Goal: Task Accomplishment & Management: Manage account settings

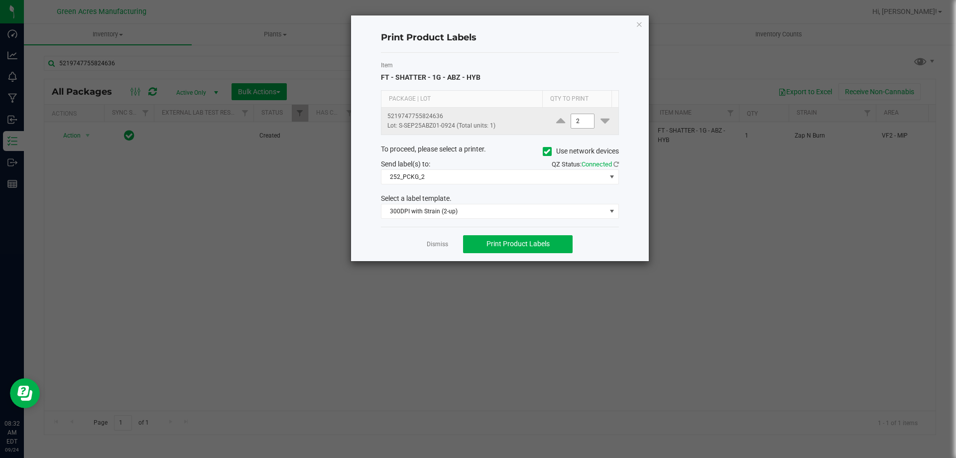
click at [579, 117] on input "2" at bounding box center [582, 121] width 23 height 14
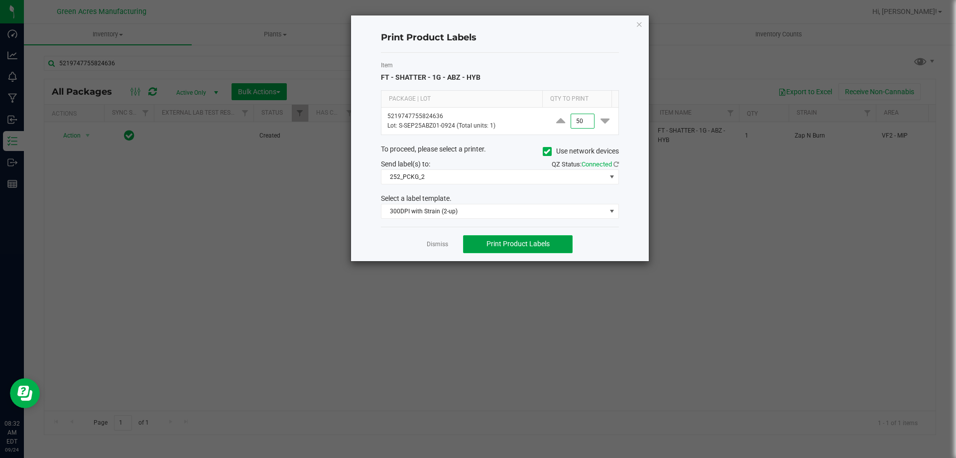
click at [542, 247] on span "Print Product Labels" at bounding box center [518, 244] width 63 height 8
click at [713, 39] on ngb-modal-window "Print Product Labels Item FT - SHATTER - 1G - ABZ - HYB Package | Lot Qty to Pr…" at bounding box center [482, 229] width 964 height 458
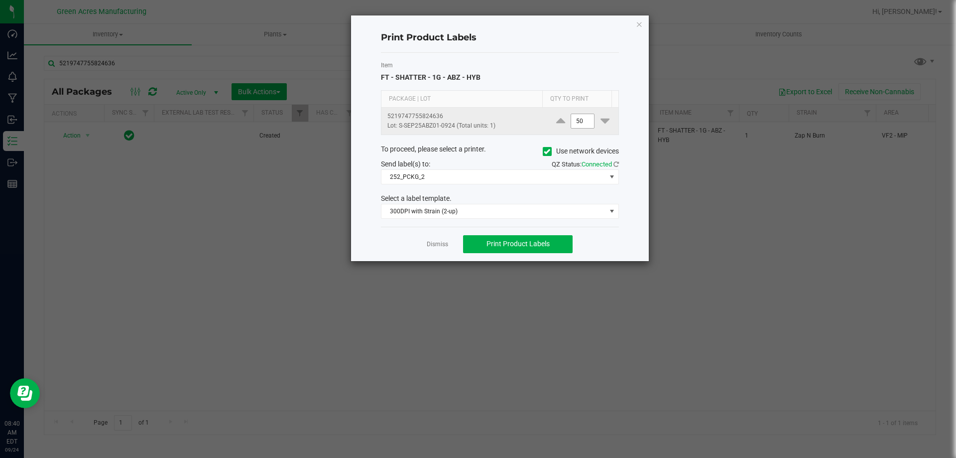
click at [573, 119] on input "50" at bounding box center [582, 121] width 23 height 14
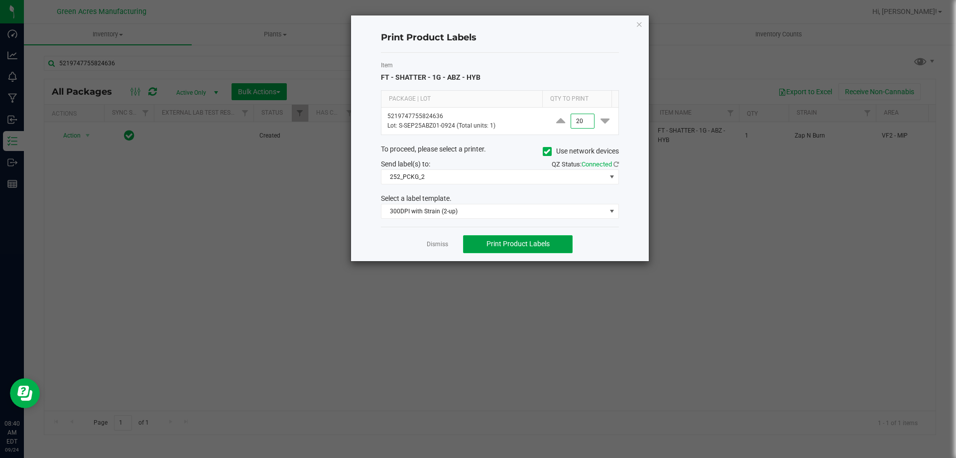
click at [533, 238] on button "Print Product Labels" at bounding box center [518, 244] width 110 height 18
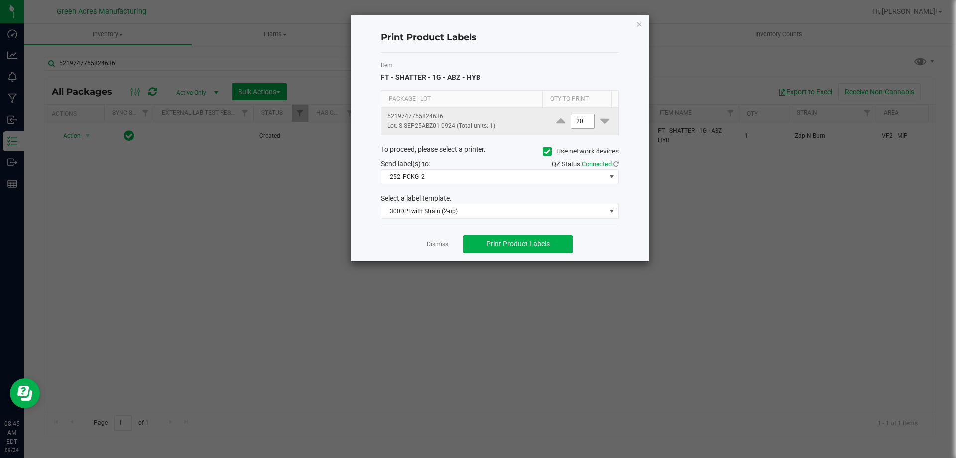
click at [577, 122] on input "20" at bounding box center [582, 121] width 23 height 14
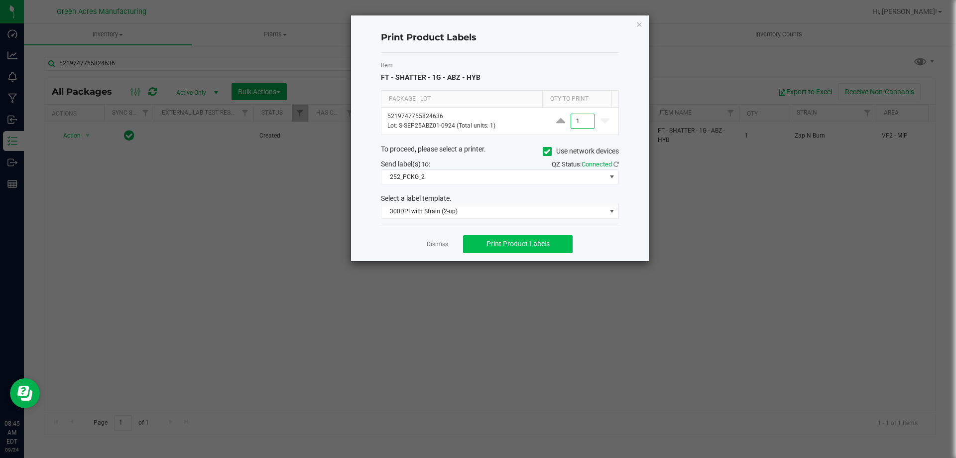
type input "1"
click at [537, 247] on span "Print Product Labels" at bounding box center [518, 244] width 63 height 8
click at [442, 242] on link "Dismiss" at bounding box center [437, 244] width 21 height 8
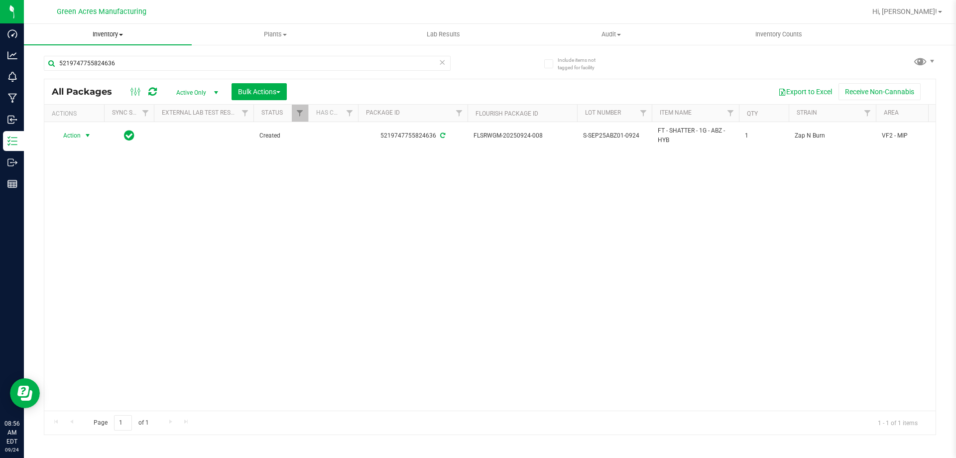
click at [106, 34] on span "Inventory" at bounding box center [108, 34] width 168 height 9
click at [102, 121] on span "From bill of materials" at bounding box center [69, 120] width 90 height 8
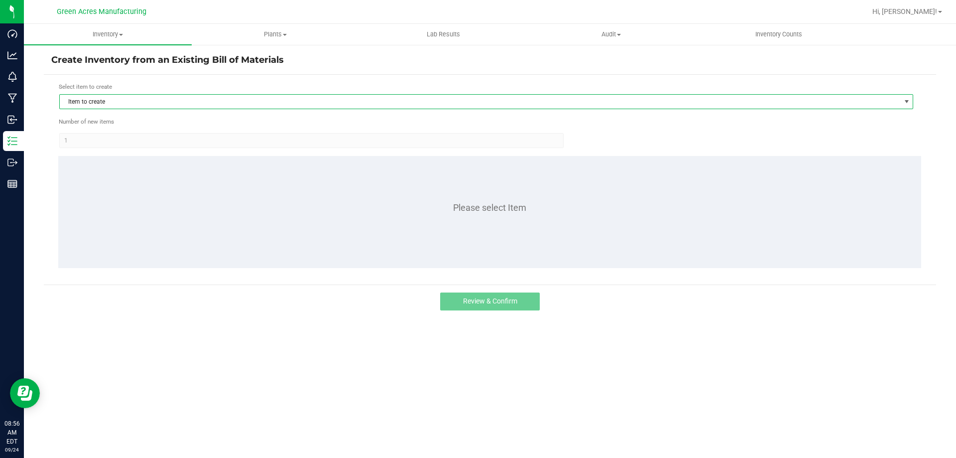
click at [605, 96] on span "Item to create" at bounding box center [480, 102] width 841 height 14
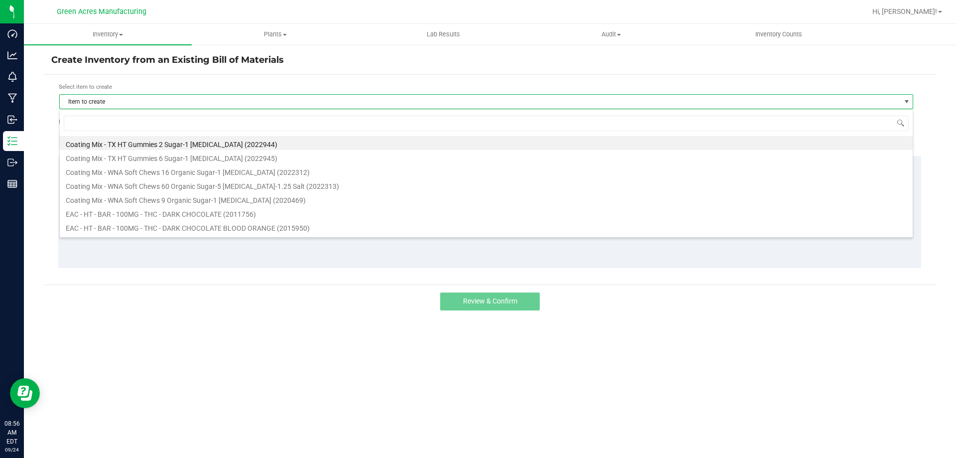
scroll to position [15, 854]
type input "ABZ"
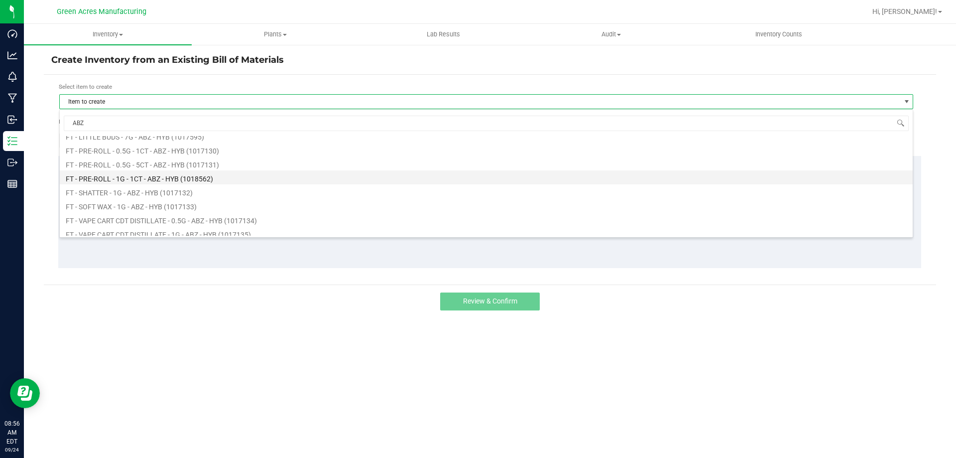
scroll to position [100, 0]
click at [164, 172] on li "FT - SHATTER - 1G - ABZ - HYB (1017132)" at bounding box center [486, 169] width 853 height 14
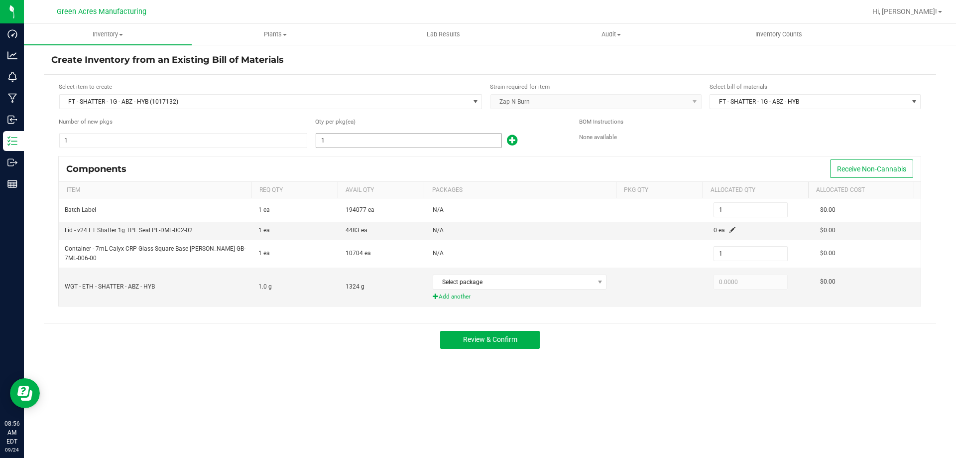
click at [381, 137] on input "1" at bounding box center [408, 140] width 185 height 14
type input "7"
type input "77"
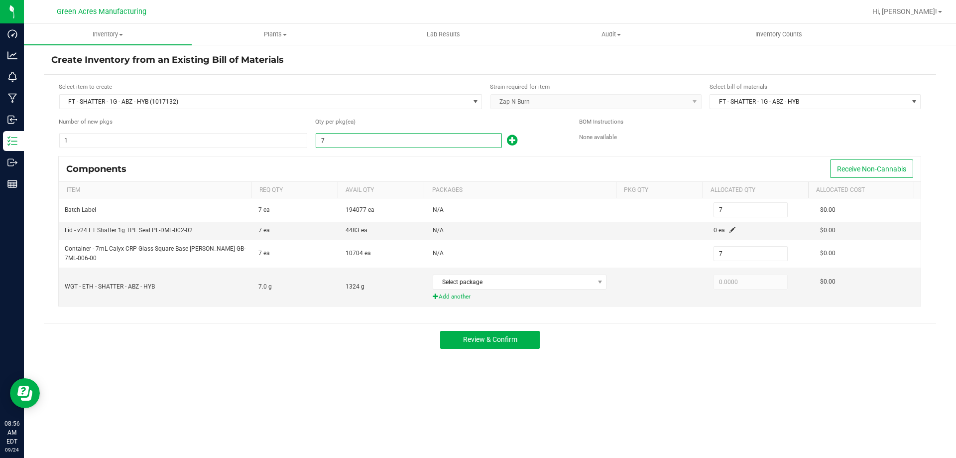
type input "77"
type input "771"
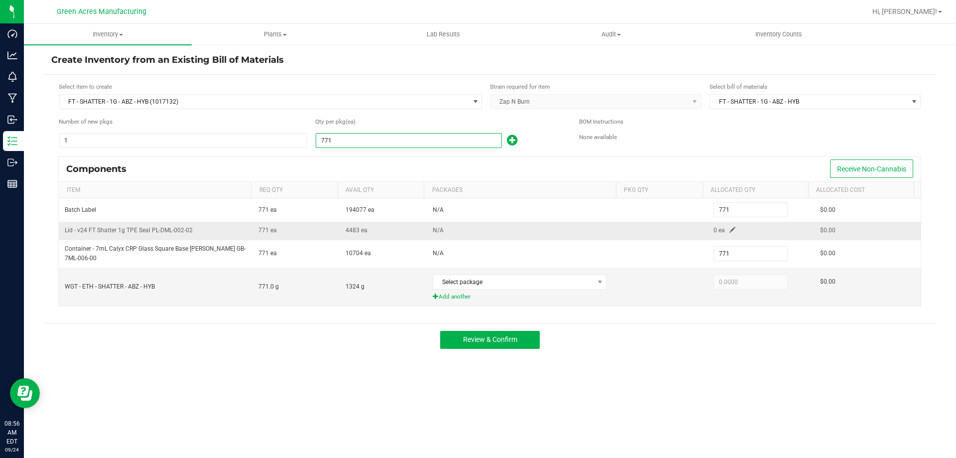
type input "771"
click at [732, 231] on td "0 ea" at bounding box center [761, 231] width 107 height 18
click at [730, 229] on span at bounding box center [733, 230] width 6 height 6
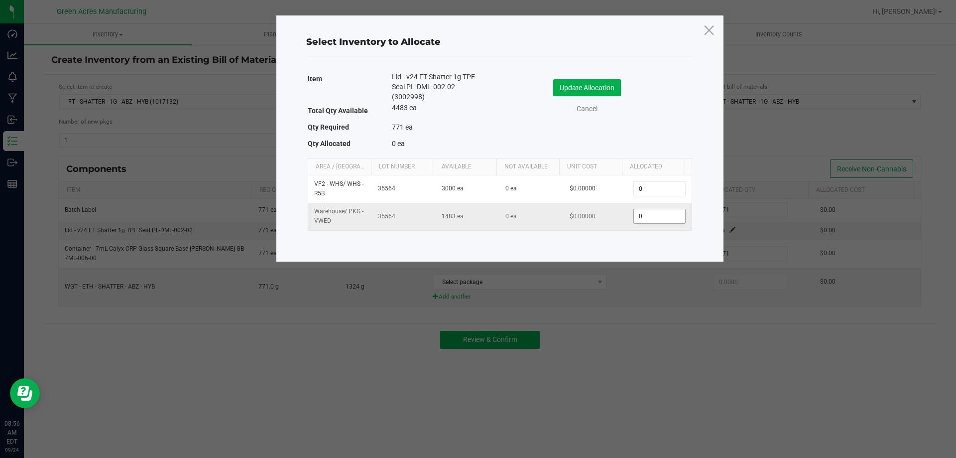
click at [664, 221] on input "0" at bounding box center [659, 216] width 51 height 14
type input "771"
click at [590, 91] on button "Update Allocation" at bounding box center [587, 87] width 68 height 17
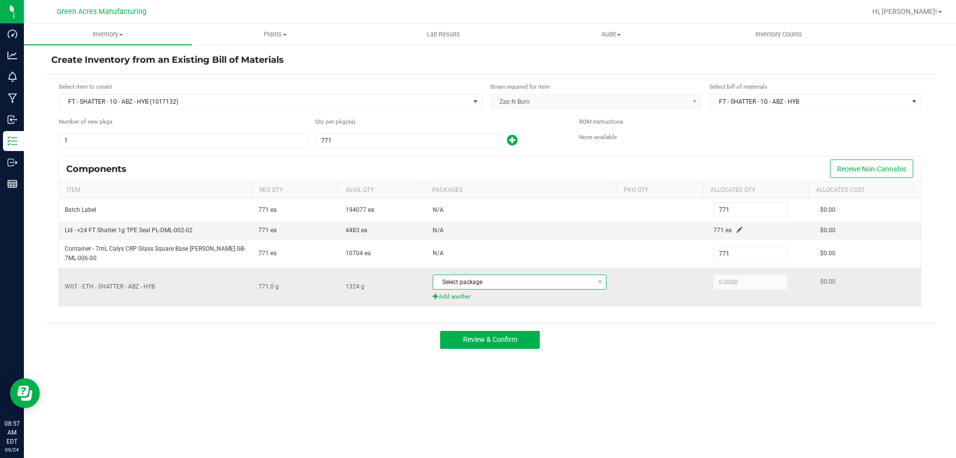
click at [586, 279] on span "Select package" at bounding box center [513, 282] width 160 height 14
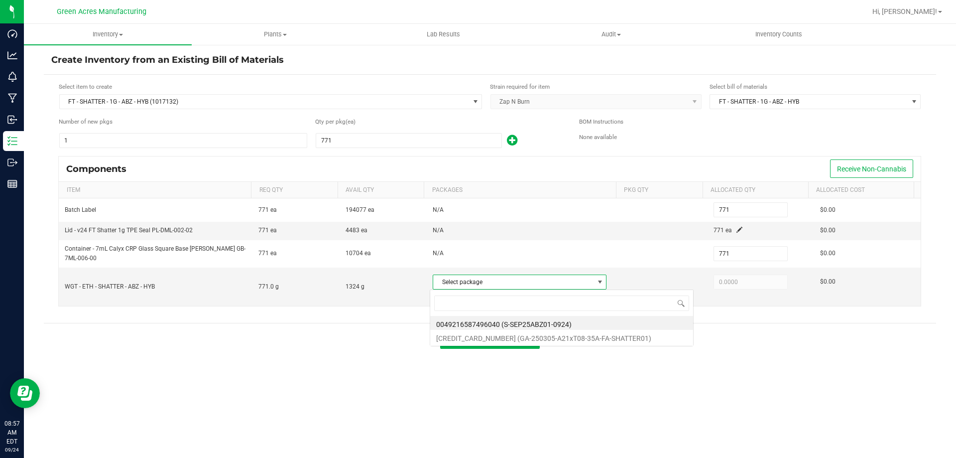
scroll to position [15, 172]
click at [570, 327] on li "0049216587496040 (S-SEP25ABZ01-0924)" at bounding box center [561, 323] width 263 height 14
type input "771.0000"
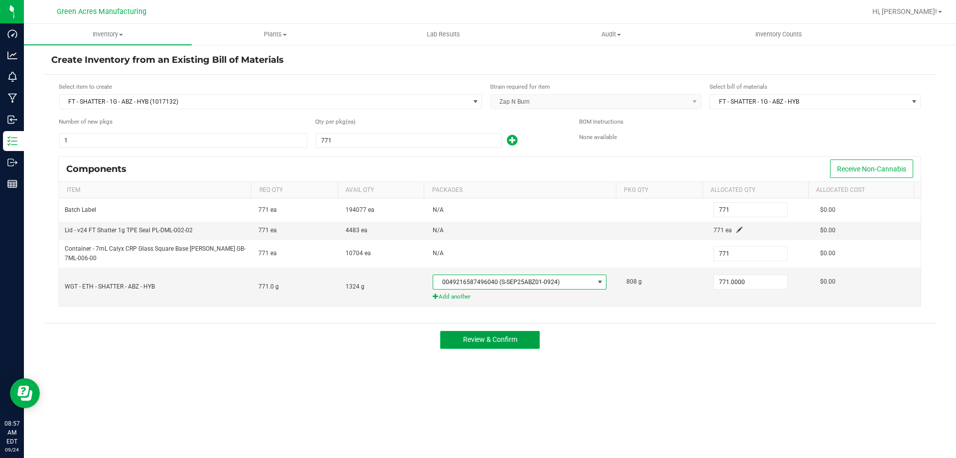
click at [516, 343] on span "Review & Confirm" at bounding box center [490, 339] width 54 height 8
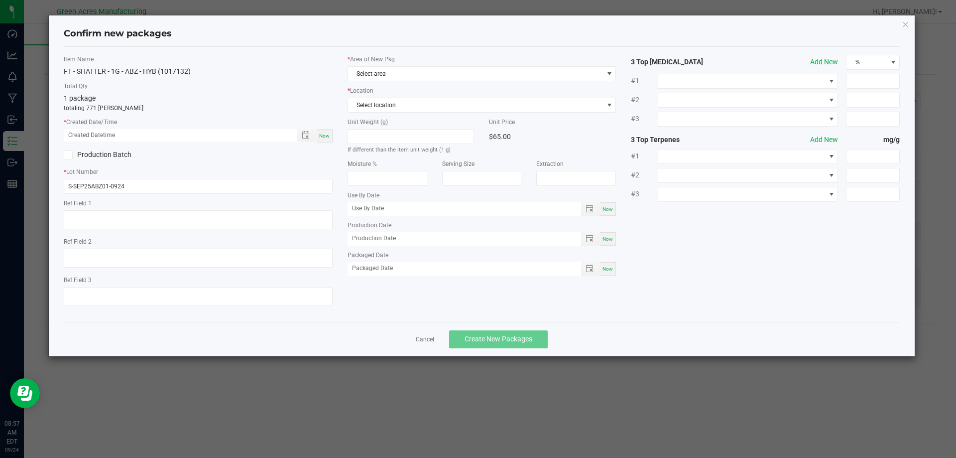
click at [330, 133] on div "Now" at bounding box center [325, 135] width 16 height 13
type input "09/24/2025 08:57 AM"
drag, startPoint x: 376, startPoint y: 76, endPoint x: 391, endPoint y: 74, distance: 15.0
click at [377, 75] on span "Select area" at bounding box center [475, 74] width 255 height 14
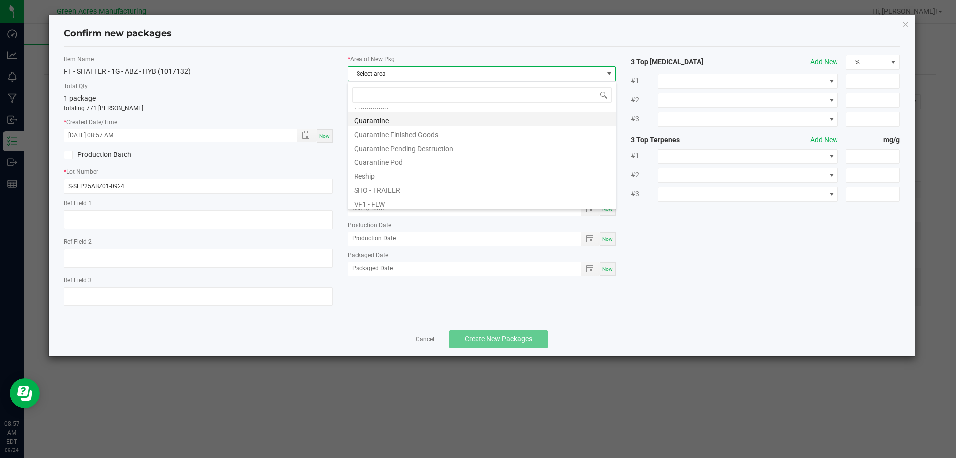
scroll to position [301, 0]
click at [416, 110] on li "Pantry / Secured Vault" at bounding box center [482, 107] width 268 height 14
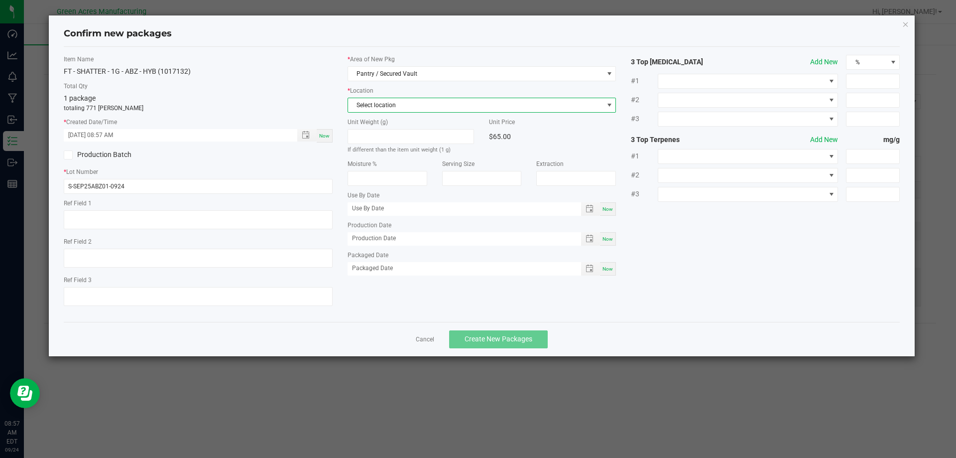
click at [410, 109] on span "Select location" at bounding box center [475, 105] width 255 height 14
click at [362, 164] on li "Intake" at bounding box center [482, 160] width 268 height 14
click at [506, 334] on button "Create New Packages" at bounding box center [498, 339] width 99 height 18
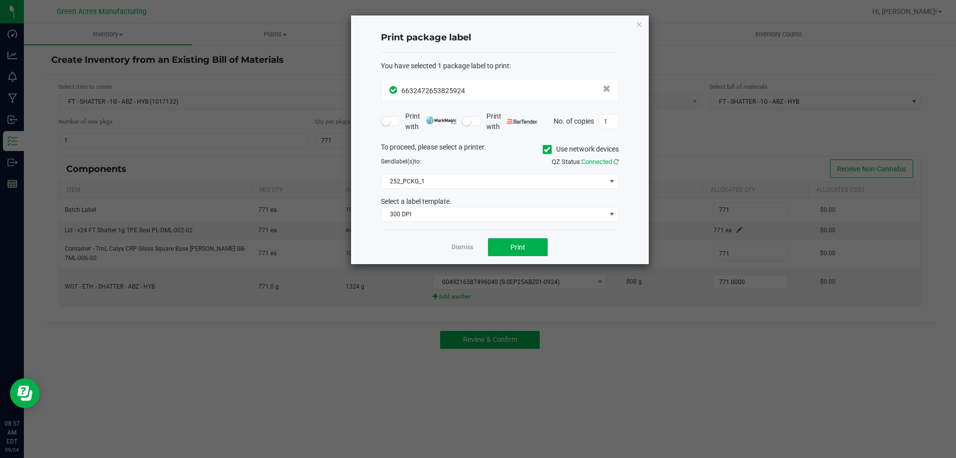
click at [531, 257] on div "Dismiss Print" at bounding box center [500, 247] width 238 height 34
click at [532, 246] on button "Print" at bounding box center [518, 247] width 60 height 18
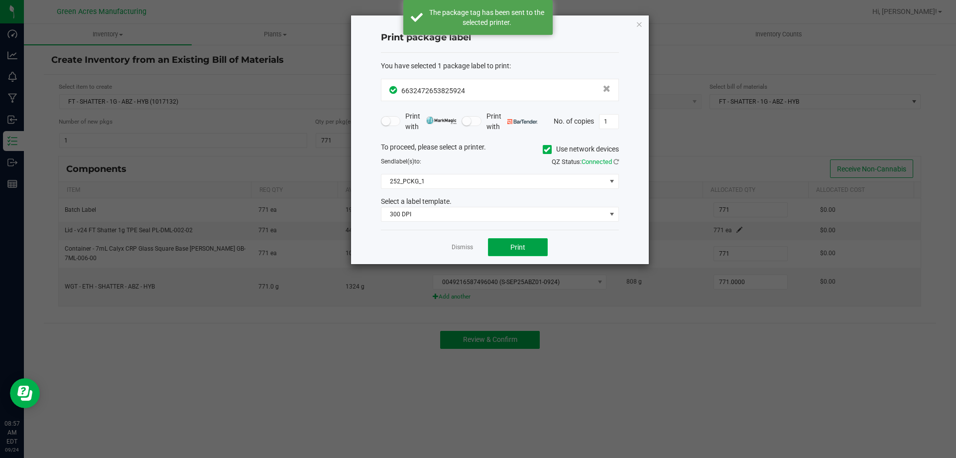
click at [532, 246] on button "Print" at bounding box center [518, 247] width 60 height 18
click at [459, 247] on link "Dismiss" at bounding box center [462, 247] width 21 height 8
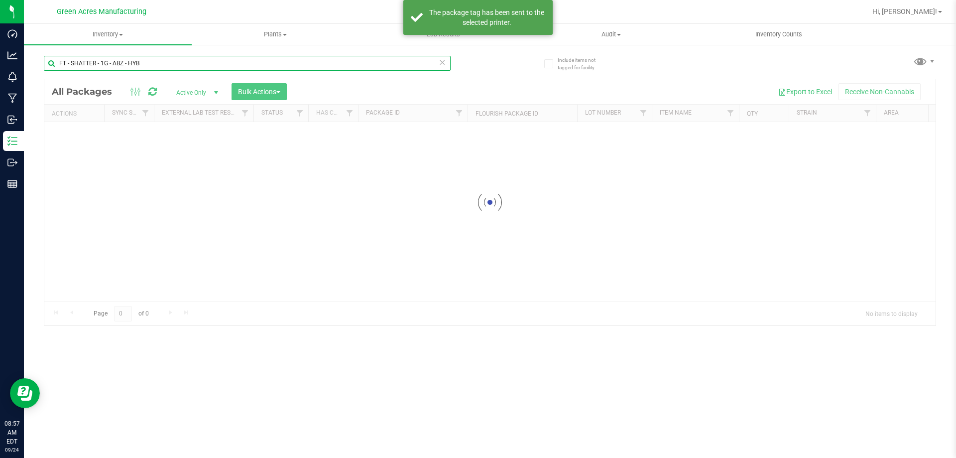
drag, startPoint x: 152, startPoint y: 66, endPoint x: 50, endPoint y: 89, distance: 104.7
click at [50, 89] on div "FT - SHATTER - 1G - ABZ - HYB Loading... All Packages Active Only Active Only L…" at bounding box center [490, 185] width 892 height 279
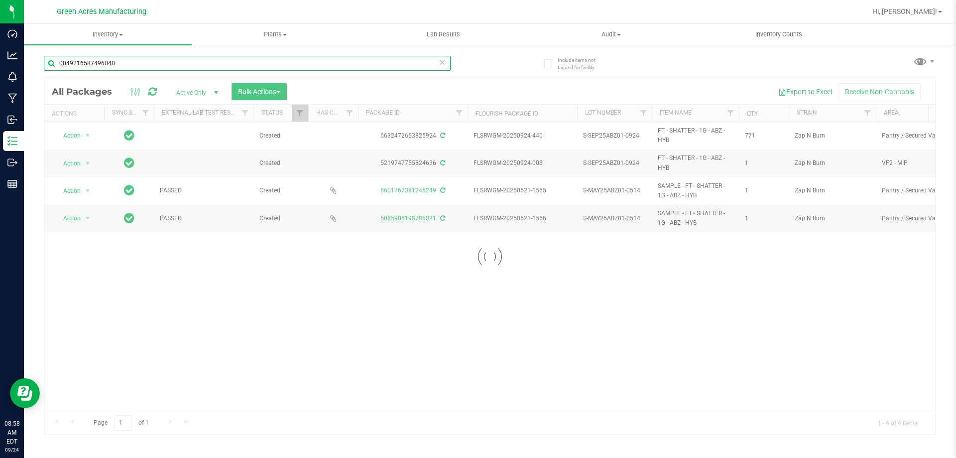
type input "0049216587496040"
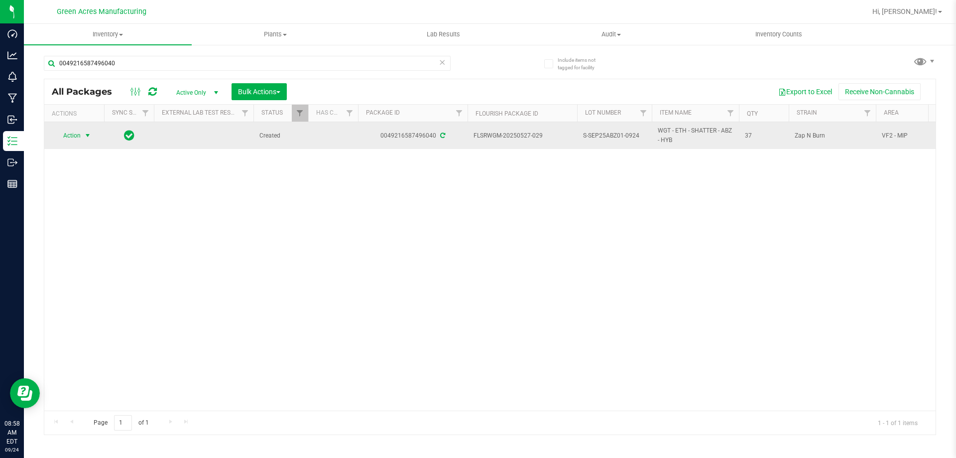
click at [82, 137] on span "select" at bounding box center [88, 135] width 12 height 14
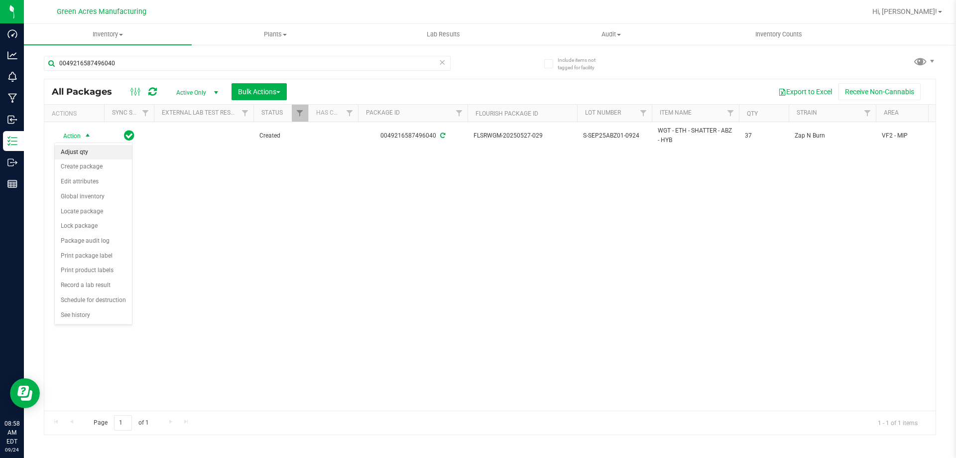
click at [81, 153] on li "Adjust qty" at bounding box center [93, 152] width 77 height 15
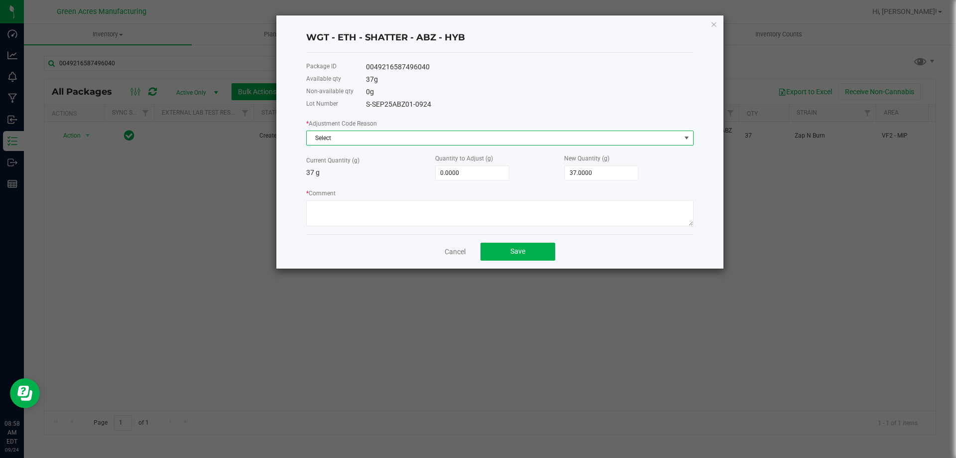
click at [349, 130] on span "Select" at bounding box center [499, 137] width 387 height 15
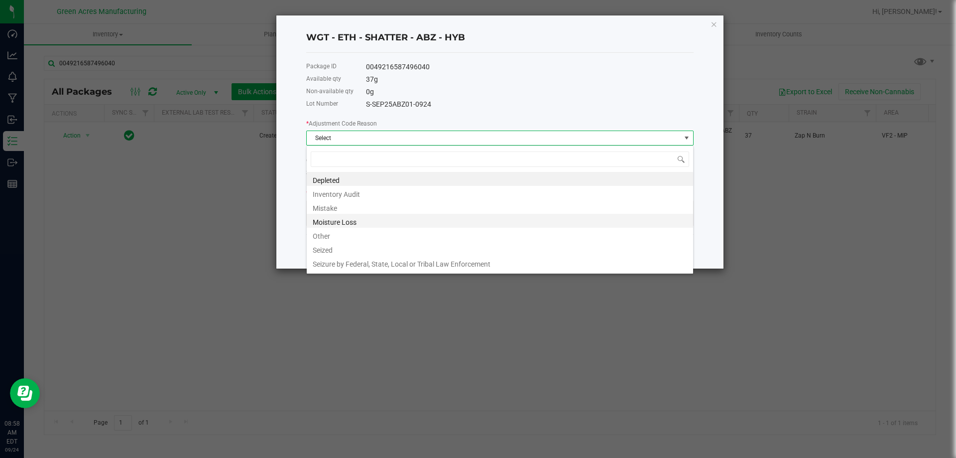
scroll to position [15, 387]
click at [319, 234] on li "Other" at bounding box center [500, 235] width 386 height 14
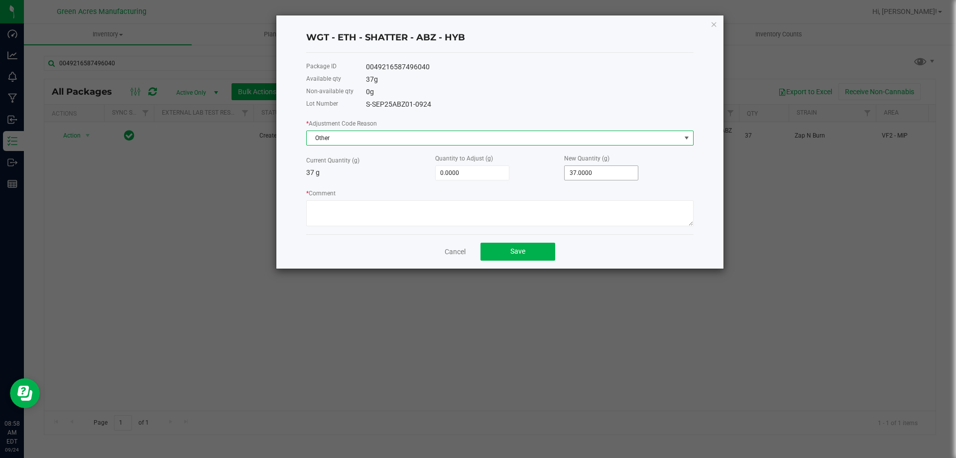
type input "37"
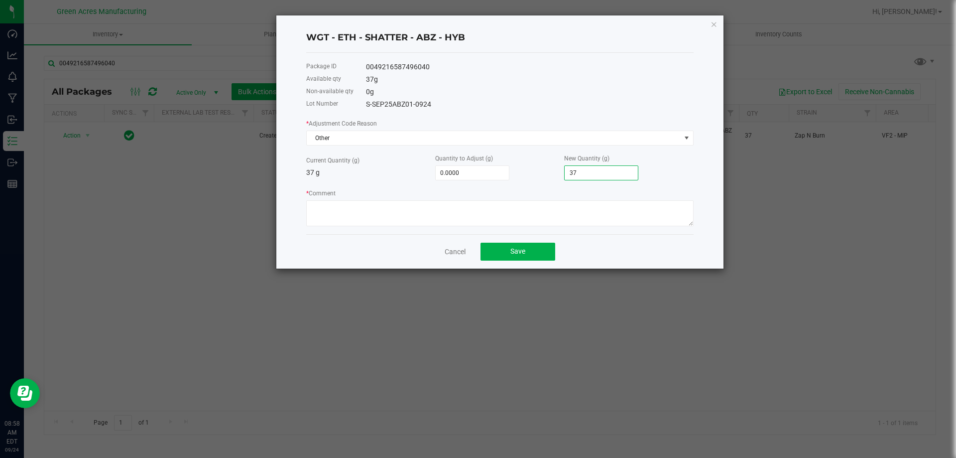
click at [581, 170] on input "37" at bounding box center [601, 173] width 73 height 14
type input "-37.0000"
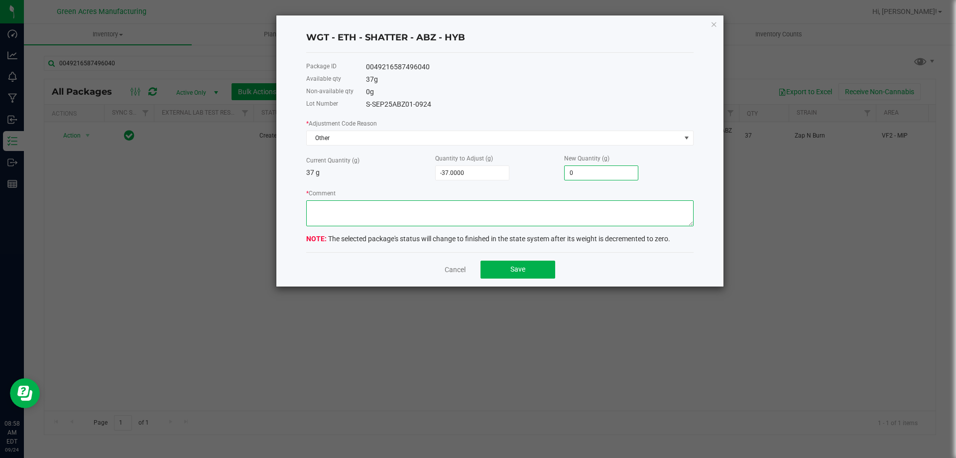
click at [632, 206] on textarea "* Comment" at bounding box center [499, 213] width 387 height 26
type input "0.0000"
type textarea "p"
type textarea "calibration."
click at [525, 268] on button "Save" at bounding box center [518, 269] width 75 height 18
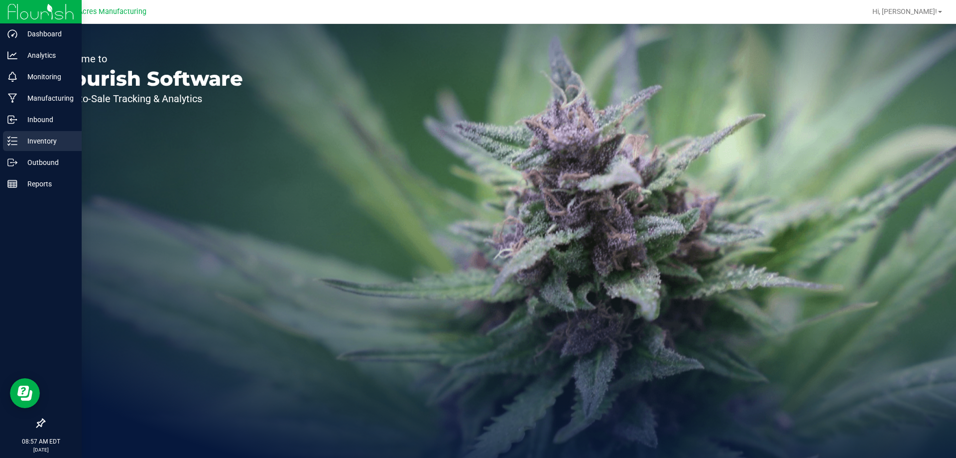
click at [21, 143] on p "Inventory" at bounding box center [47, 141] width 60 height 12
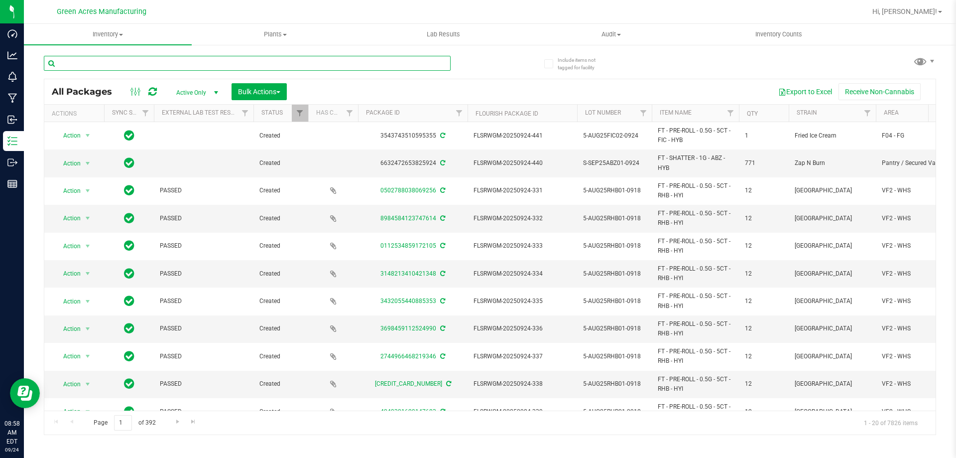
click at [230, 60] on input "text" at bounding box center [247, 63] width 407 height 15
paste input "LHR-AUG25GPE03-0923"
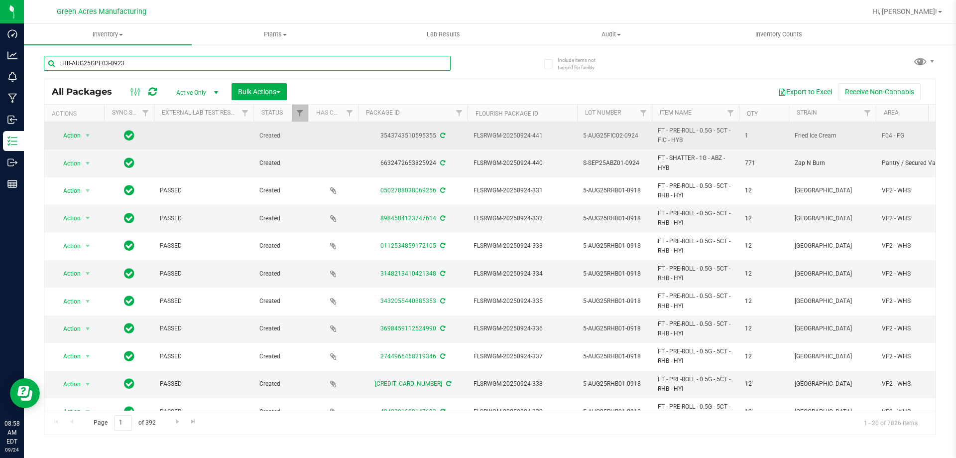
type input "LHR-AUG25GPE03-0923"
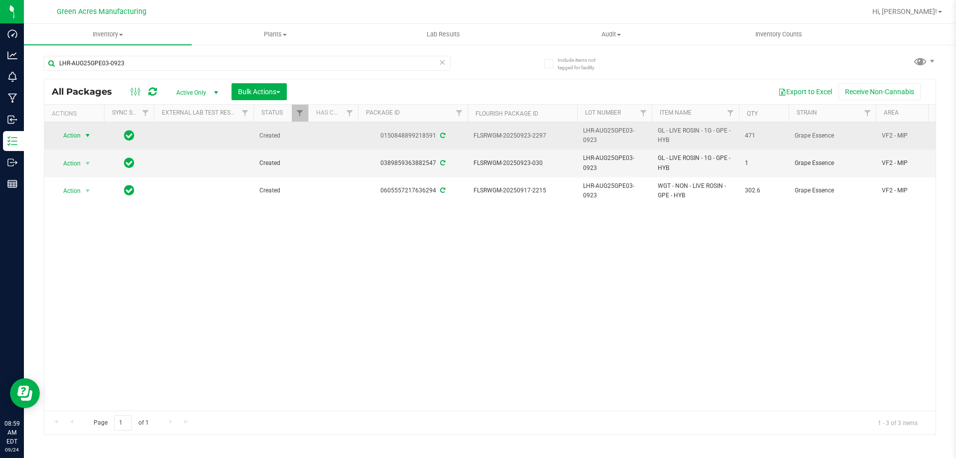
click at [78, 136] on span "Action" at bounding box center [67, 135] width 27 height 14
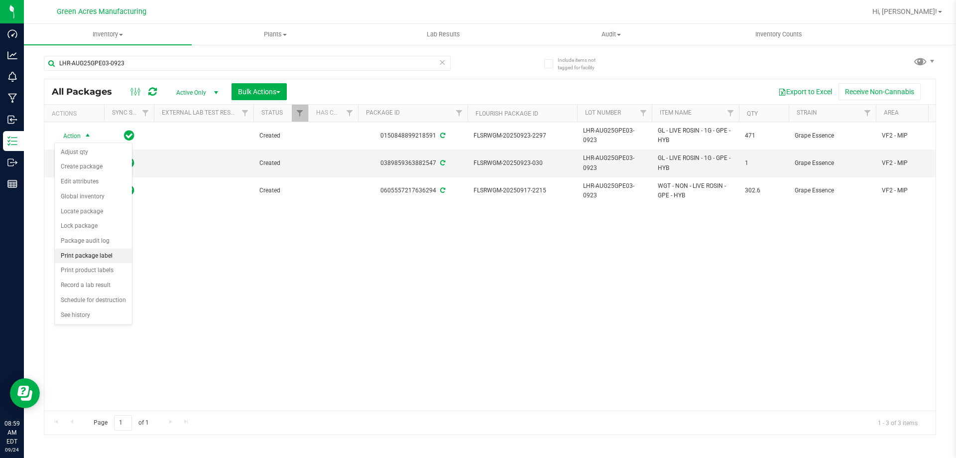
click at [88, 257] on li "Print package label" at bounding box center [93, 255] width 77 height 15
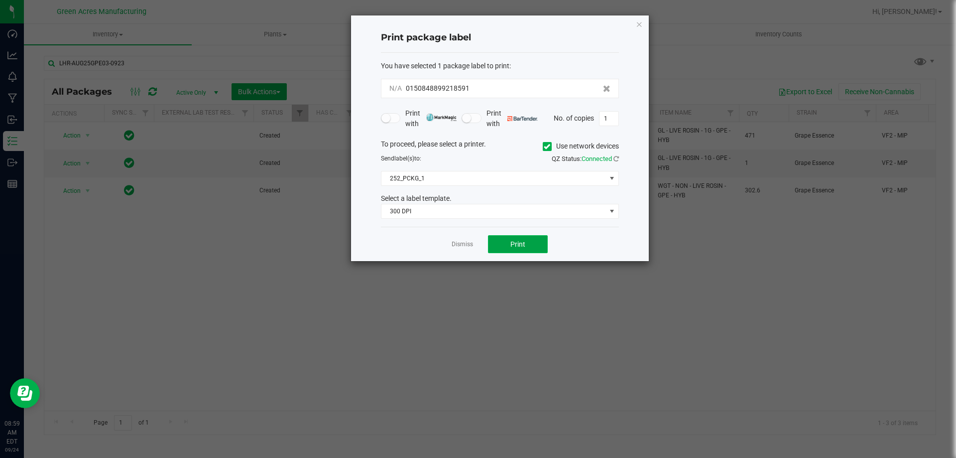
click at [504, 241] on button "Print" at bounding box center [518, 244] width 60 height 18
click at [460, 242] on link "Dismiss" at bounding box center [462, 244] width 21 height 8
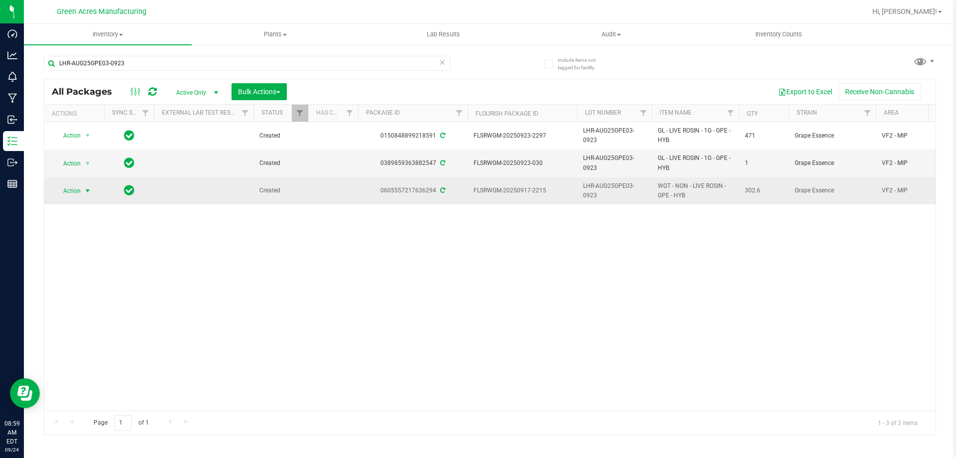
click at [79, 194] on span "Action" at bounding box center [67, 191] width 27 height 14
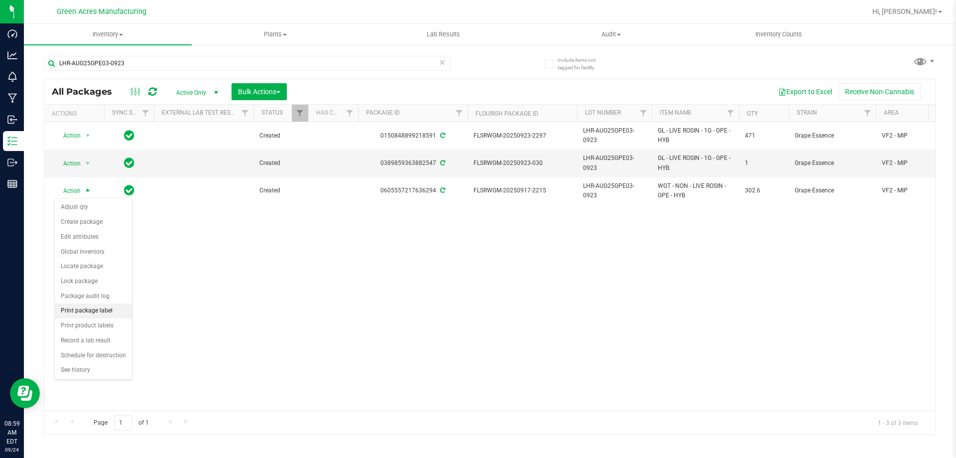
click at [112, 312] on li "Print package label" at bounding box center [93, 310] width 77 height 15
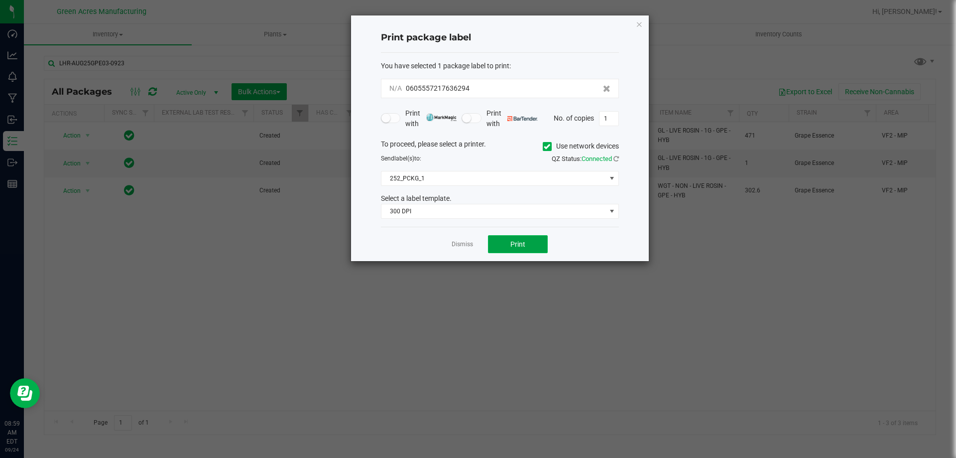
click at [502, 246] on button "Print" at bounding box center [518, 244] width 60 height 18
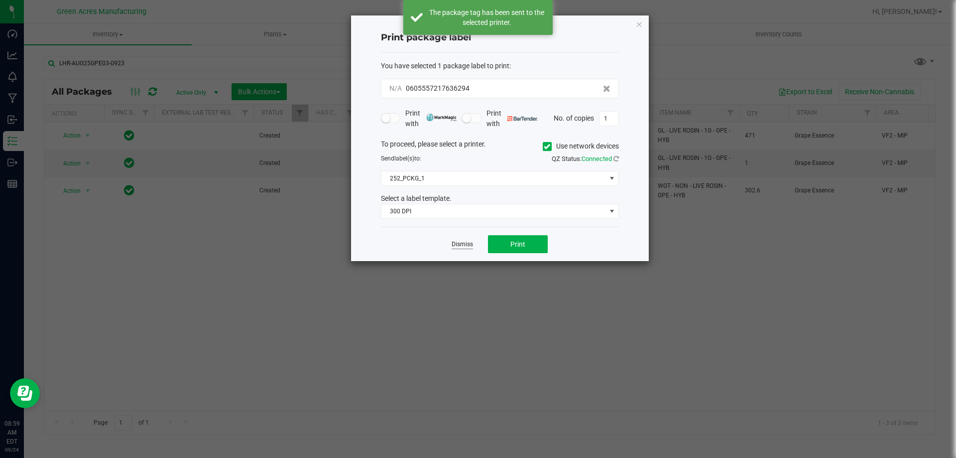
click at [460, 244] on link "Dismiss" at bounding box center [462, 244] width 21 height 8
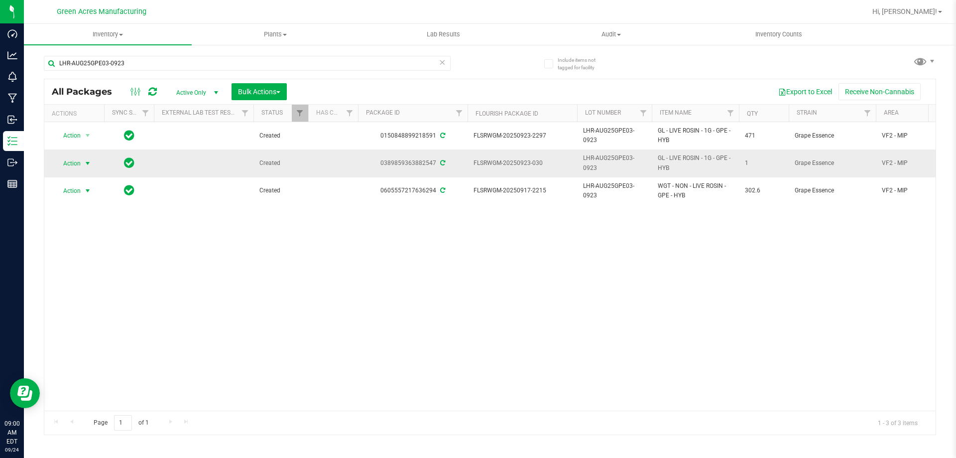
click at [82, 165] on span "select" at bounding box center [88, 163] width 12 height 14
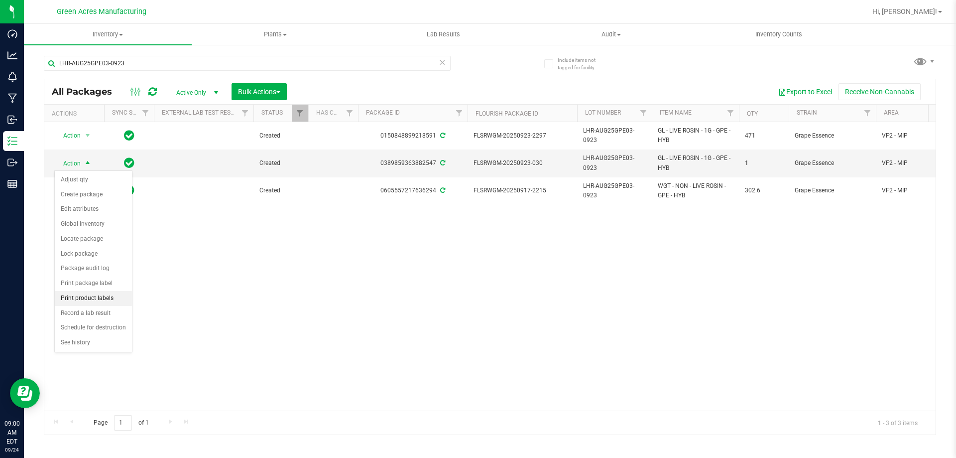
click at [87, 301] on li "Print product labels" at bounding box center [93, 298] width 77 height 15
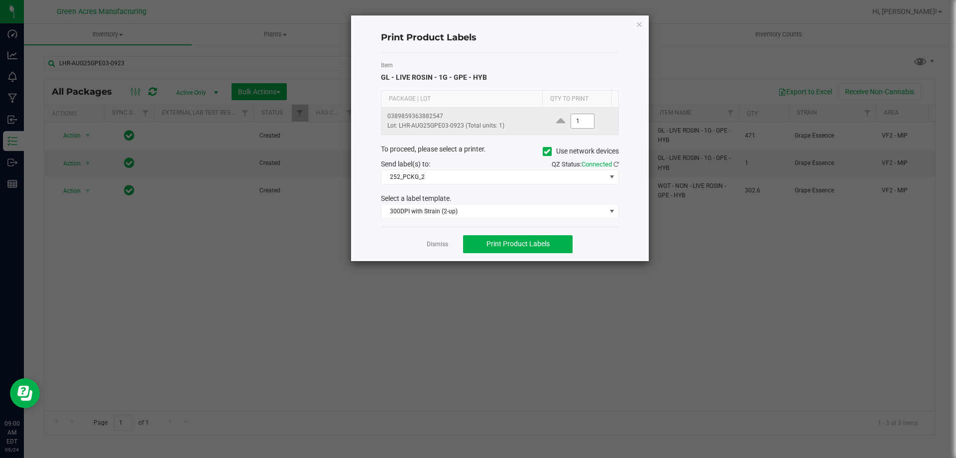
click at [579, 126] on input "1" at bounding box center [582, 121] width 23 height 14
click at [526, 246] on span "Print Product Labels" at bounding box center [518, 244] width 63 height 8
click at [576, 120] on input "2" at bounding box center [582, 121] width 23 height 14
click at [506, 243] on span "Print Product Labels" at bounding box center [518, 244] width 63 height 8
click at [577, 117] on input "100" at bounding box center [582, 121] width 23 height 14
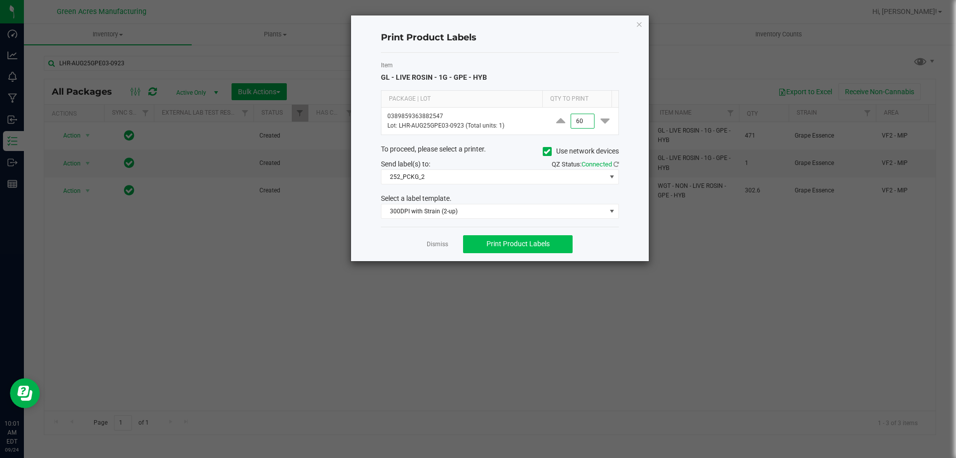
type input "60"
click at [541, 243] on span "Print Product Labels" at bounding box center [518, 244] width 63 height 8
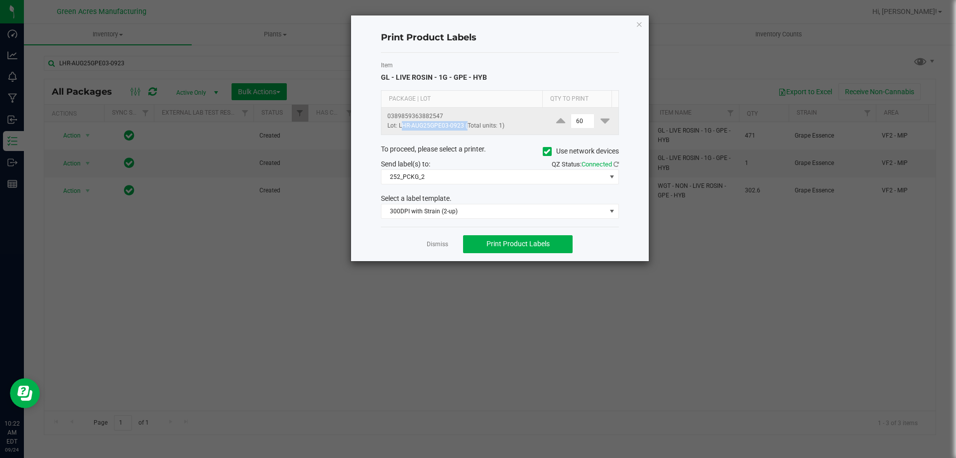
drag, startPoint x: 465, startPoint y: 123, endPoint x: 399, endPoint y: 129, distance: 65.5
click at [399, 129] on p "Lot: LHR-AUG25GPE03-0923 (Total units: 1)" at bounding box center [464, 125] width 154 height 9
copy p "LHR-AUG25GPE03-0923"
click at [640, 21] on icon "button" at bounding box center [639, 24] width 7 height 12
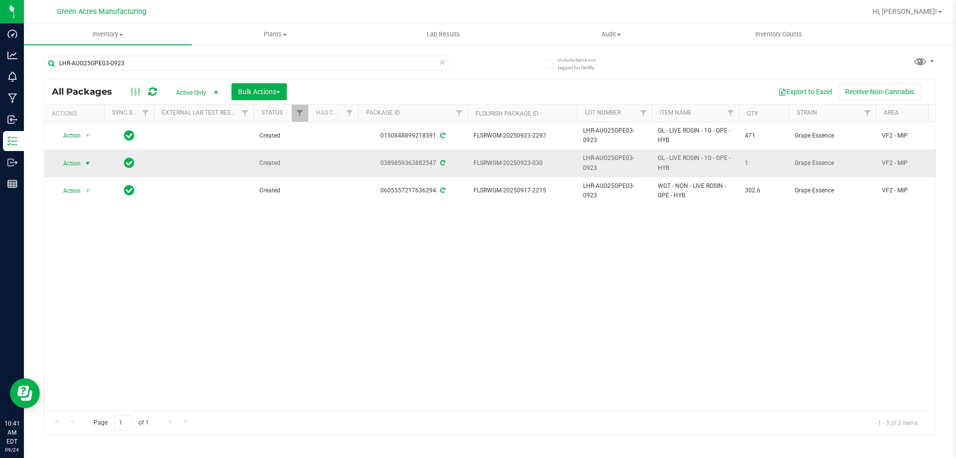
click at [81, 159] on span "Action" at bounding box center [67, 163] width 27 height 14
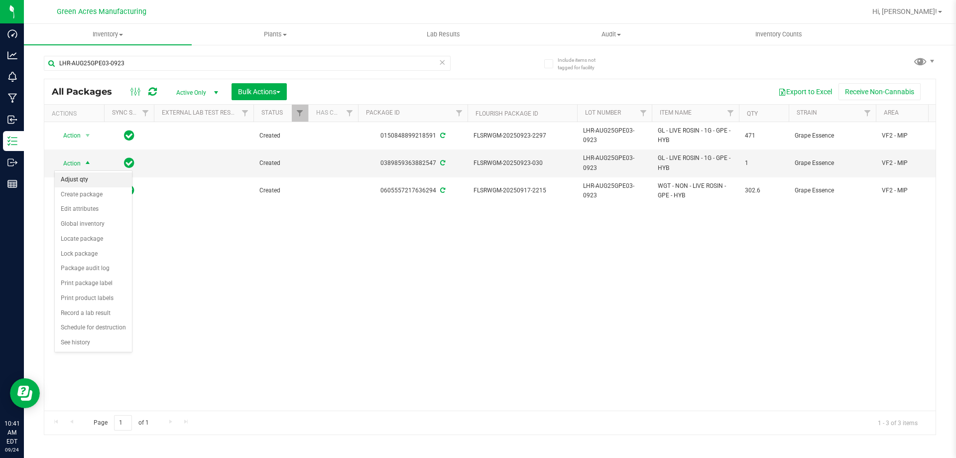
click at [76, 178] on li "Adjust qty" at bounding box center [93, 179] width 77 height 15
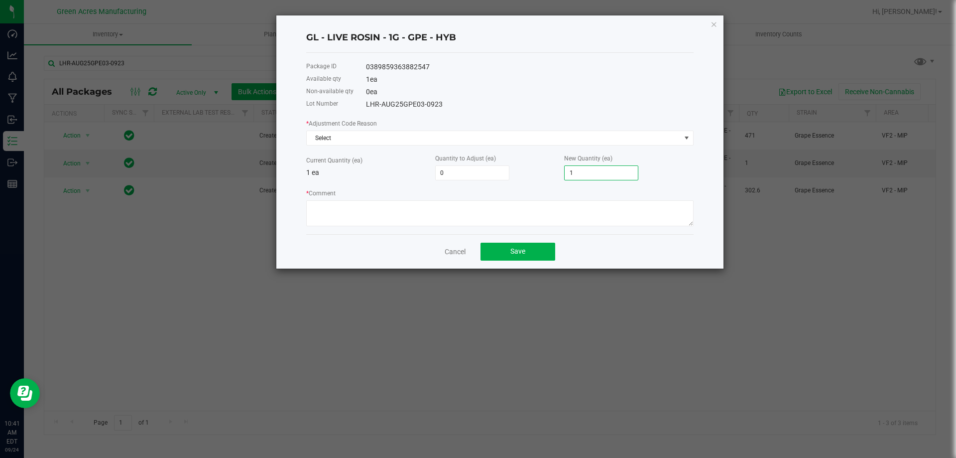
type input "-1"
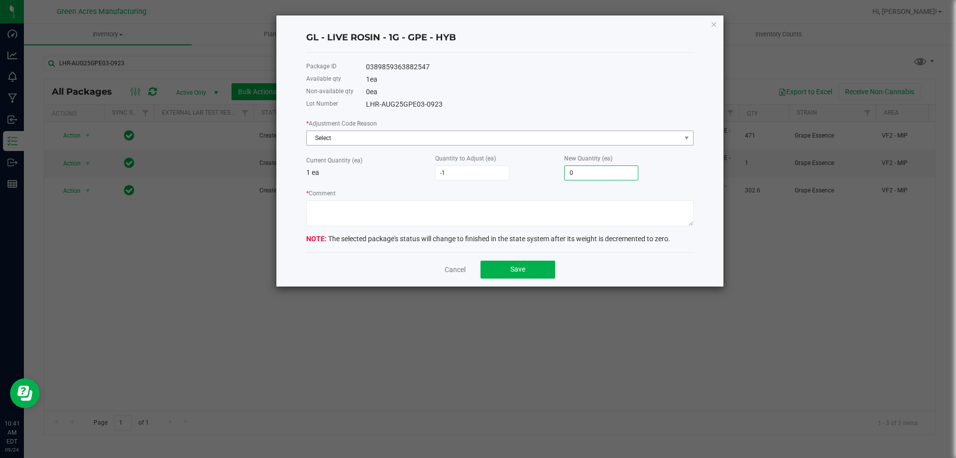
type input "0"
click at [529, 141] on span "Select" at bounding box center [494, 138] width 374 height 14
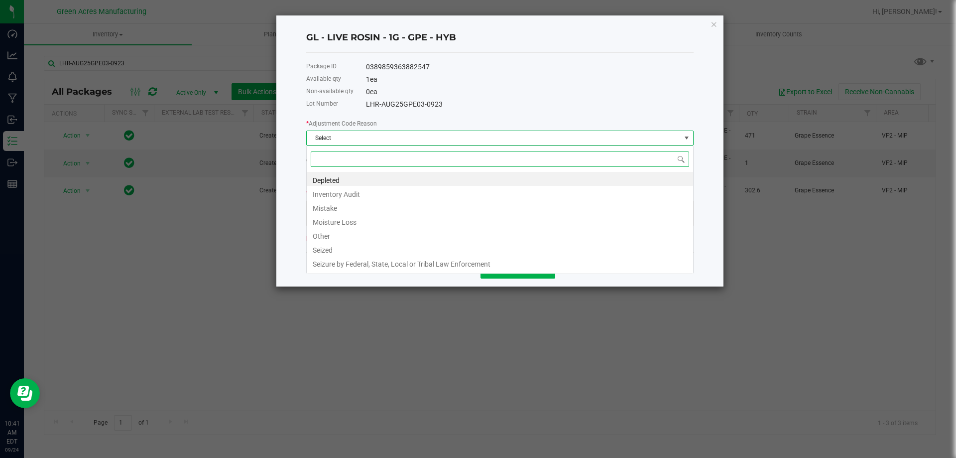
scroll to position [15, 387]
click at [382, 239] on li "Other" at bounding box center [500, 235] width 386 height 14
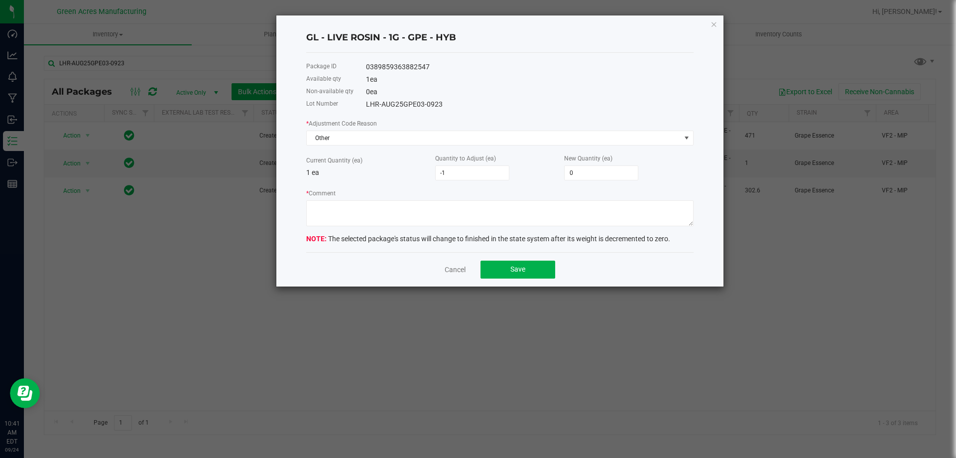
click at [379, 230] on form "* Adjustment Code Reason Other Current Quantity (ea) 1 ea Quantity to Adjust (e…" at bounding box center [499, 181] width 387 height 126
click at [373, 219] on textarea "* Comment" at bounding box center [499, 213] width 387 height 26
type textarea "MMV"
click at [495, 272] on button "Save" at bounding box center [518, 269] width 75 height 18
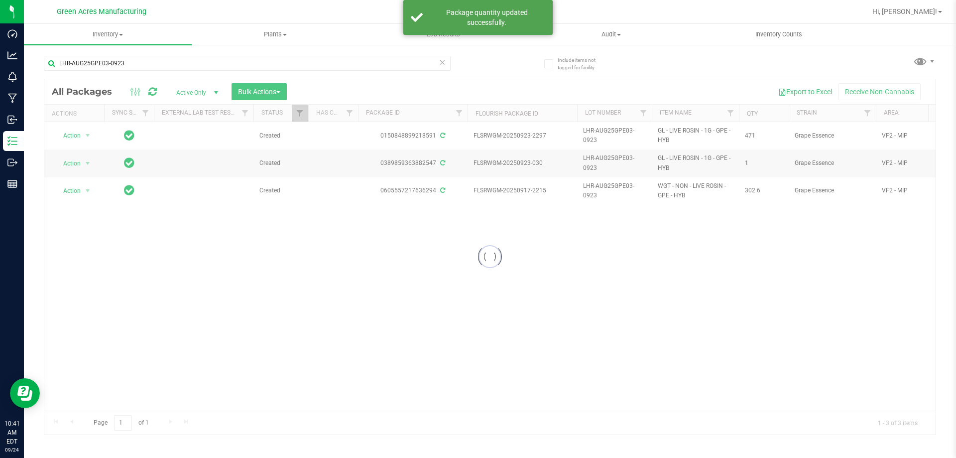
click at [496, 263] on div at bounding box center [489, 256] width 891 height 355
click at [600, 313] on div at bounding box center [489, 256] width 891 height 355
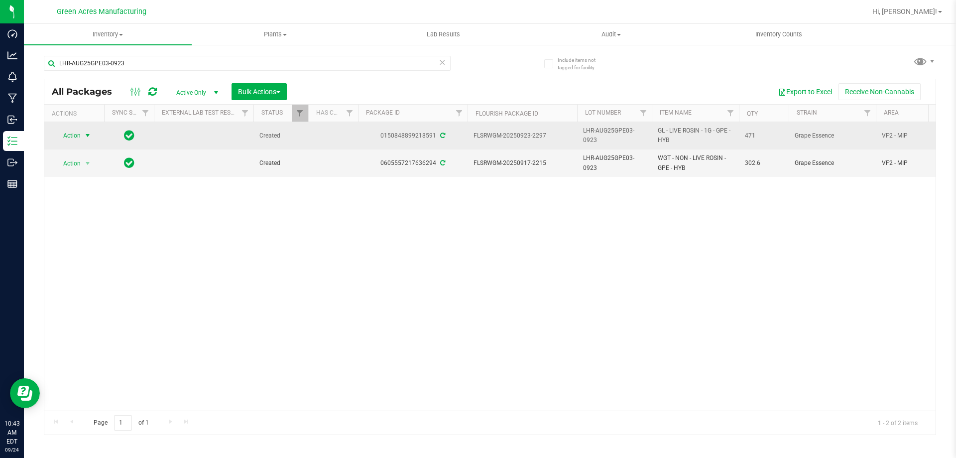
click at [77, 137] on span "Action" at bounding box center [67, 135] width 27 height 14
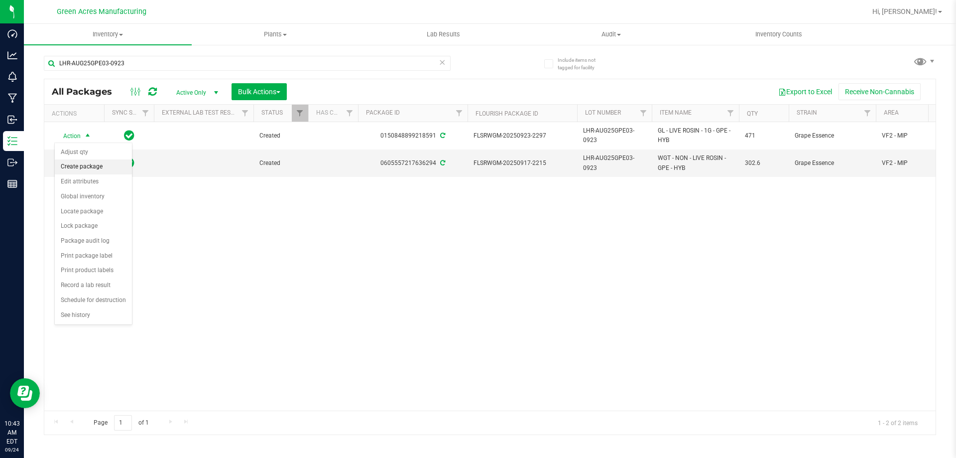
click at [96, 166] on li "Create package" at bounding box center [93, 166] width 77 height 15
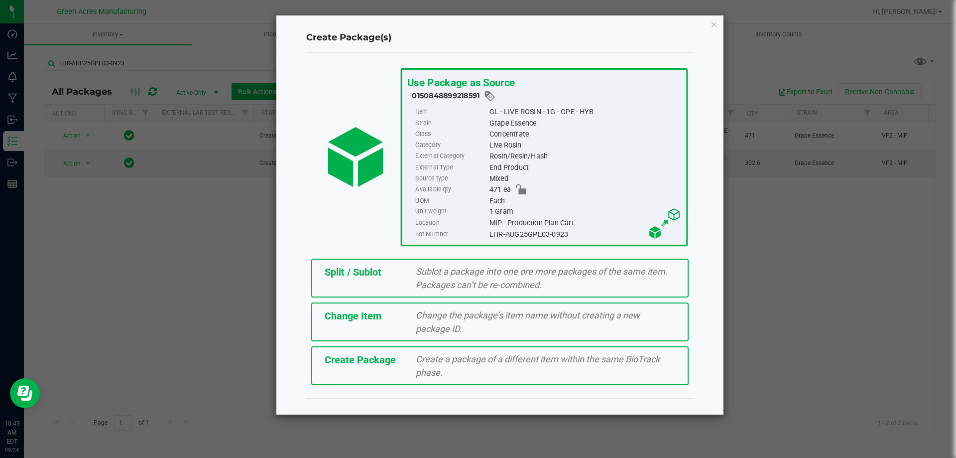
click at [391, 365] on span "Create Package" at bounding box center [360, 360] width 71 height 12
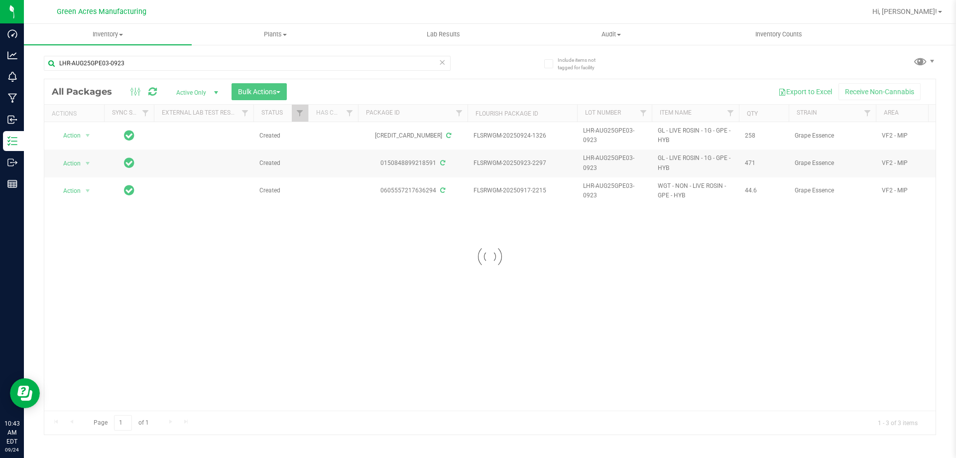
click at [88, 162] on div at bounding box center [489, 256] width 891 height 355
click at [89, 161] on div at bounding box center [489, 256] width 891 height 355
click at [94, 159] on div at bounding box center [489, 256] width 891 height 355
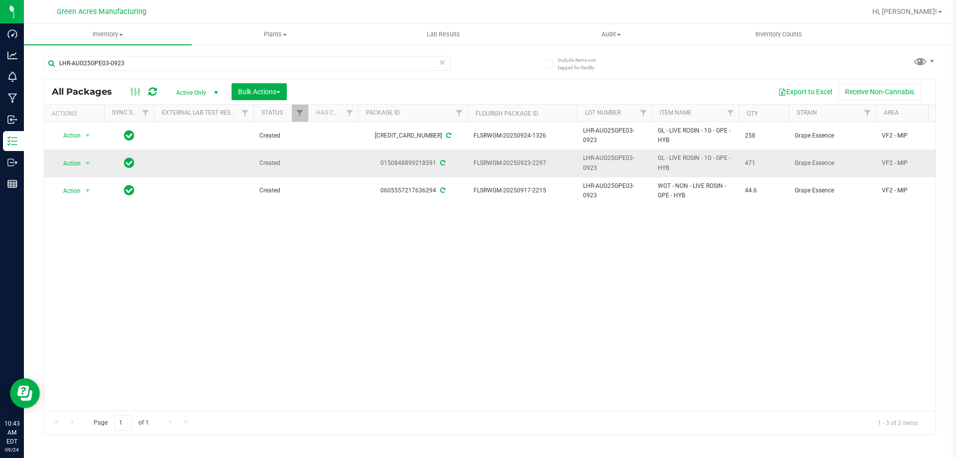
click at [116, 155] on td at bounding box center [129, 162] width 50 height 27
click at [69, 165] on span "Action" at bounding box center [67, 163] width 27 height 14
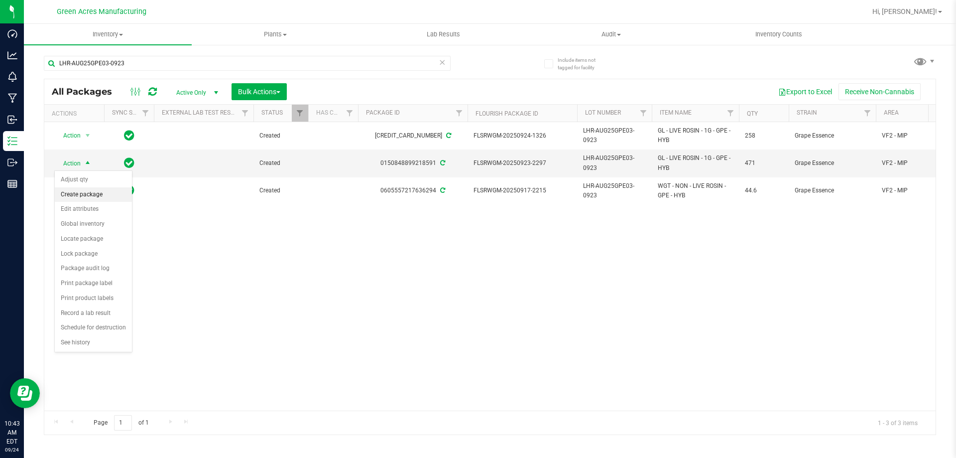
click at [82, 194] on li "Create package" at bounding box center [93, 194] width 77 height 15
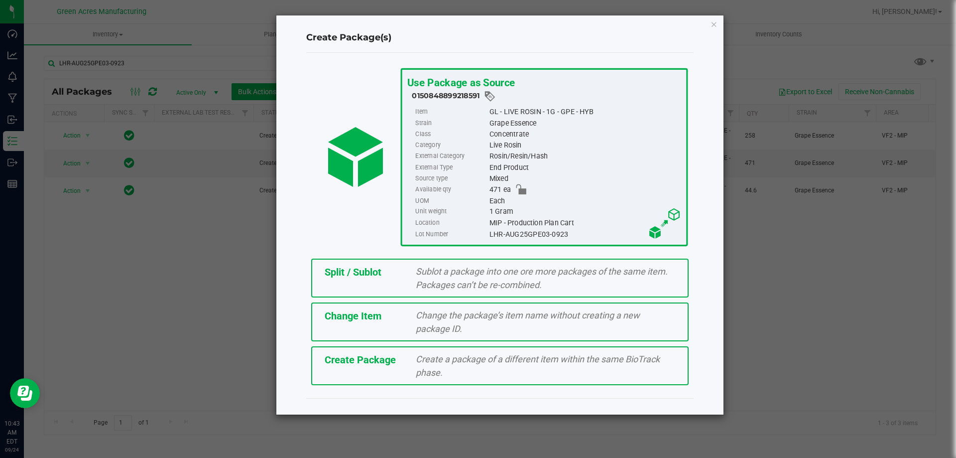
click at [345, 367] on div "Create Package" at bounding box center [363, 359] width 92 height 15
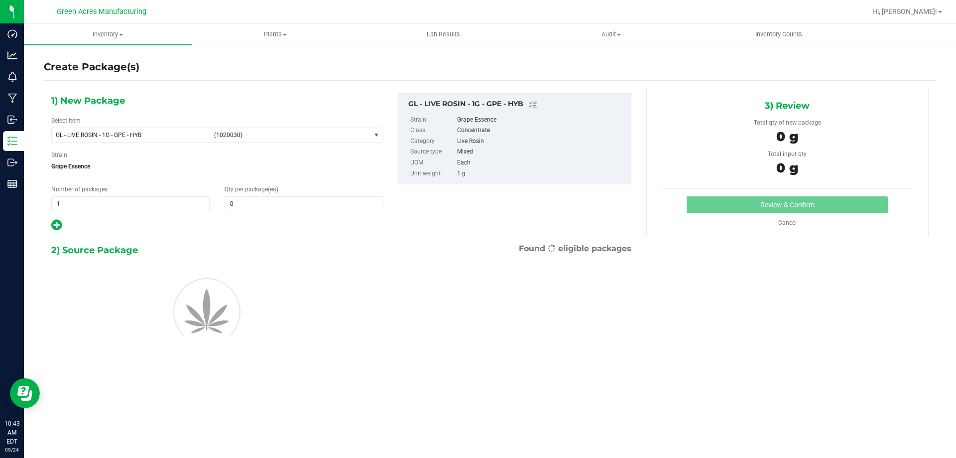
type input "0"
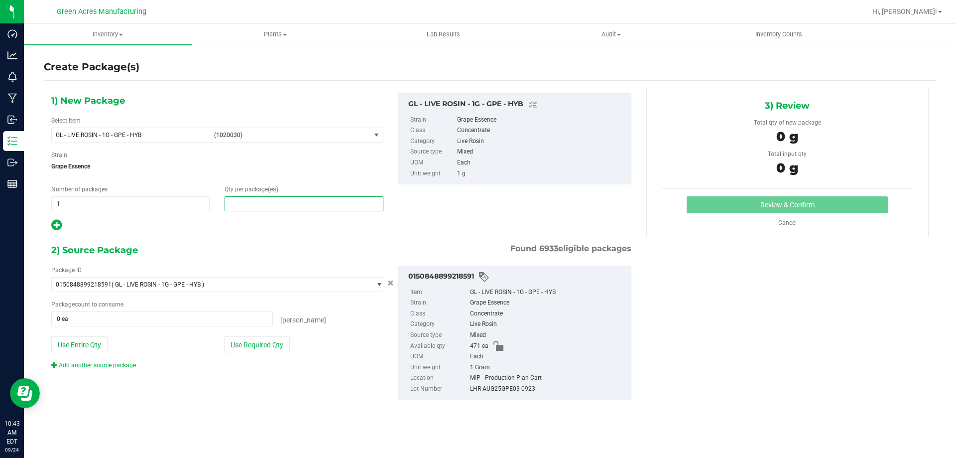
click at [277, 206] on span at bounding box center [304, 203] width 158 height 15
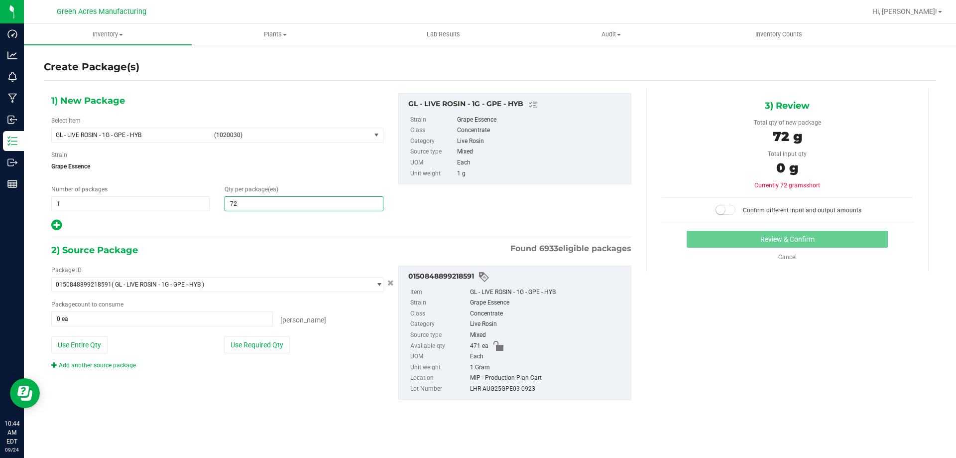
type input "729"
drag, startPoint x: 80, startPoint y: 347, endPoint x: 79, endPoint y: 355, distance: 8.0
click at [79, 346] on button "Use Entire Qty" at bounding box center [79, 344] width 56 height 17
type input "471 ea"
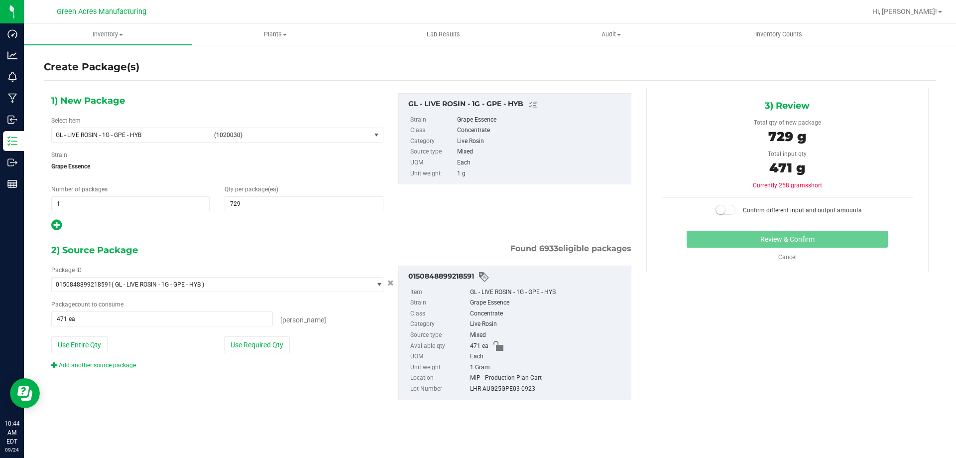
click at [80, 369] on div "Add another source package" at bounding box center [101, 365] width 100 height 9
click at [81, 364] on link "Add another source package" at bounding box center [93, 365] width 85 height 7
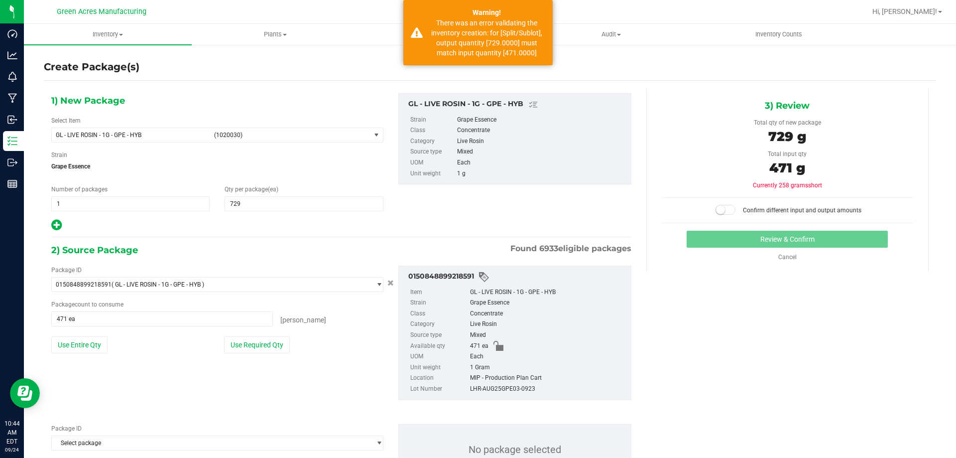
scroll to position [45, 0]
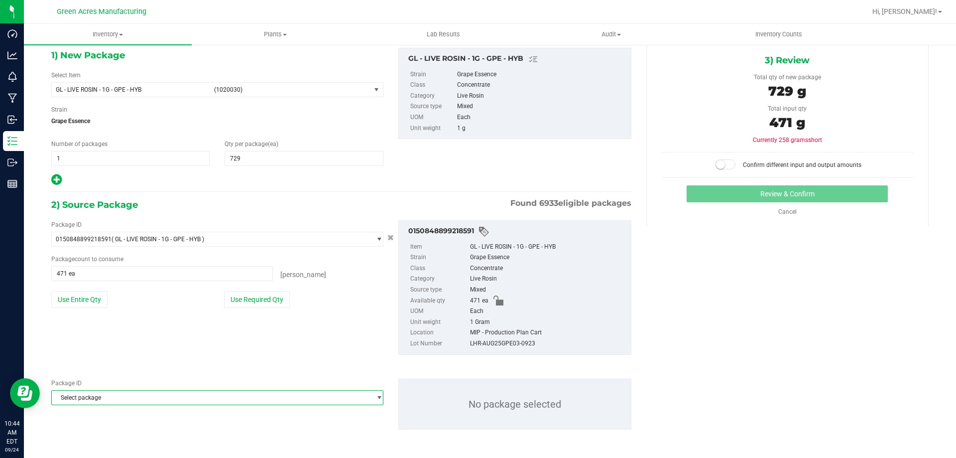
click at [229, 403] on span "Select package" at bounding box center [211, 397] width 319 height 14
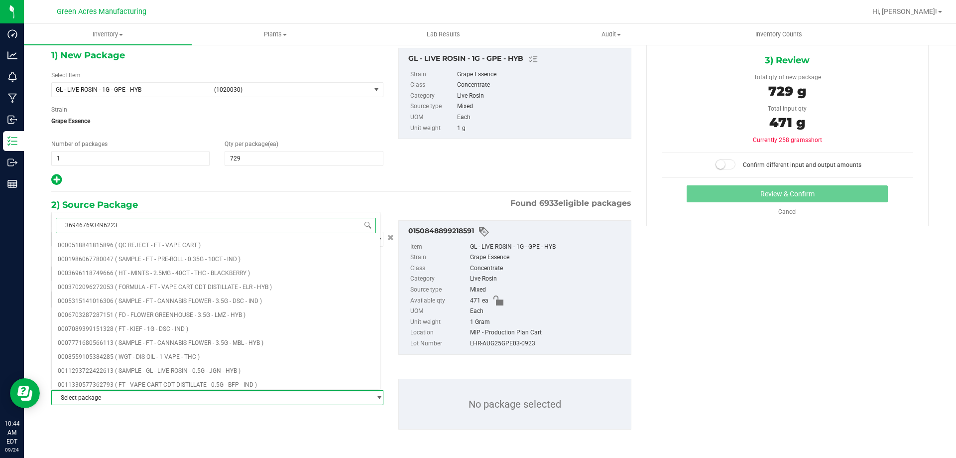
type input "[CREDIT_CARD_NUMBER]"
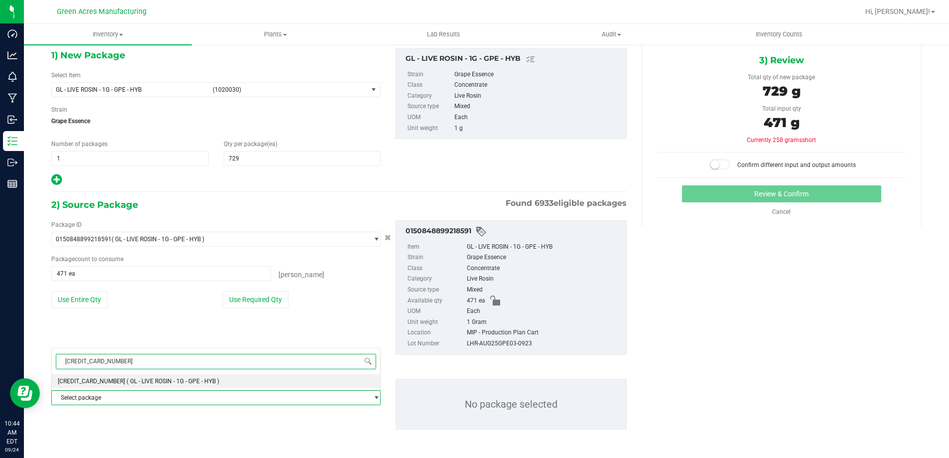
click at [221, 381] on li "3694676934962236 ( GL - LIVE ROSIN - 1G - GPE - HYB )" at bounding box center [216, 381] width 328 height 14
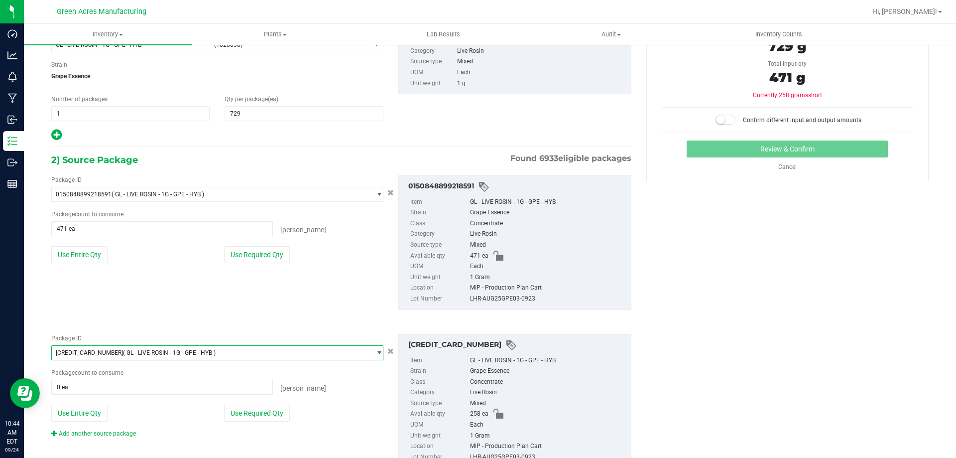
scroll to position [128, 0]
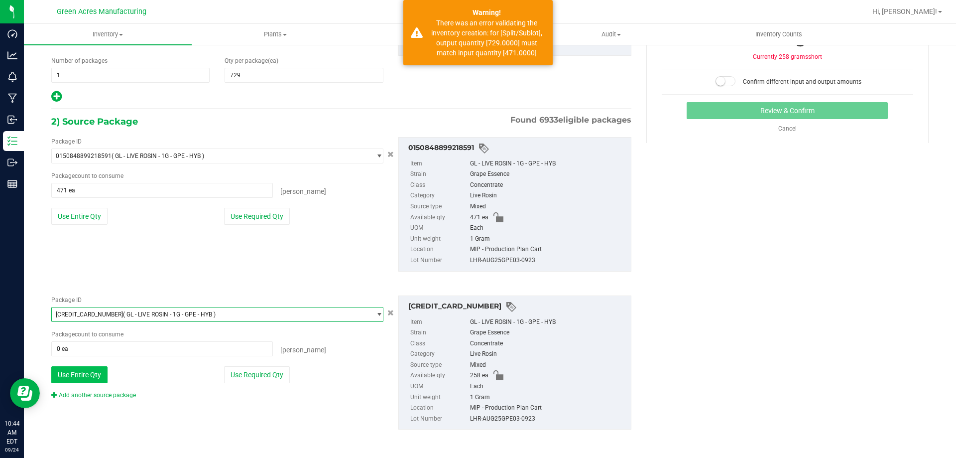
click at [98, 372] on button "Use Entire Qty" at bounding box center [79, 374] width 56 height 17
type input "258 ea"
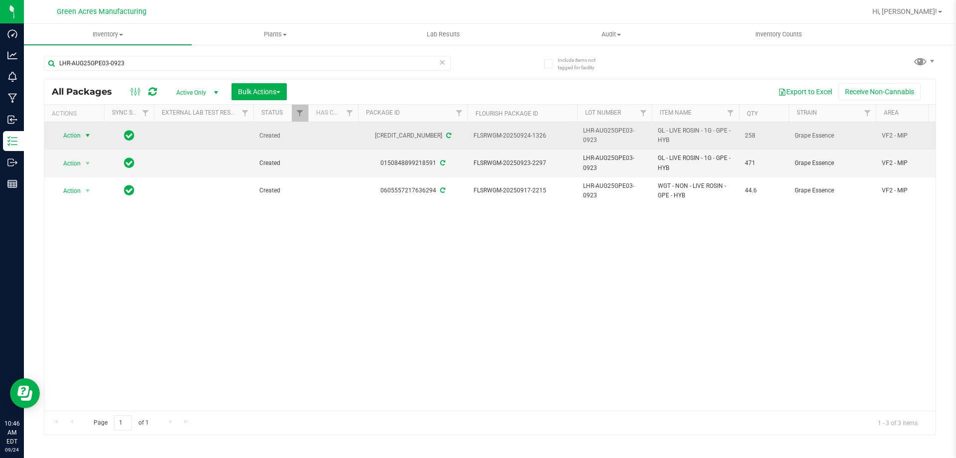
click at [87, 132] on span "select" at bounding box center [88, 135] width 8 height 8
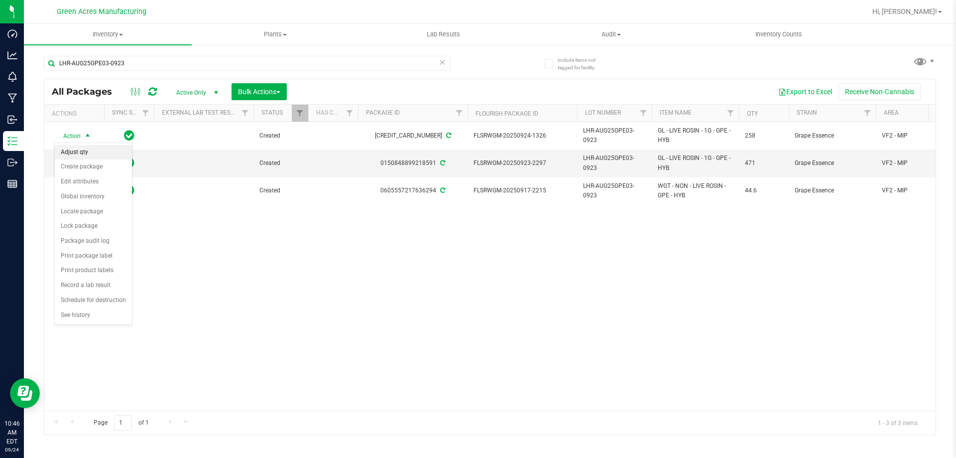
click at [81, 152] on li "Adjust qty" at bounding box center [93, 152] width 77 height 15
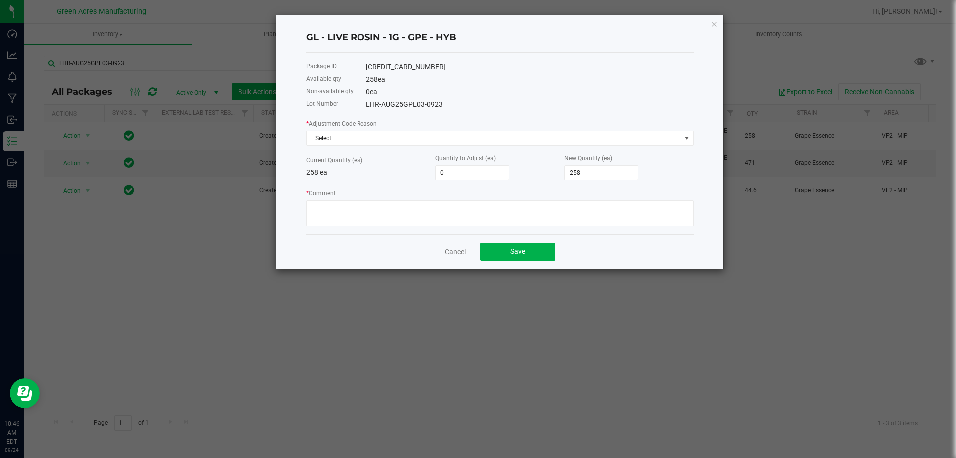
click at [442, 247] on div "Cancel Save" at bounding box center [499, 251] width 387 height 34
click at [445, 253] on link "Cancel" at bounding box center [455, 251] width 21 height 10
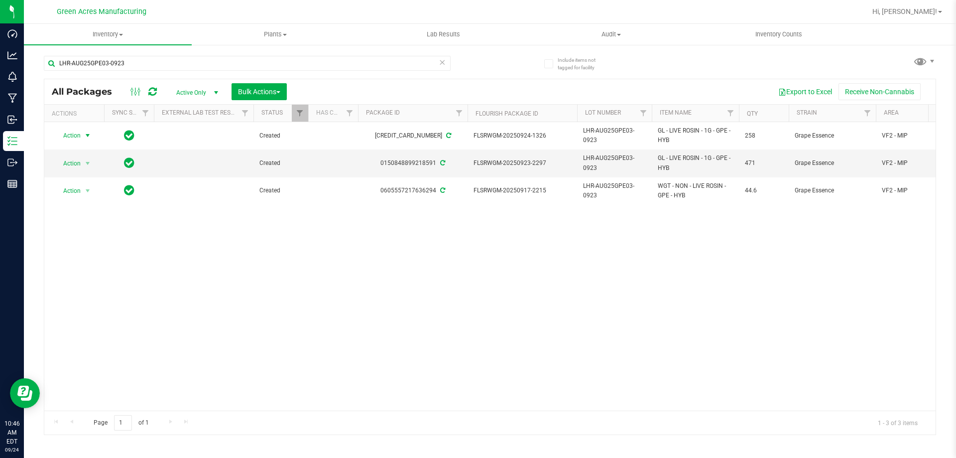
click at [151, 92] on icon at bounding box center [152, 92] width 8 height 10
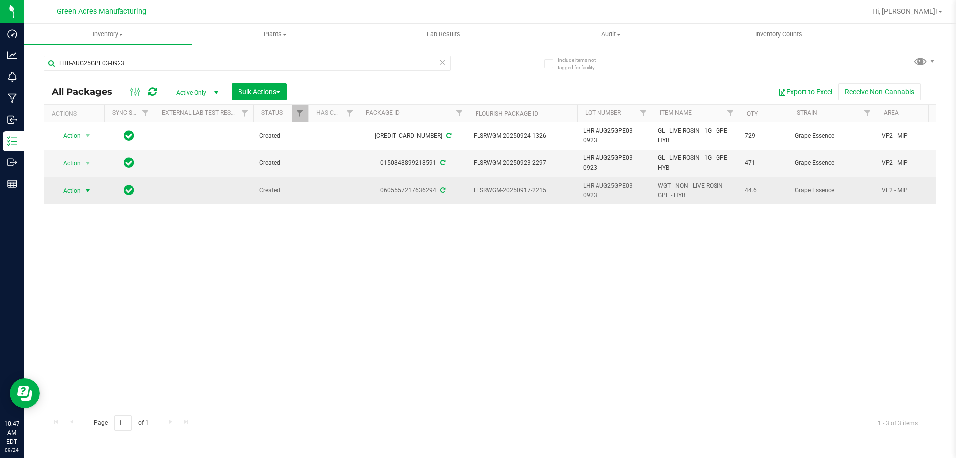
click at [87, 191] on span "select" at bounding box center [88, 191] width 8 height 8
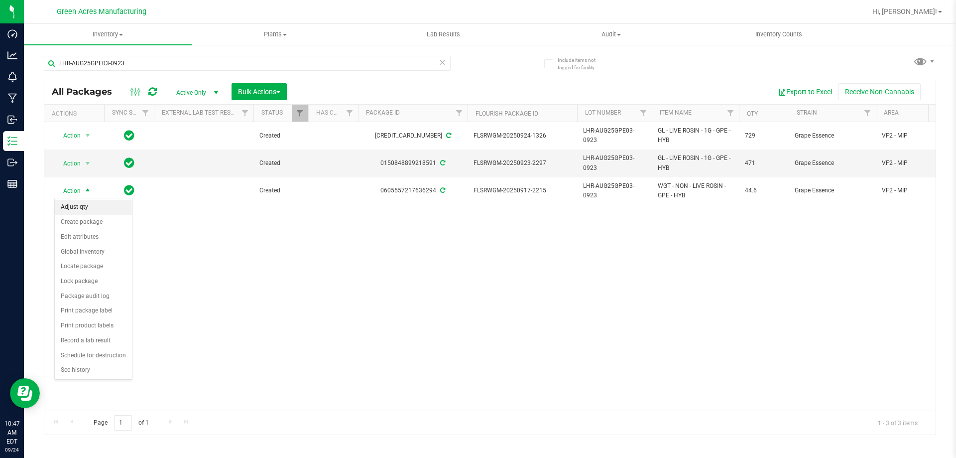
click at [87, 205] on li "Adjust qty" at bounding box center [93, 207] width 77 height 15
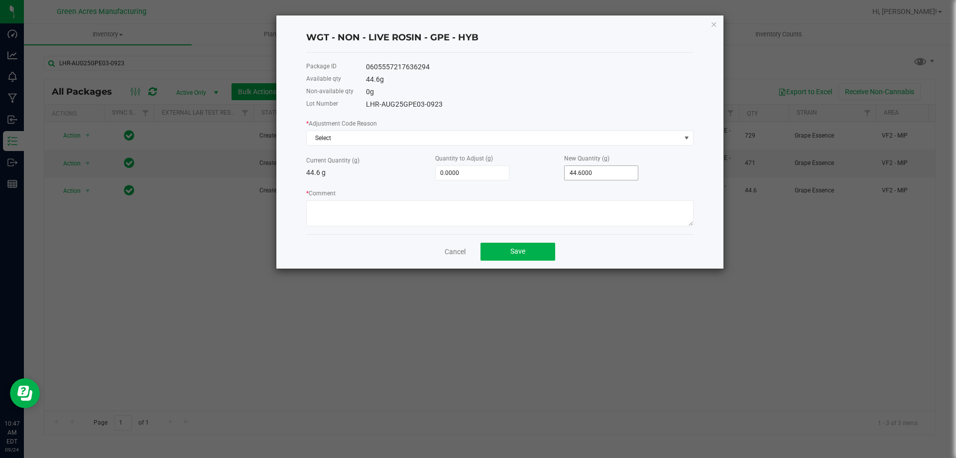
type input "44.6"
drag, startPoint x: 629, startPoint y: 175, endPoint x: 621, endPoint y: 174, distance: 8.5
click at [621, 174] on input "44.6" at bounding box center [601, 173] width 73 height 14
click at [619, 173] on input "44.6" at bounding box center [601, 173] width 73 height 14
type input "-44.6000"
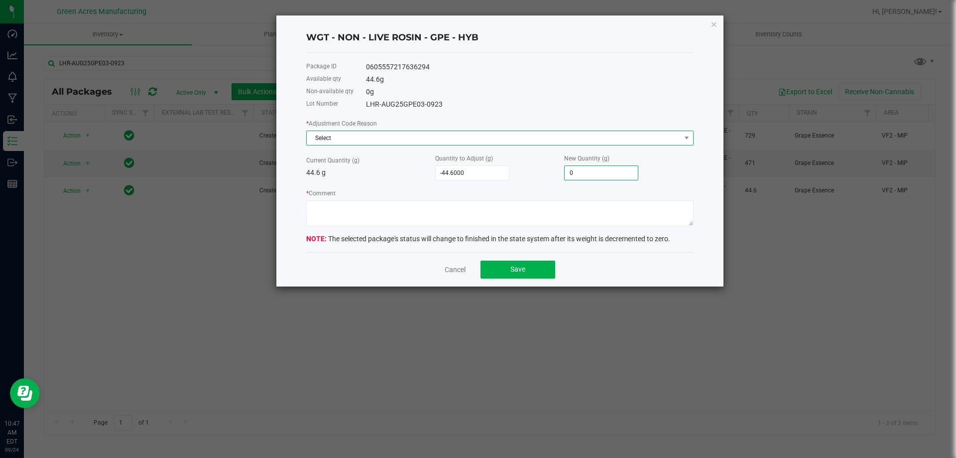
type input "0.0000"
click at [372, 134] on span "Select" at bounding box center [494, 138] width 374 height 14
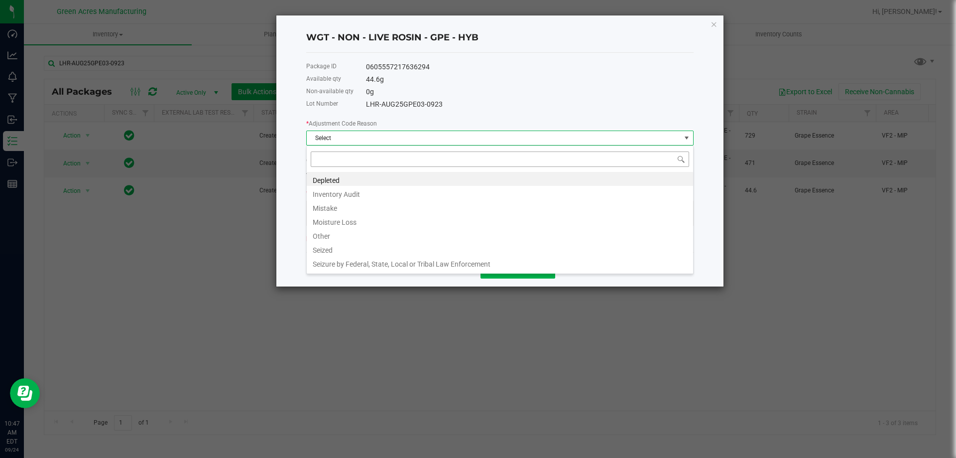
scroll to position [15, 387]
click at [370, 242] on li "Seized" at bounding box center [500, 249] width 386 height 14
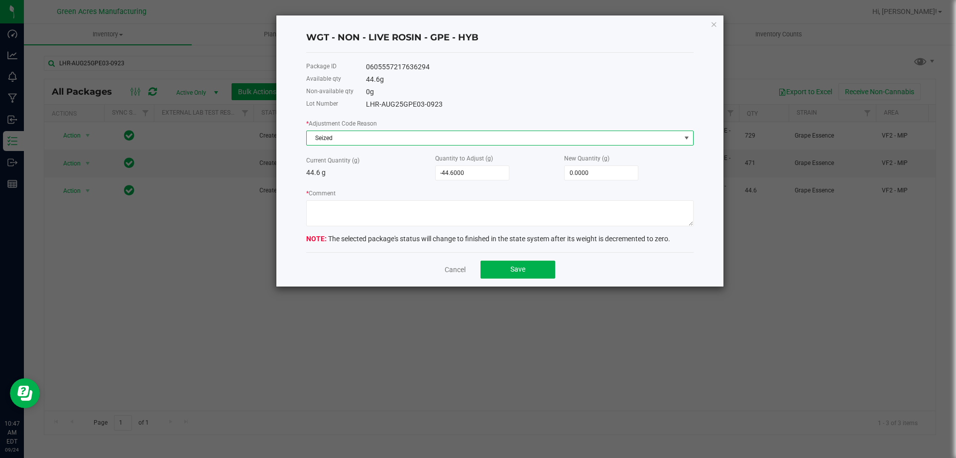
click at [345, 140] on span "Seized" at bounding box center [494, 138] width 374 height 14
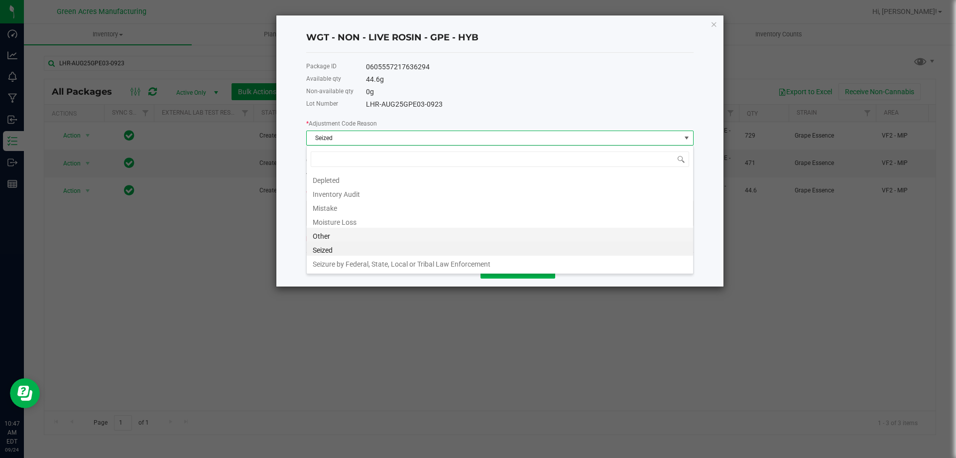
click at [319, 235] on li "Other" at bounding box center [500, 235] width 386 height 14
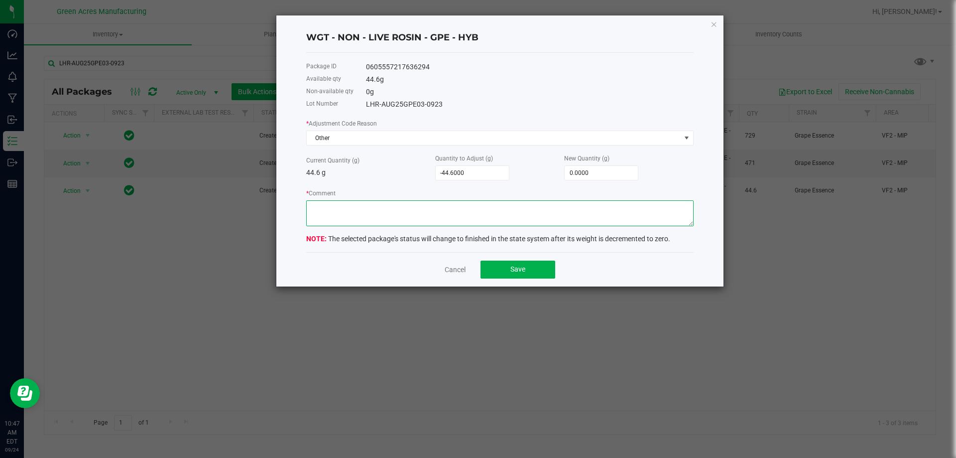
click at [328, 216] on textarea "* Comment" at bounding box center [499, 213] width 387 height 26
type textarea "EOB MMV"
click at [524, 274] on button "Save" at bounding box center [518, 269] width 75 height 18
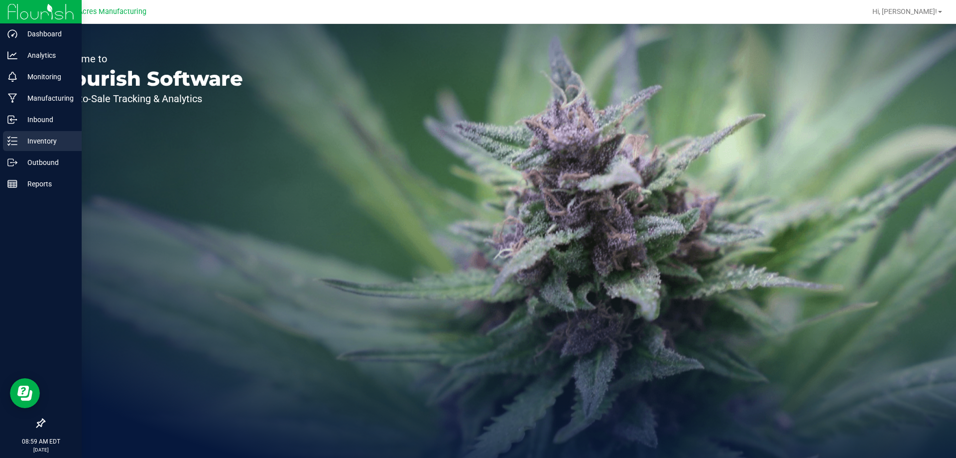
click at [19, 137] on p "Inventory" at bounding box center [47, 141] width 60 height 12
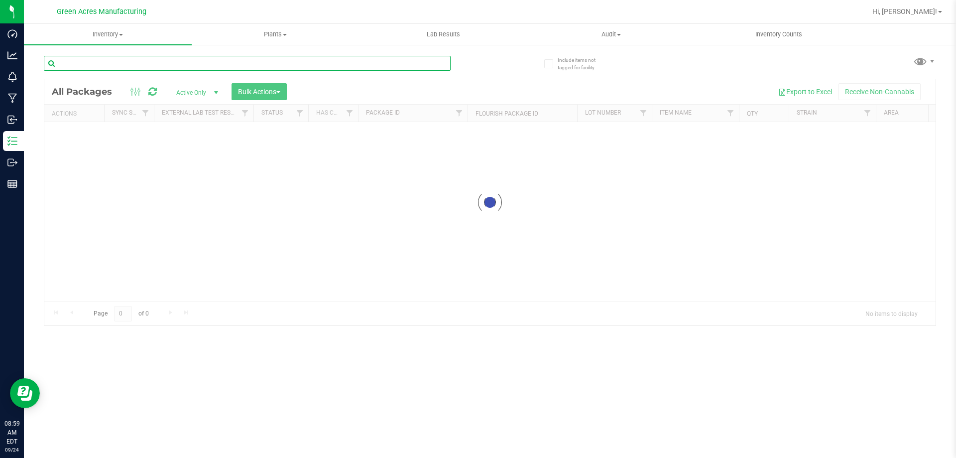
click at [126, 62] on input "text" at bounding box center [247, 63] width 407 height 15
type input "5219747755824636"
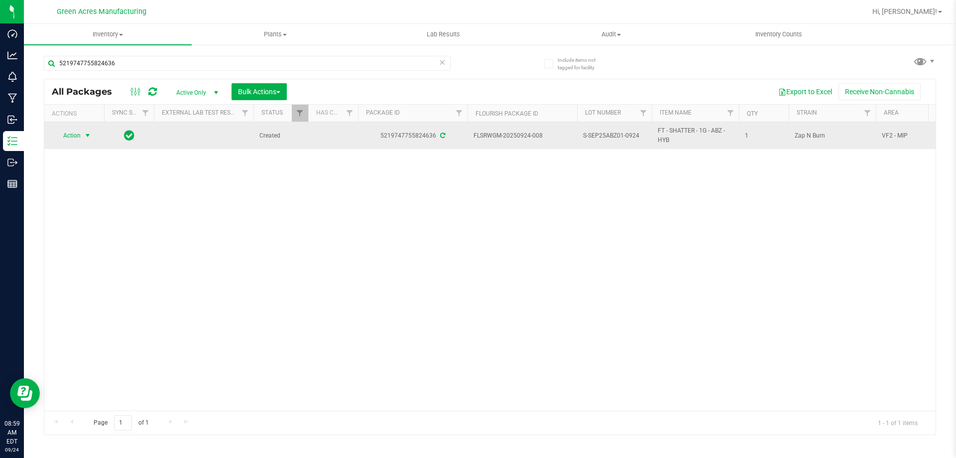
click at [77, 135] on span "Action" at bounding box center [67, 135] width 27 height 14
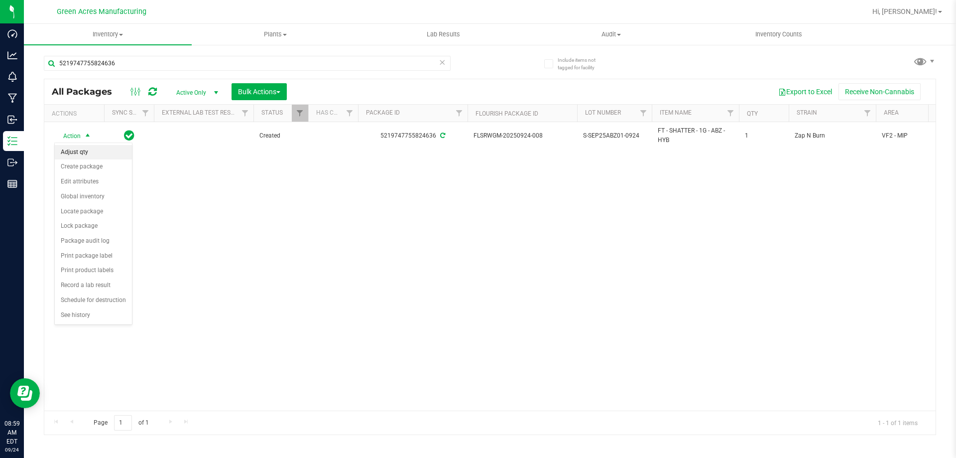
click at [96, 151] on li "Adjust qty" at bounding box center [93, 152] width 77 height 15
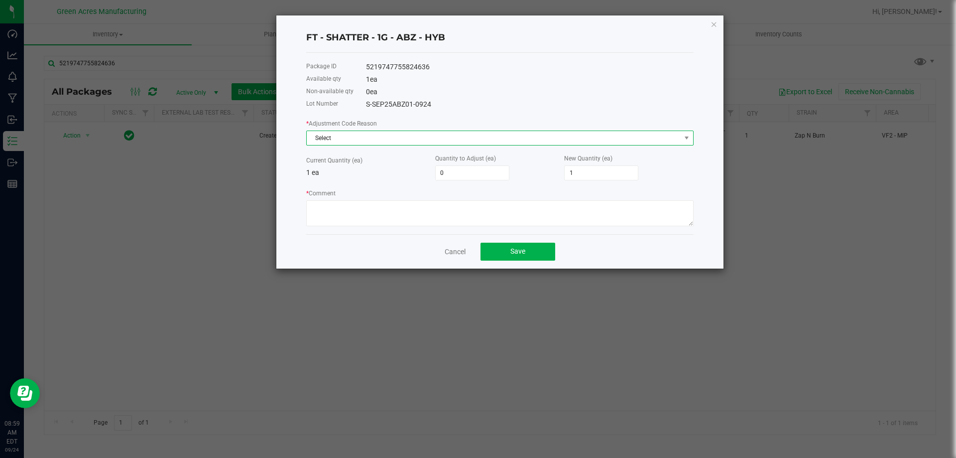
click at [535, 133] on span "Select" at bounding box center [494, 138] width 374 height 14
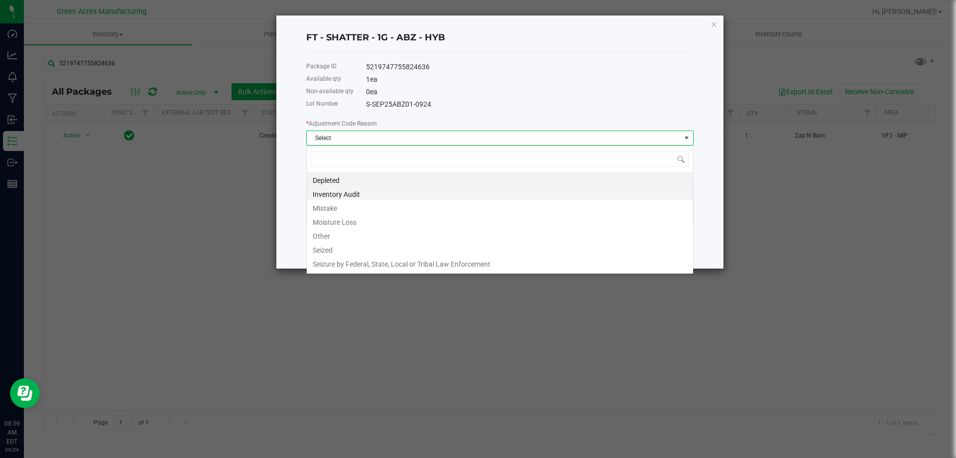
scroll to position [15, 387]
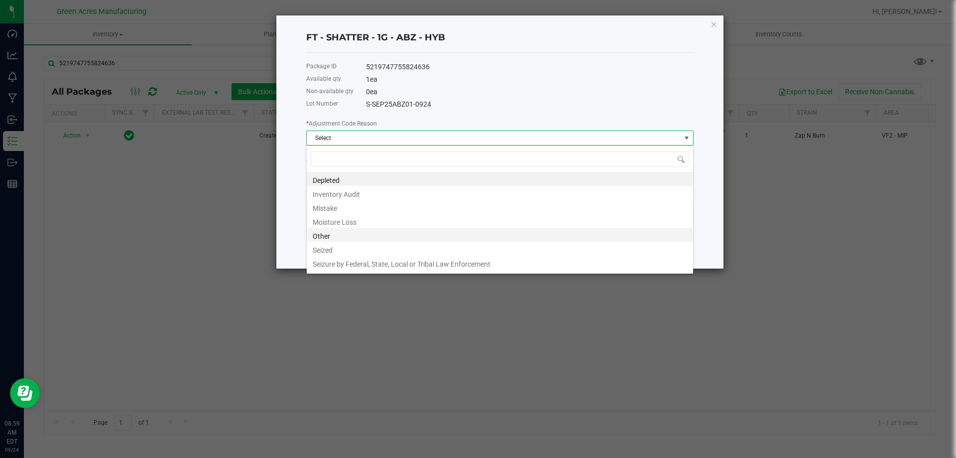
click at [363, 234] on li "Other" at bounding box center [500, 235] width 386 height 14
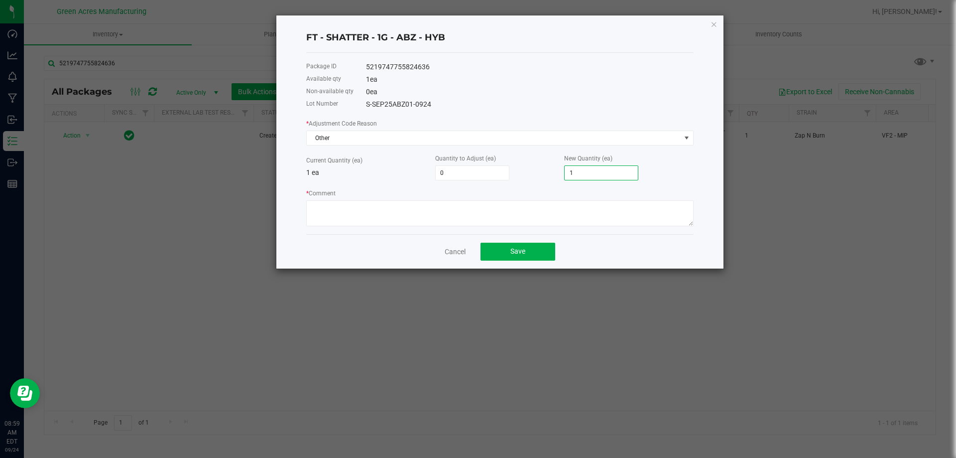
click at [598, 171] on input "1" at bounding box center [601, 173] width 73 height 14
type input "-1"
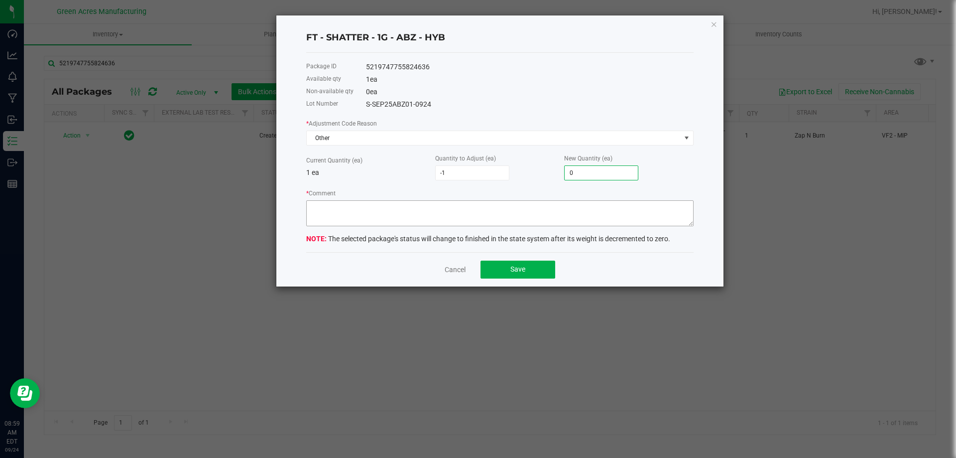
type input "0"
click at [637, 225] on textarea "* Comment" at bounding box center [499, 213] width 387 height 26
type textarea "JAF"
click at [510, 286] on div "FT - SHATTER - 1G - ABZ - HYB Package ID 5219747755824636 Available qty 1 ea No…" at bounding box center [500, 151] width 448 height 272
click at [531, 263] on button "Save" at bounding box center [518, 269] width 75 height 18
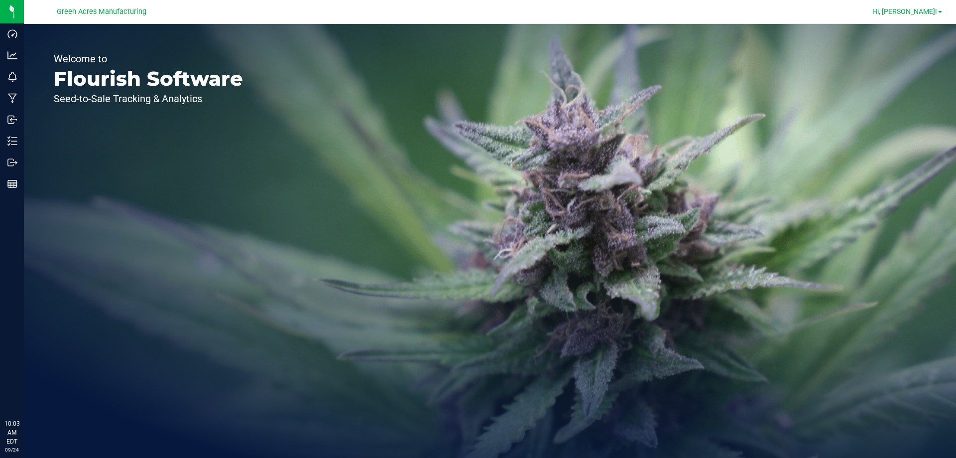
click at [925, 14] on span "Hi, [PERSON_NAME]!" at bounding box center [904, 11] width 65 height 8
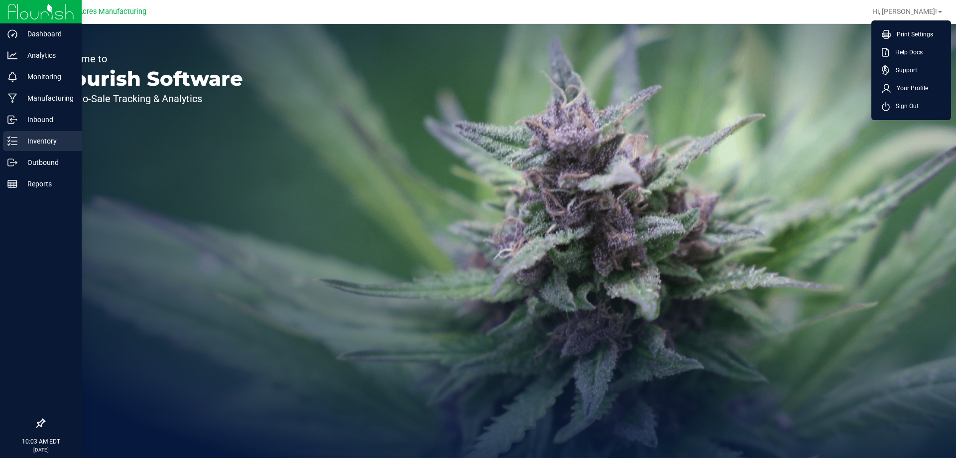
click at [64, 144] on p "Inventory" at bounding box center [47, 141] width 60 height 12
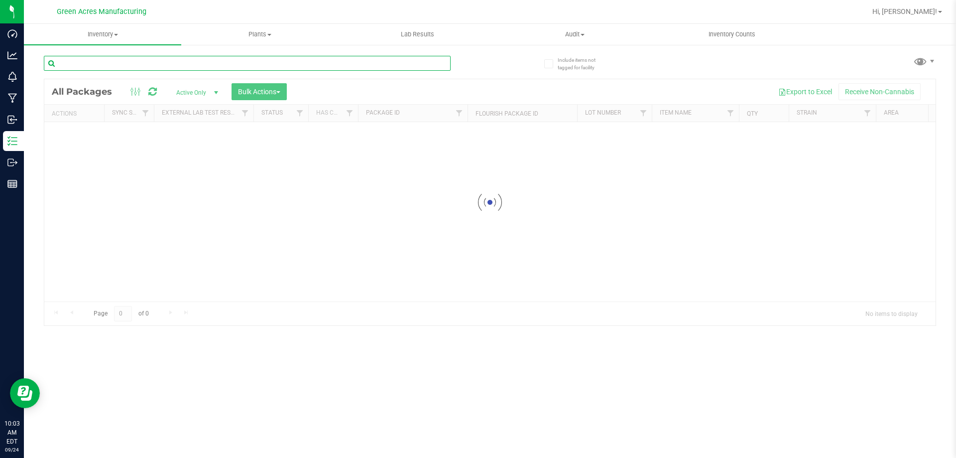
click at [157, 67] on input "text" at bounding box center [247, 63] width 407 height 15
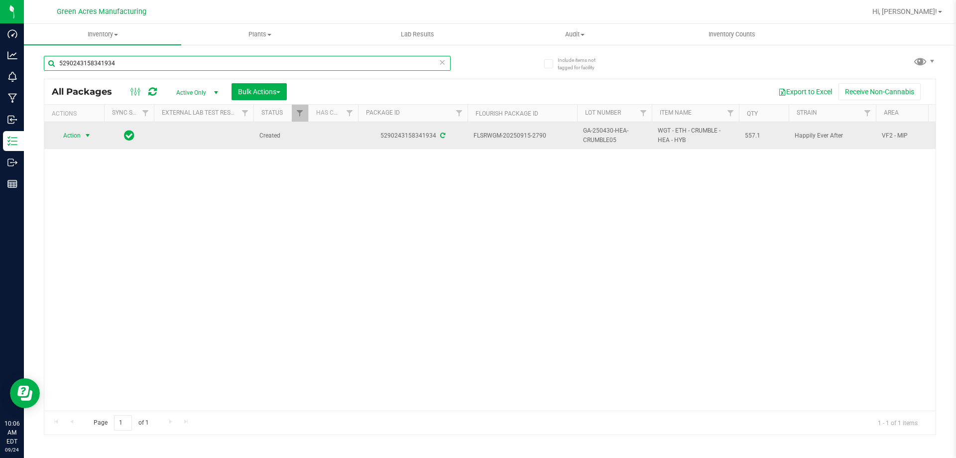
type input "5290243158341934"
click at [91, 136] on span "select" at bounding box center [88, 135] width 8 height 8
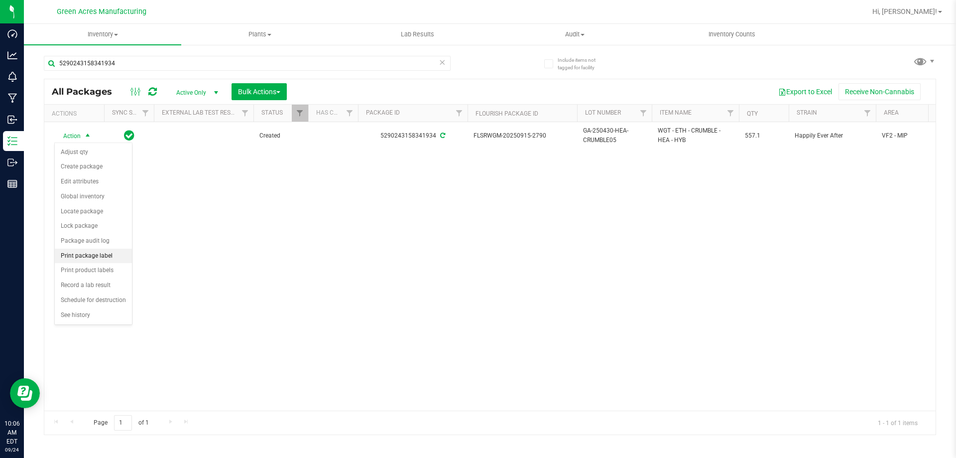
click at [93, 262] on li "Print package label" at bounding box center [93, 255] width 77 height 15
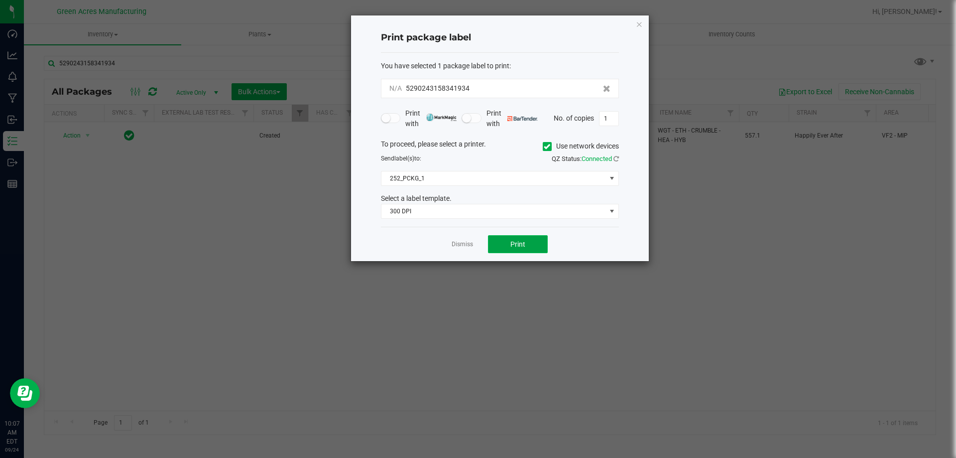
click at [507, 251] on button "Print" at bounding box center [518, 244] width 60 height 18
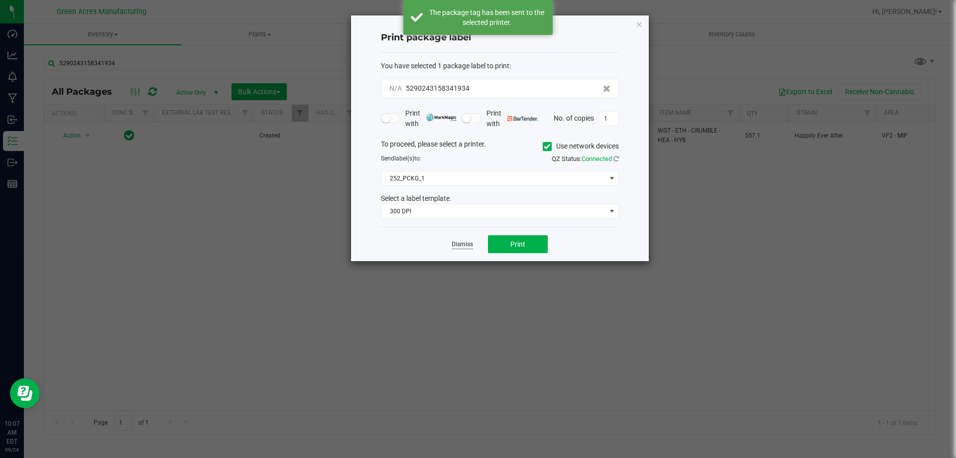
click at [458, 241] on link "Dismiss" at bounding box center [462, 244] width 21 height 8
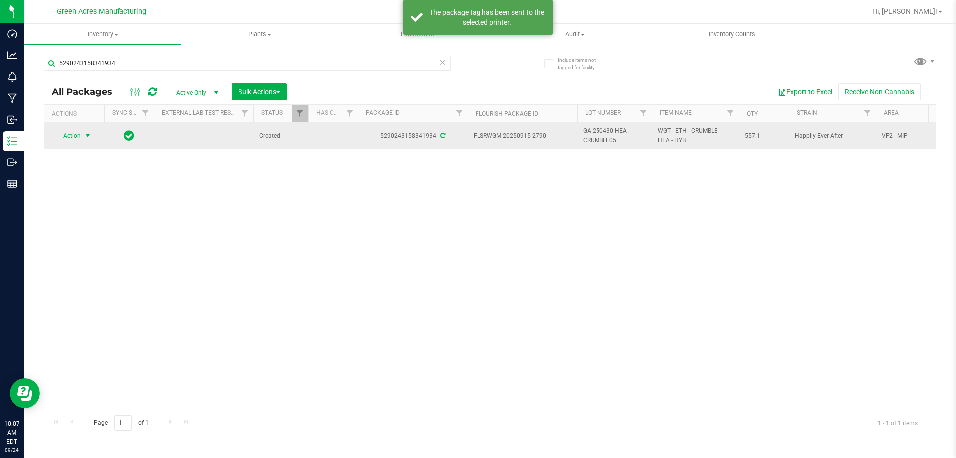
click at [616, 131] on span "GA-250430-HEA-CRUMBLE05" at bounding box center [614, 135] width 63 height 19
drag, startPoint x: 648, startPoint y: 134, endPoint x: 571, endPoint y: 135, distance: 76.7
click at [604, 142] on span "GA-250430-HEA-CRUMBLE05" at bounding box center [614, 135] width 63 height 19
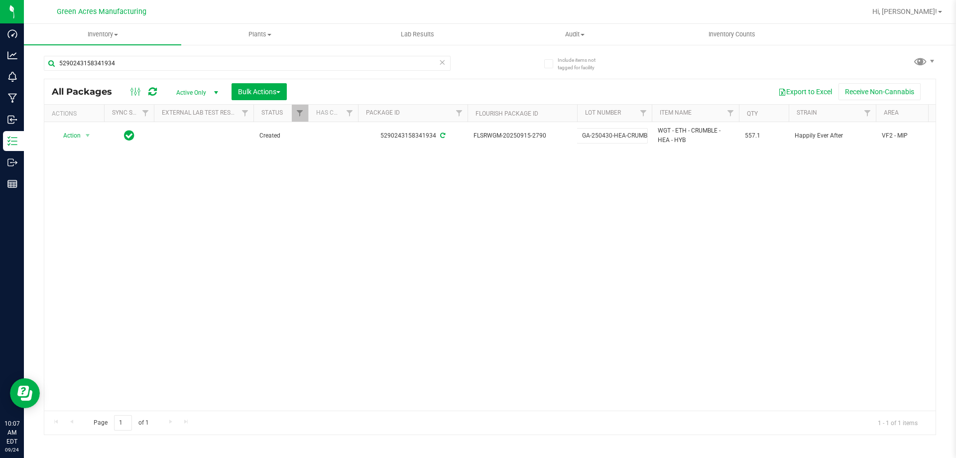
drag, startPoint x: 646, startPoint y: 132, endPoint x: 308, endPoint y: 156, distance: 338.9
click at [309, 155] on div "Action Action Adjust qty Create package Edit attributes Global inventory Locate…" at bounding box center [489, 266] width 891 height 288
type input "C-SEP25HEA01-0924"
click at [489, 280] on div "All Packages Active Only Active Only Lab Samples Locked All External Internal B…" at bounding box center [490, 257] width 892 height 356
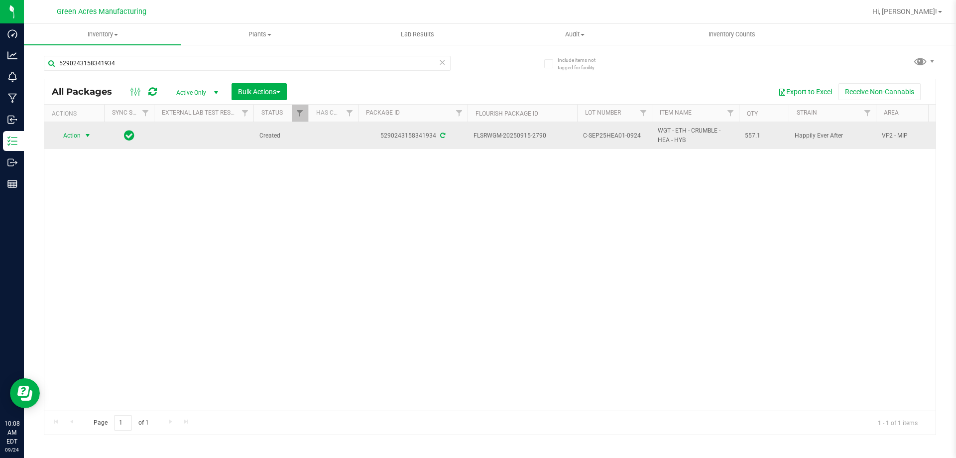
click at [67, 135] on span "Action" at bounding box center [67, 135] width 27 height 14
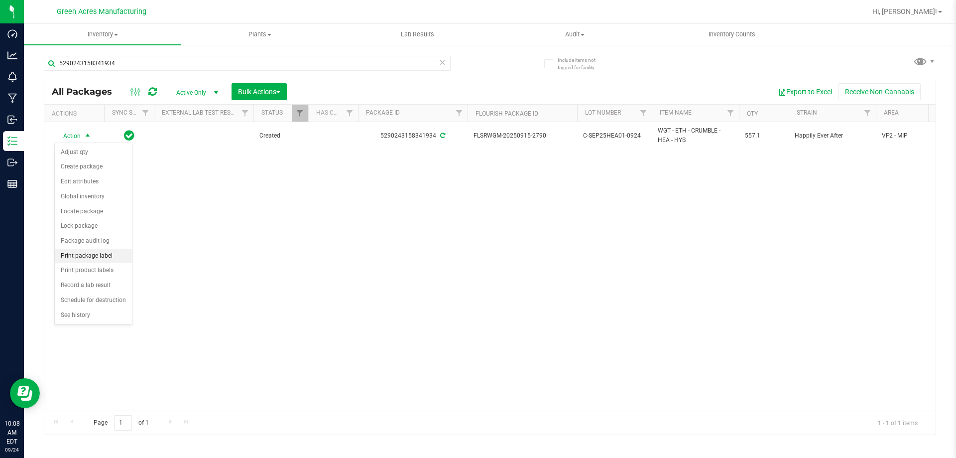
click at [114, 257] on li "Print package label" at bounding box center [93, 255] width 77 height 15
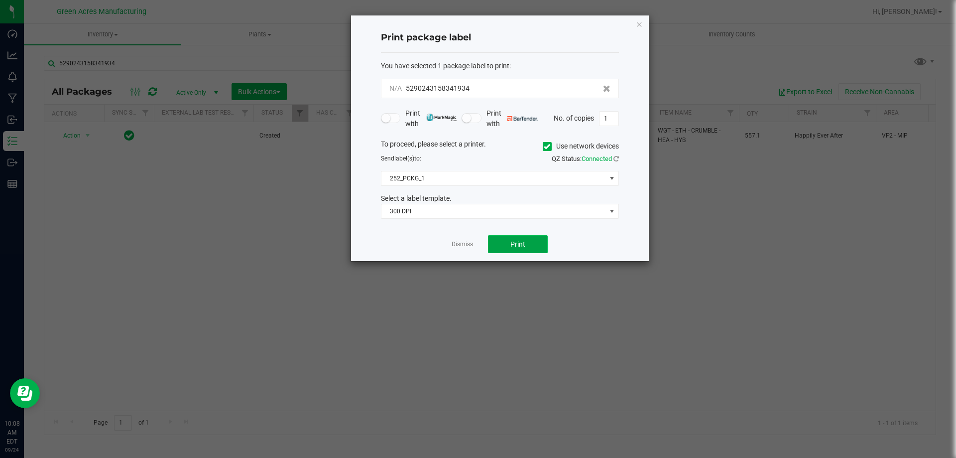
click at [517, 238] on button "Print" at bounding box center [518, 244] width 60 height 18
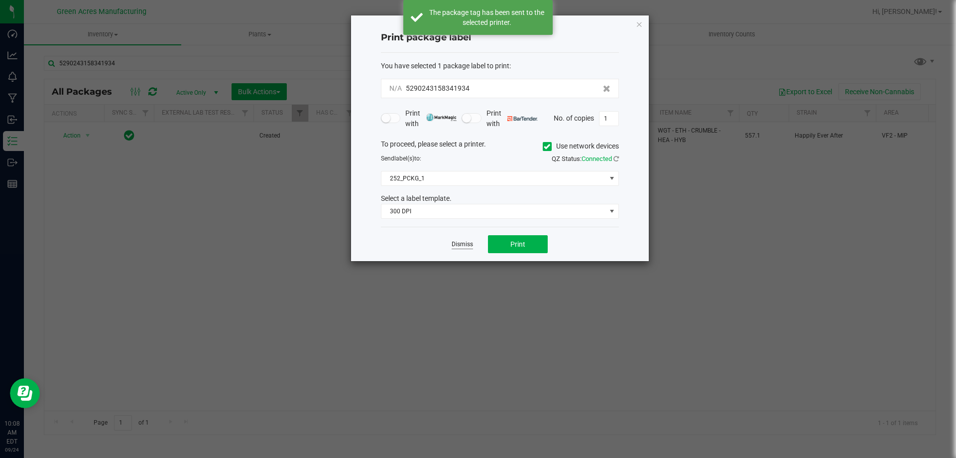
click at [464, 243] on link "Dismiss" at bounding box center [462, 244] width 21 height 8
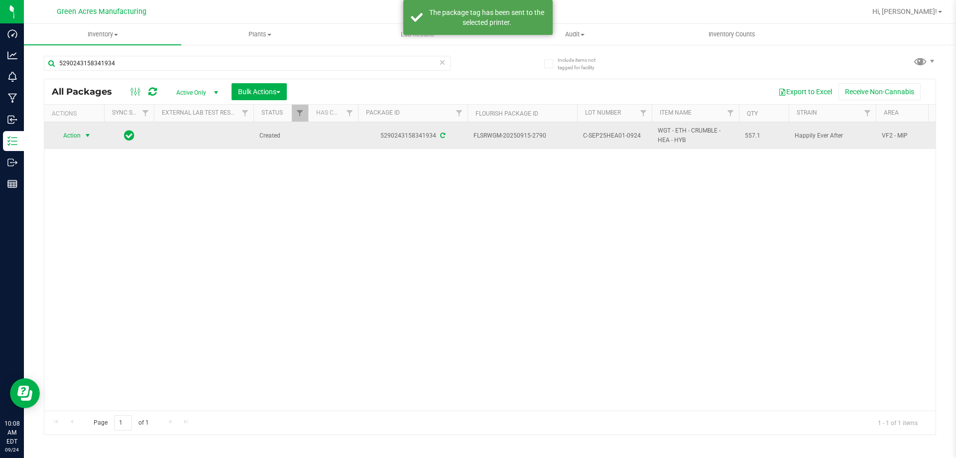
click at [88, 137] on span "select" at bounding box center [88, 135] width 8 height 8
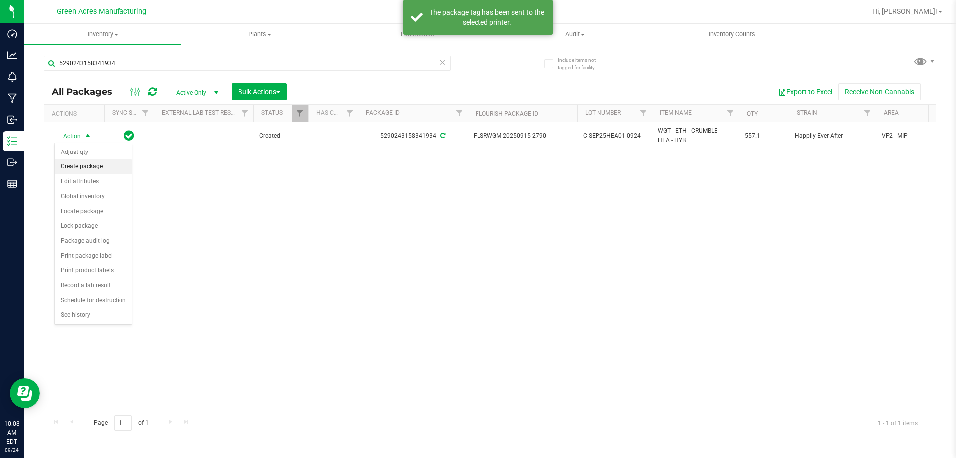
click at [97, 172] on li "Create package" at bounding box center [93, 166] width 77 height 15
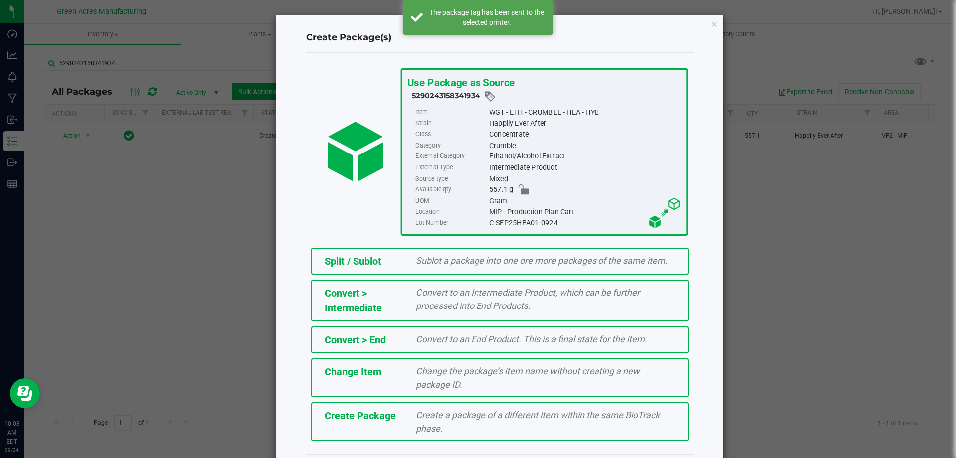
click at [388, 413] on span "Create Package" at bounding box center [360, 415] width 71 height 12
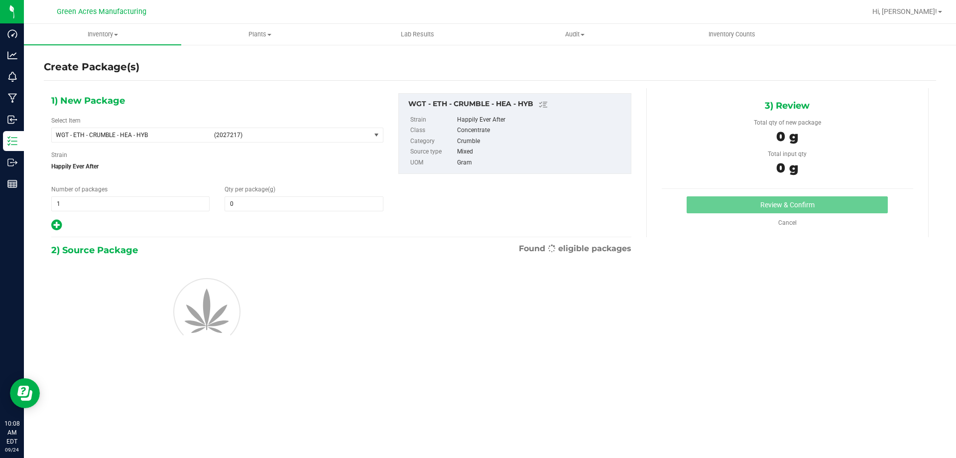
type input "0.0000"
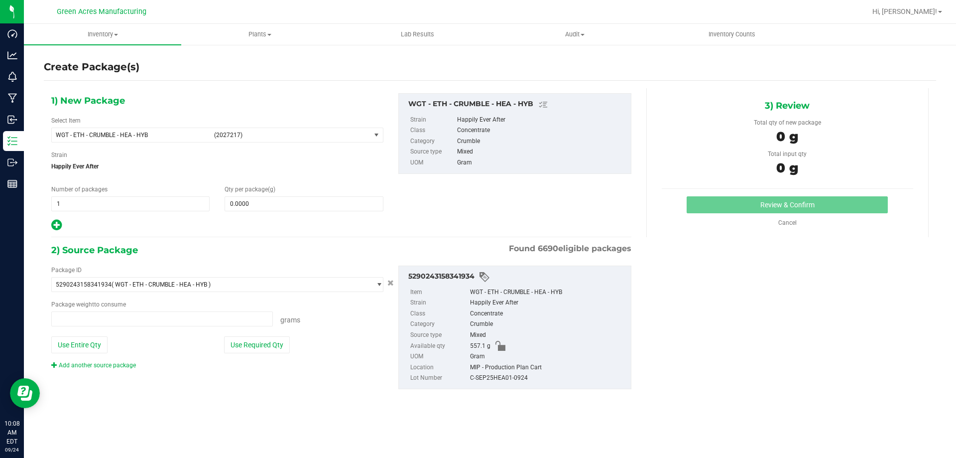
type input "0.0000 g"
click at [184, 129] on span "WGT - ETH - CRUMBLE - HEA - HYB (2027217)" at bounding box center [211, 135] width 319 height 14
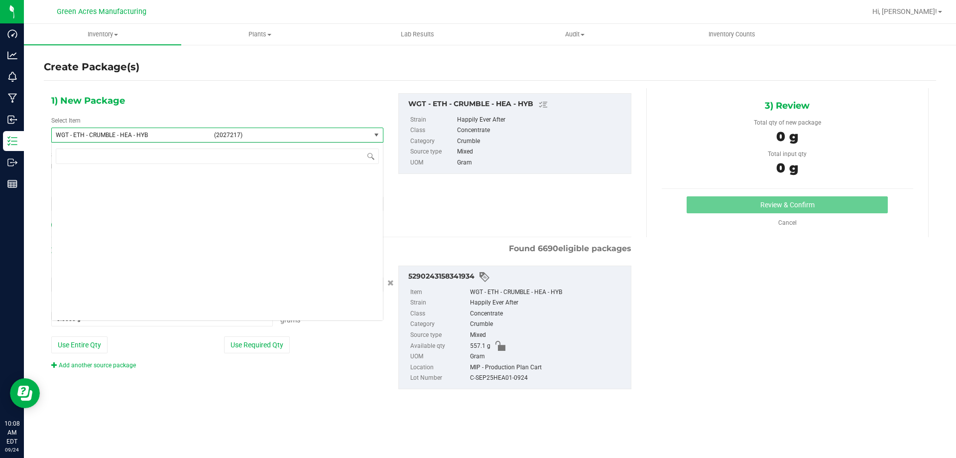
scroll to position [192580, 0]
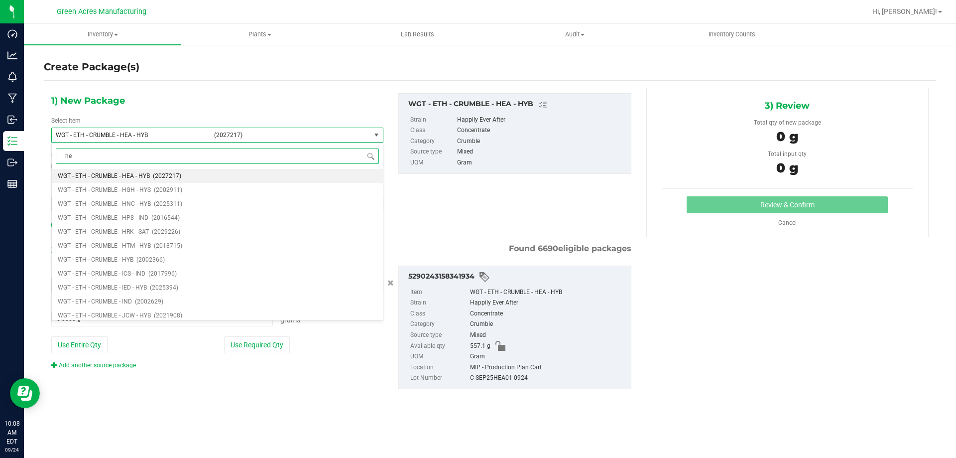
type input "hea"
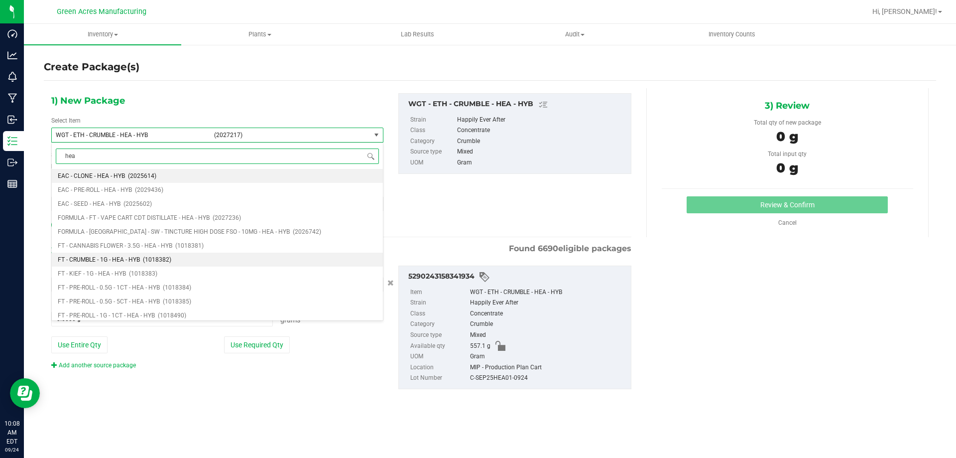
click at [169, 260] on span "(1018382)" at bounding box center [157, 259] width 28 height 7
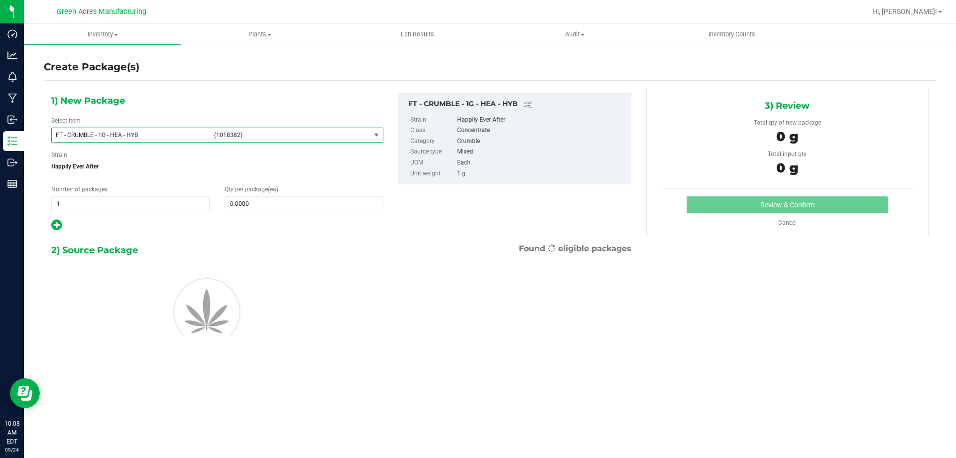
type input "0"
click at [298, 217] on div "1) New Package Select Item FT - CRUMBLE - 1G - HEA - HYB (1018382) FT - CRUMBLE…" at bounding box center [217, 162] width 347 height 138
click at [298, 201] on span at bounding box center [304, 203] width 158 height 15
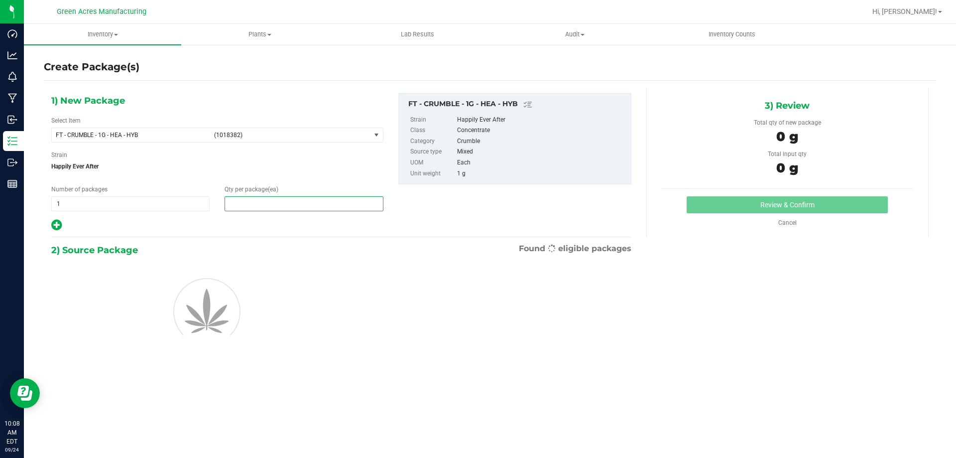
type input "1"
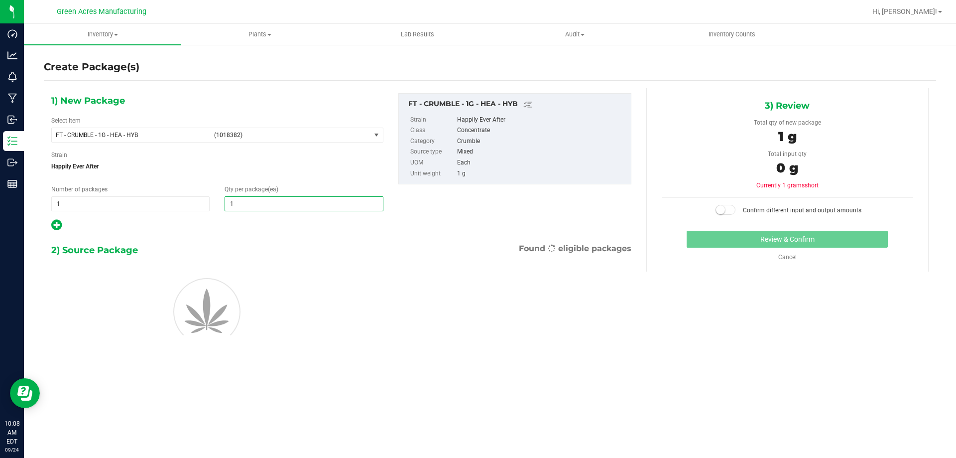
type input "1"
click at [330, 261] on div at bounding box center [341, 310] width 595 height 106
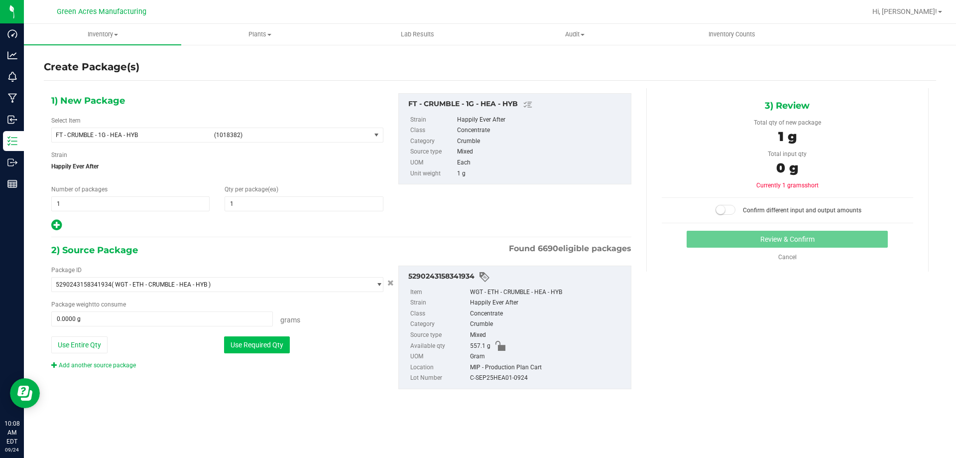
click at [278, 346] on button "Use Required Qty" at bounding box center [257, 344] width 66 height 17
type input "1.0000 g"
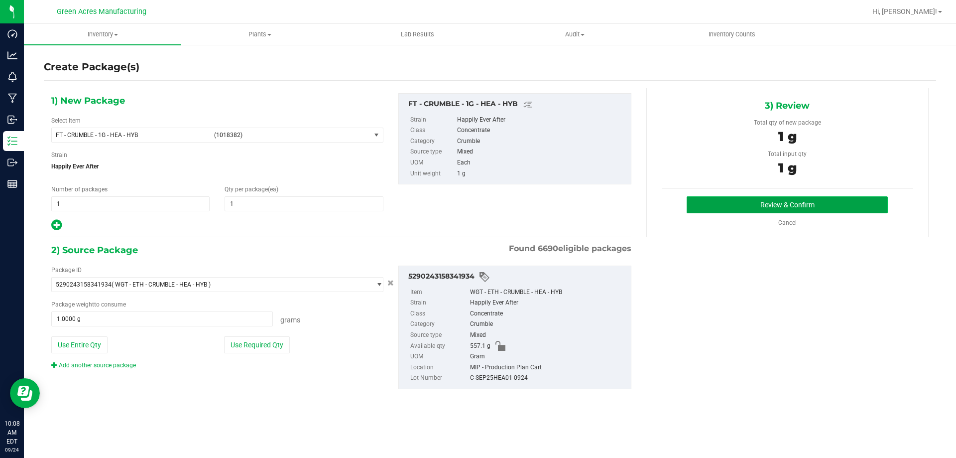
click at [746, 213] on button "Review & Confirm" at bounding box center [787, 204] width 201 height 17
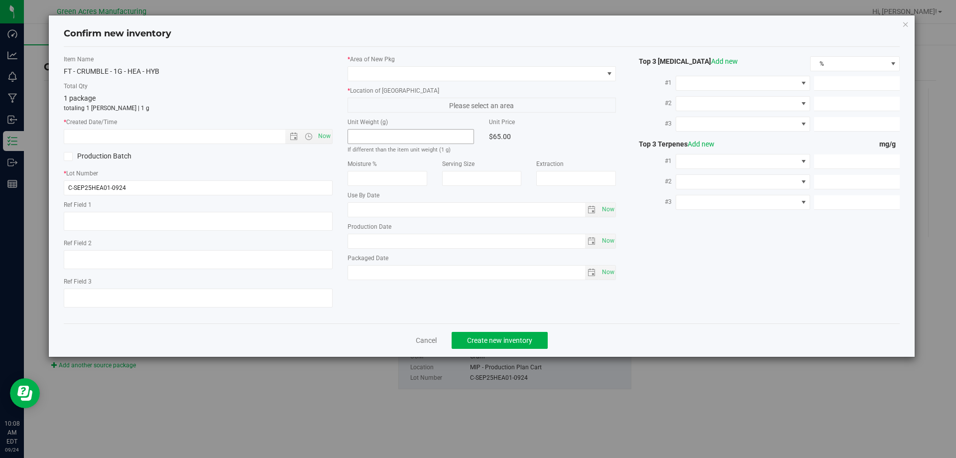
type textarea "ND PBO"
click at [325, 138] on span "Now" at bounding box center [324, 136] width 17 height 14
type input "9/24/2025 10:08 AM"
click at [366, 85] on div "* Area of New Pkg * Location of New Pkg Please select an area Unit Weight (g) I…" at bounding box center [482, 170] width 284 height 230
click at [374, 74] on span at bounding box center [475, 74] width 255 height 14
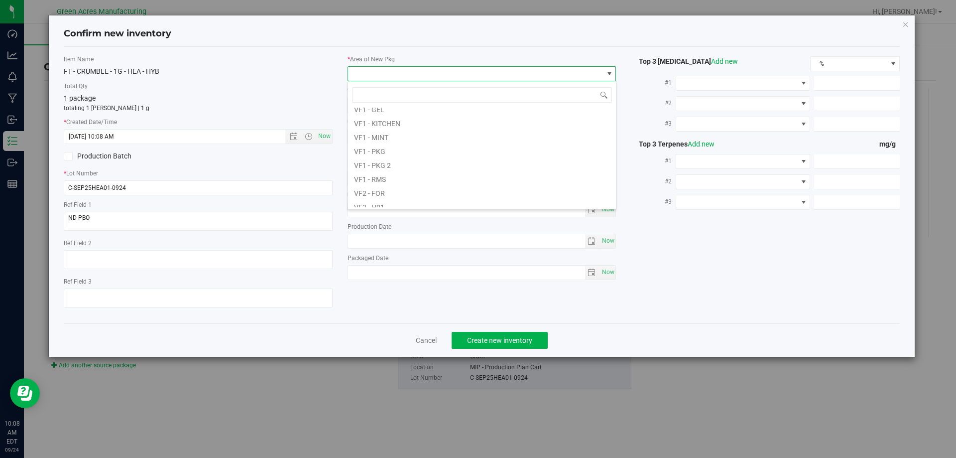
scroll to position [448, 0]
click at [372, 200] on li "VF2 - MIP" at bounding box center [482, 196] width 268 height 14
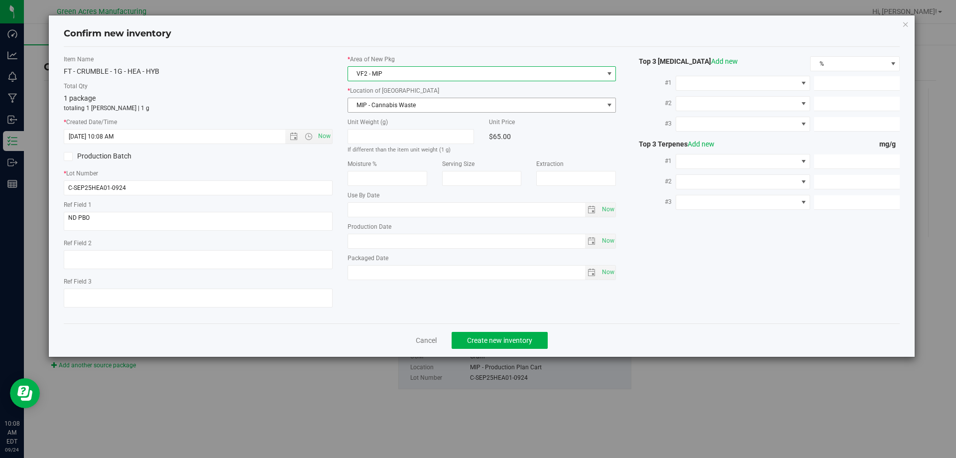
click at [377, 105] on span "MIP - Cannabis Waste" at bounding box center [475, 105] width 255 height 14
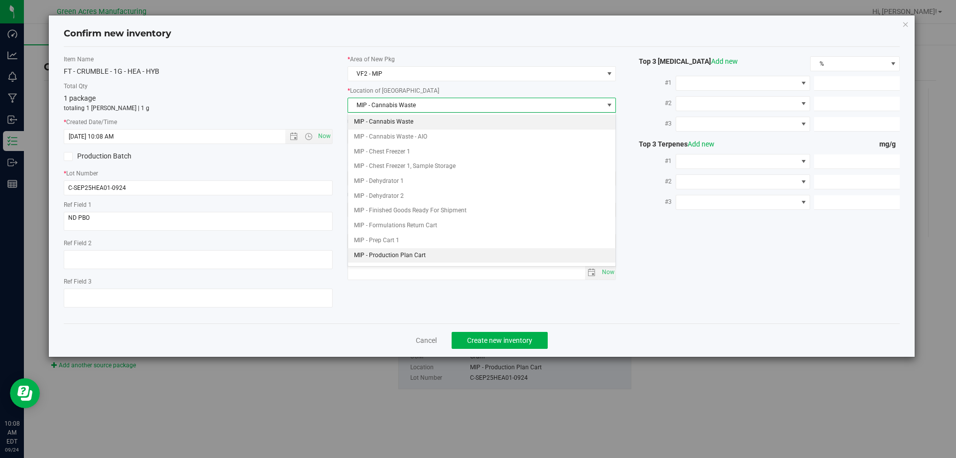
click at [401, 252] on li "MIP - Production Plan Cart" at bounding box center [482, 255] width 268 height 15
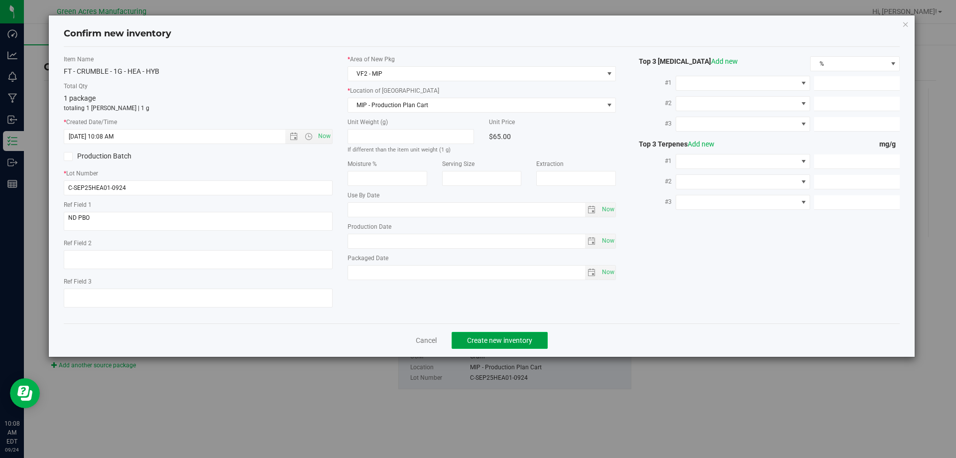
click at [488, 340] on span "Create new inventory" at bounding box center [499, 340] width 65 height 8
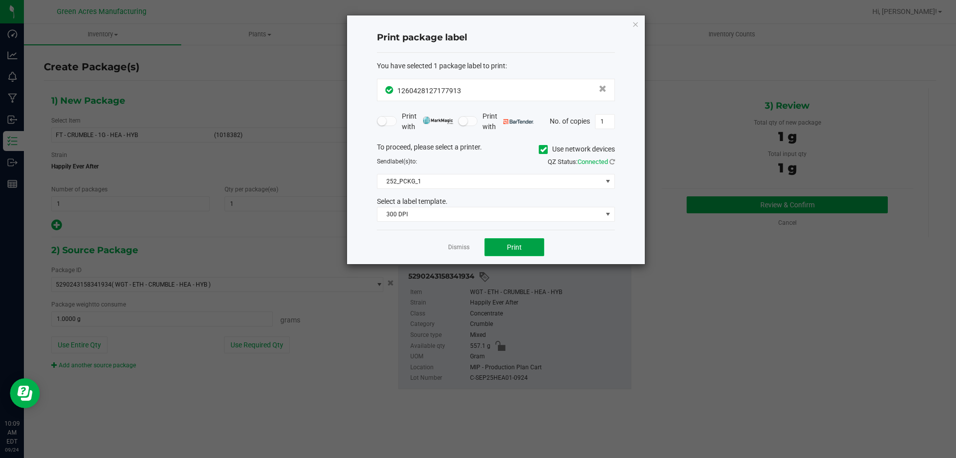
click at [516, 245] on span "Print" at bounding box center [514, 247] width 15 height 8
drag, startPoint x: 479, startPoint y: 88, endPoint x: 277, endPoint y: 86, distance: 201.2
click at [278, 86] on ngb-modal-window "Print package label You have selected 1 package label to print : 12604281271779…" at bounding box center [478, 229] width 956 height 458
click at [490, 92] on div "1260428127177913" at bounding box center [495, 89] width 221 height 13
drag, startPoint x: 483, startPoint y: 93, endPoint x: 398, endPoint y: 95, distance: 84.7
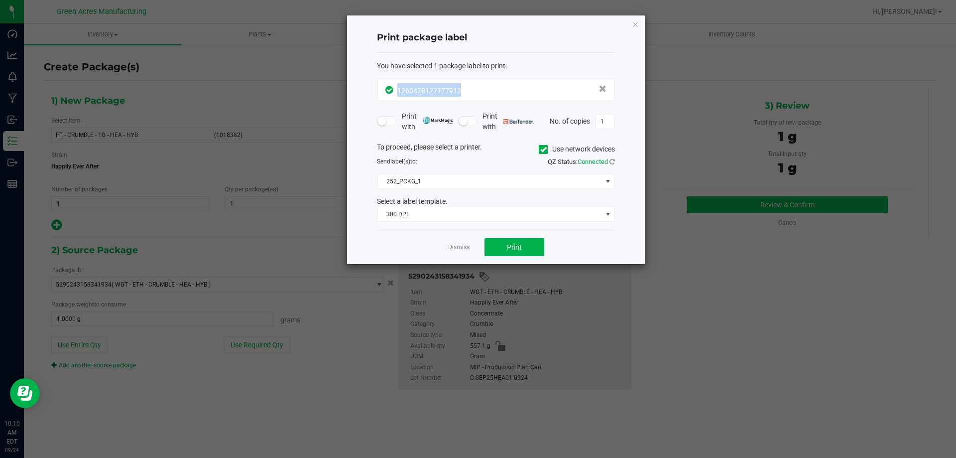
click at [398, 95] on div "1260428127177913" at bounding box center [495, 89] width 221 height 13
copy span "1260428127177913"
click at [463, 246] on link "Dismiss" at bounding box center [458, 247] width 21 height 8
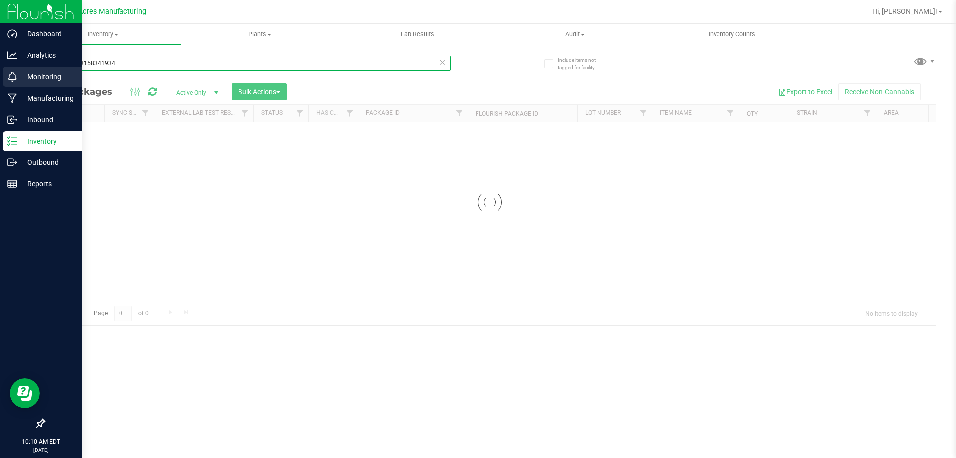
drag, startPoint x: 173, startPoint y: 68, endPoint x: 0, endPoint y: 67, distance: 173.3
click at [0, 67] on div "Dashboard Analytics Monitoring Manufacturing Inbound Inventory Outbound Reports…" at bounding box center [478, 229] width 956 height 458
drag, startPoint x: 184, startPoint y: 65, endPoint x: 0, endPoint y: 71, distance: 183.8
click at [0, 71] on div "Dashboard Analytics Monitoring Manufacturing Inbound Inventory Outbound Reports…" at bounding box center [478, 229] width 956 height 458
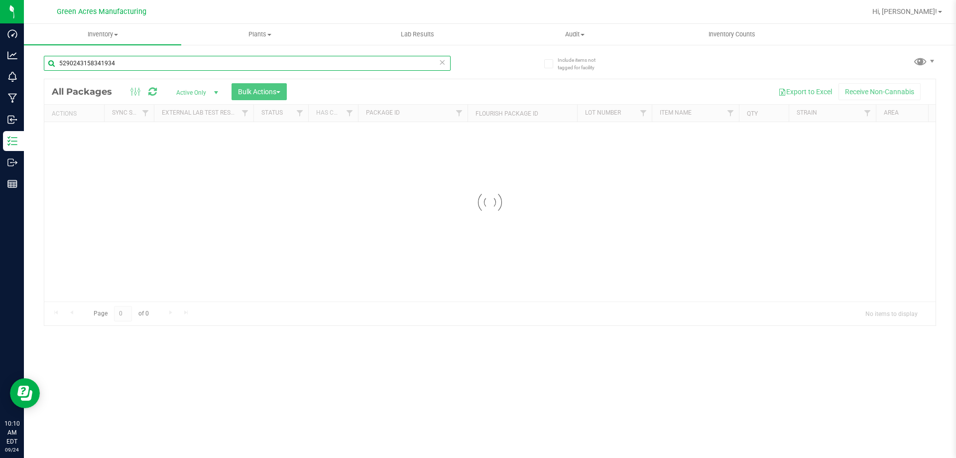
paste input "126042812717791"
type input "1260428127177913"
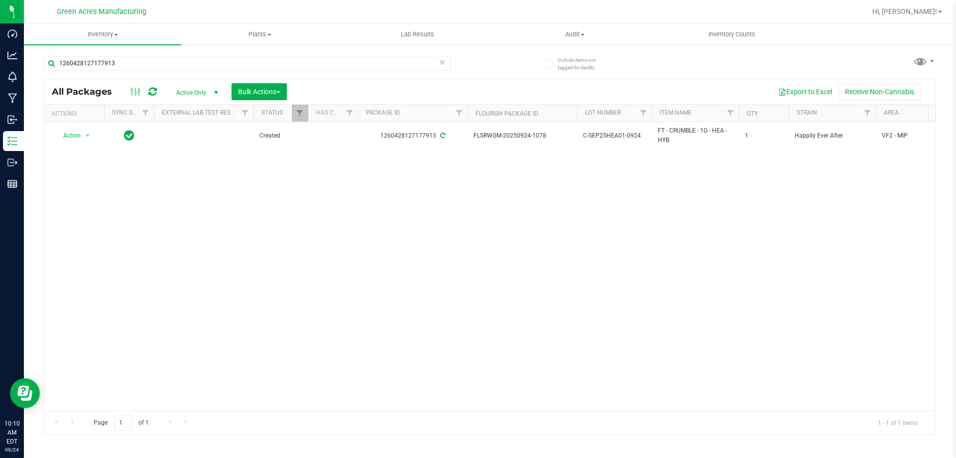
click at [422, 359] on div "Action Action Adjust qty Create package Edit attributes Global inventory Locate…" at bounding box center [489, 266] width 891 height 288
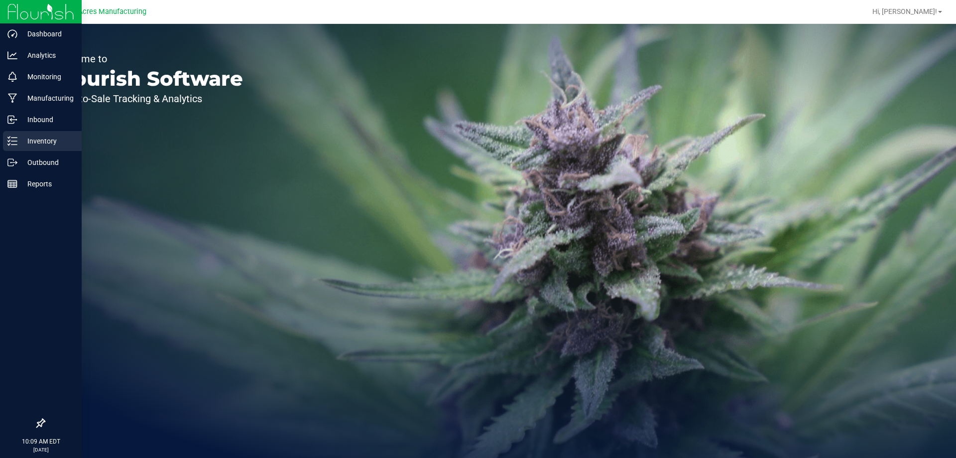
click at [19, 140] on p "Inventory" at bounding box center [47, 141] width 60 height 12
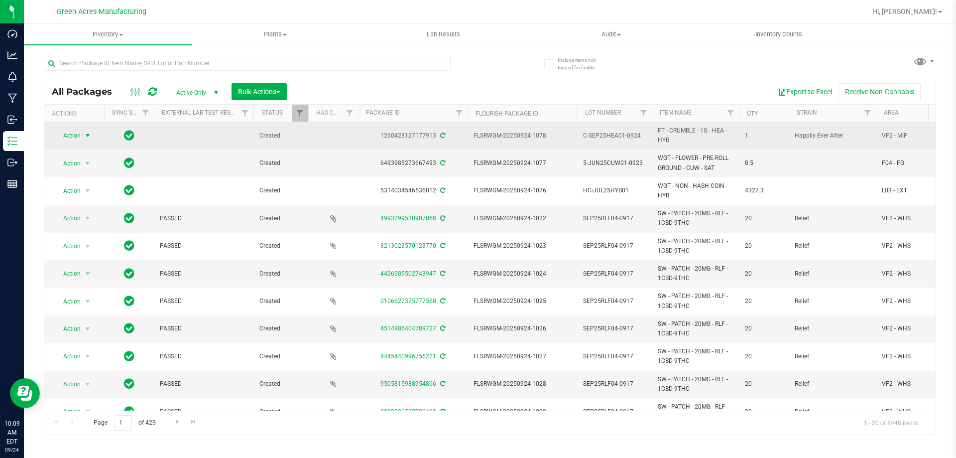
click at [82, 132] on span "select" at bounding box center [88, 135] width 12 height 14
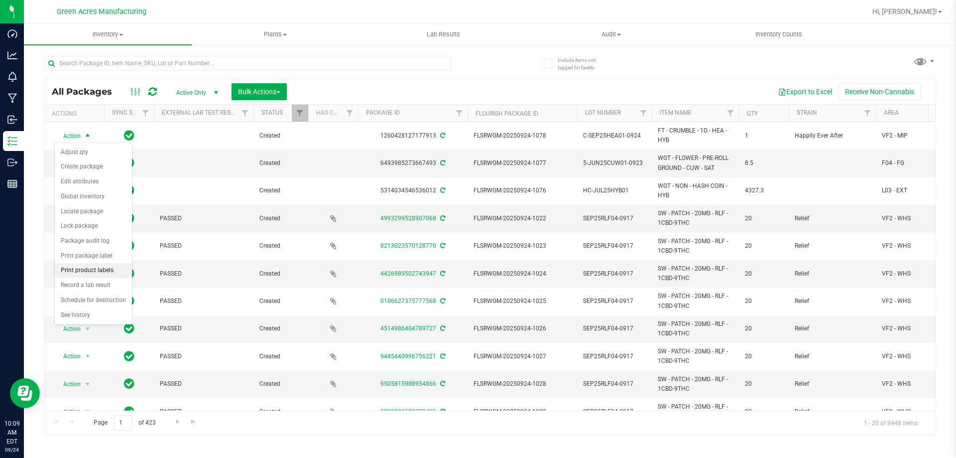
click at [91, 274] on li "Print product labels" at bounding box center [93, 270] width 77 height 15
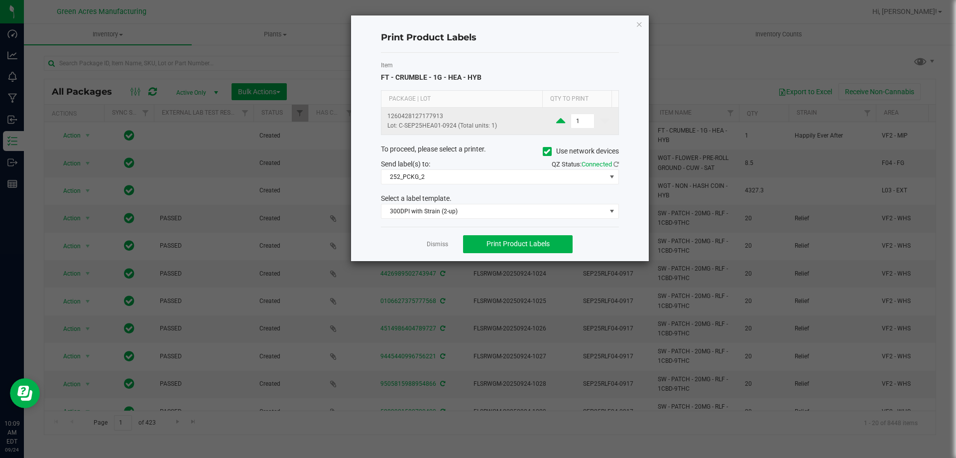
click at [557, 123] on icon at bounding box center [560, 121] width 9 height 12
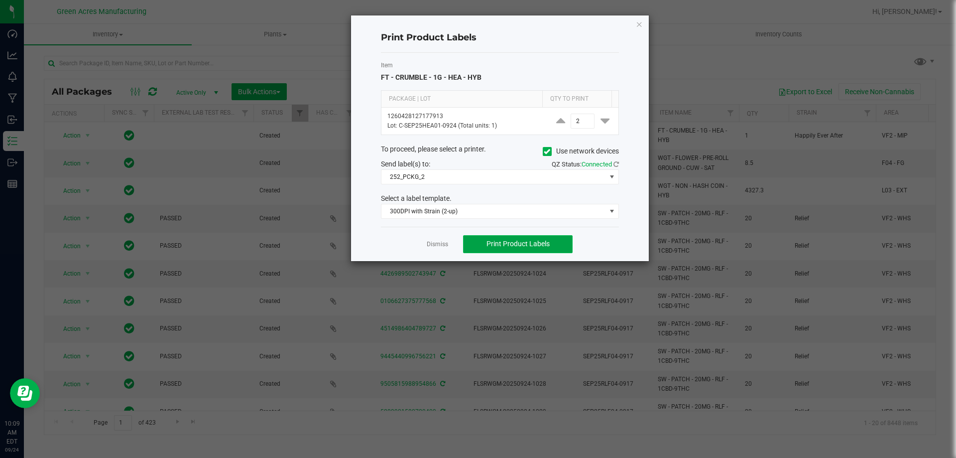
click at [535, 240] on span "Print Product Labels" at bounding box center [518, 244] width 63 height 8
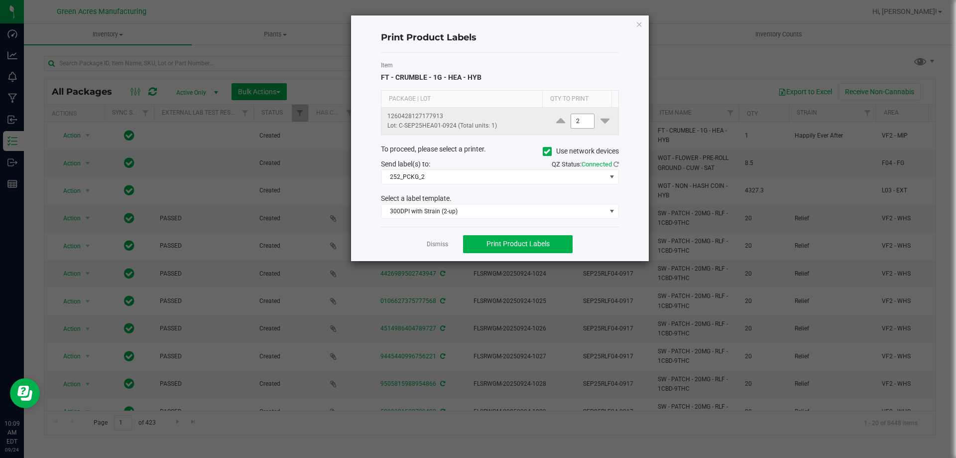
click at [573, 123] on input "2" at bounding box center [582, 121] width 23 height 14
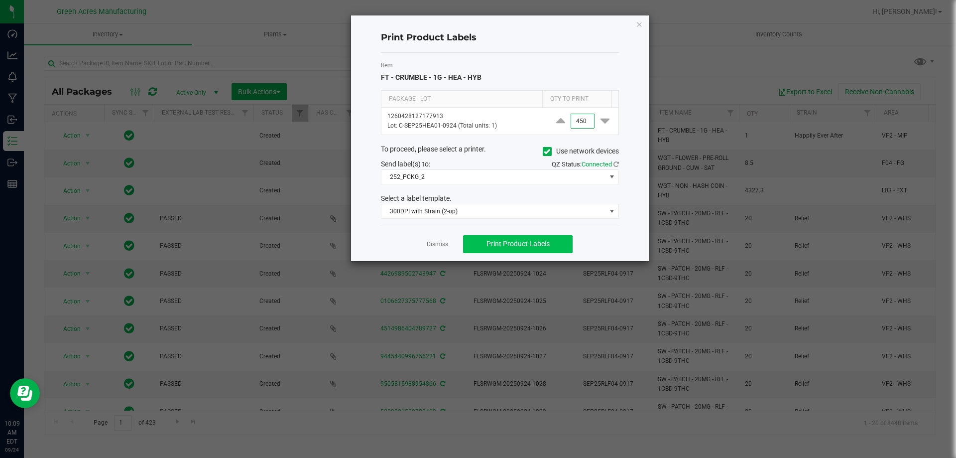
type input "450"
click at [487, 242] on span "Print Product Labels" at bounding box center [518, 244] width 63 height 8
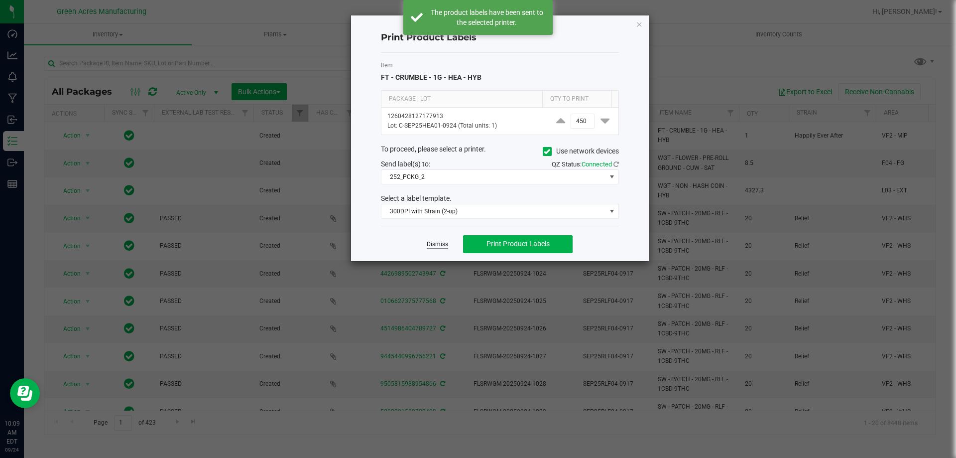
click at [435, 242] on link "Dismiss" at bounding box center [437, 244] width 21 height 8
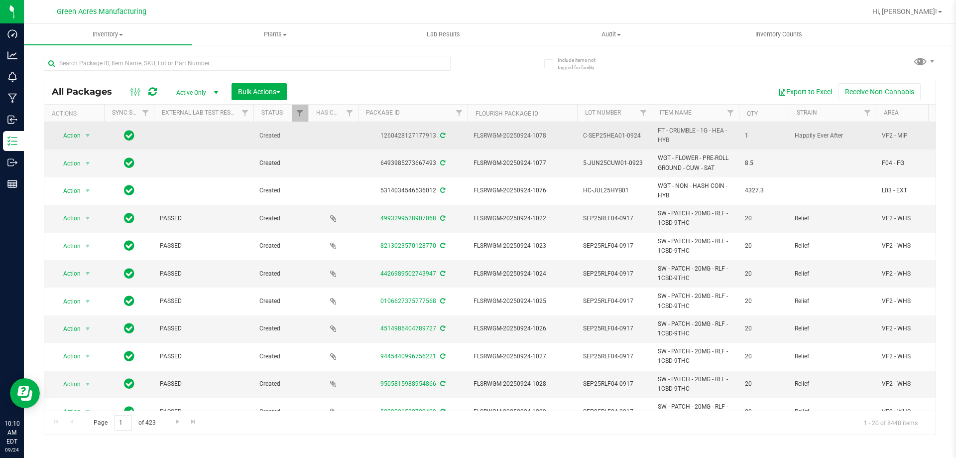
drag, startPoint x: 433, startPoint y: 135, endPoint x: 375, endPoint y: 139, distance: 58.4
click at [375, 139] on div "1260428127177913" at bounding box center [413, 135] width 113 height 9
copy div "126042812717791"
click at [74, 135] on span "Action" at bounding box center [67, 135] width 27 height 14
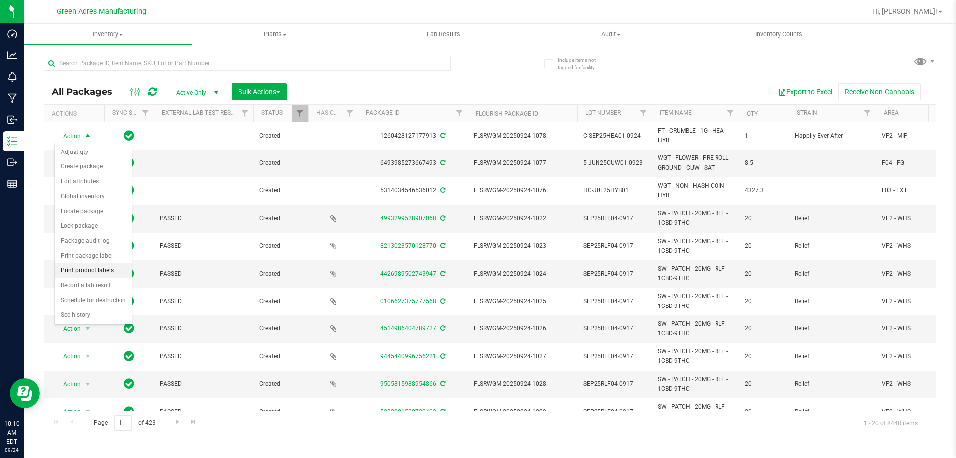
click at [75, 275] on li "Print product labels" at bounding box center [93, 270] width 77 height 15
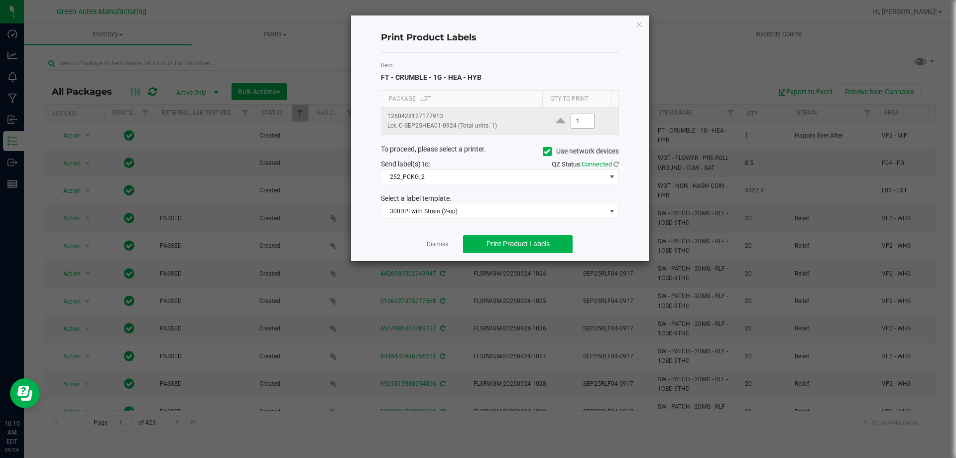
click at [576, 122] on input "1" at bounding box center [582, 121] width 23 height 14
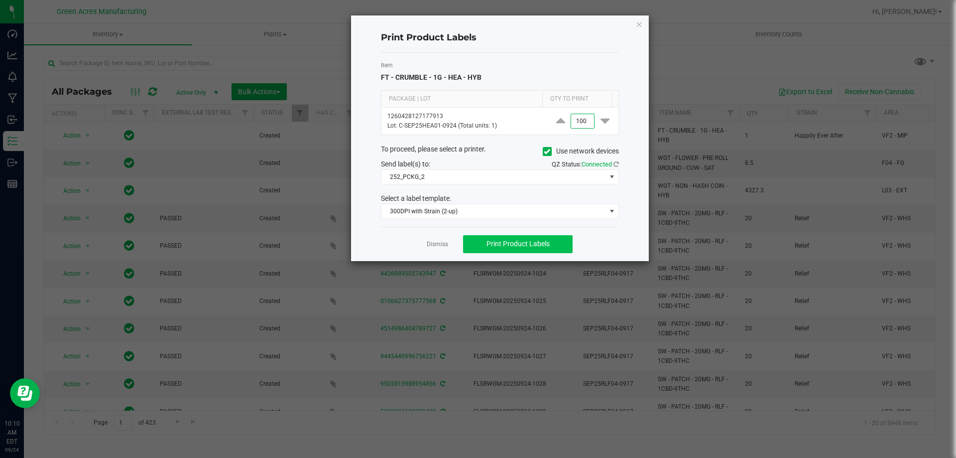
type input "100"
click at [550, 252] on button "Print Product Labels" at bounding box center [518, 244] width 110 height 18
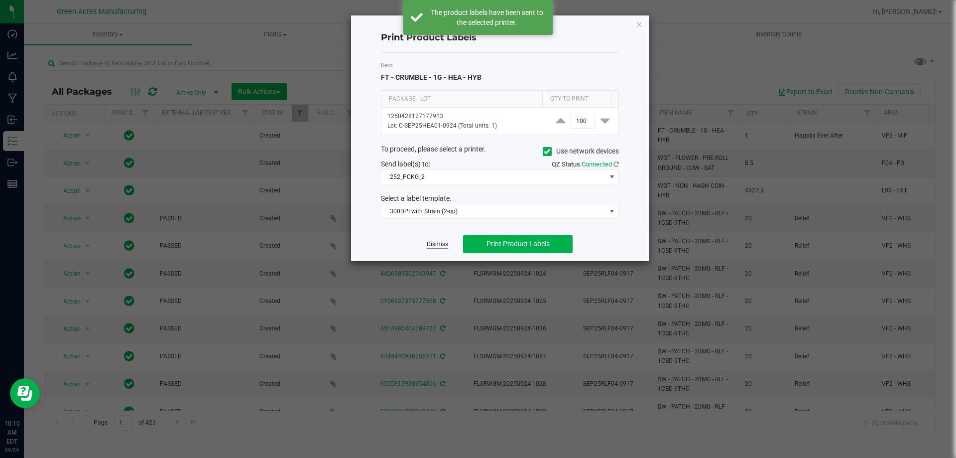
click at [427, 243] on link "Dismiss" at bounding box center [437, 244] width 21 height 8
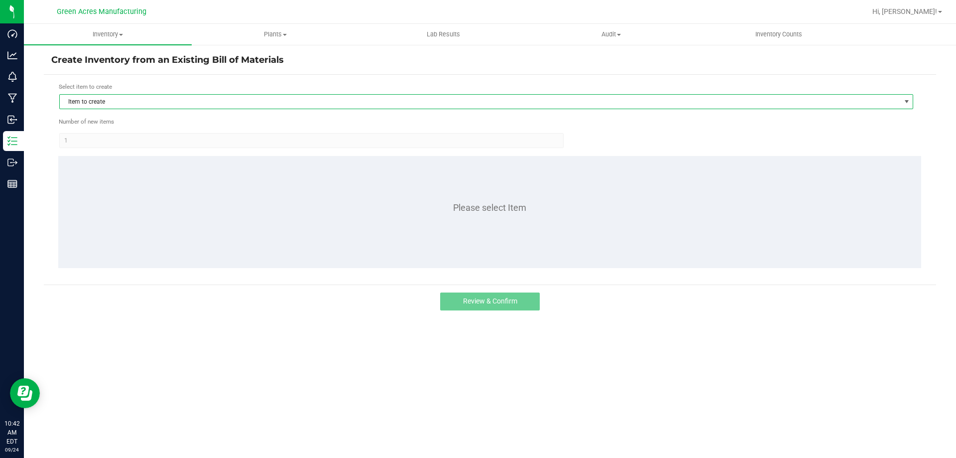
click at [504, 105] on span "Item to create" at bounding box center [480, 102] width 841 height 14
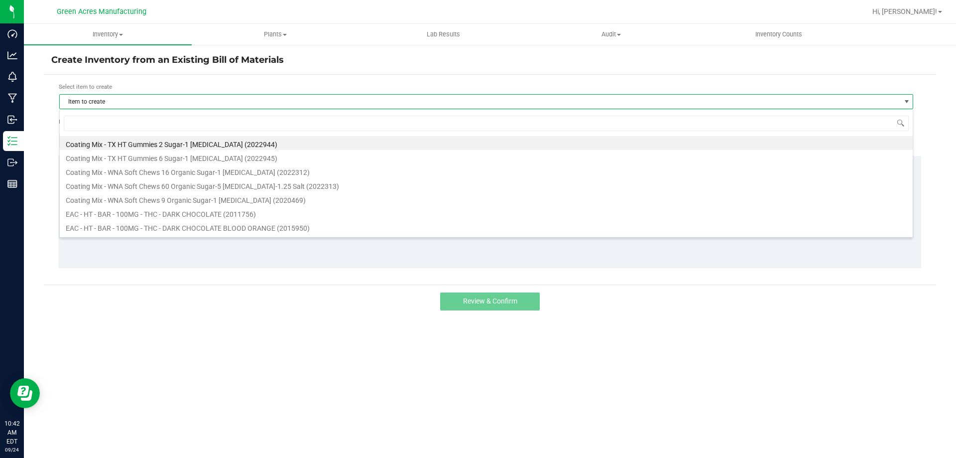
scroll to position [15, 854]
type input "GPE"
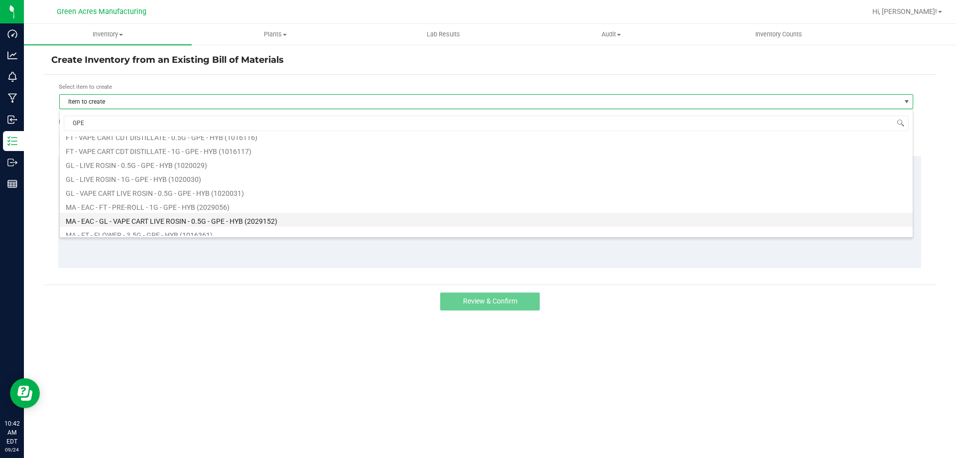
scroll to position [149, 0]
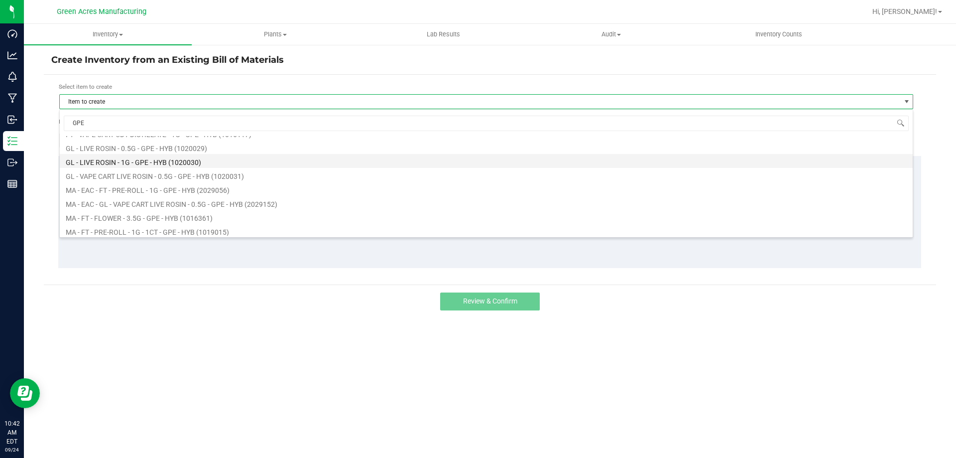
click at [138, 161] on li "GL - LIVE ROSIN - 1G - GPE - HYB (1020030)" at bounding box center [486, 161] width 853 height 14
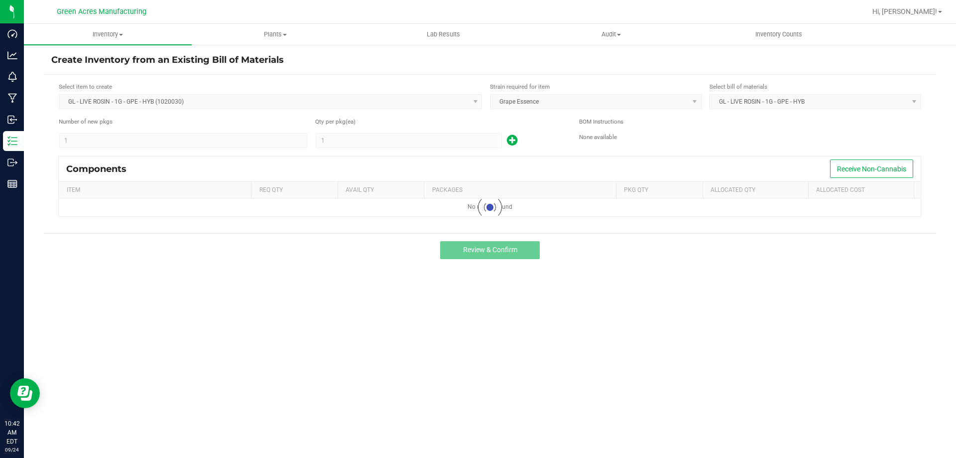
click at [352, 141] on kendo-numerictextbox "1" at bounding box center [409, 140] width 186 height 15
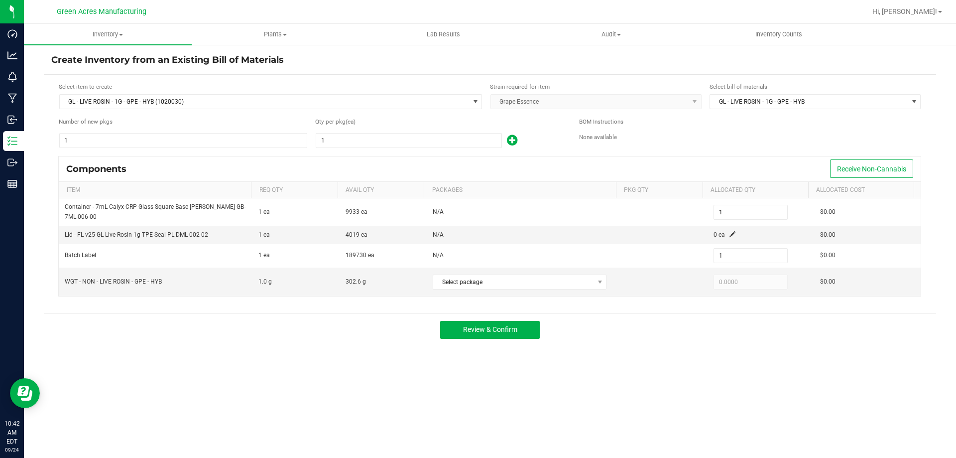
click at [352, 141] on input "1" at bounding box center [408, 140] width 185 height 14
click at [337, 140] on input "1" at bounding box center [408, 140] width 185 height 14
type input "2"
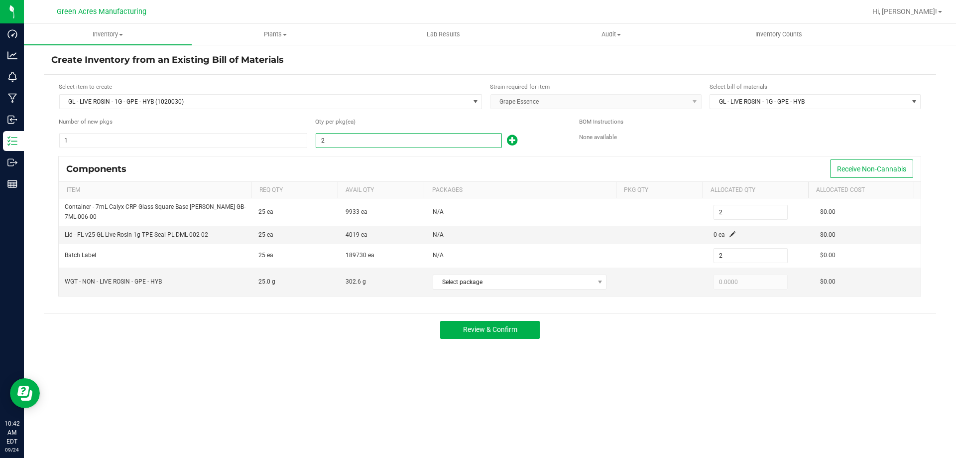
type input "25"
type input "258"
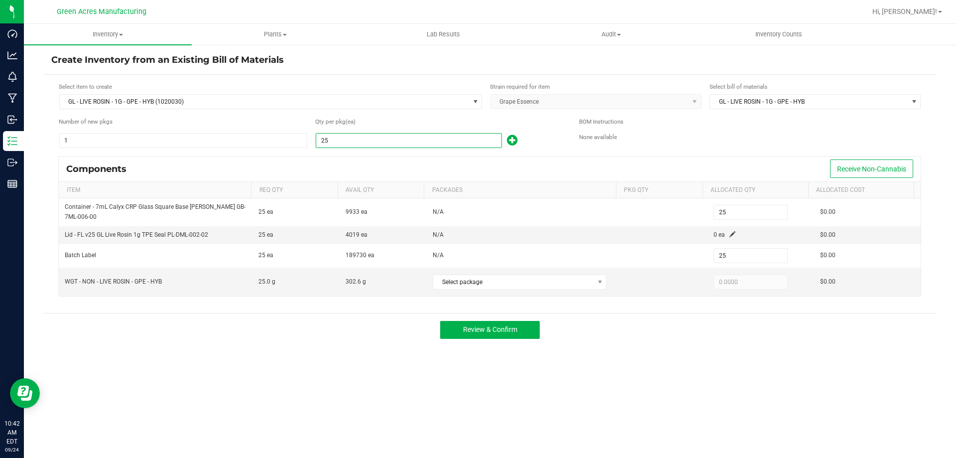
type input "258"
click at [722, 233] on td "0 ea" at bounding box center [761, 235] width 107 height 18
click at [730, 232] on span at bounding box center [733, 234] width 6 height 6
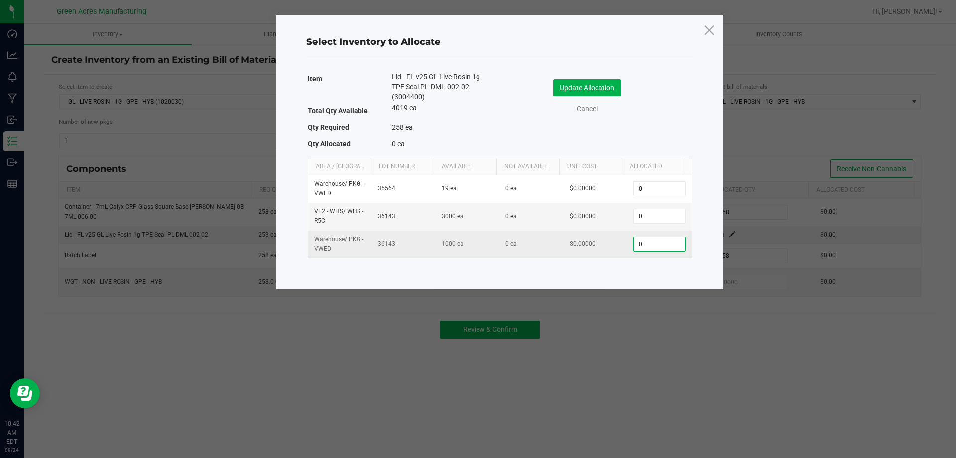
click at [651, 244] on input "0" at bounding box center [659, 244] width 51 height 14
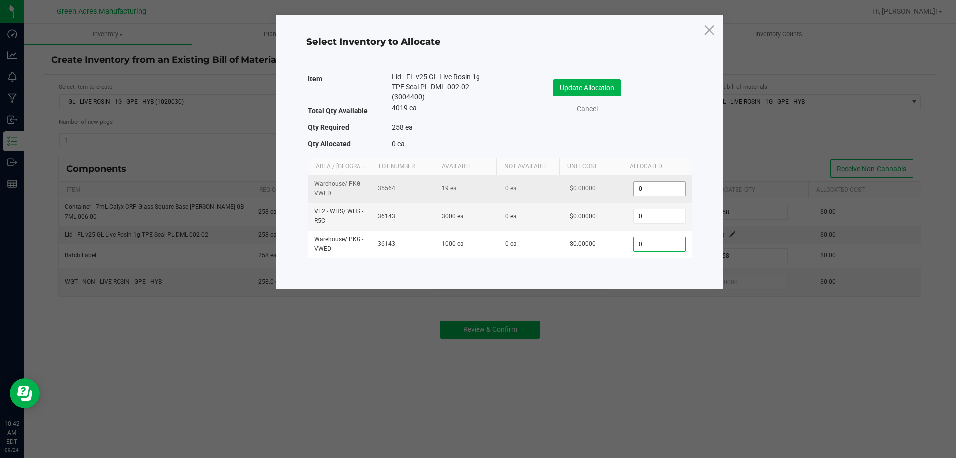
click at [649, 187] on input "0" at bounding box center [659, 189] width 51 height 14
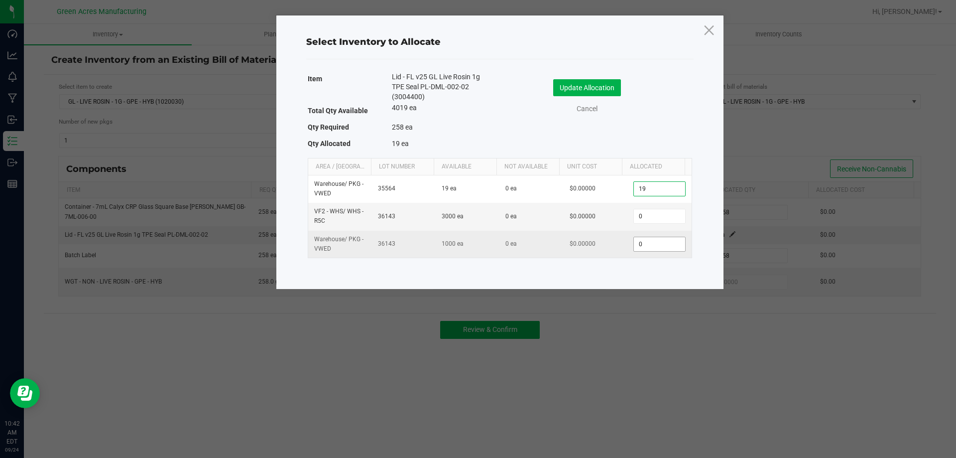
type input "19"
click at [652, 240] on input "0" at bounding box center [659, 244] width 51 height 14
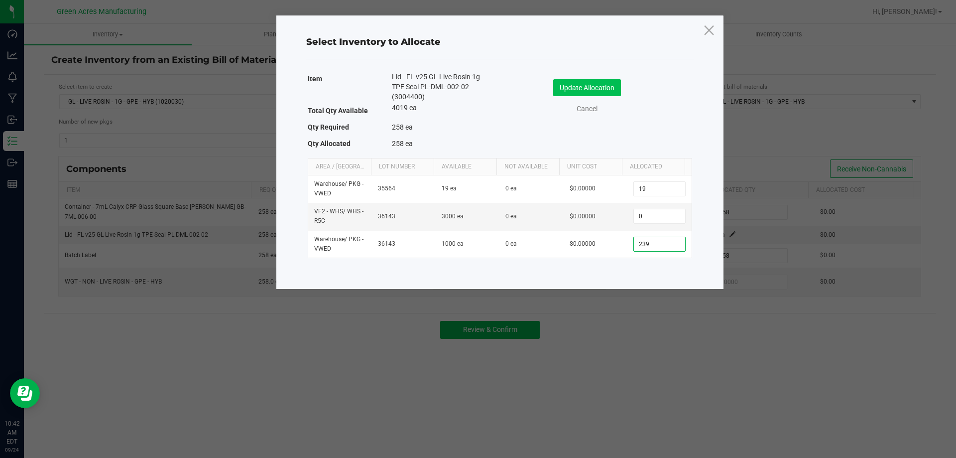
type input "239"
click at [593, 81] on button "Update Allocation" at bounding box center [587, 87] width 68 height 17
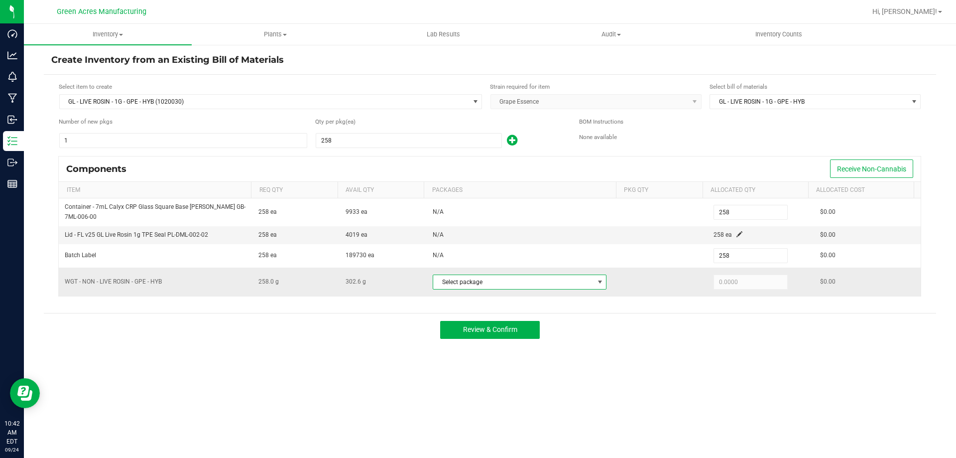
click at [596, 285] on span at bounding box center [600, 282] width 8 height 8
click at [568, 327] on li "0605557217636294 (LHR-AUG25GPE03-0923)" at bounding box center [524, 323] width 188 height 14
type input "258.0000"
click at [498, 327] on span "Review & Confirm" at bounding box center [490, 329] width 54 height 8
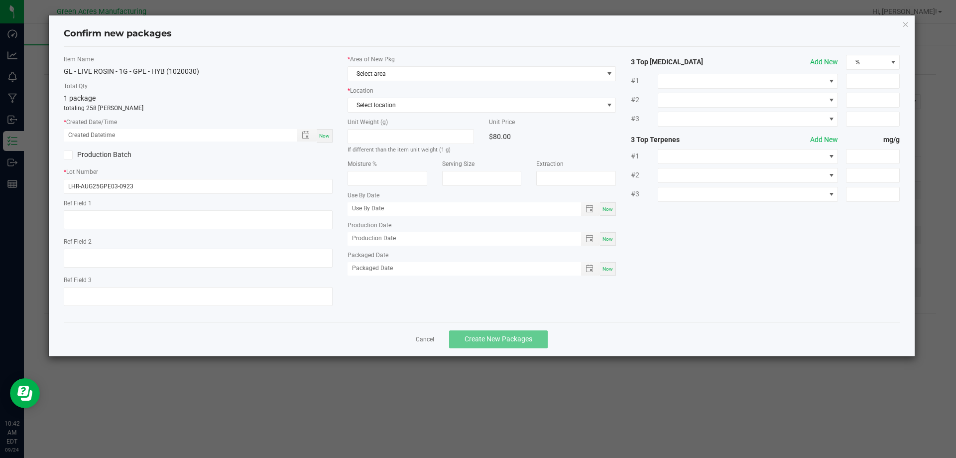
click at [326, 143] on div "Item Name GL - LIVE ROSIN - 1G - GPE - HYB (1020030) Total Qty 1 package totali…" at bounding box center [198, 184] width 284 height 259
click at [324, 133] on span "Now" at bounding box center [324, 135] width 10 height 5
type input "09/24/2025 10:42 AM"
click at [369, 67] on span "Select area" at bounding box center [475, 74] width 255 height 14
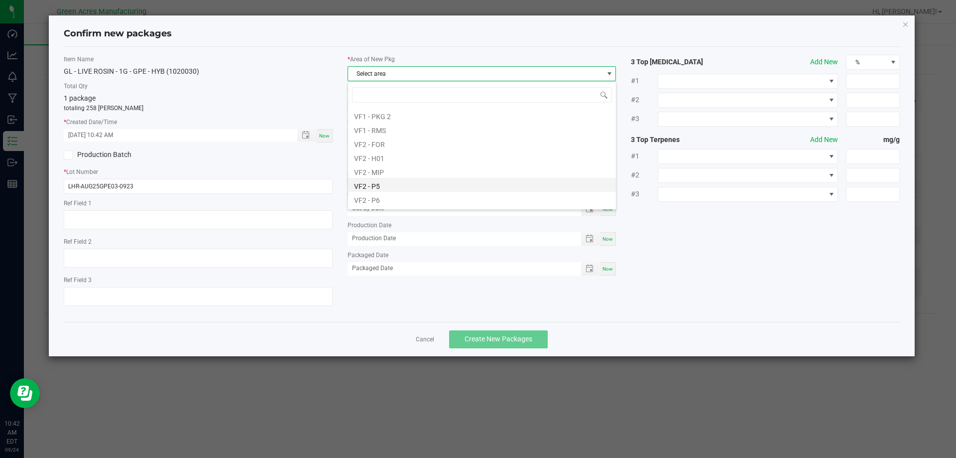
scroll to position [498, 0]
click at [378, 148] on li "VF2 - MIP" at bounding box center [482, 146] width 268 height 14
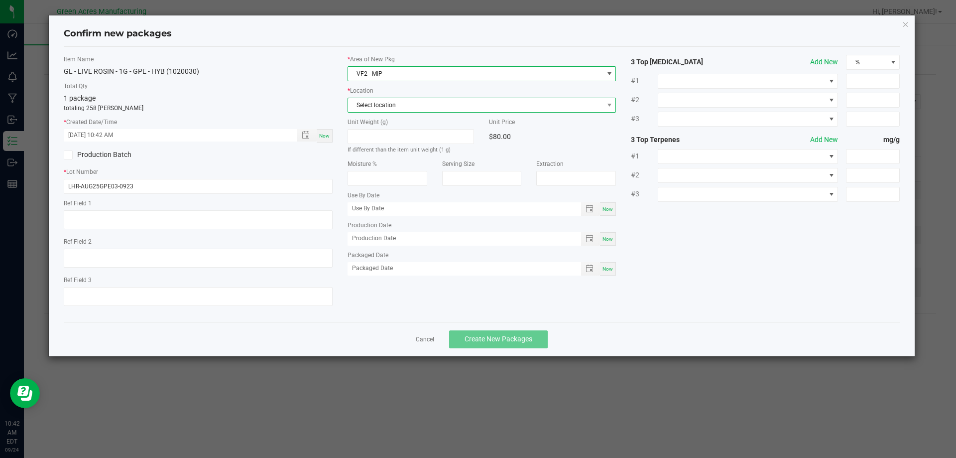
click at [378, 106] on span "Select location" at bounding box center [475, 105] width 255 height 14
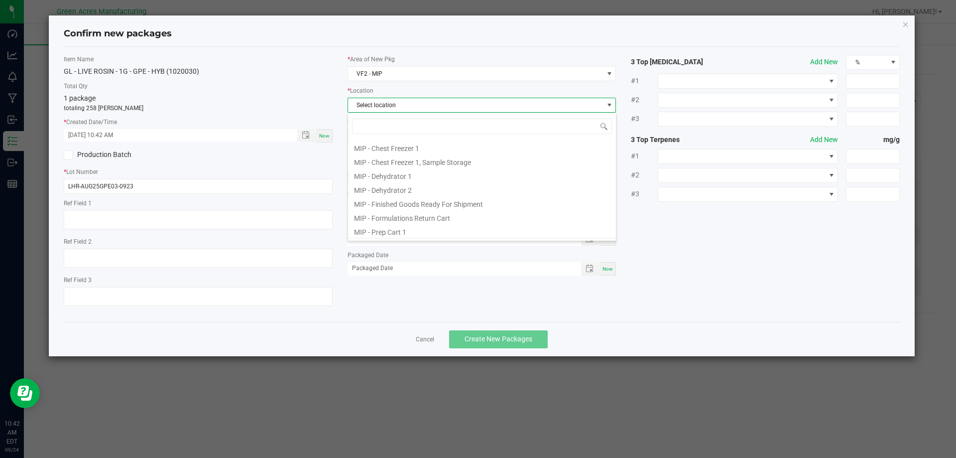
scroll to position [50, 0]
click at [404, 220] on li "MIP - Production Plan Cart" at bounding box center [482, 222] width 268 height 14
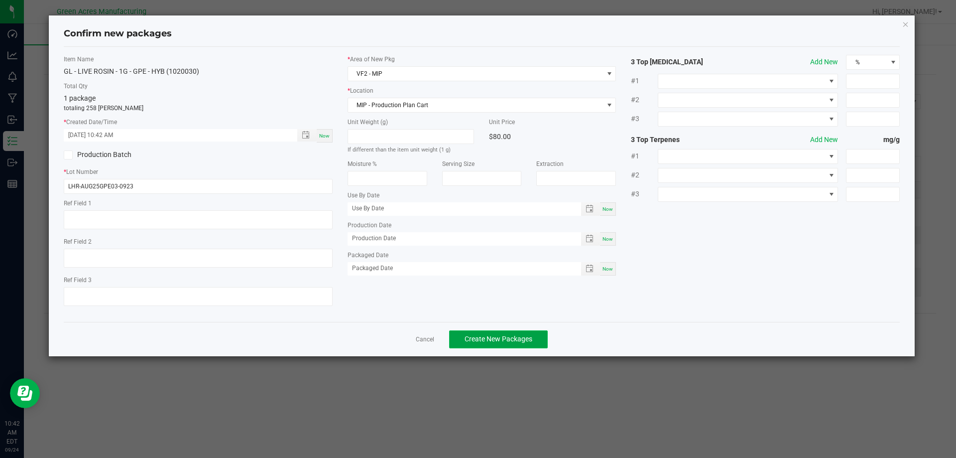
click at [474, 334] on button "Create New Packages" at bounding box center [498, 339] width 99 height 18
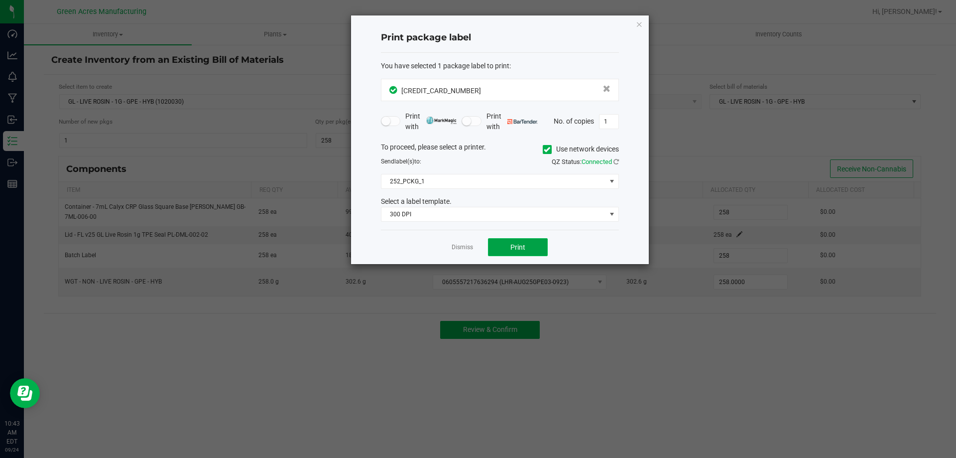
click at [512, 250] on span "Print" at bounding box center [517, 247] width 15 height 8
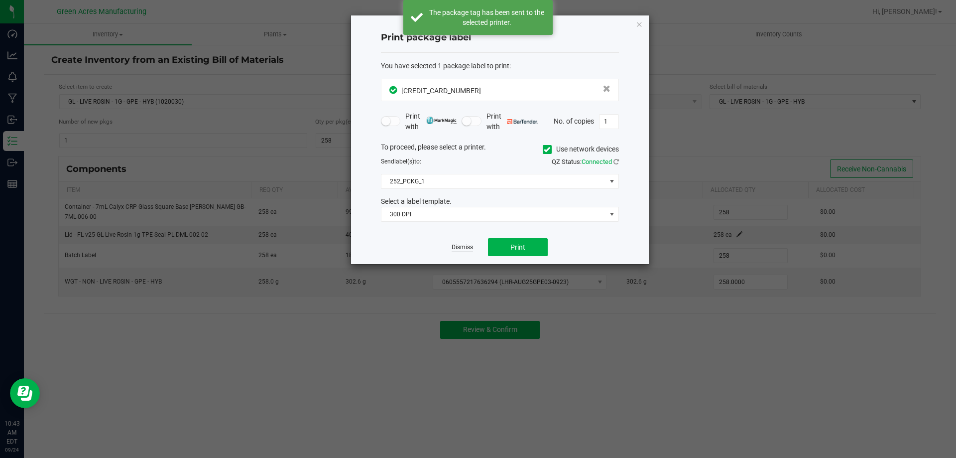
click at [468, 247] on link "Dismiss" at bounding box center [462, 247] width 21 height 8
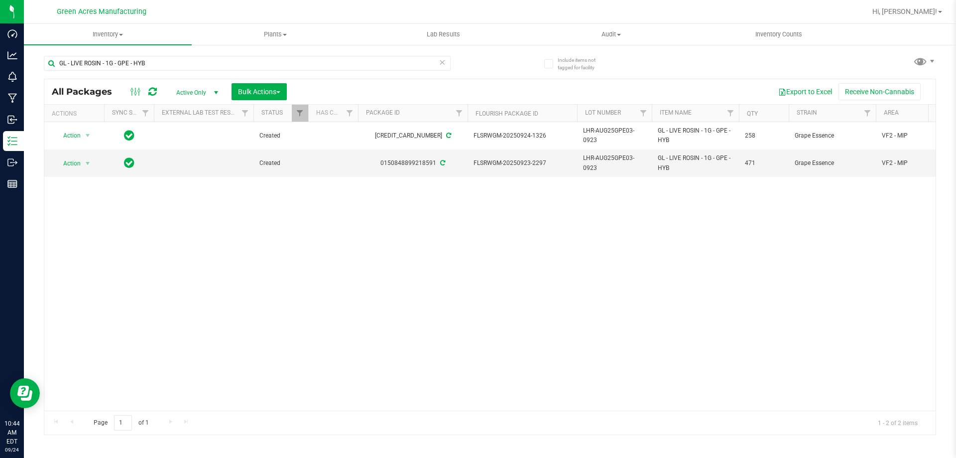
click at [415, 254] on div "Action Action Adjust qty Create package Edit attributes Global inventory Locate…" at bounding box center [489, 266] width 891 height 288
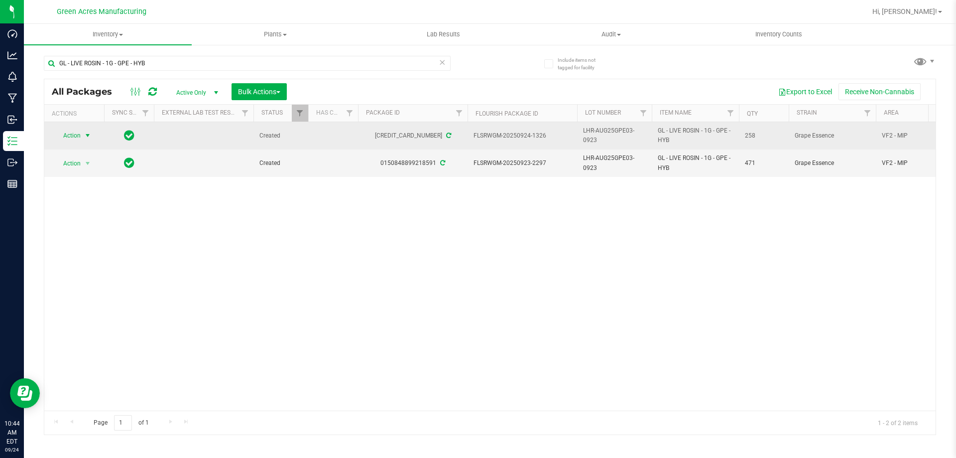
click at [87, 135] on span "select" at bounding box center [88, 135] width 8 height 8
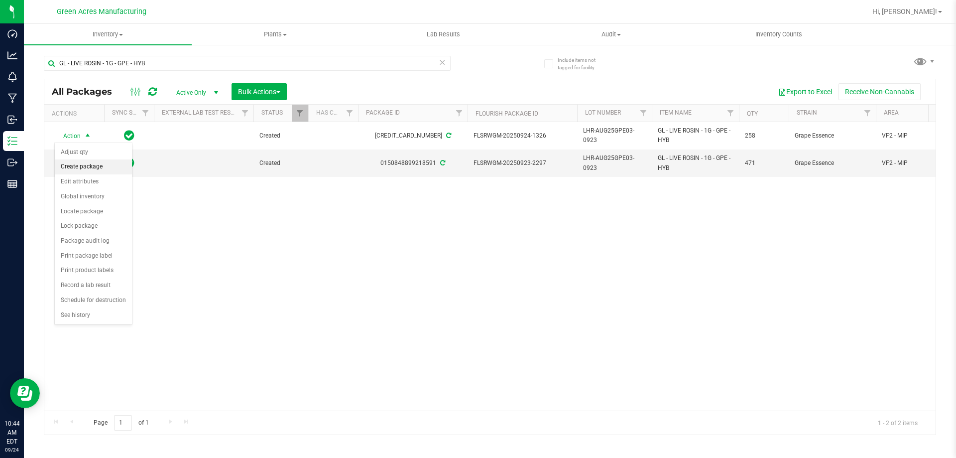
click at [97, 164] on li "Create package" at bounding box center [93, 166] width 77 height 15
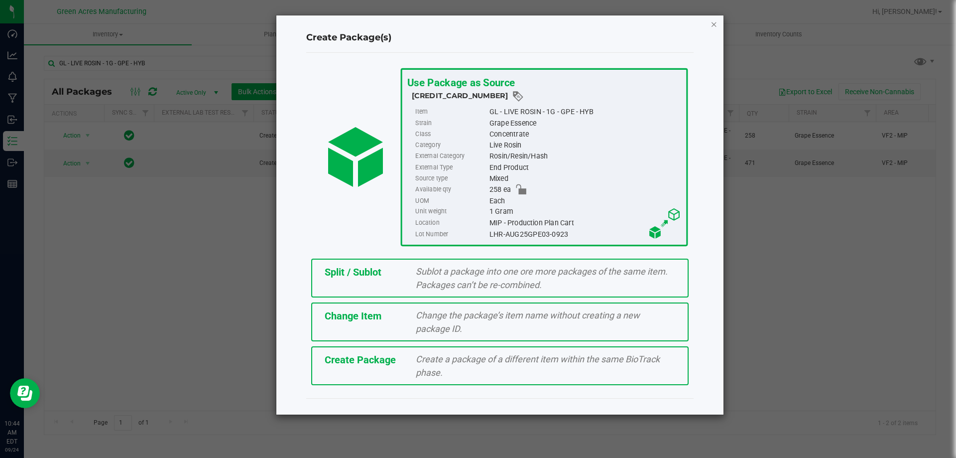
click at [713, 25] on icon "button" at bounding box center [714, 24] width 7 height 12
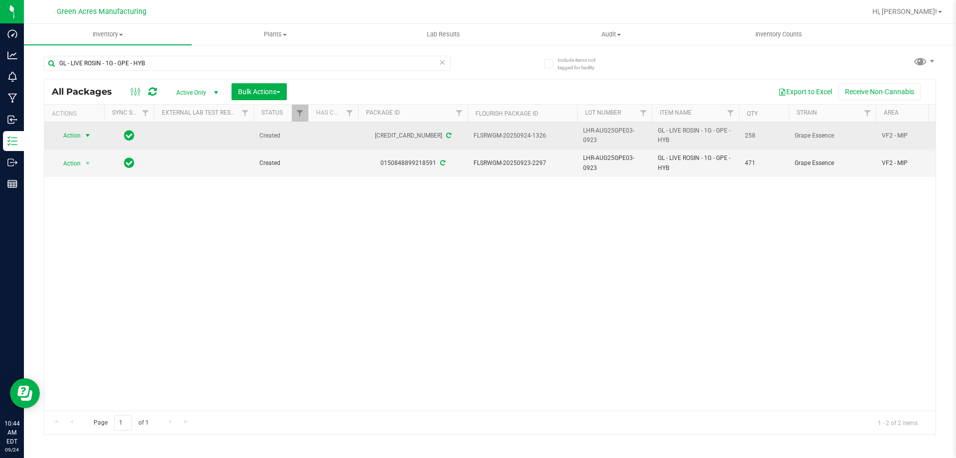
click at [86, 140] on span "select" at bounding box center [88, 135] width 12 height 14
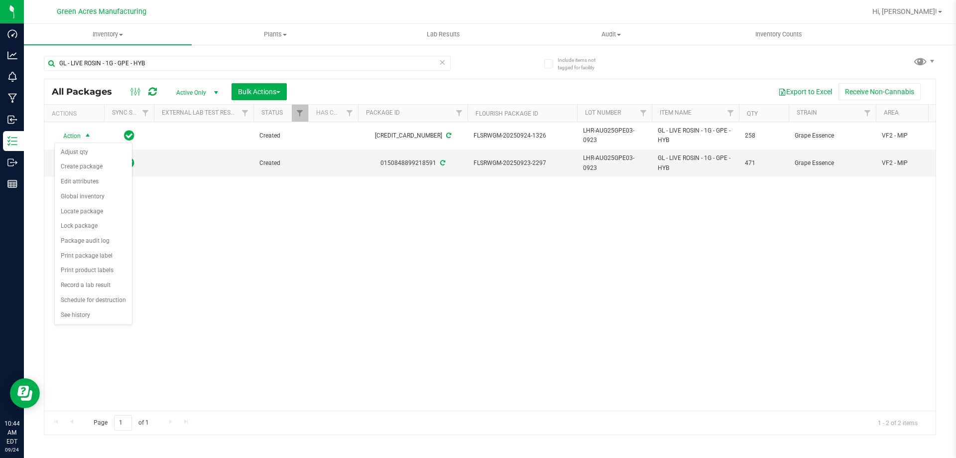
click at [220, 319] on div "Action Action Adjust qty Create package Edit attributes Global inventory Locate…" at bounding box center [489, 266] width 891 height 288
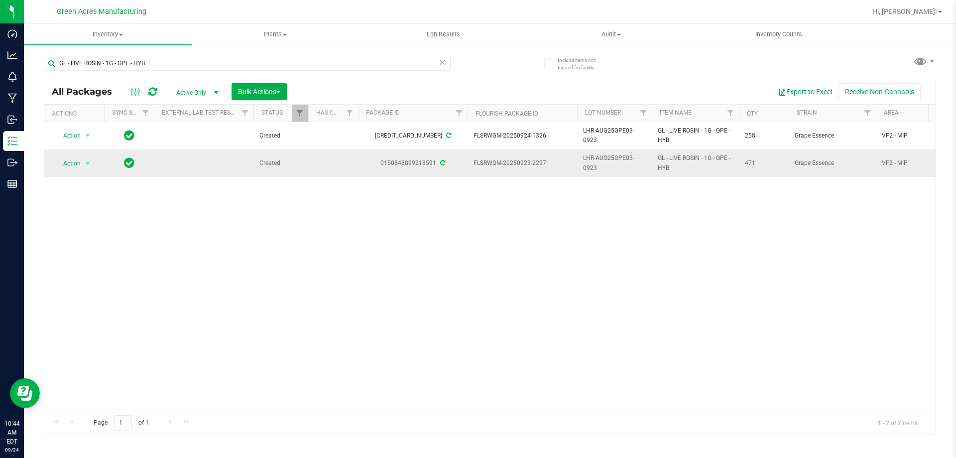
click at [67, 170] on td "Action Action Adjust qty Create package Edit attributes Global inventory Locate…" at bounding box center [74, 162] width 60 height 27
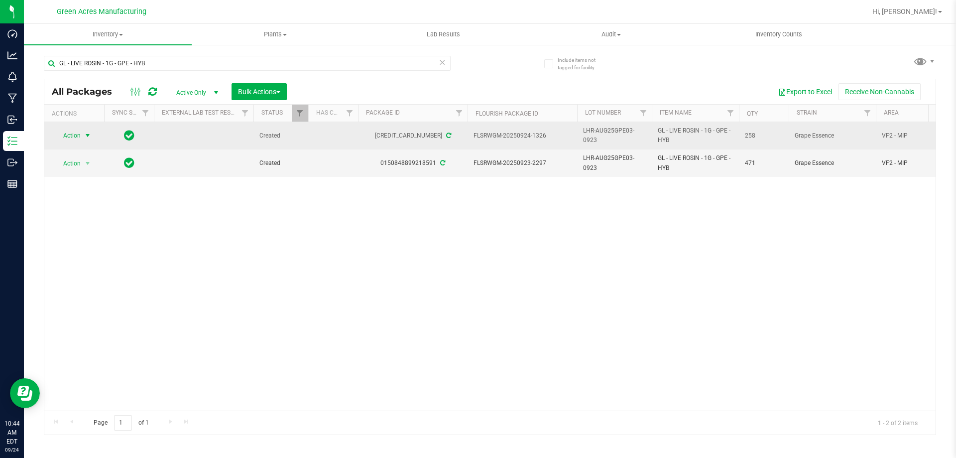
click at [77, 133] on span "Action" at bounding box center [67, 135] width 27 height 14
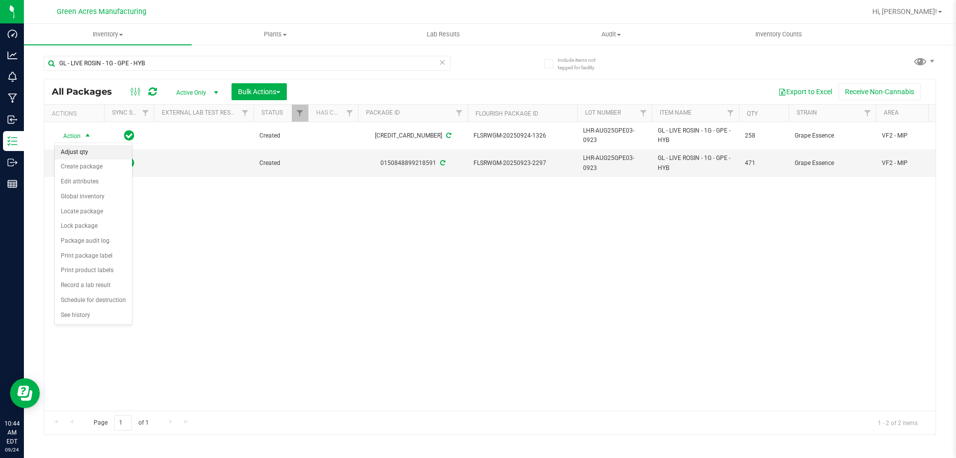
click at [104, 152] on li "Adjust qty" at bounding box center [93, 152] width 77 height 15
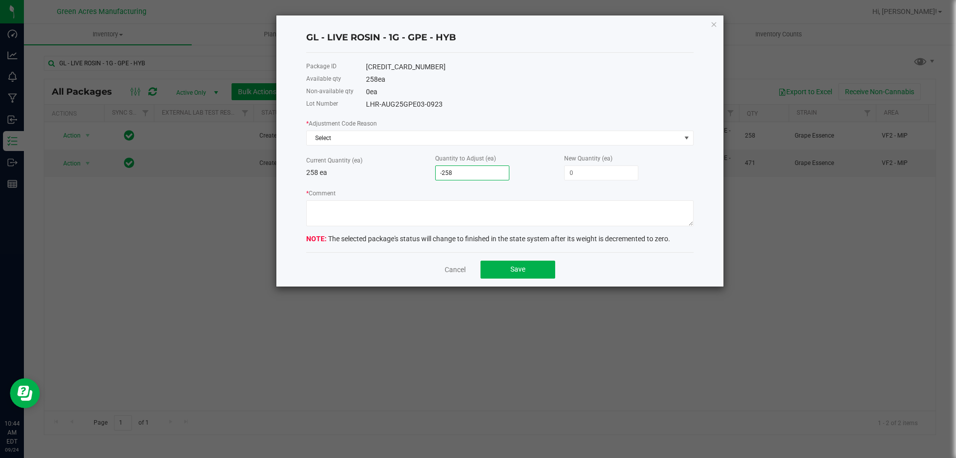
type input "7"
type input "265"
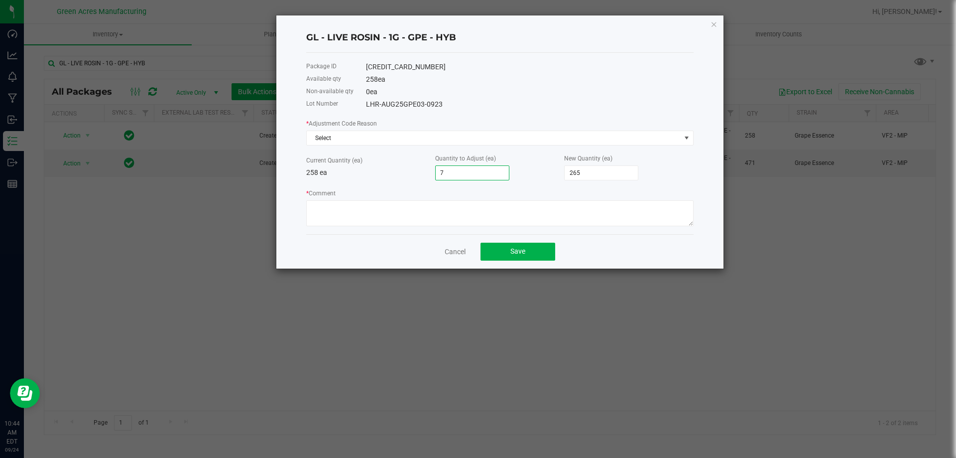
type input "79"
type input "337"
type input "795"
type input "1,053"
type input "795"
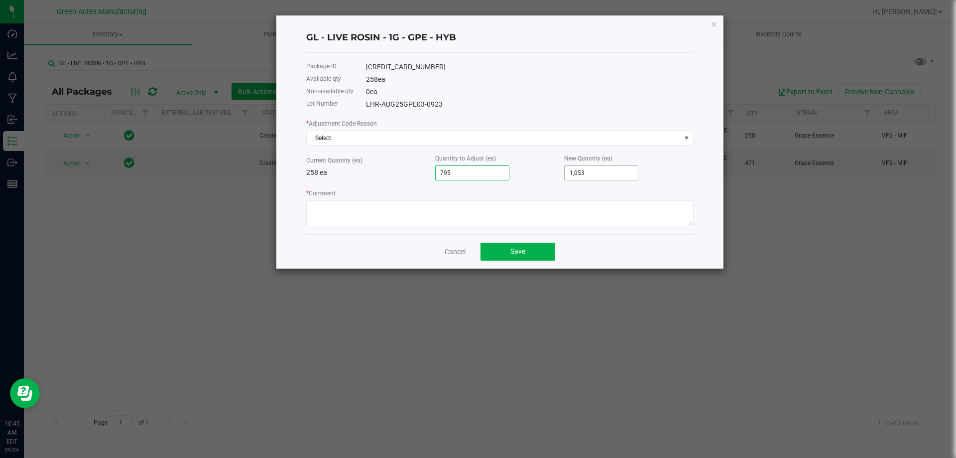
type input "1053"
drag, startPoint x: 593, startPoint y: 166, endPoint x: 516, endPoint y: 187, distance: 80.0
click at [523, 181] on div "* Adjustment Code Reason Select Current Quantity (ea) 258 ea Quantity to Adjust…" at bounding box center [499, 172] width 387 height 108
type input "-205"
type input "53"
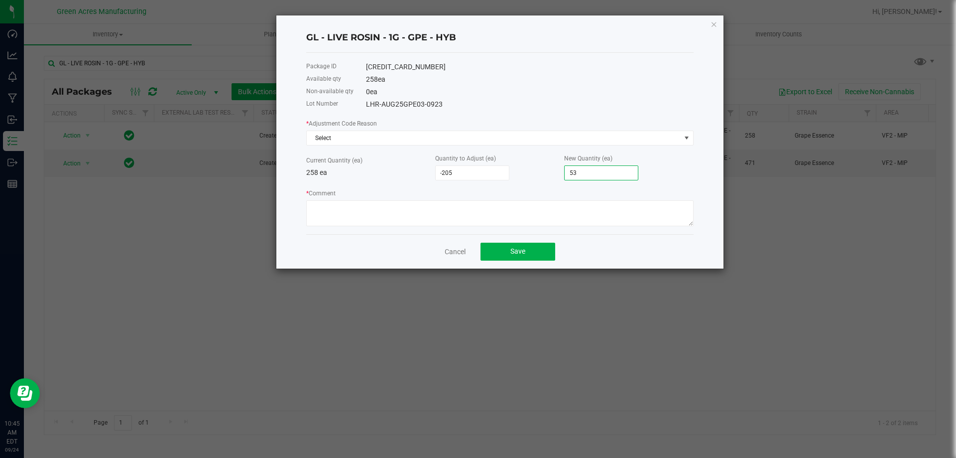
type input "-255"
type input "3"
type input "-258"
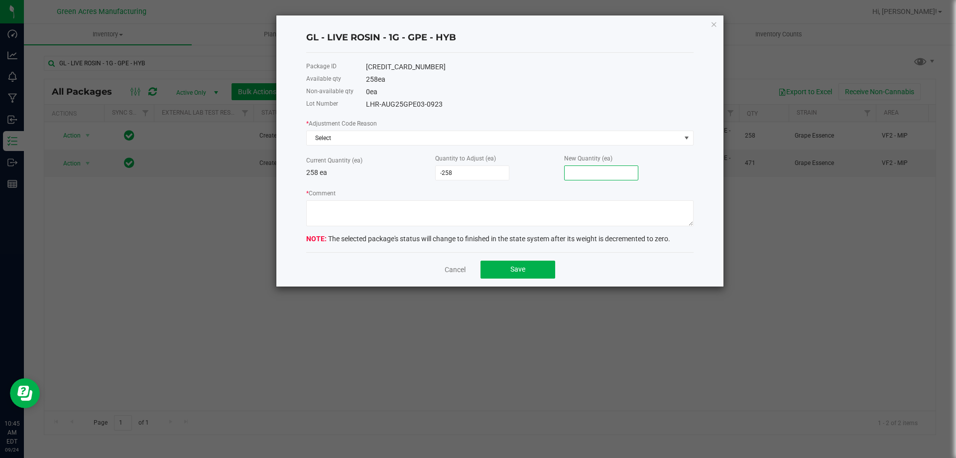
type input "-250"
type input "8"
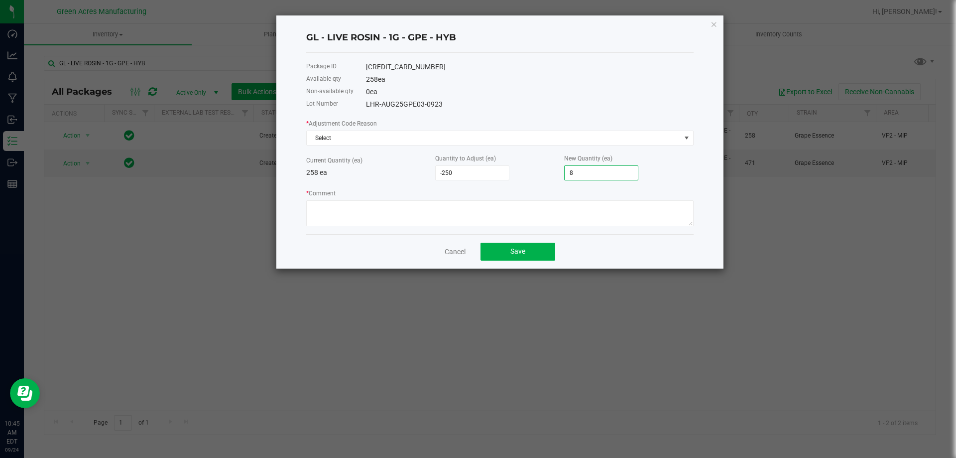
type input "-258"
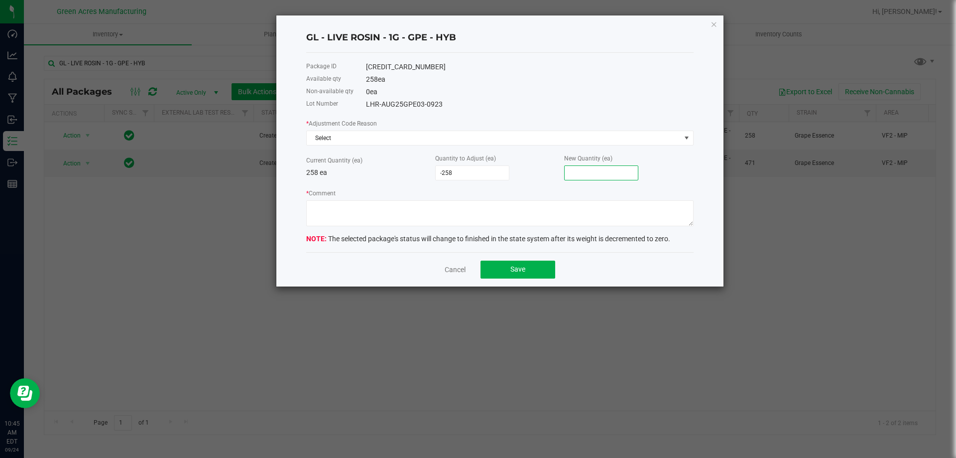
type input "-251"
type input "7"
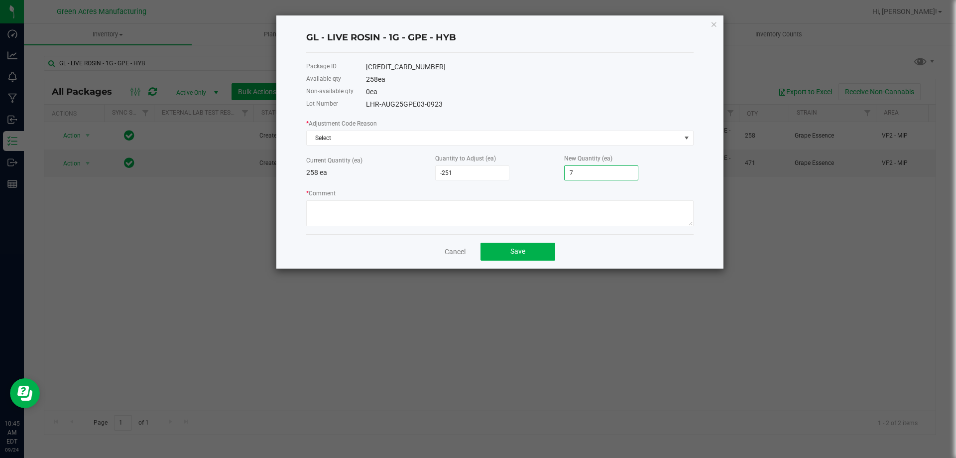
type input "-179"
type input "79"
type input "537"
type input "795"
type input "-179"
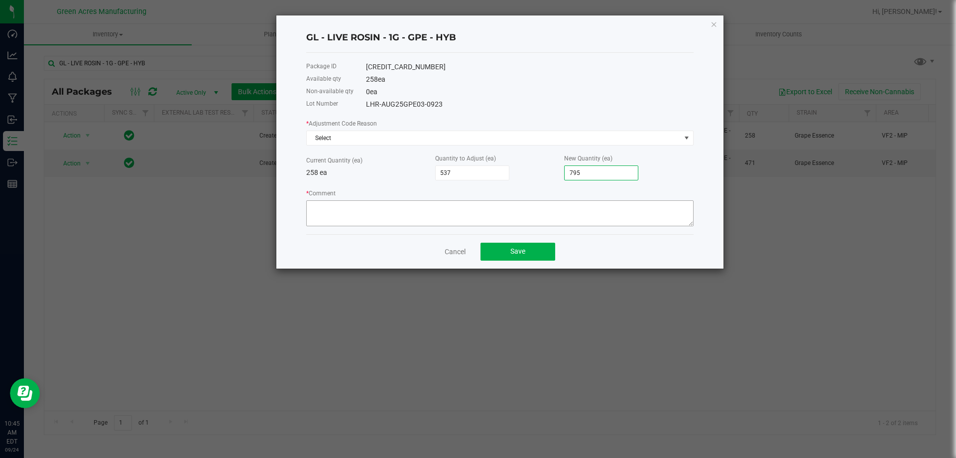
type input "79"
type input "-251"
type input "7"
type input "-186"
type input "72"
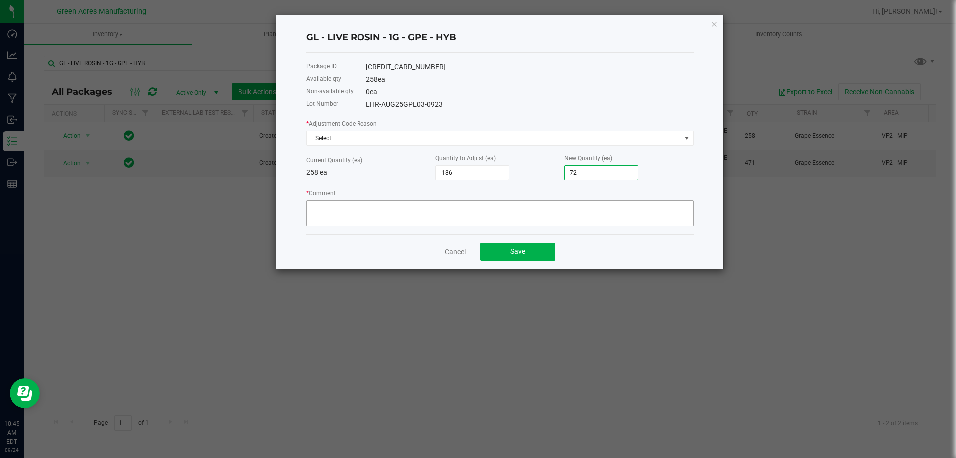
type input "471"
type input "729"
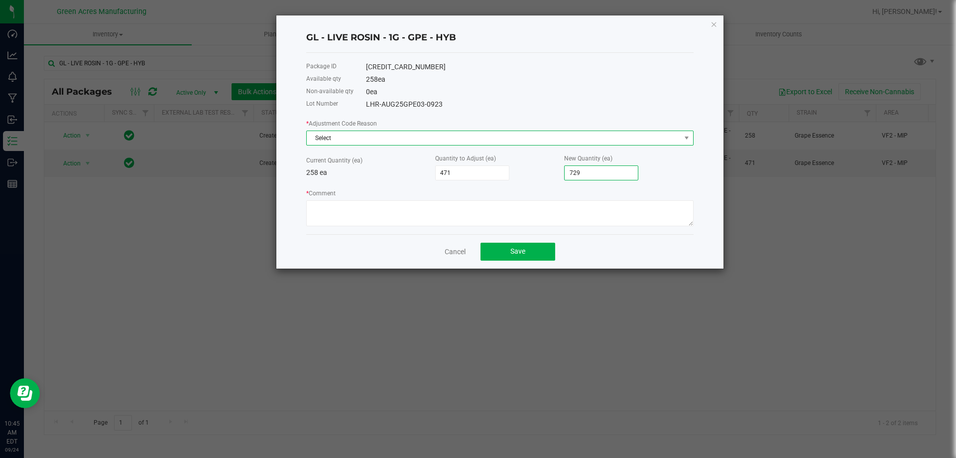
click at [597, 139] on span "Select" at bounding box center [494, 138] width 374 height 14
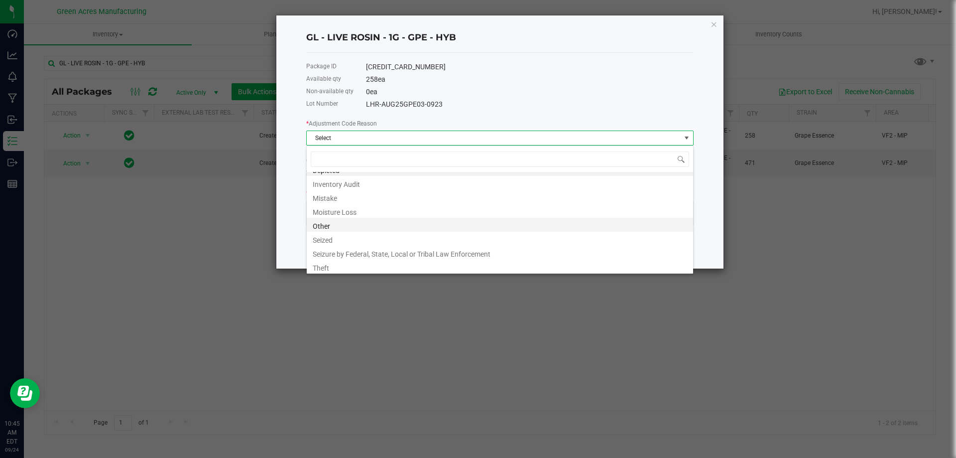
scroll to position [12, 0]
click at [331, 222] on li "Other" at bounding box center [500, 223] width 386 height 14
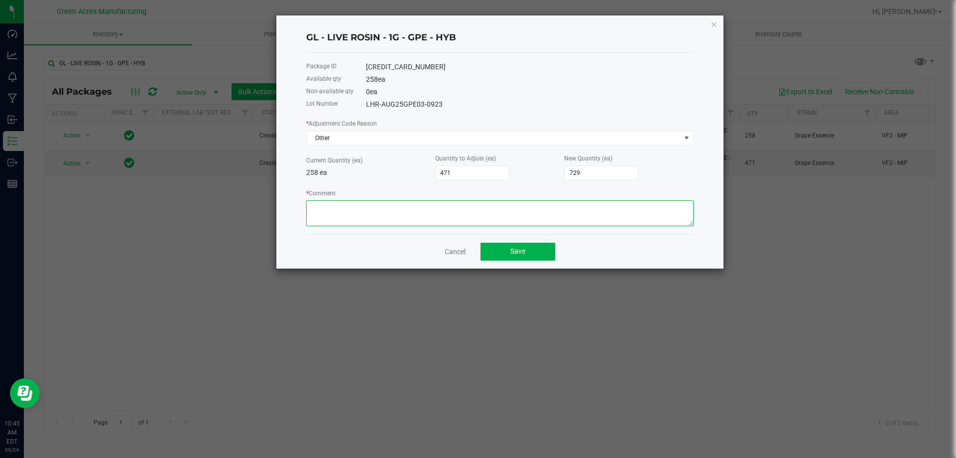
click at [331, 222] on textarea "* Comment" at bounding box center [499, 213] width 387 height 26
drag, startPoint x: 494, startPoint y: 213, endPoint x: 206, endPoint y: 197, distance: 289.3
click at [206, 197] on ngb-modal-window "GL - LIVE ROSIN - 1G - GPE - HYB Package ID 3694676934962236 Available qty 258 …" at bounding box center [482, 229] width 964 height 458
type textarea "Package 0150848899218591 combined to complete final count. MMV"
click at [534, 255] on button "Save" at bounding box center [518, 252] width 75 height 18
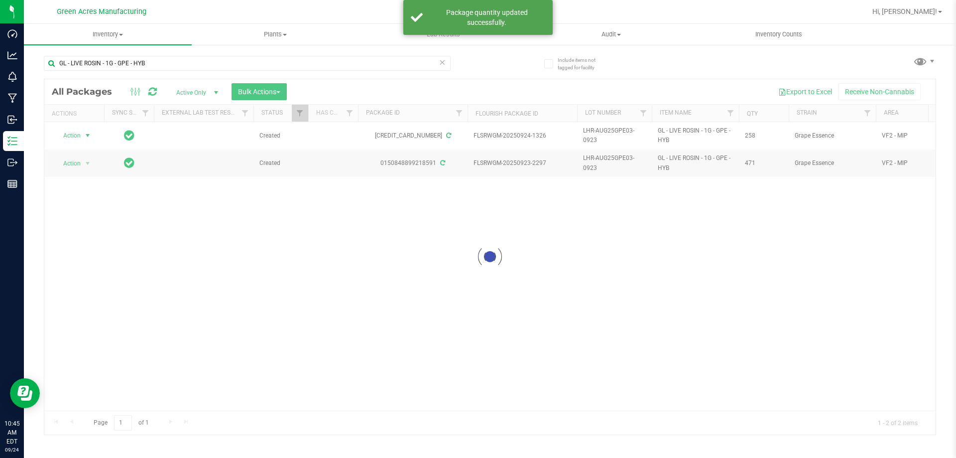
click at [69, 135] on div at bounding box center [489, 256] width 891 height 355
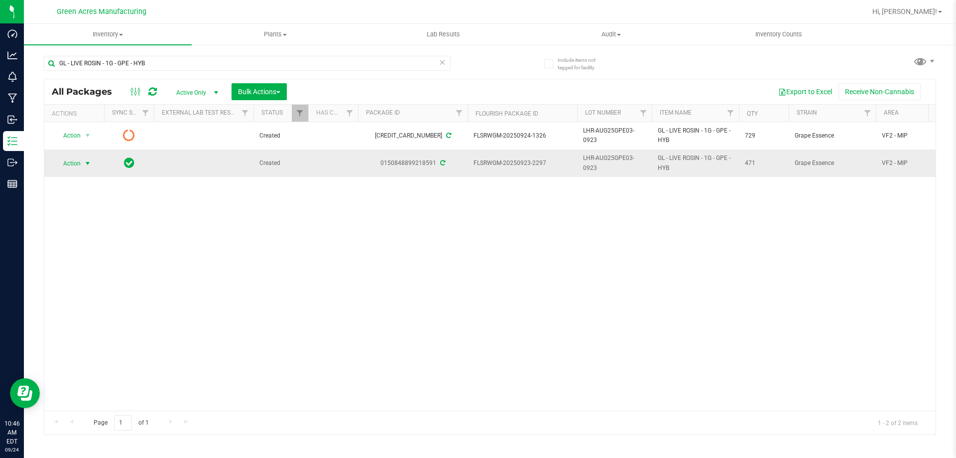
click at [71, 159] on span "Action" at bounding box center [67, 163] width 27 height 14
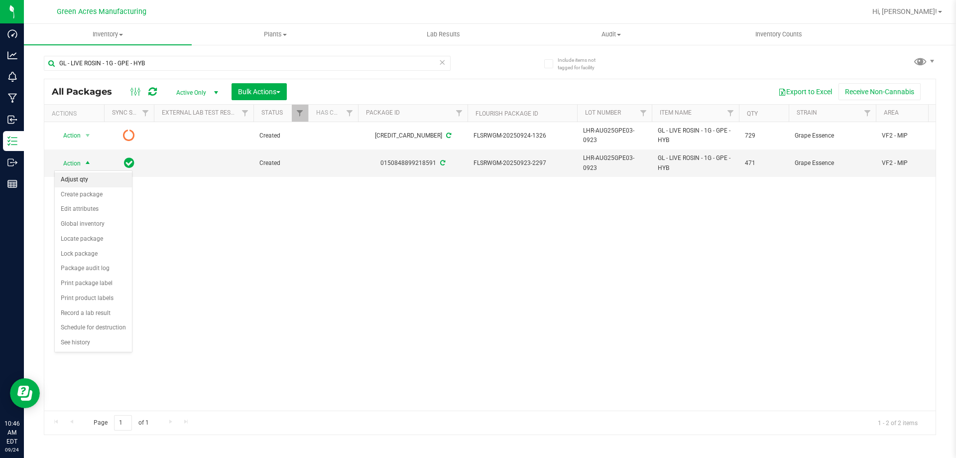
click at [89, 186] on li "Adjust qty" at bounding box center [93, 179] width 77 height 15
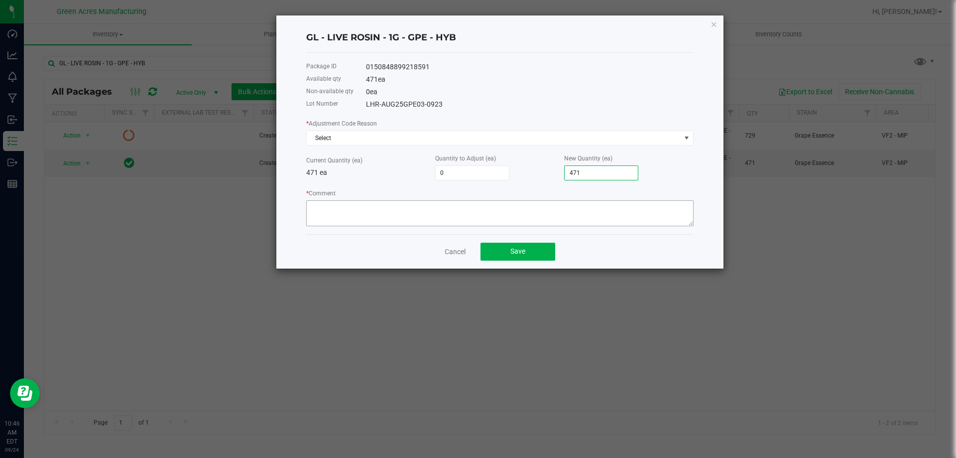
type input "-471"
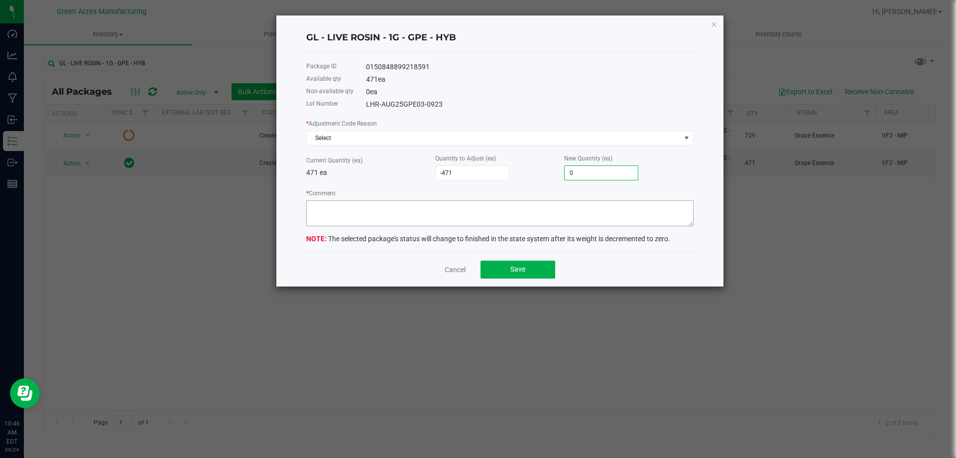
type input "0"
click at [434, 217] on textarea "* Comment" at bounding box center [499, 213] width 387 height 26
paste textarea "Package 0150848899218591 combined to complete final count. MMV"
drag, startPoint x: 334, startPoint y: 203, endPoint x: 389, endPoint y: 214, distance: 56.3
click at [389, 214] on textarea "* Comment" at bounding box center [499, 213] width 387 height 26
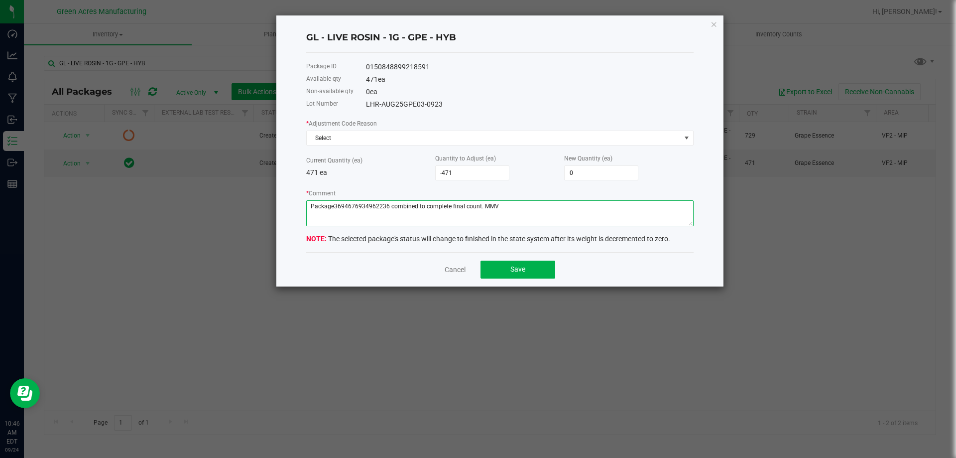
drag, startPoint x: 332, startPoint y: 204, endPoint x: 285, endPoint y: 204, distance: 47.3
click at [285, 204] on div "GL - LIVE ROSIN - 1G - GPE - HYB Package ID 0150848899218591 Available qty 471 …" at bounding box center [499, 150] width 447 height 271
drag, startPoint x: 366, startPoint y: 206, endPoint x: 392, endPoint y: 207, distance: 25.9
click at [392, 207] on textarea "* Comment" at bounding box center [499, 213] width 387 height 26
click at [311, 202] on textarea "* Comment" at bounding box center [499, 213] width 387 height 26
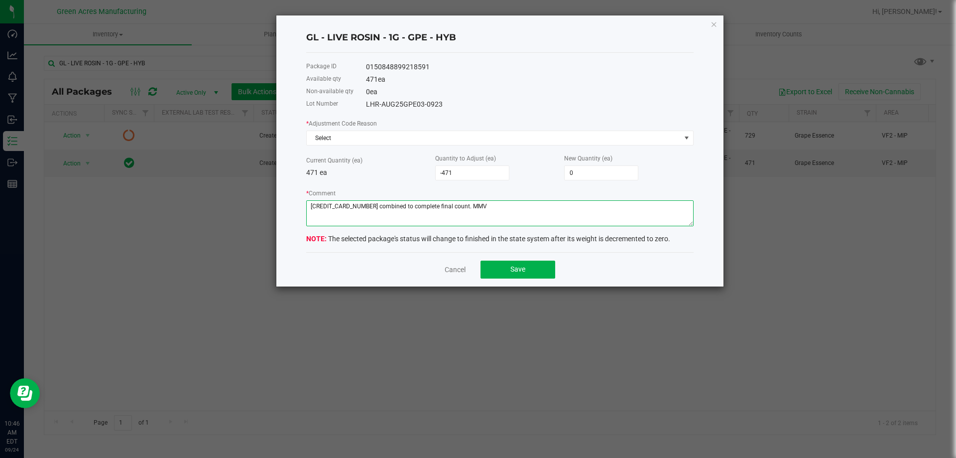
paste textarea "combined"
drag, startPoint x: 393, startPoint y: 208, endPoint x: 419, endPoint y: 207, distance: 26.4
click at [419, 207] on textarea "* Comment" at bounding box center [499, 213] width 387 height 26
click at [337, 207] on textarea "* Comment" at bounding box center [499, 213] width 387 height 26
click at [315, 206] on textarea "* Comment" at bounding box center [499, 213] width 387 height 26
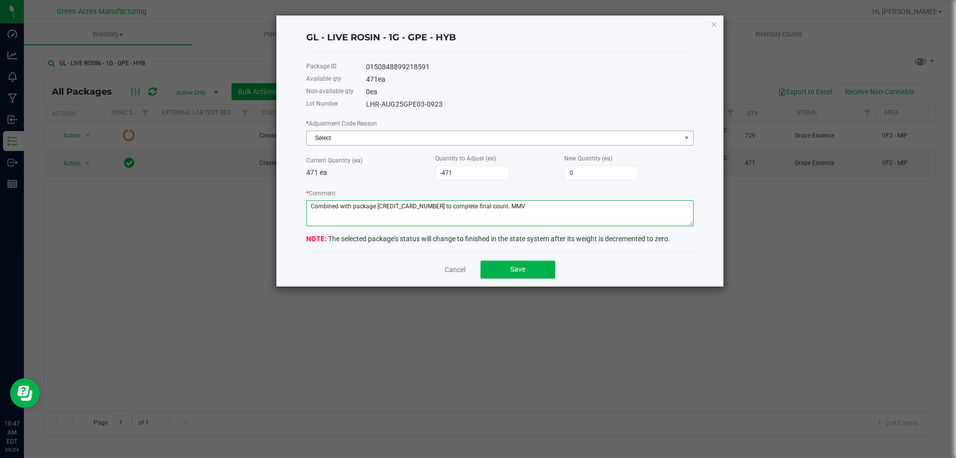
type textarea "Combined with package 3694676934962236 to complete final count. MMV"
click at [480, 138] on span "Select" at bounding box center [494, 138] width 374 height 14
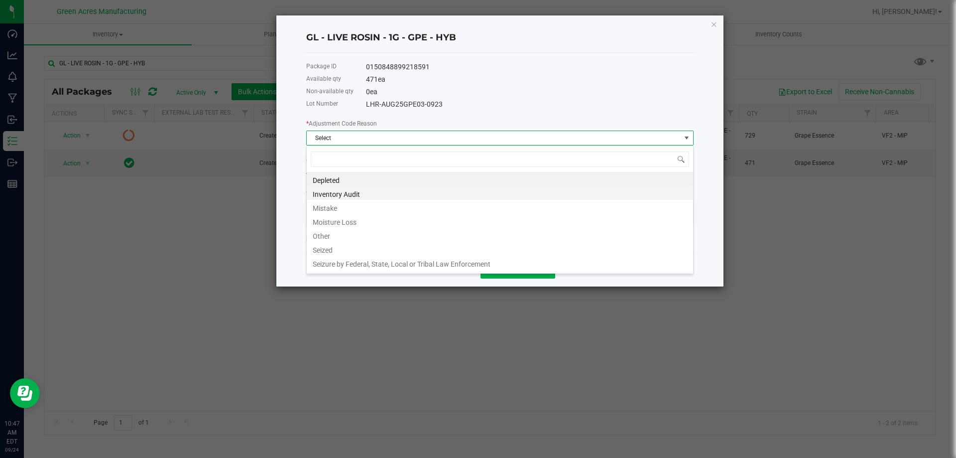
scroll to position [15, 387]
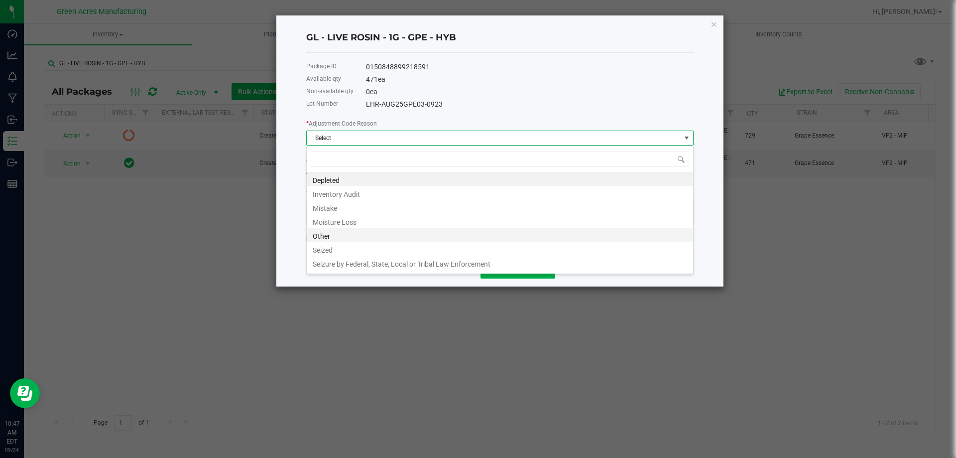
click at [333, 233] on li "Other" at bounding box center [500, 235] width 386 height 14
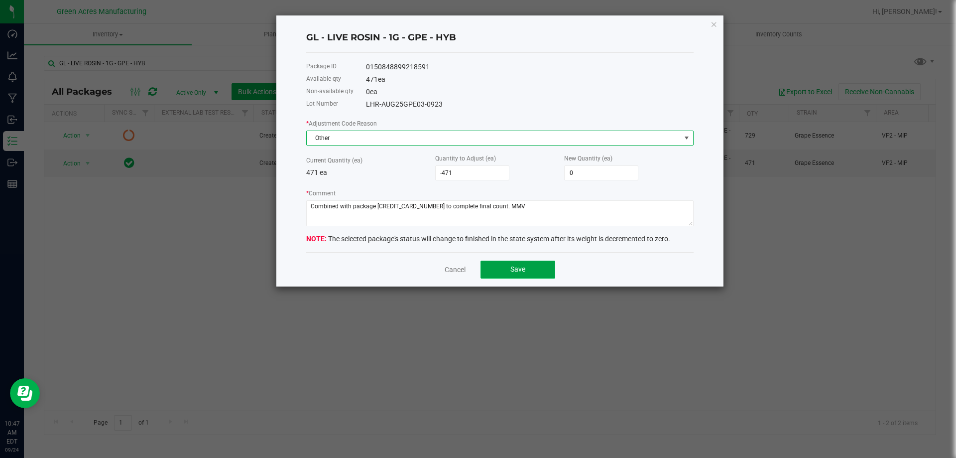
click at [543, 272] on button "Save" at bounding box center [518, 269] width 75 height 18
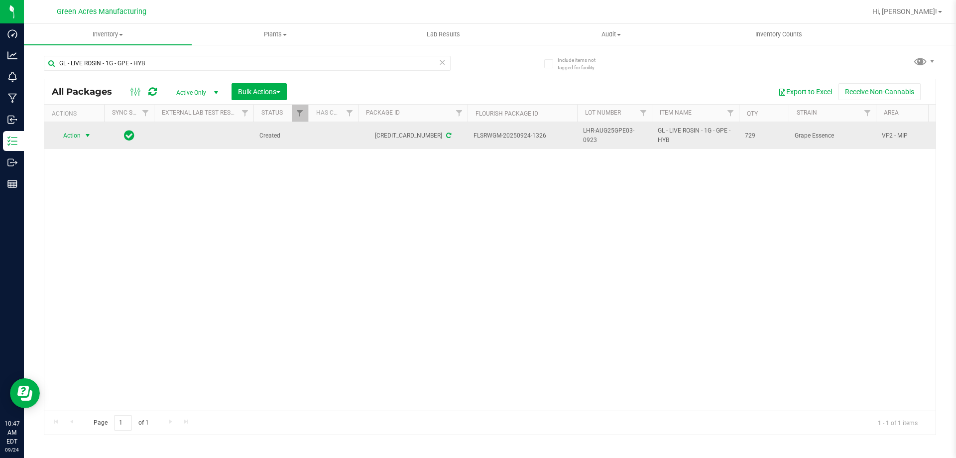
click at [77, 138] on span "Action" at bounding box center [67, 135] width 27 height 14
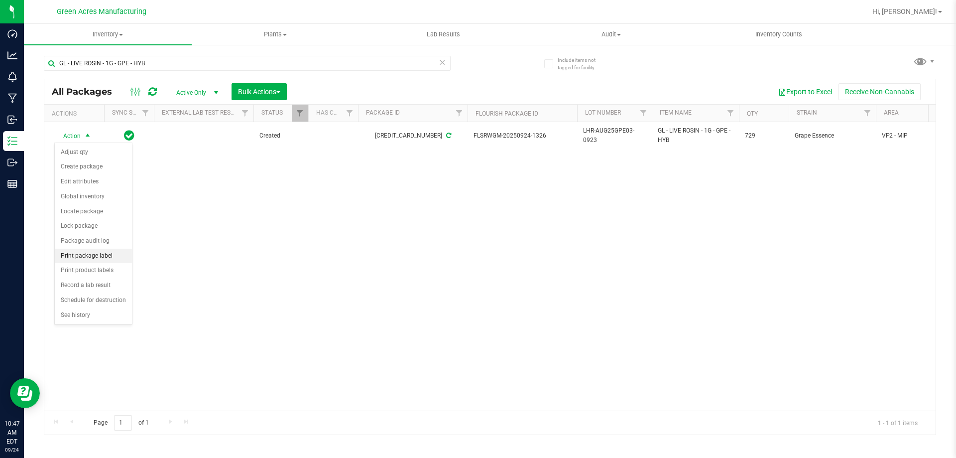
drag, startPoint x: 109, startPoint y: 253, endPoint x: 122, endPoint y: 253, distance: 13.5
click at [110, 253] on li "Print package label" at bounding box center [93, 255] width 77 height 15
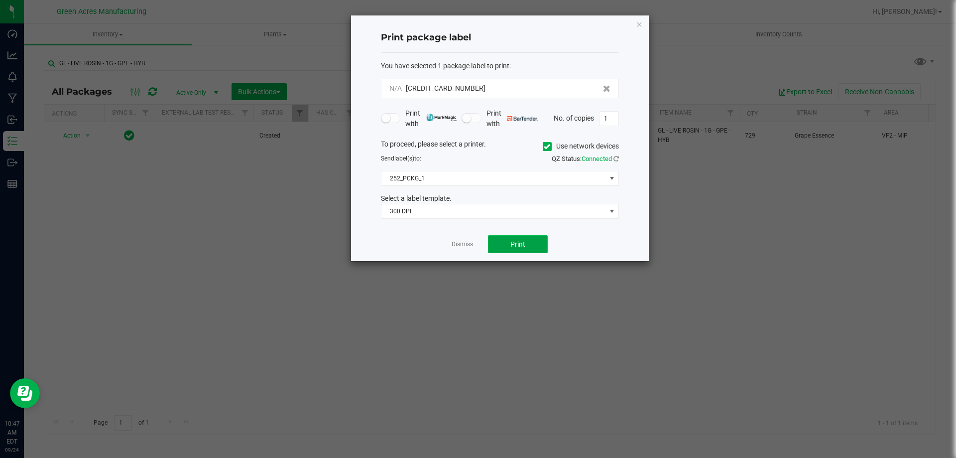
click at [503, 244] on button "Print" at bounding box center [518, 244] width 60 height 18
click at [511, 245] on span "Print" at bounding box center [517, 244] width 15 height 8
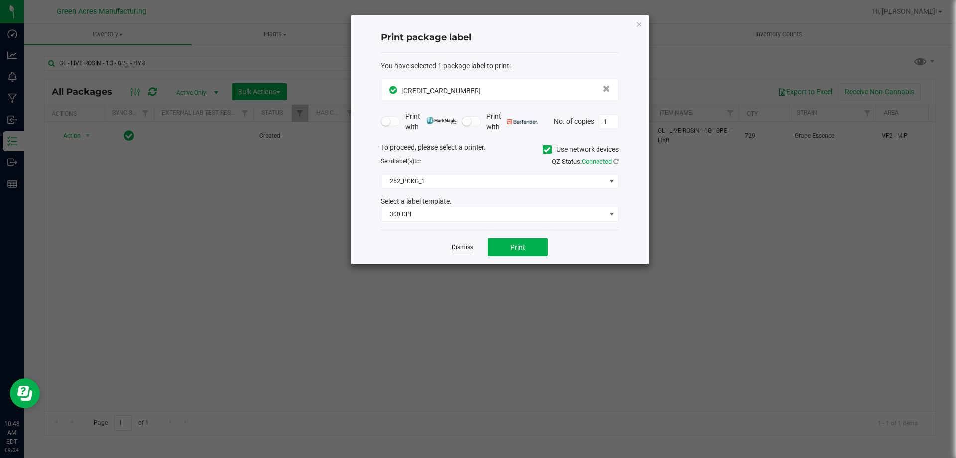
click at [466, 248] on link "Dismiss" at bounding box center [462, 247] width 21 height 8
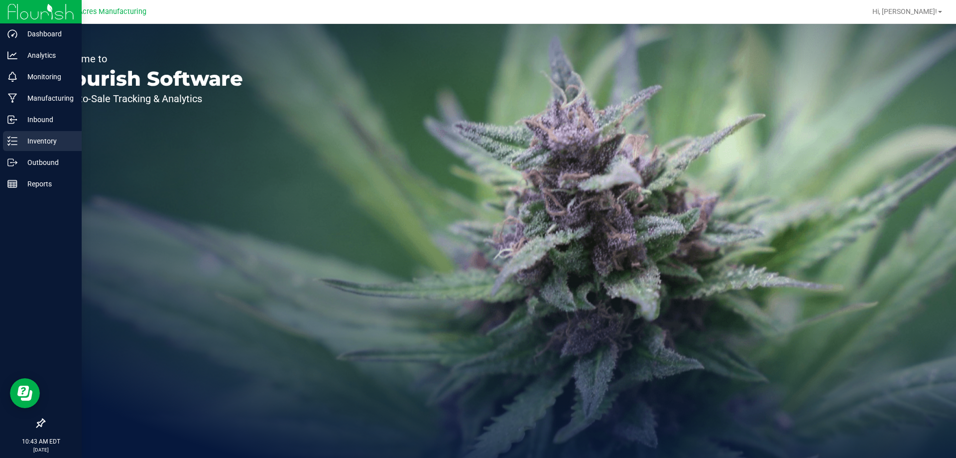
click at [21, 147] on div "Inventory" at bounding box center [42, 141] width 79 height 20
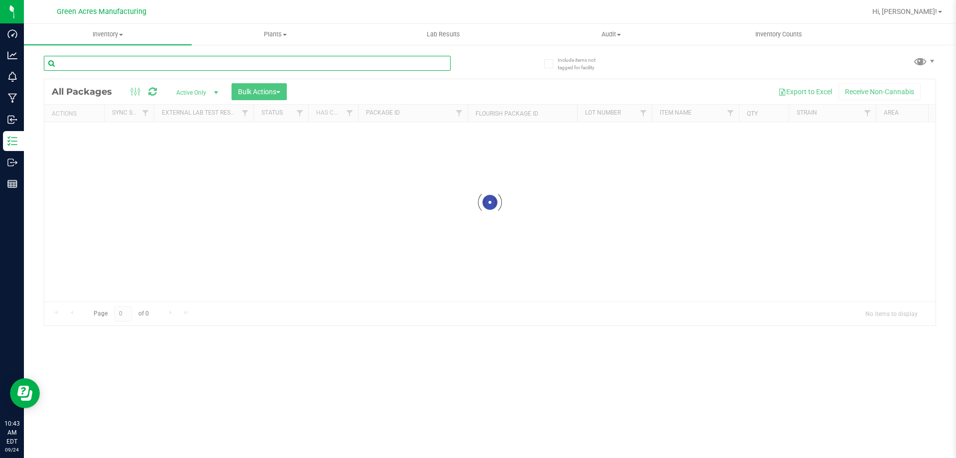
click at [292, 63] on input "text" at bounding box center [247, 63] width 407 height 15
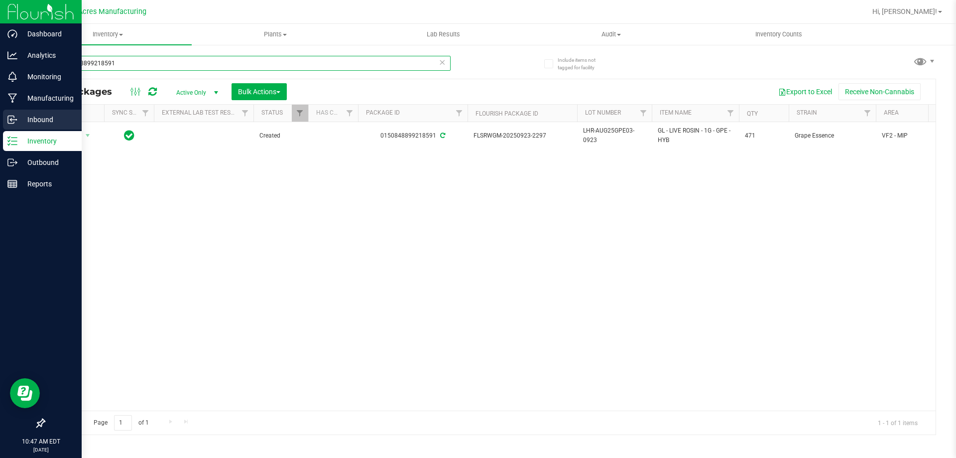
drag, startPoint x: 115, startPoint y: 59, endPoint x: 0, endPoint y: 119, distance: 129.2
click at [0, 113] on div "Dashboard Analytics Monitoring Manufacturing Inbound Inventory Outbound Reports…" at bounding box center [478, 229] width 956 height 458
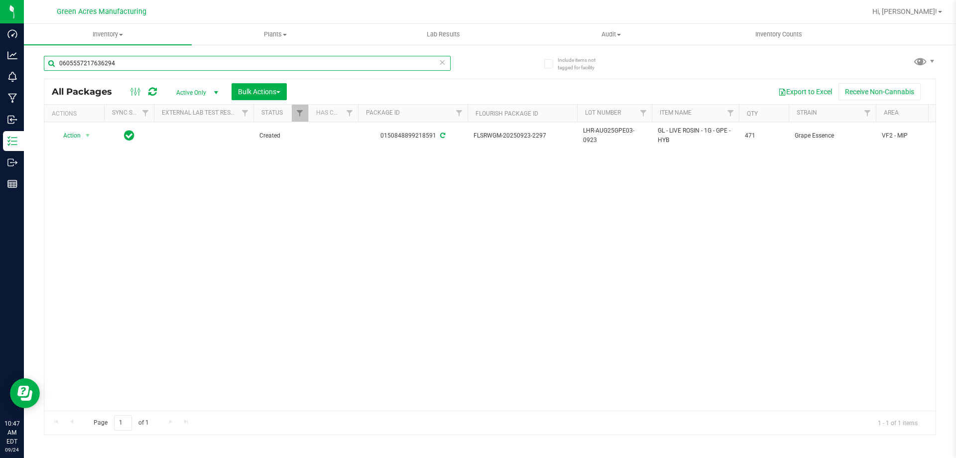
type input "0605557217636294"
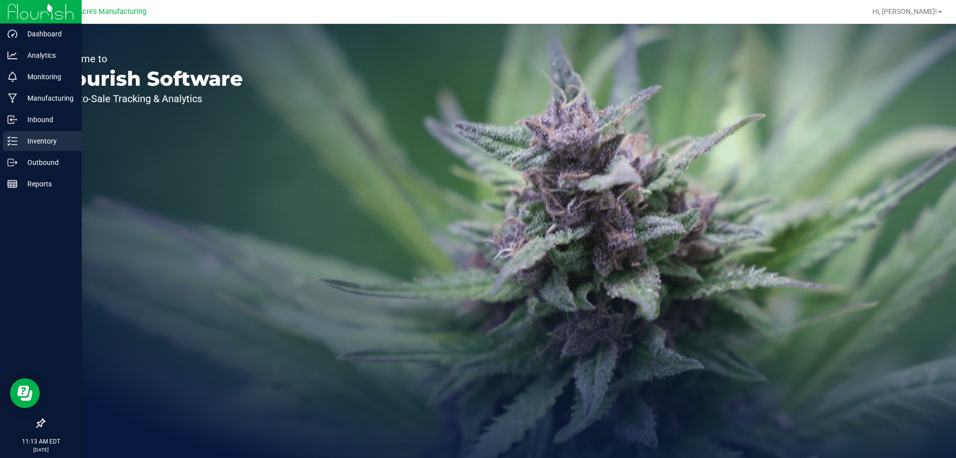
click at [13, 146] on div "Inventory" at bounding box center [42, 141] width 79 height 20
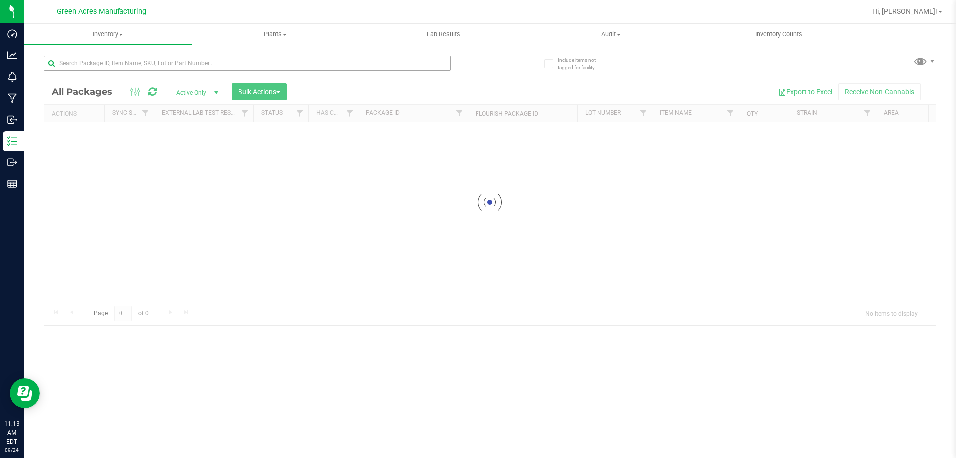
drag, startPoint x: 86, startPoint y: 45, endPoint x: 87, endPoint y: 63, distance: 17.4
click at [85, 55] on div "Include items not tagged for facility Loading... All Packages Active Only Activ…" at bounding box center [490, 196] width 932 height 304
click at [88, 66] on input "text" at bounding box center [247, 63] width 407 height 15
type input "6481493284420831"
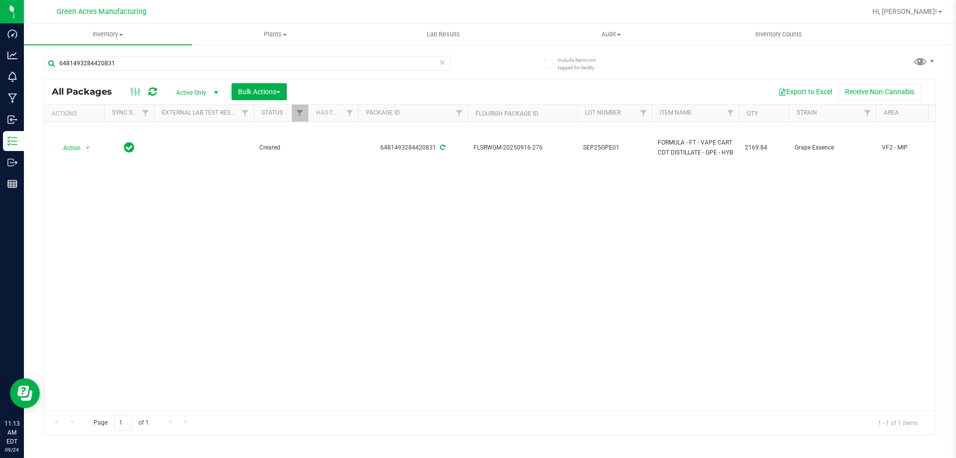
drag, startPoint x: 433, startPoint y: 339, endPoint x: 323, endPoint y: 271, distance: 129.2
click at [430, 338] on div "Action Action Adjust qty Create package Edit attributes Global inventory Locate…" at bounding box center [489, 266] width 891 height 288
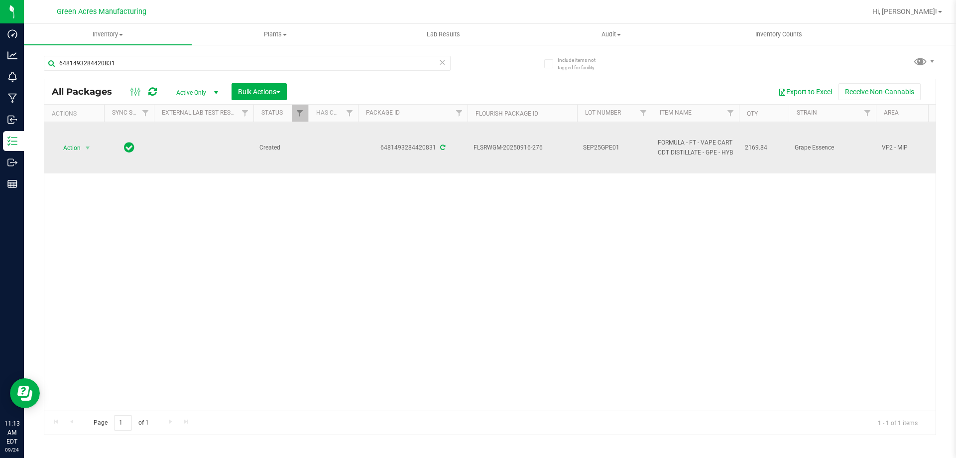
click at [74, 138] on td "Action Action Adjust qty Create package Edit attributes Global inventory Locate…" at bounding box center [74, 147] width 60 height 51
click at [74, 143] on span "Action" at bounding box center [67, 148] width 27 height 14
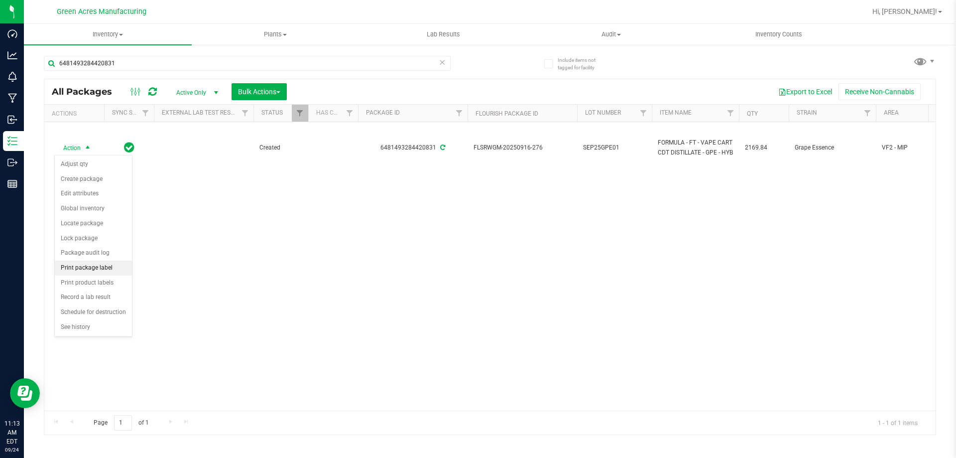
click at [75, 270] on li "Print package label" at bounding box center [93, 267] width 77 height 15
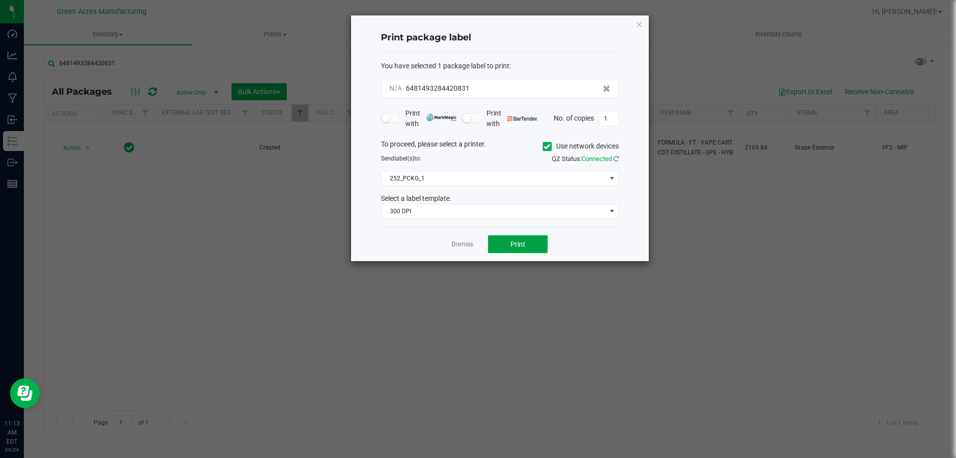
click at [512, 241] on span "Print" at bounding box center [517, 244] width 15 height 8
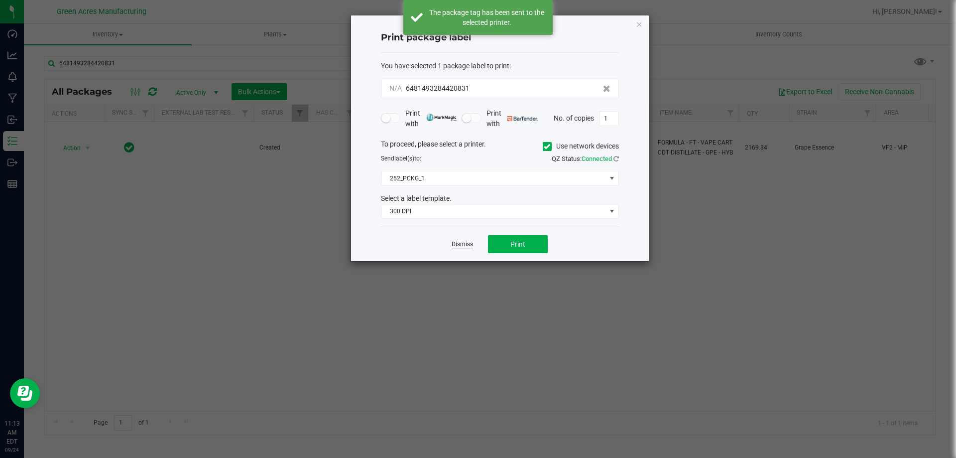
click at [464, 243] on link "Dismiss" at bounding box center [462, 244] width 21 height 8
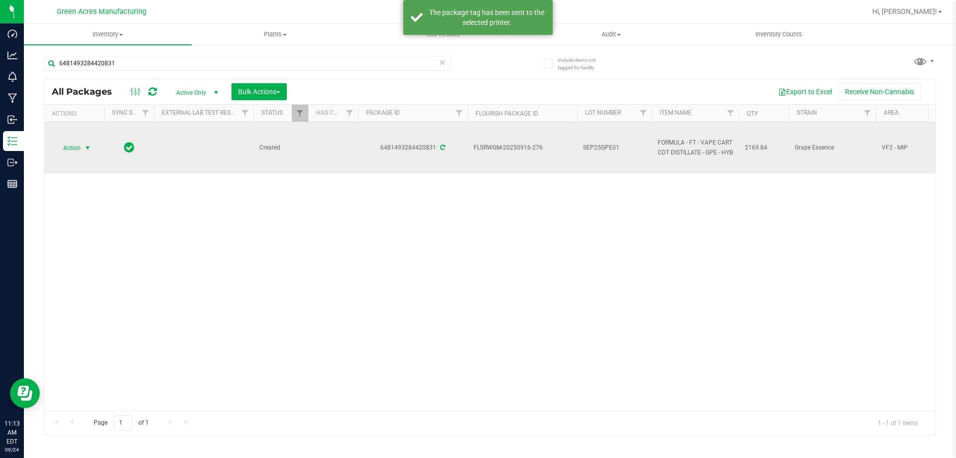
click at [615, 149] on span "SEP25GPE01" at bounding box center [614, 147] width 63 height 9
type input "SEP25GPE01-0924"
click at [625, 290] on div "All Packages Active Only Active Only Lab Samples Locked All External Internal B…" at bounding box center [490, 257] width 892 height 356
click at [89, 150] on span "select" at bounding box center [88, 148] width 8 height 8
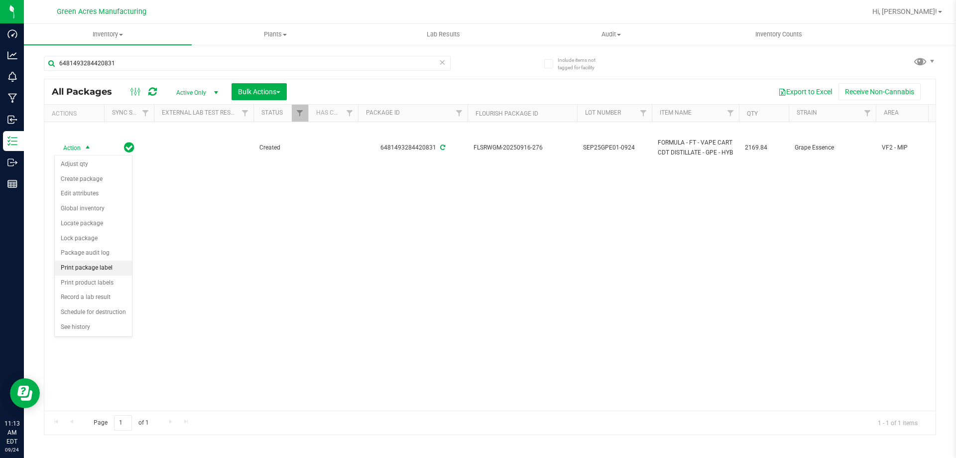
click at [95, 270] on li "Print package label" at bounding box center [93, 267] width 77 height 15
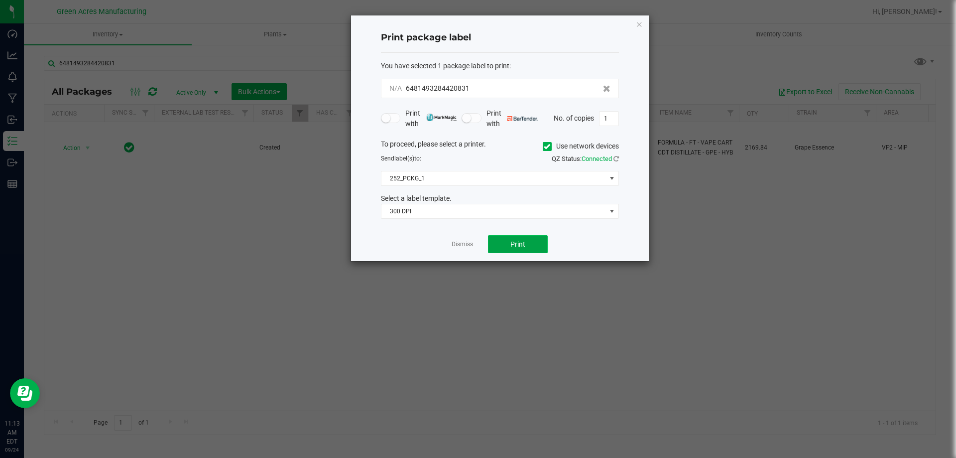
click at [516, 246] on span "Print" at bounding box center [517, 244] width 15 height 8
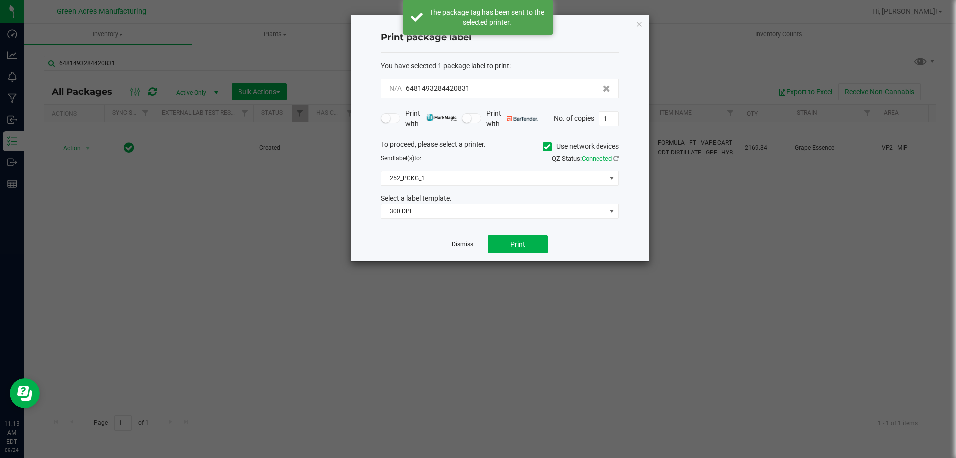
click at [470, 244] on link "Dismiss" at bounding box center [462, 244] width 21 height 8
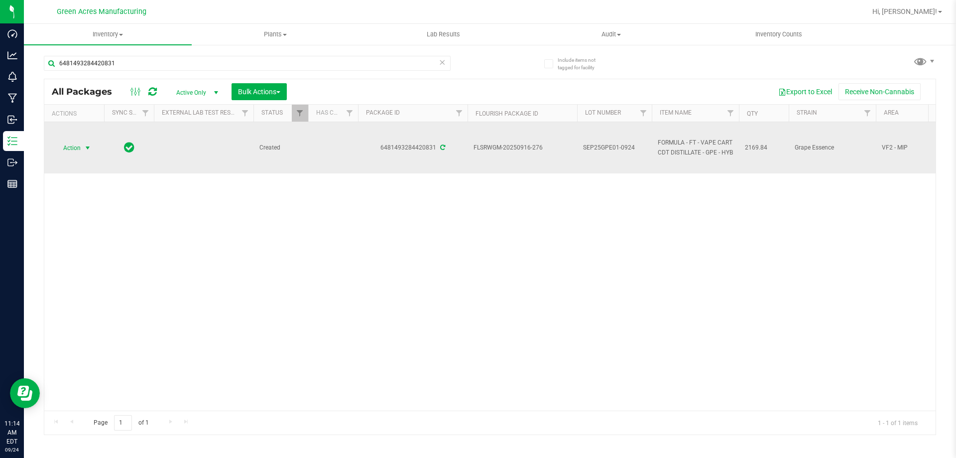
click at [81, 145] on span "Action" at bounding box center [67, 148] width 27 height 14
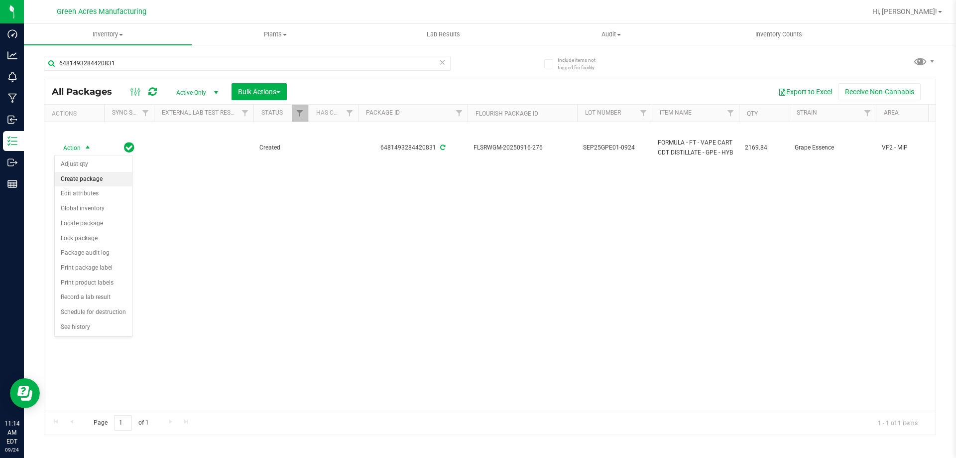
click at [96, 180] on li "Create package" at bounding box center [93, 179] width 77 height 15
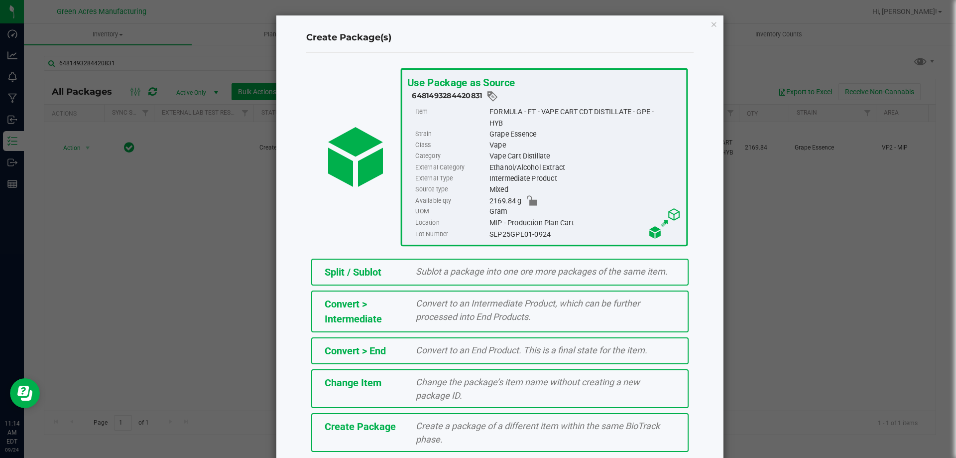
click at [365, 427] on span "Create Package" at bounding box center [360, 426] width 71 height 12
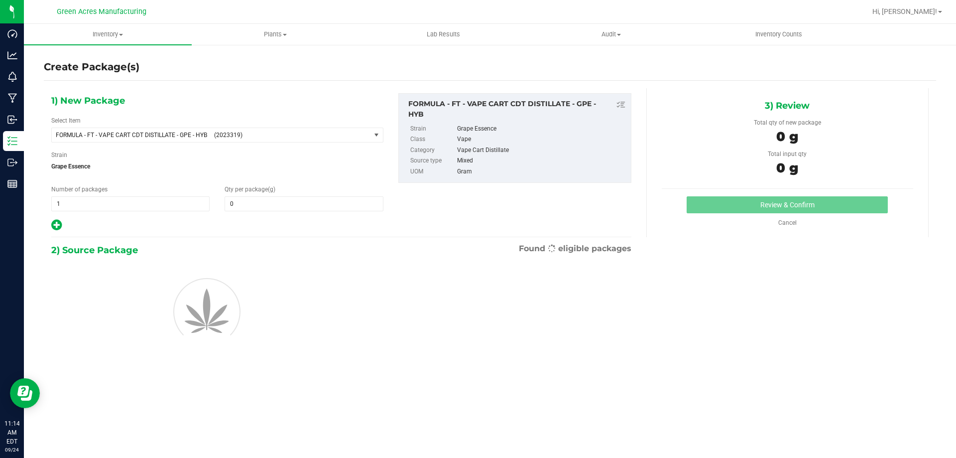
type input "0.0000"
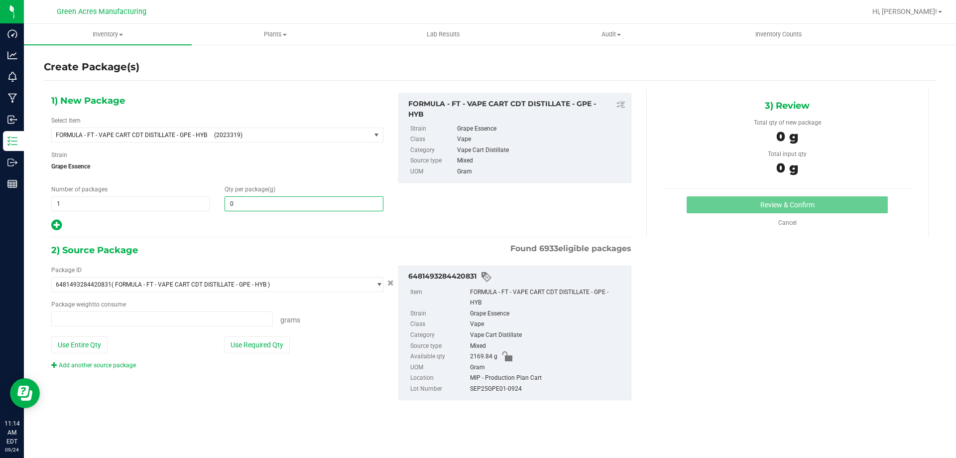
click at [243, 200] on span "0.0000 0" at bounding box center [304, 203] width 158 height 15
type input "0.0000 g"
type input "0.0000"
click at [224, 132] on span "(2023319)" at bounding box center [290, 134] width 152 height 7
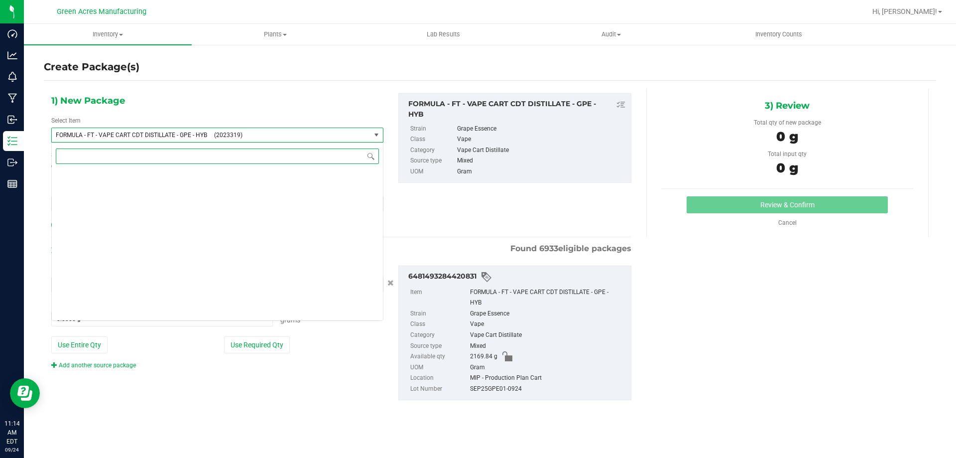
scroll to position [19060, 0]
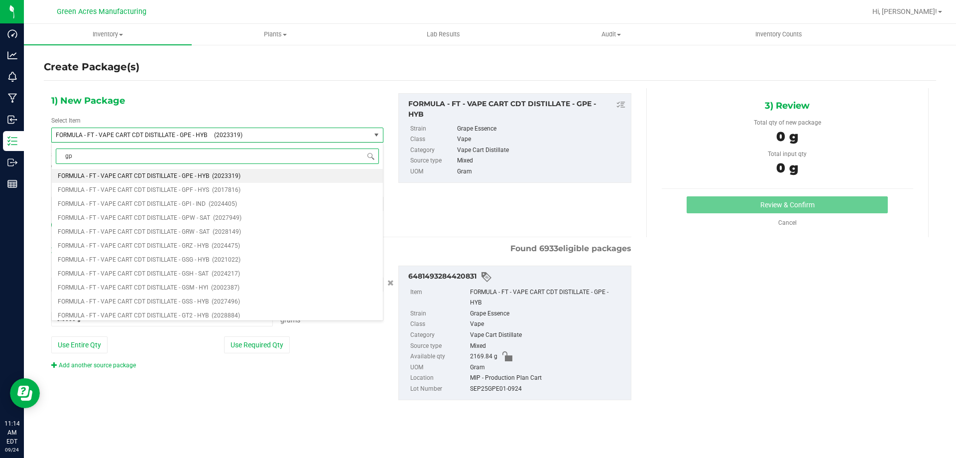
type input "gpe"
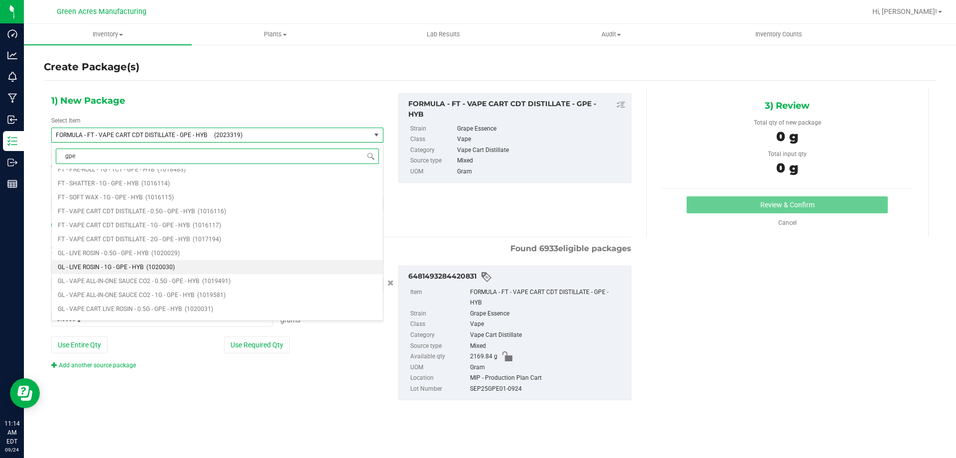
scroll to position [199, 0]
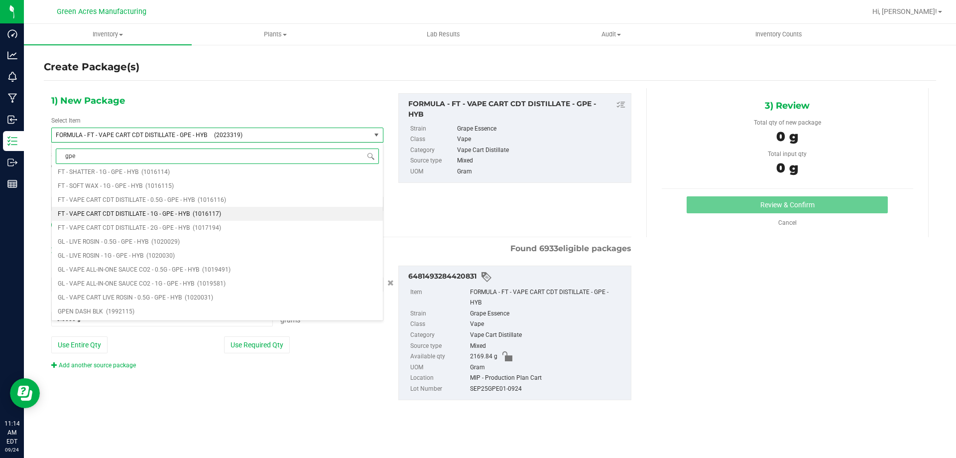
click at [162, 216] on span "FT - VAPE CART CDT DISTILLATE - 1G - GPE - HYB" at bounding box center [124, 213] width 132 height 7
type input "0"
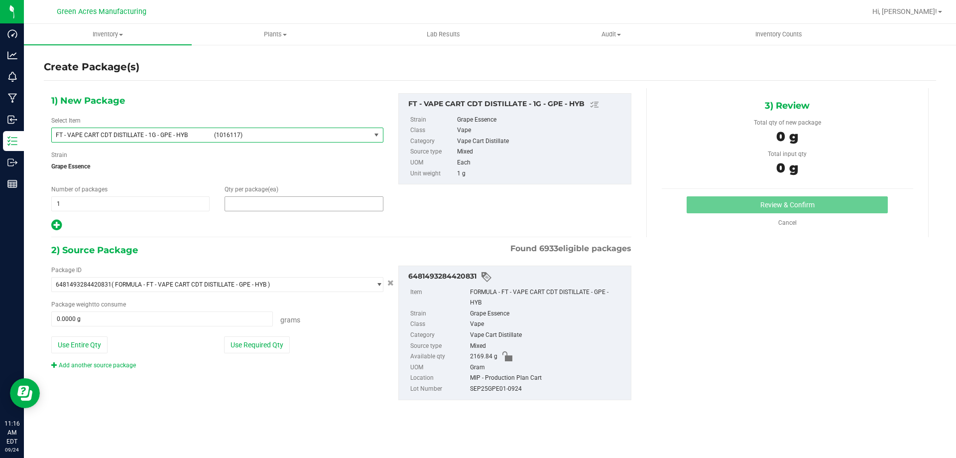
click at [275, 207] on span at bounding box center [304, 203] width 158 height 15
type input "1"
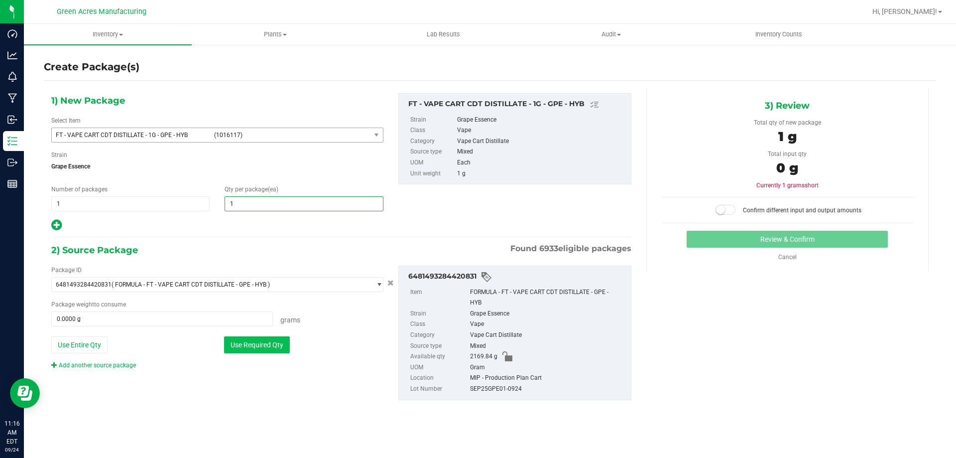
type input "1"
click at [262, 349] on button "Use Required Qty" at bounding box center [257, 344] width 66 height 17
type input "1.0000 g"
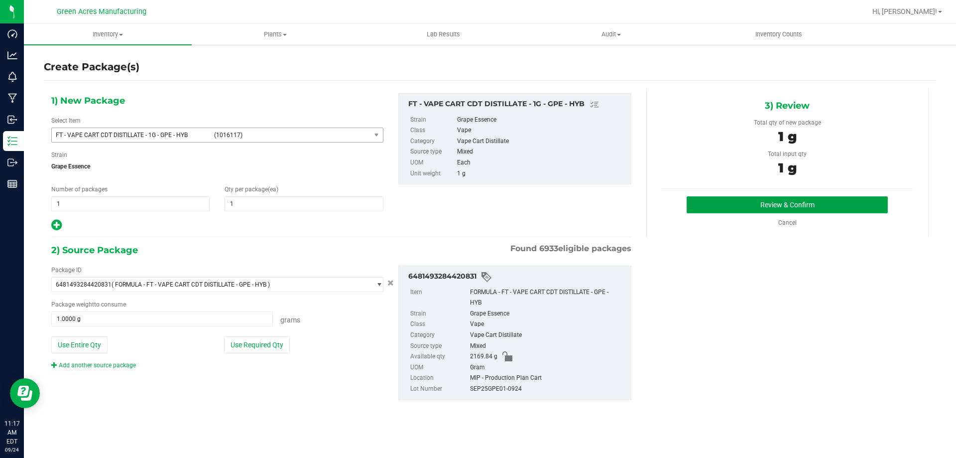
click at [821, 206] on button "Review & Confirm" at bounding box center [787, 204] width 201 height 17
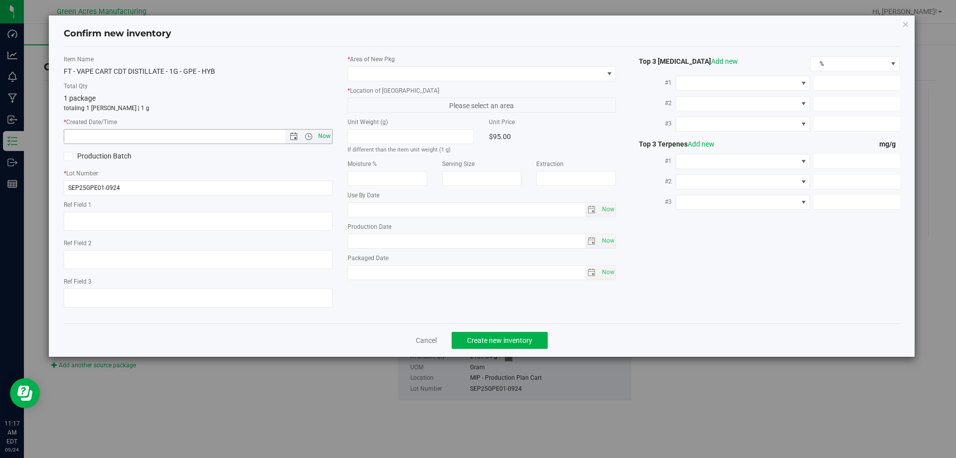
click at [325, 138] on span "Now" at bounding box center [324, 136] width 17 height 14
type input "9/24/2025 11:17 AM"
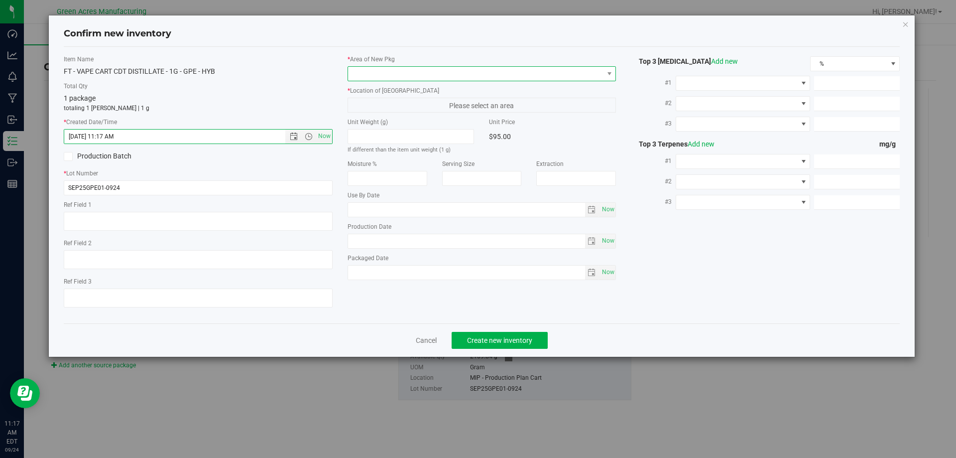
click at [369, 70] on span at bounding box center [475, 74] width 255 height 14
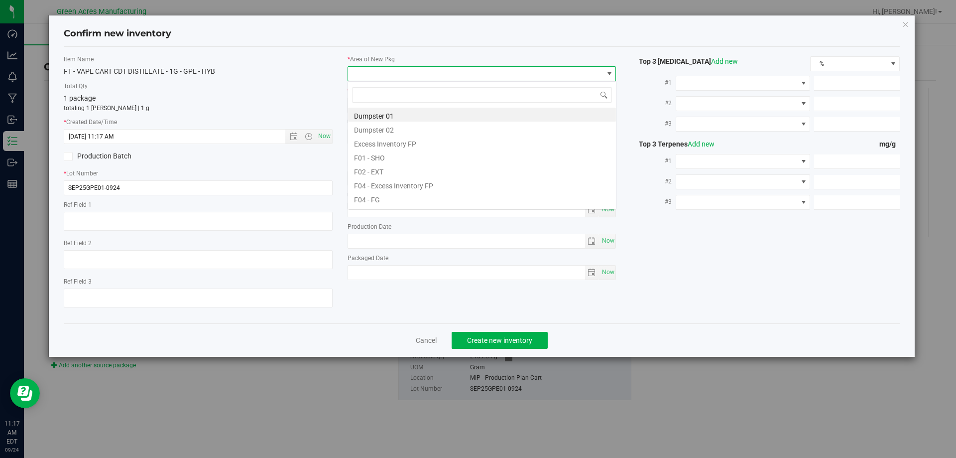
scroll to position [15, 269]
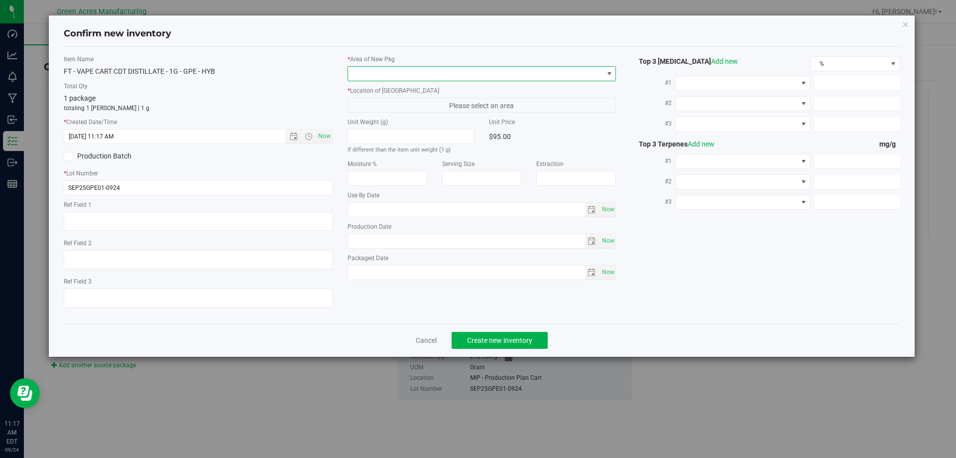
click at [551, 71] on span at bounding box center [475, 74] width 255 height 14
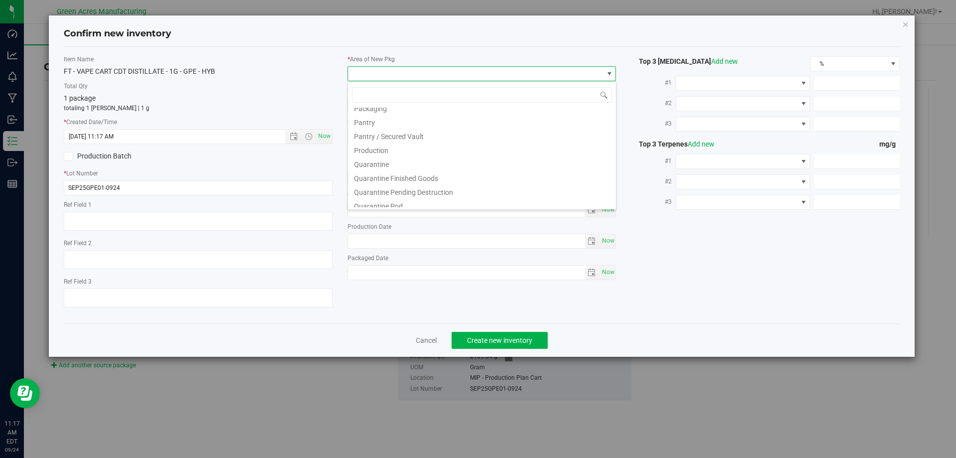
scroll to position [249, 0]
click at [416, 162] on li "Pantry / Secured Vault" at bounding box center [482, 158] width 268 height 14
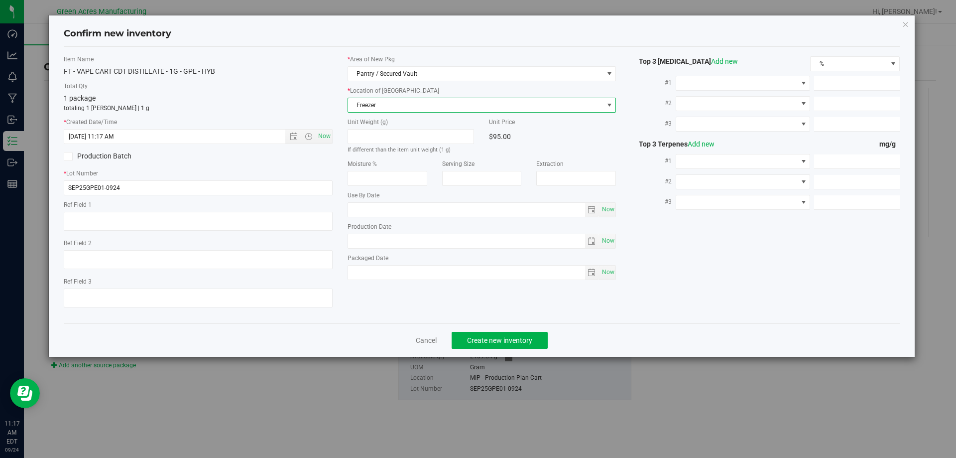
click at [403, 106] on span "Freezer" at bounding box center [475, 105] width 255 height 14
drag, startPoint x: 394, startPoint y: 74, endPoint x: 396, endPoint y: 79, distance: 5.4
click at [394, 74] on span "Pantry / Secured Vault" at bounding box center [475, 74] width 255 height 14
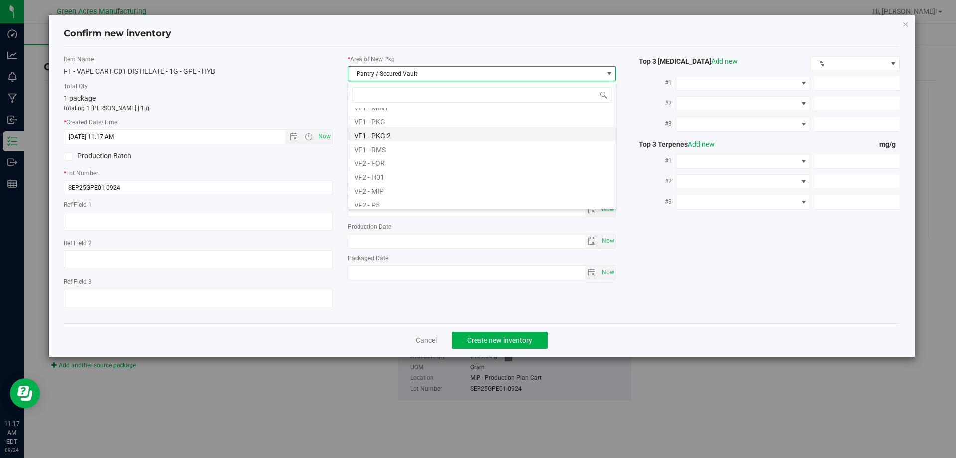
scroll to position [500, 0]
click at [381, 144] on li "VF2 - MIP" at bounding box center [482, 144] width 268 height 14
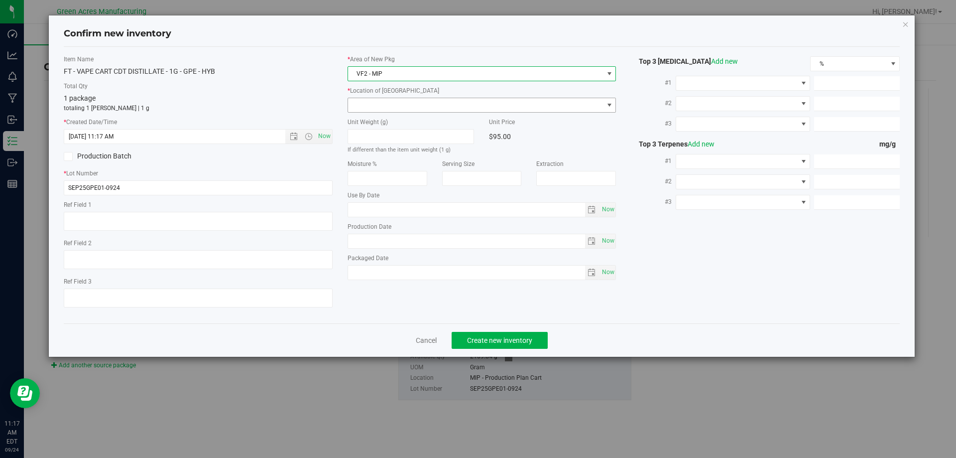
click at [388, 105] on span at bounding box center [475, 105] width 255 height 14
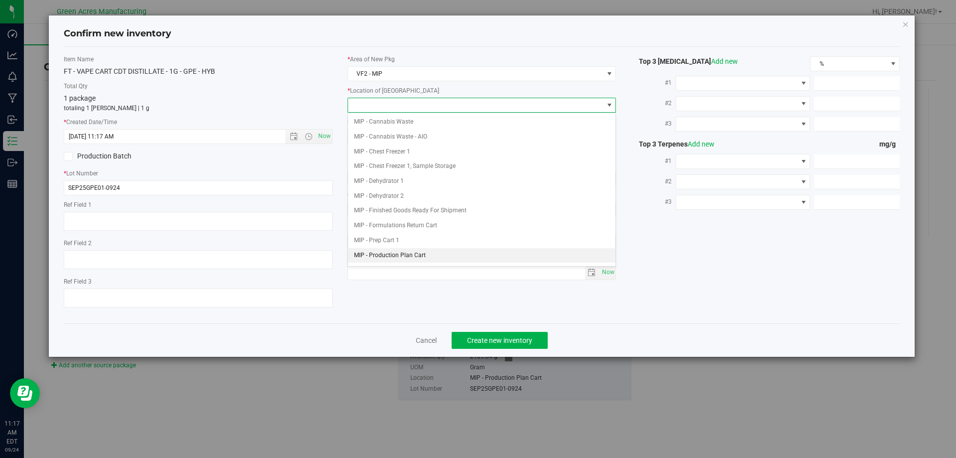
click at [392, 258] on li "MIP - Production Plan Cart" at bounding box center [482, 255] width 268 height 15
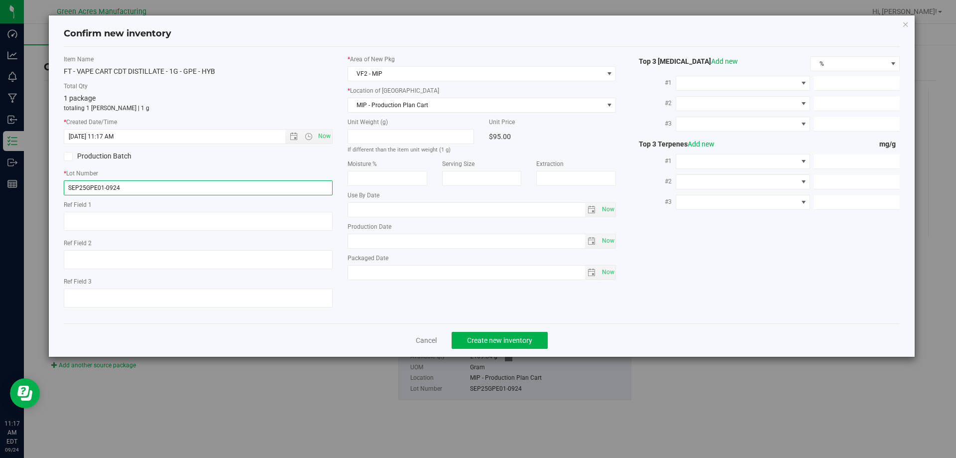
drag, startPoint x: 130, startPoint y: 186, endPoint x: 0, endPoint y: 186, distance: 130.0
click at [0, 186] on div "Confirm new inventory Item Name FT - VAPE CART CDT DISTILLATE - 1G - GPE - HYB …" at bounding box center [482, 229] width 964 height 458
click at [488, 336] on span "Create new inventory" at bounding box center [499, 340] width 65 height 8
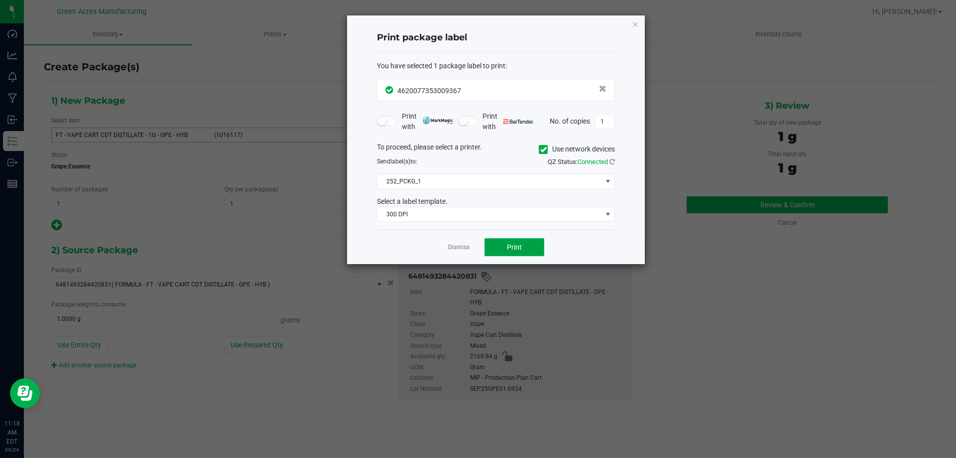
click at [527, 248] on button "Print" at bounding box center [515, 247] width 60 height 18
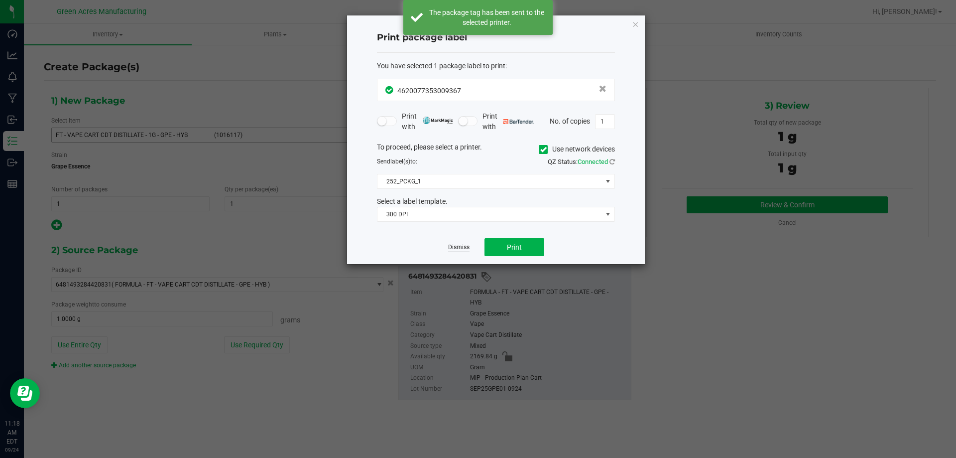
click at [457, 248] on link "Dismiss" at bounding box center [458, 247] width 21 height 8
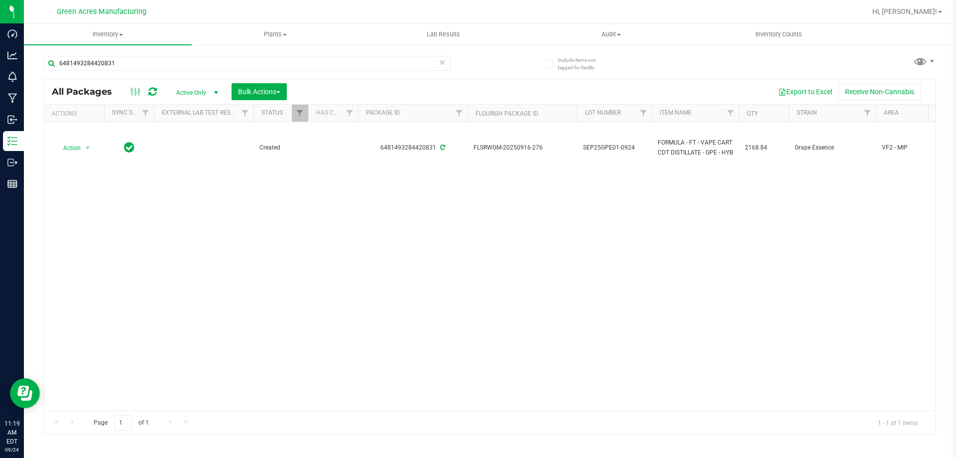
click at [795, 61] on div "6481493284420831 All Packages Active Only Active Only Lab Samples Locked All Ex…" at bounding box center [490, 240] width 892 height 388
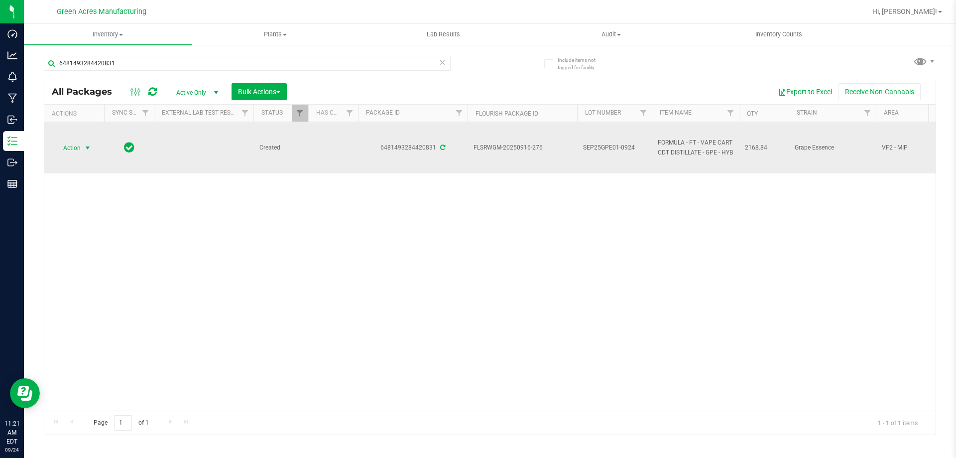
click at [66, 145] on span "Action" at bounding box center [67, 148] width 27 height 14
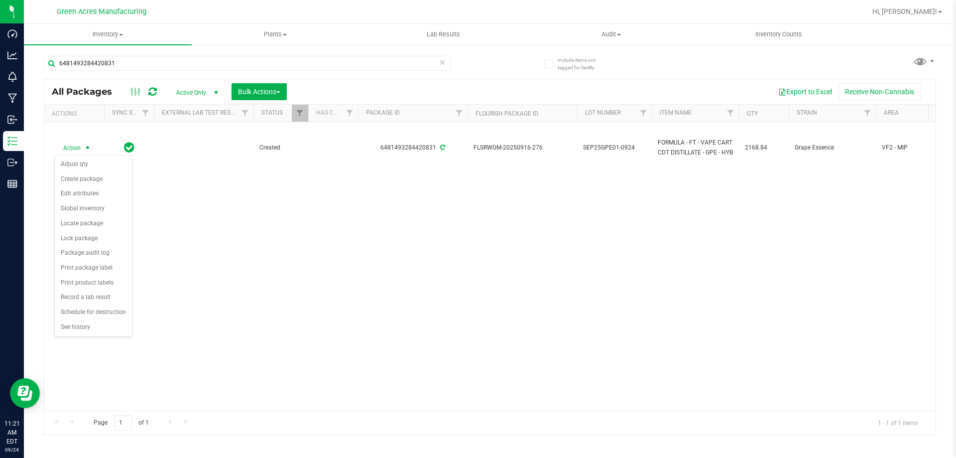
drag, startPoint x: 87, startPoint y: 277, endPoint x: 551, endPoint y: 279, distance: 464.1
click at [551, 279] on body "Dashboard Analytics Monitoring Manufacturing Inbound Inventory Outbound Reports…" at bounding box center [478, 229] width 956 height 458
click at [551, 279] on div "Action Action Adjust qty Create package Edit attributes Global inventory Locate…" at bounding box center [489, 266] width 891 height 288
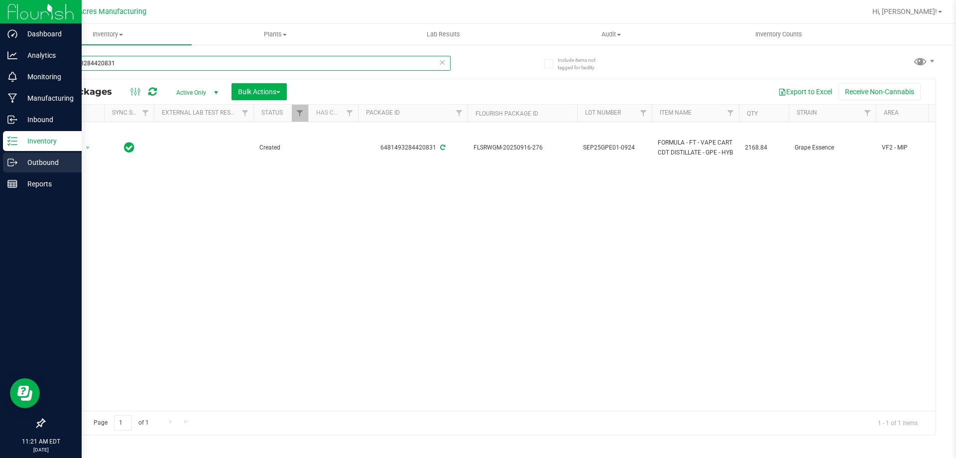
drag, startPoint x: 276, startPoint y: 61, endPoint x: 0, endPoint y: 172, distance: 297.7
click at [0, 167] on div "Dashboard Analytics Monitoring Manufacturing Inbound Inventory Outbound Reports…" at bounding box center [478, 229] width 956 height 458
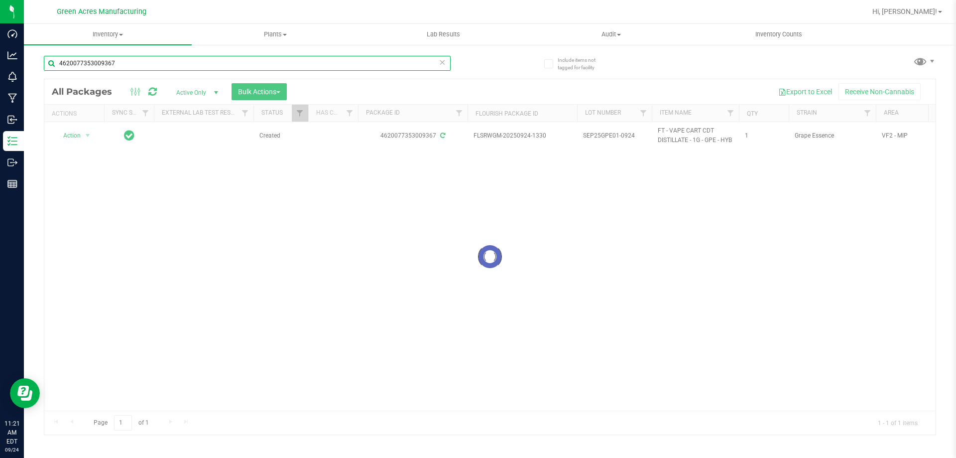
type input "4620077353009367"
click at [403, 259] on div at bounding box center [489, 256] width 891 height 355
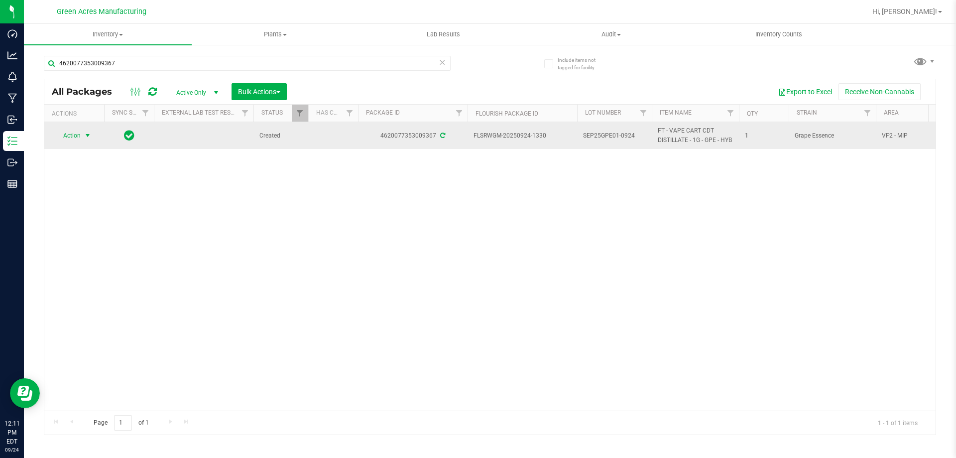
click at [82, 140] on span "select" at bounding box center [88, 135] width 12 height 14
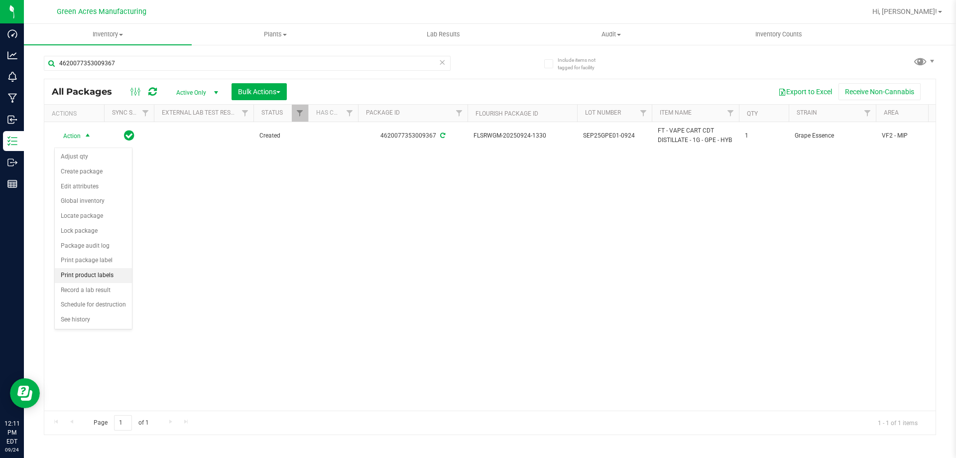
click at [107, 275] on li "Print product labels" at bounding box center [93, 275] width 77 height 15
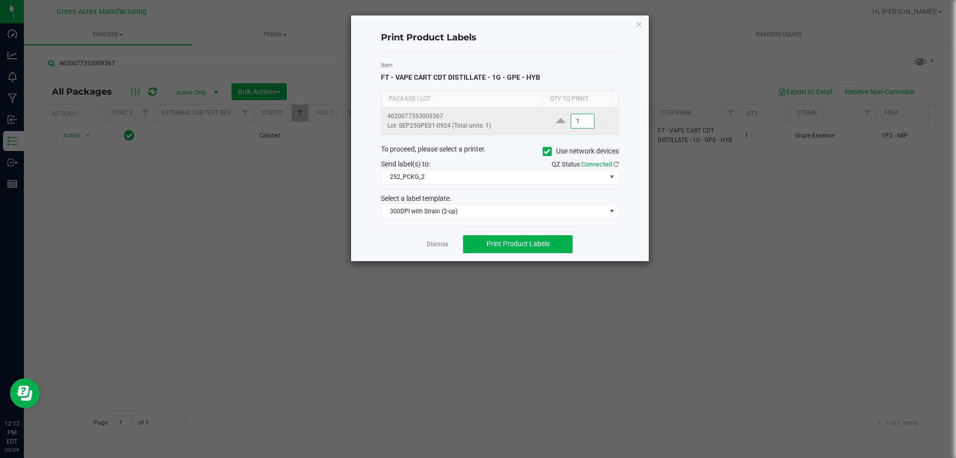
click at [583, 120] on input "1" at bounding box center [582, 121] width 23 height 14
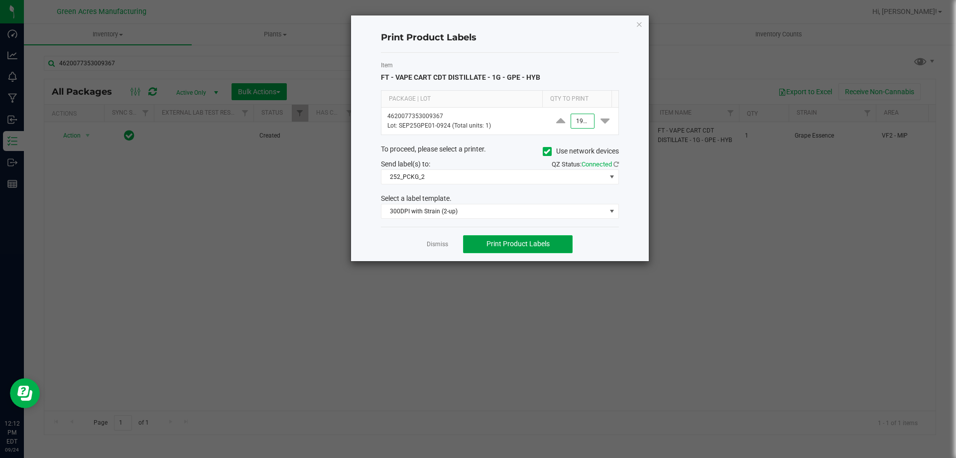
type input "1,900"
click at [479, 245] on button "Print Product Labels" at bounding box center [518, 244] width 110 height 18
click at [373, 318] on ngb-modal-window "Print Product Labels Item FT - VAPE CART CDT DISTILLATE - 1G - GPE - HYB Packag…" at bounding box center [482, 229] width 964 height 458
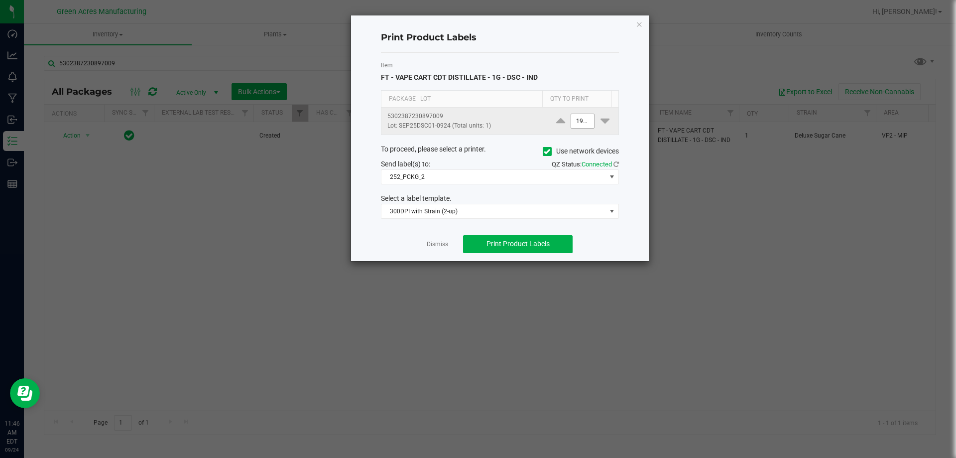
click at [578, 121] on input "1900" at bounding box center [582, 121] width 23 height 14
click at [580, 125] on input "250" at bounding box center [582, 121] width 23 height 14
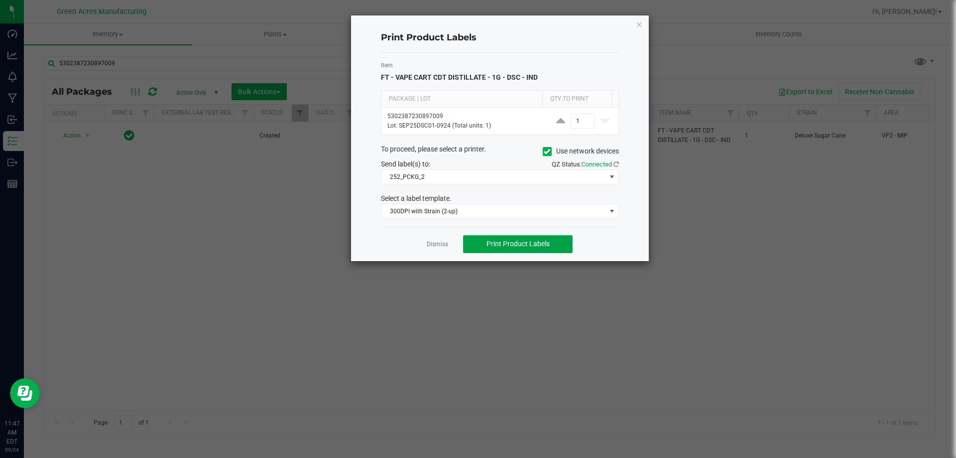
click at [554, 248] on button "Print Product Labels" at bounding box center [518, 244] width 110 height 18
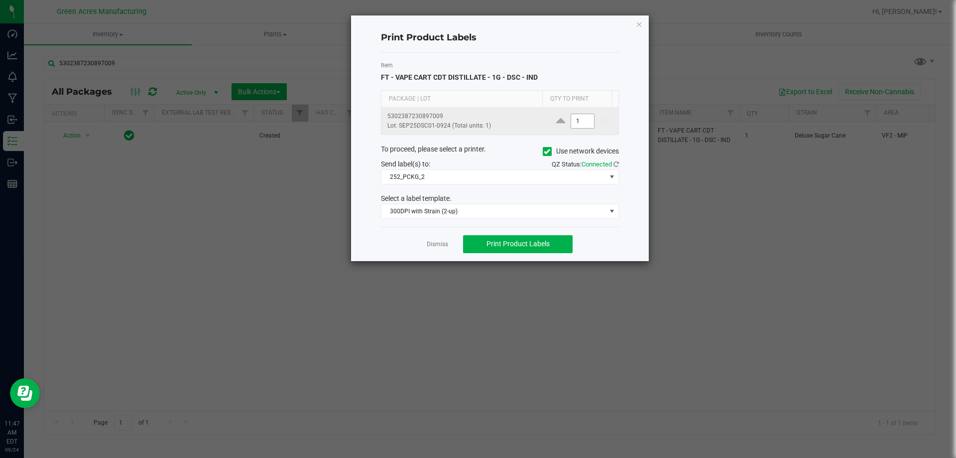
click at [575, 122] on input "1" at bounding box center [582, 121] width 23 height 14
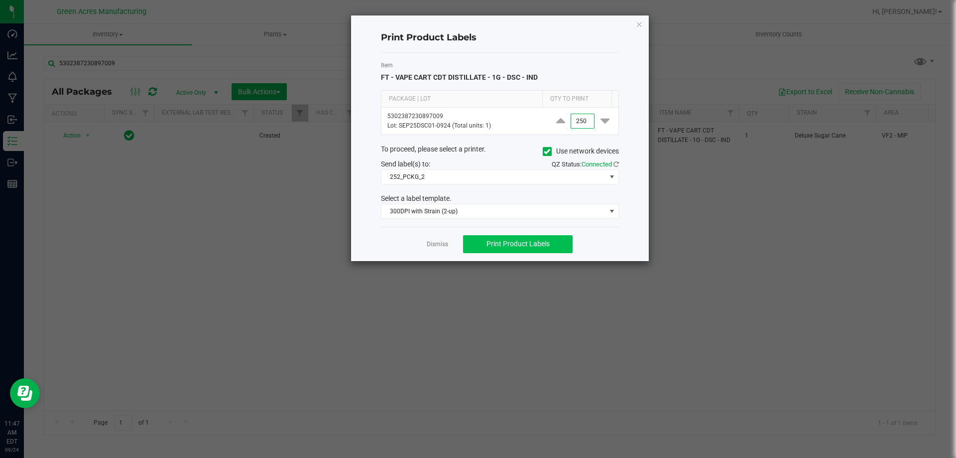
type input "250"
click at [518, 240] on span "Print Product Labels" at bounding box center [518, 244] width 63 height 8
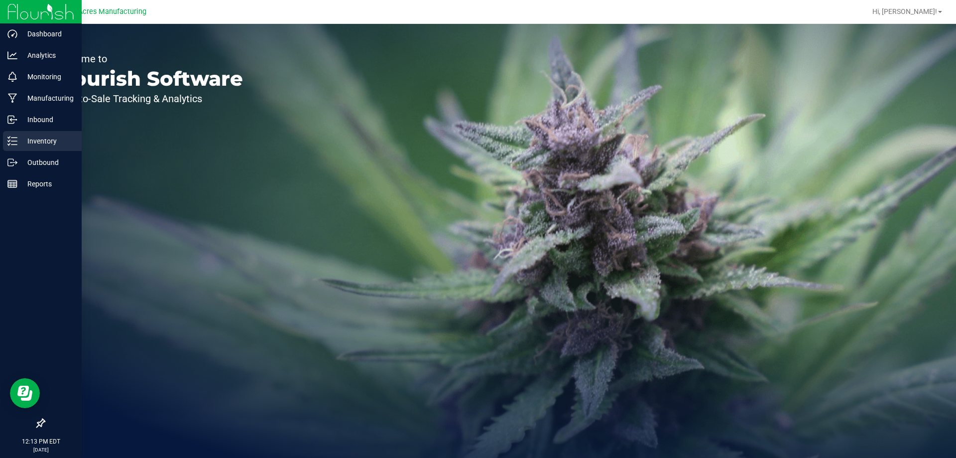
click at [32, 148] on div "Inventory" at bounding box center [42, 141] width 79 height 20
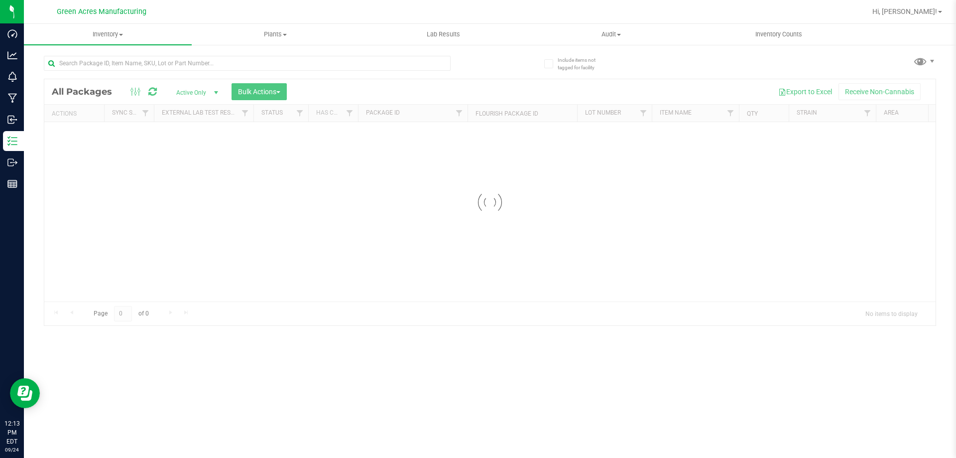
click at [200, 193] on div at bounding box center [489, 202] width 891 height 246
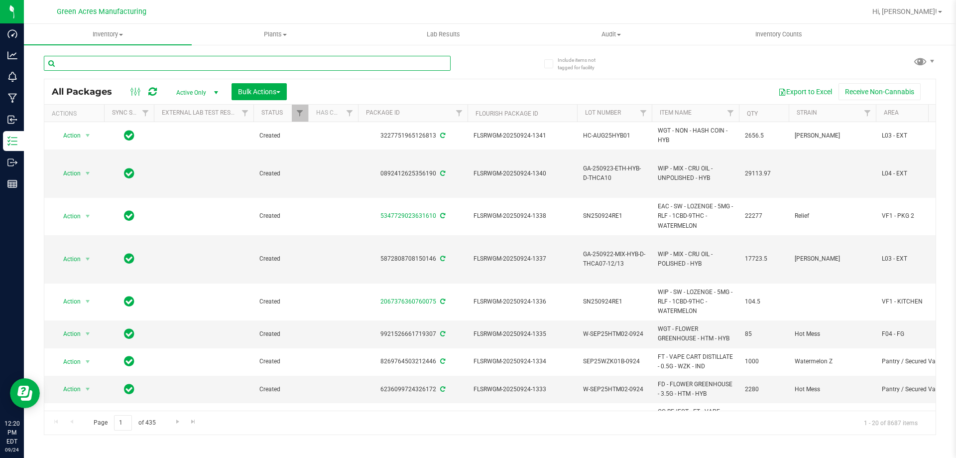
drag, startPoint x: 145, startPoint y: 63, endPoint x: 149, endPoint y: 65, distance: 5.1
click at [145, 62] on input "text" at bounding box center [247, 63] width 407 height 15
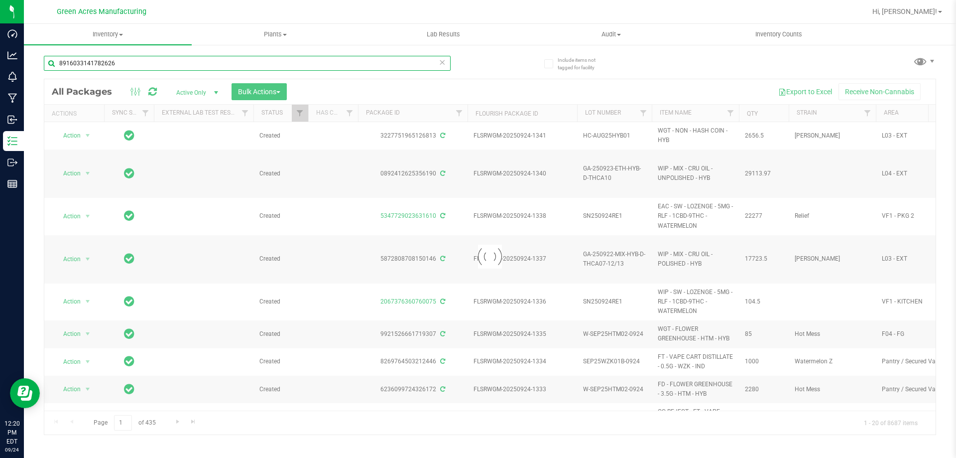
type input "8916033141782626"
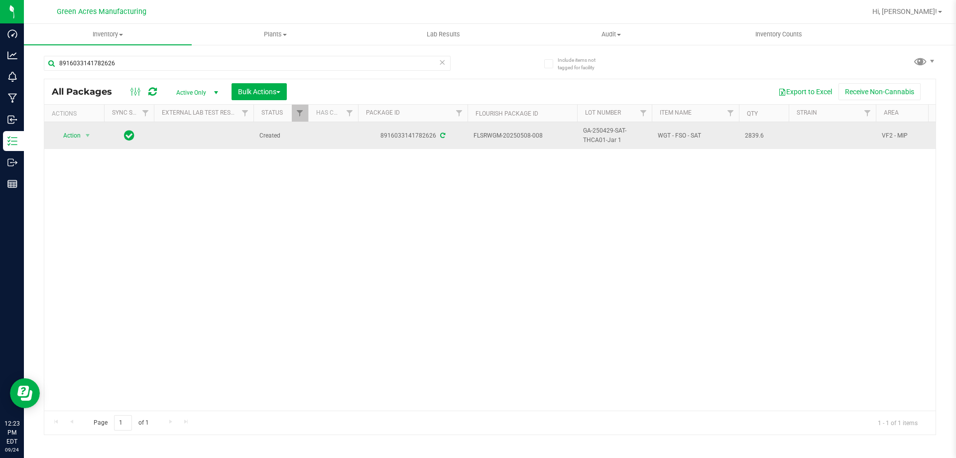
click at [512, 132] on span "FLSRWGM-20250508-008" at bounding box center [523, 135] width 98 height 9
click at [572, 132] on td "FLSRWGM-20250508-008" at bounding box center [523, 135] width 110 height 27
click at [608, 132] on span "GA-250429-SAT-THCA01-Jar 1" at bounding box center [614, 135] width 63 height 19
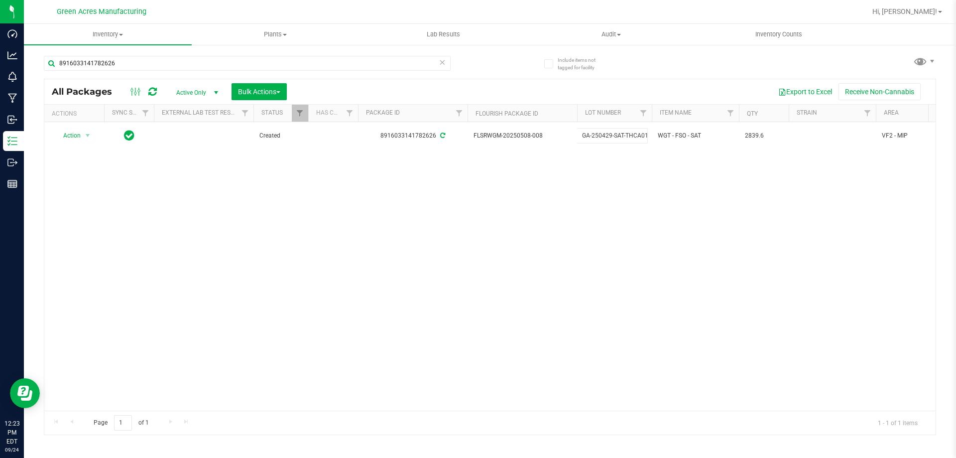
drag, startPoint x: 646, startPoint y: 134, endPoint x: 272, endPoint y: 157, distance: 374.6
drag, startPoint x: 247, startPoint y: 210, endPoint x: 75, endPoint y: 140, distance: 186.1
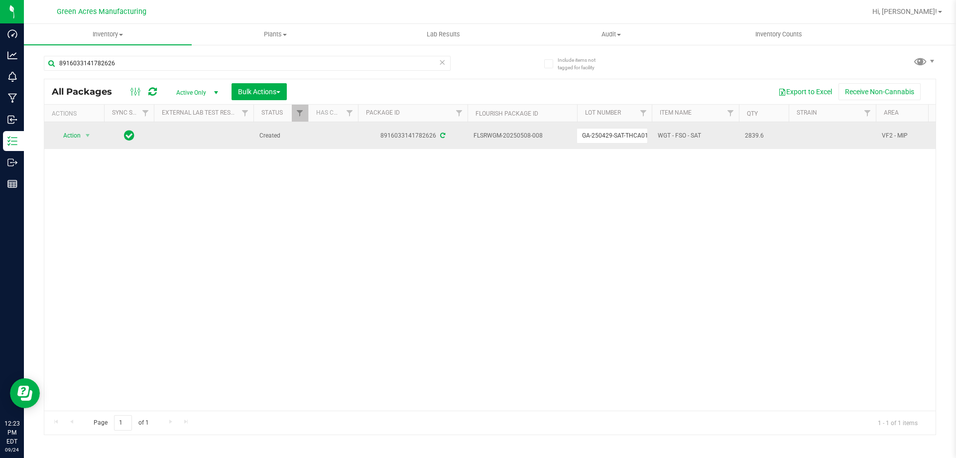
click at [238, 201] on div "Action Action Adjust qty Create package Edit attributes Global inventory Locate…" at bounding box center [489, 266] width 891 height 288
click at [93, 135] on span "select" at bounding box center [88, 135] width 12 height 14
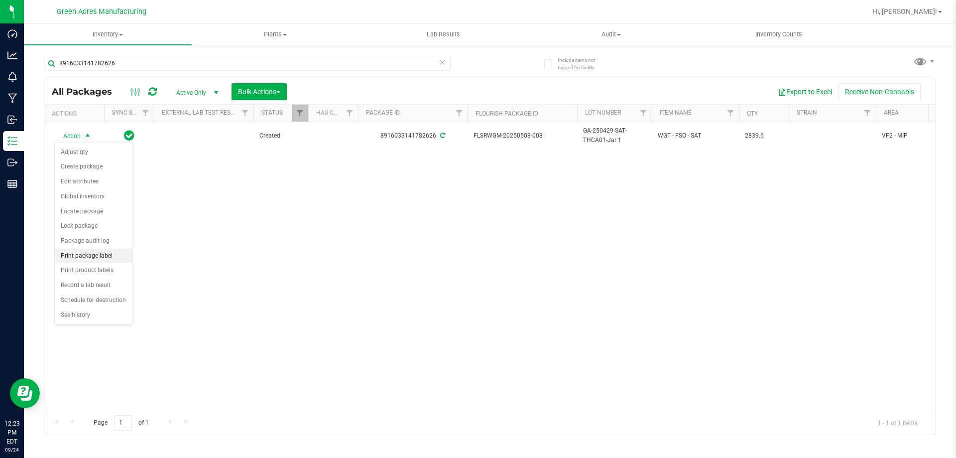
click at [119, 254] on li "Print package label" at bounding box center [93, 255] width 77 height 15
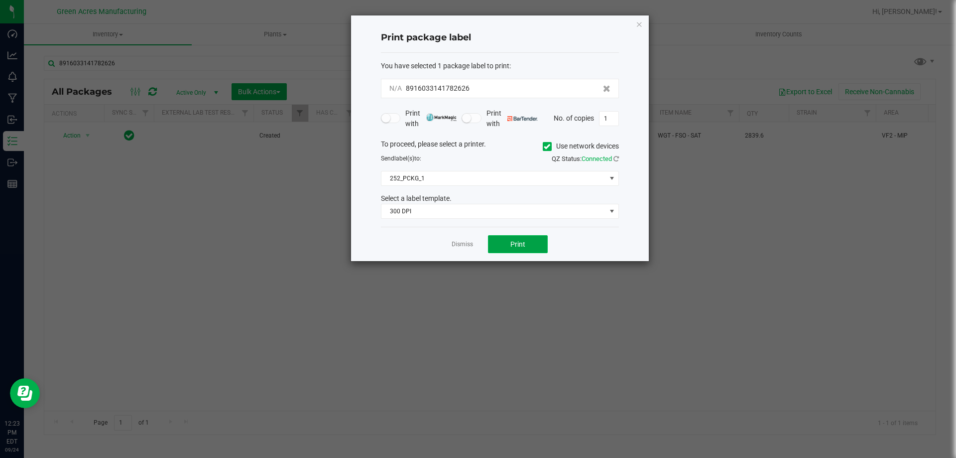
click at [522, 242] on span "Print" at bounding box center [517, 244] width 15 height 8
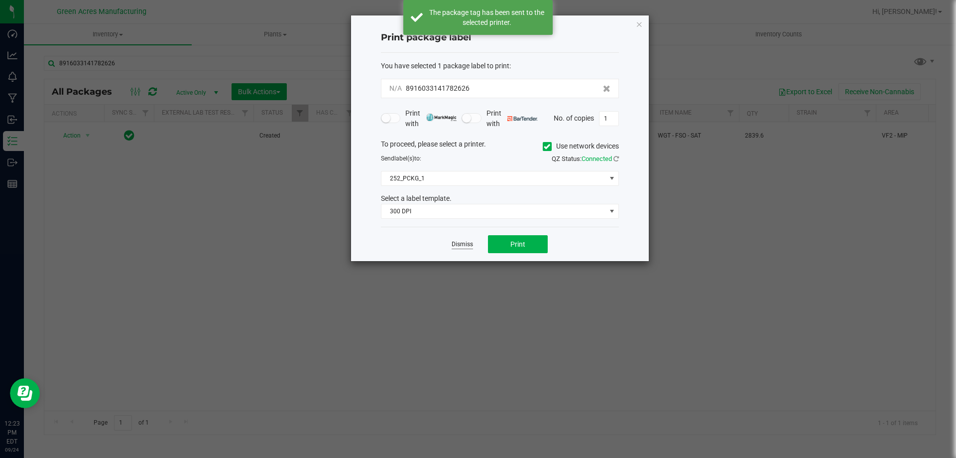
click at [464, 244] on link "Dismiss" at bounding box center [462, 244] width 21 height 8
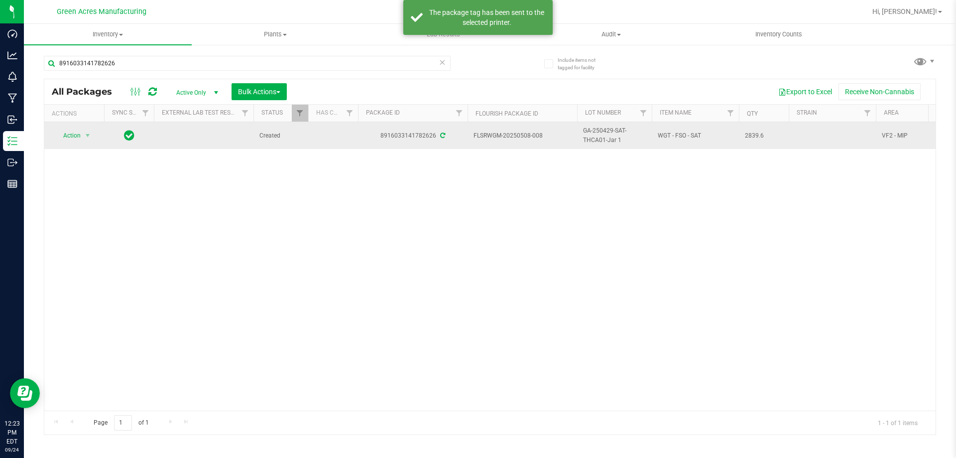
click at [631, 137] on span "GA-250429-SAT-THCA01-Jar 1" at bounding box center [614, 135] width 63 height 19
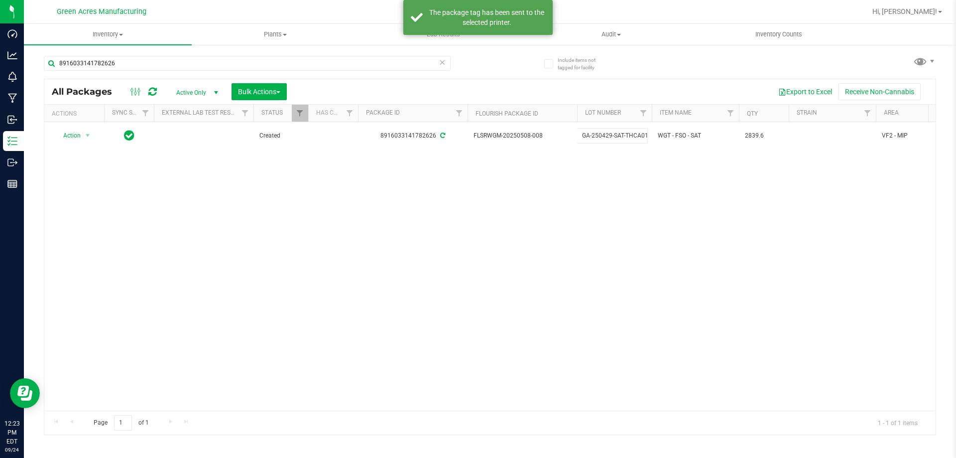
drag, startPoint x: 645, startPoint y: 136, endPoint x: 547, endPoint y: 174, distance: 105.4
type input "1"
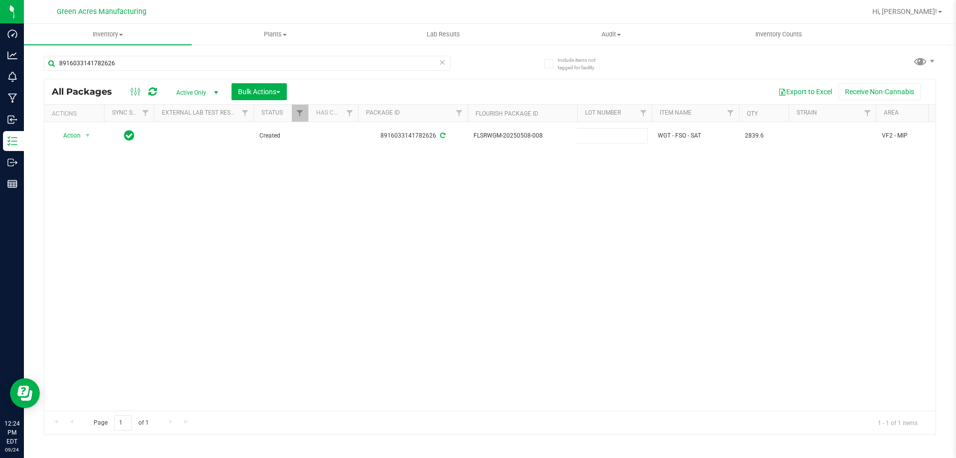
type input "O-SEP25SAT01-0924"
click at [714, 300] on div "All Packages Active Only Active Only Lab Samples Locked All External Internal B…" at bounding box center [490, 257] width 892 height 356
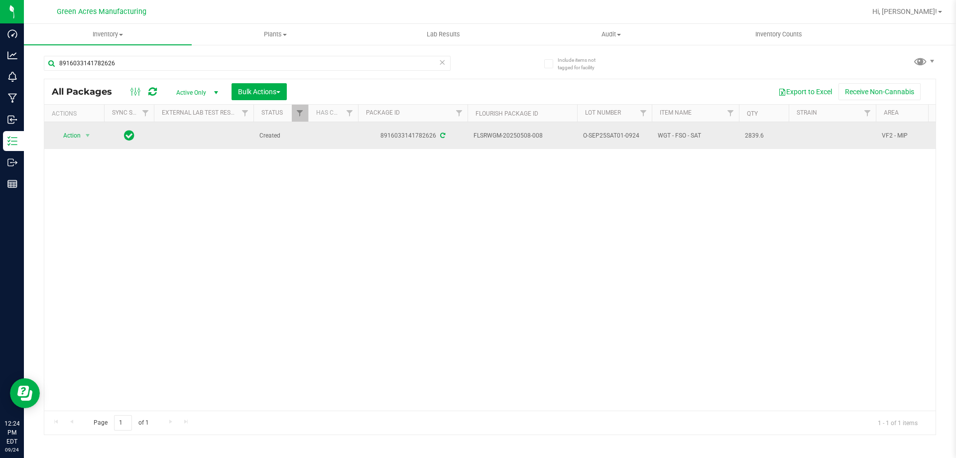
click at [85, 140] on span "select" at bounding box center [88, 135] width 12 height 14
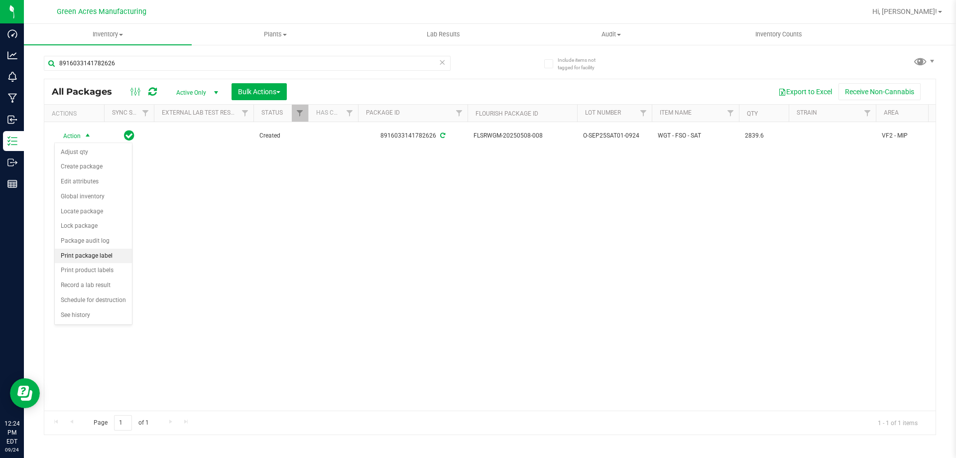
click at [93, 260] on li "Print package label" at bounding box center [93, 255] width 77 height 15
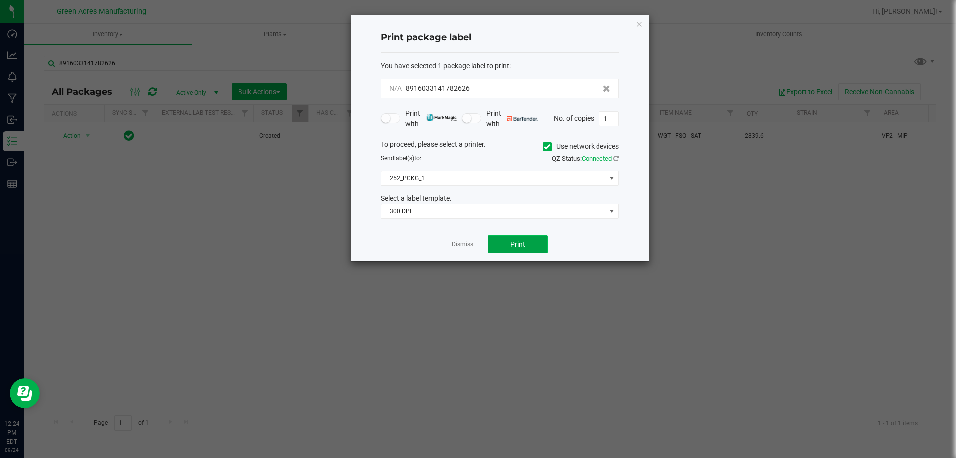
click at [527, 240] on button "Print" at bounding box center [518, 244] width 60 height 18
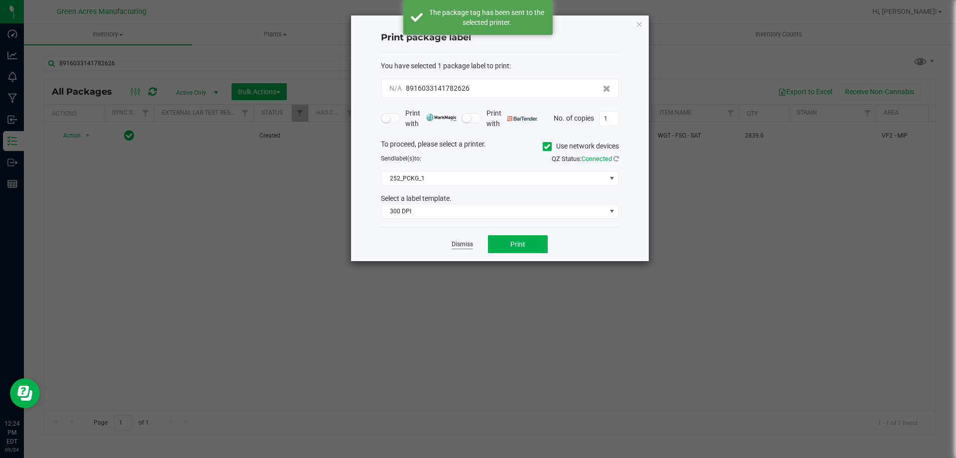
click at [458, 244] on link "Dismiss" at bounding box center [462, 244] width 21 height 8
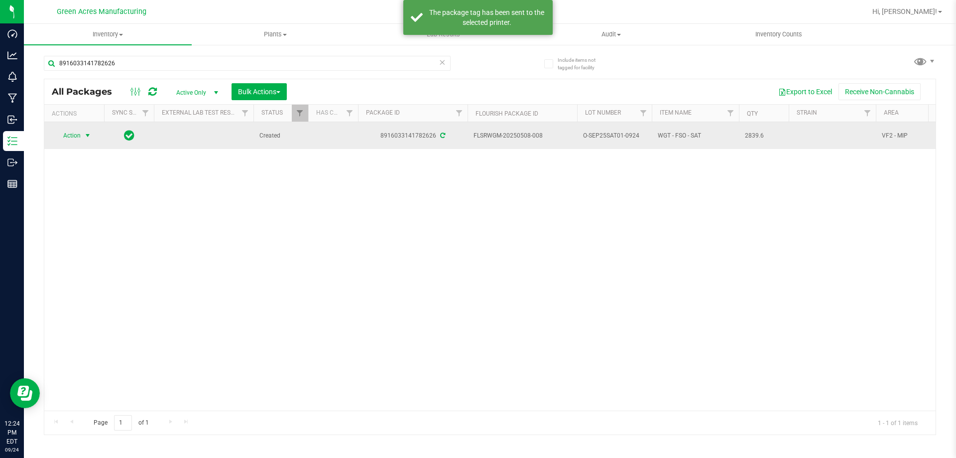
click at [68, 134] on span "Action" at bounding box center [67, 135] width 27 height 14
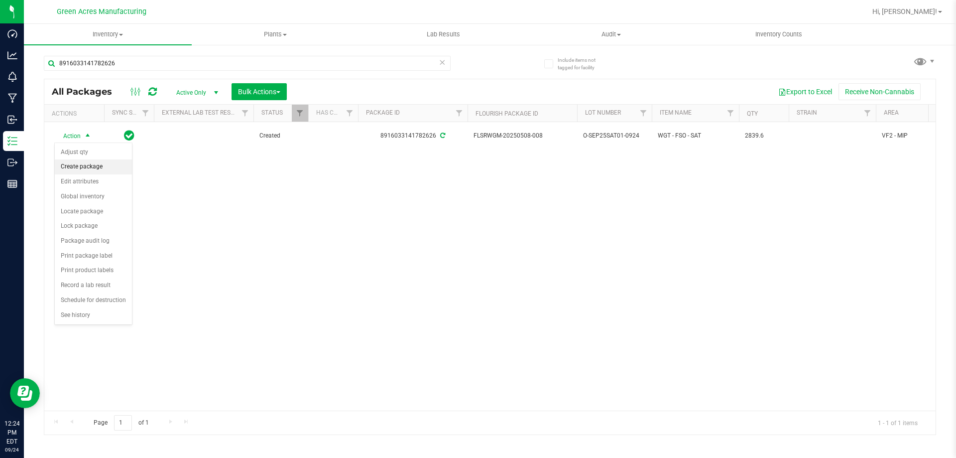
click at [102, 166] on li "Create package" at bounding box center [93, 166] width 77 height 15
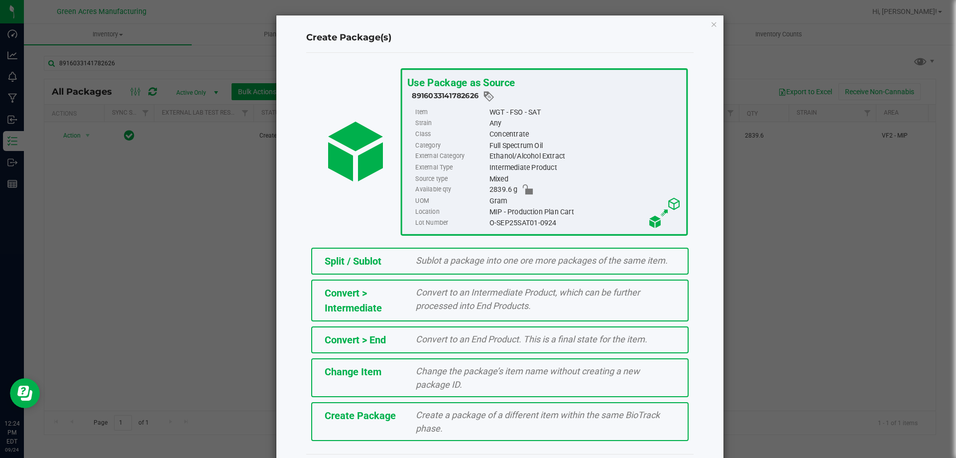
click at [432, 421] on div "Create a package of a different item within the same BioTrack phase." at bounding box center [545, 421] width 274 height 27
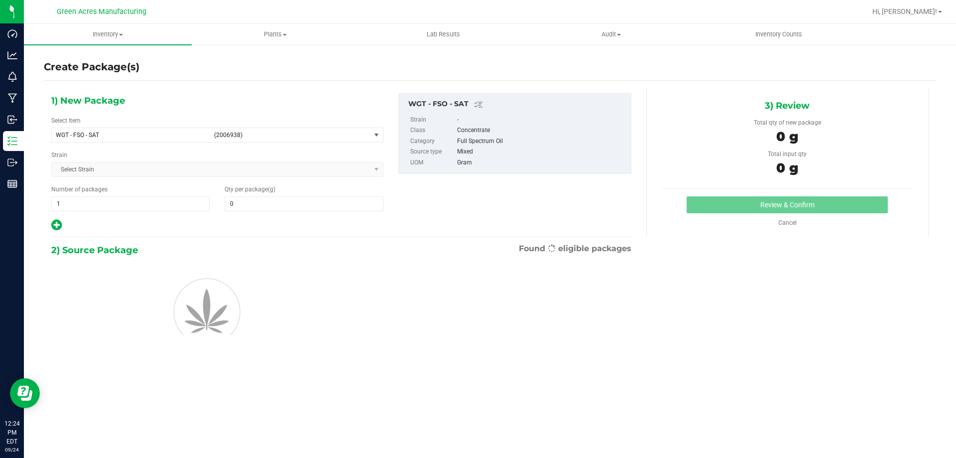
type input "0.0000"
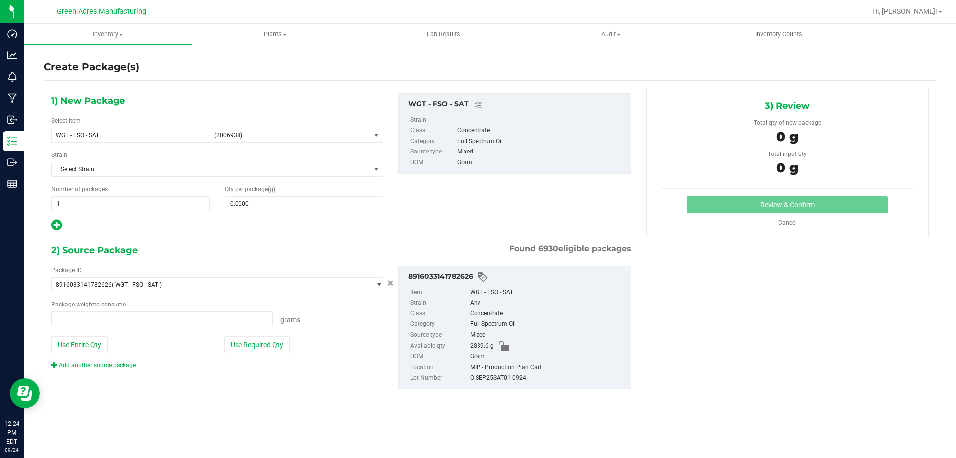
type input "0.0000 g"
click at [276, 200] on span at bounding box center [304, 203] width 158 height 15
type input "0.0000"
click at [259, 130] on span "WGT - FSO - SAT (2006938)" at bounding box center [211, 135] width 319 height 14
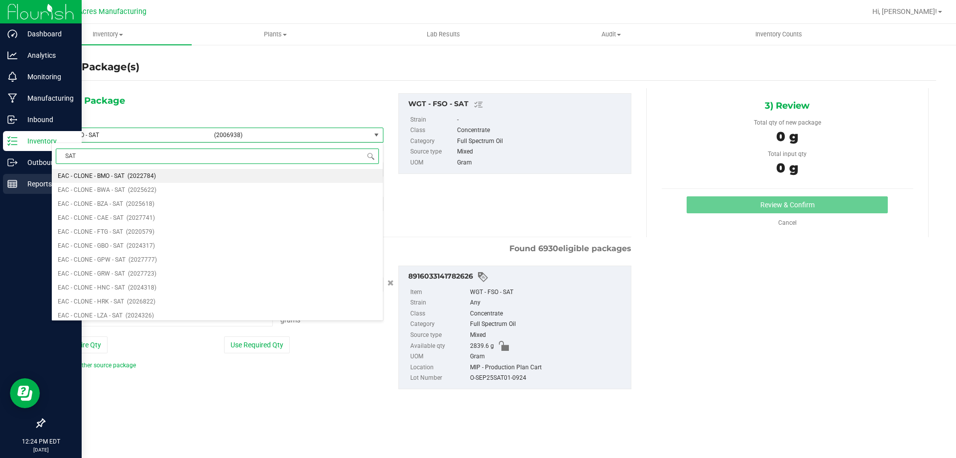
drag, startPoint x: 113, startPoint y: 155, endPoint x: 0, endPoint y: 195, distance: 119.4
click at [0, 195] on body "Dashboard Analytics Monitoring Manufacturing Inbound Inventory Outbound Reports…" at bounding box center [478, 229] width 956 height 458
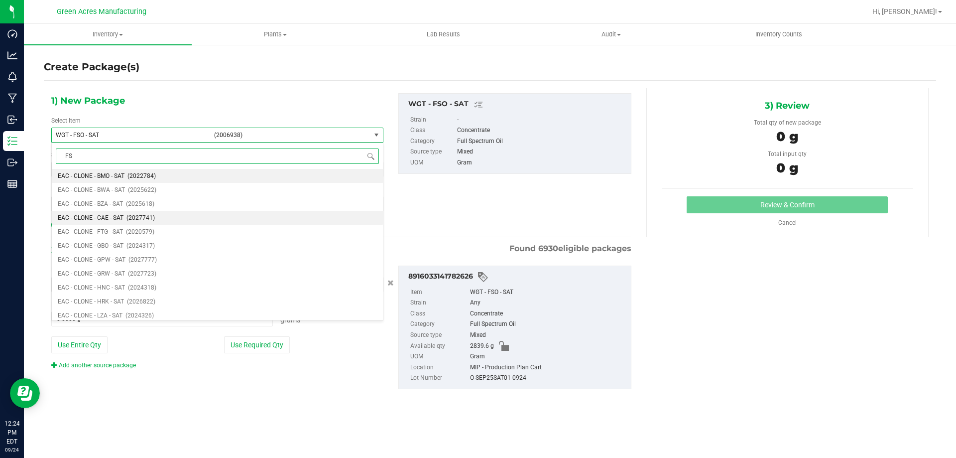
type input "FSO"
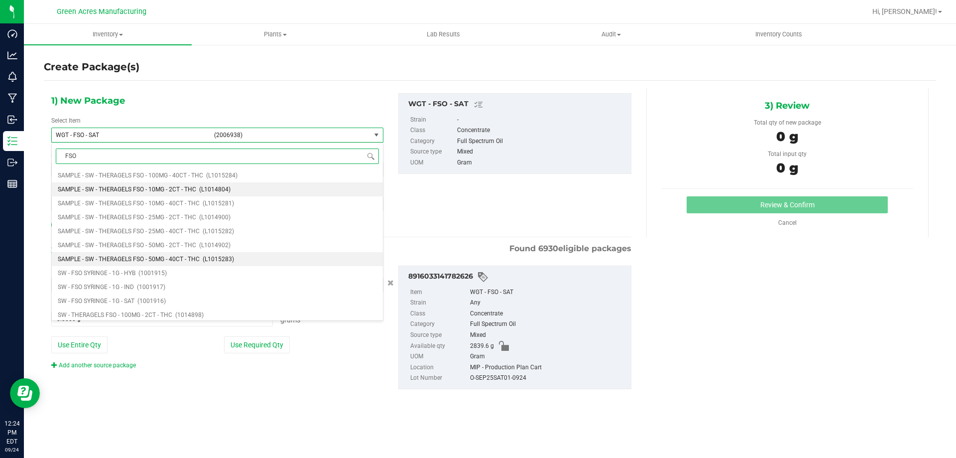
scroll to position [448, 0]
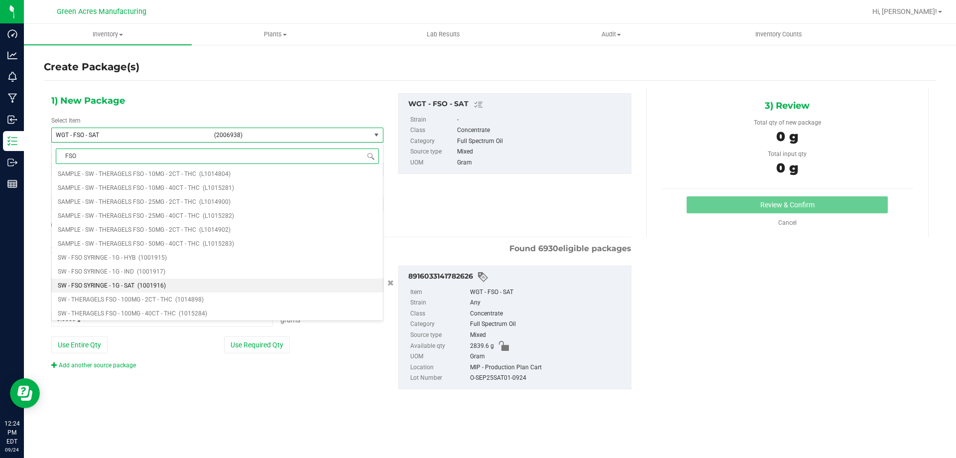
click at [146, 283] on span "(1001916)" at bounding box center [151, 285] width 28 height 7
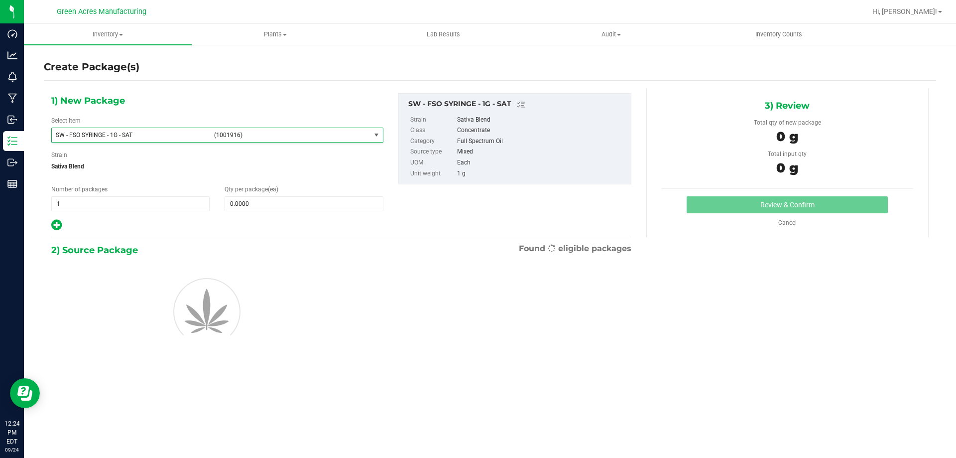
type input "0"
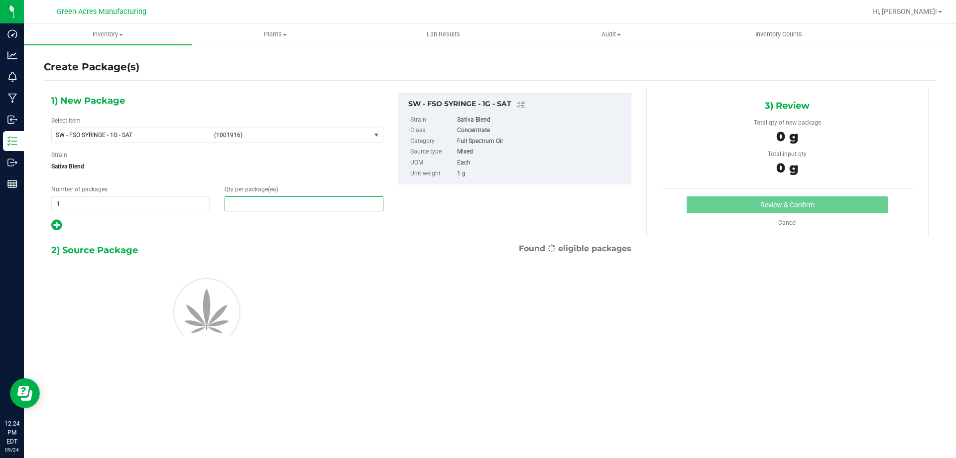
click at [249, 208] on span at bounding box center [304, 203] width 158 height 15
type input "1"
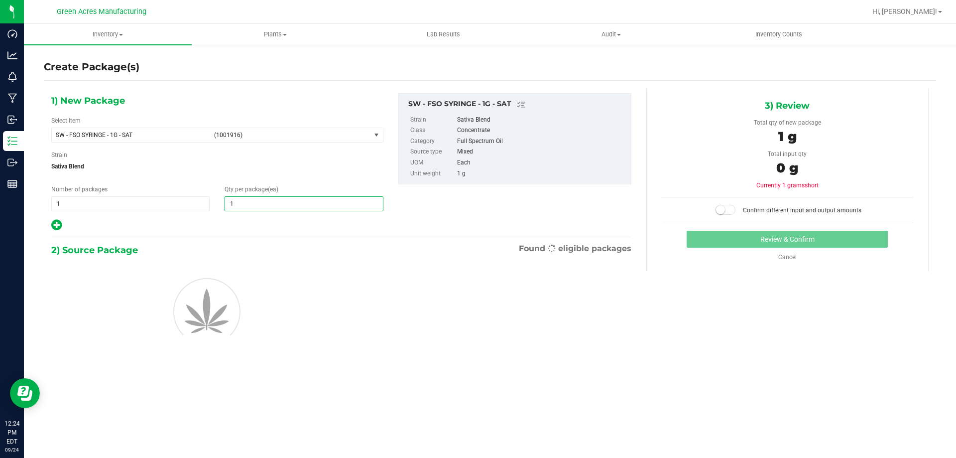
type input "1"
click at [257, 264] on div "2) Source Package Found eligible packages" at bounding box center [341, 307] width 580 height 128
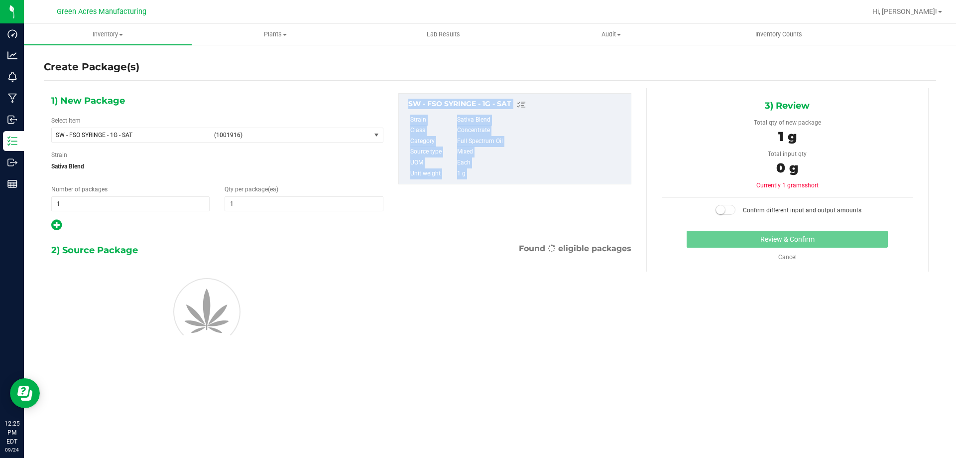
drag, startPoint x: 301, startPoint y: 229, endPoint x: 301, endPoint y: 236, distance: 7.0
click at [301, 236] on div "1) New Package Select Item SW - FSO SYRINGE - 1G - SAT (1001916) Super Lemon Ha…" at bounding box center [341, 232] width 595 height 288
click at [301, 254] on div "2) Source Package Found eligible packages" at bounding box center [341, 250] width 580 height 15
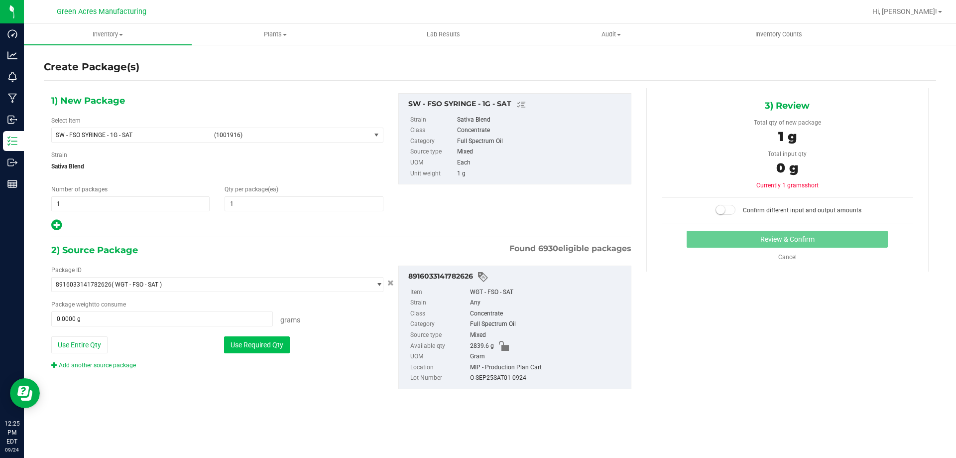
click at [270, 340] on button "Use Required Qty" at bounding box center [257, 344] width 66 height 17
type input "1.0000 g"
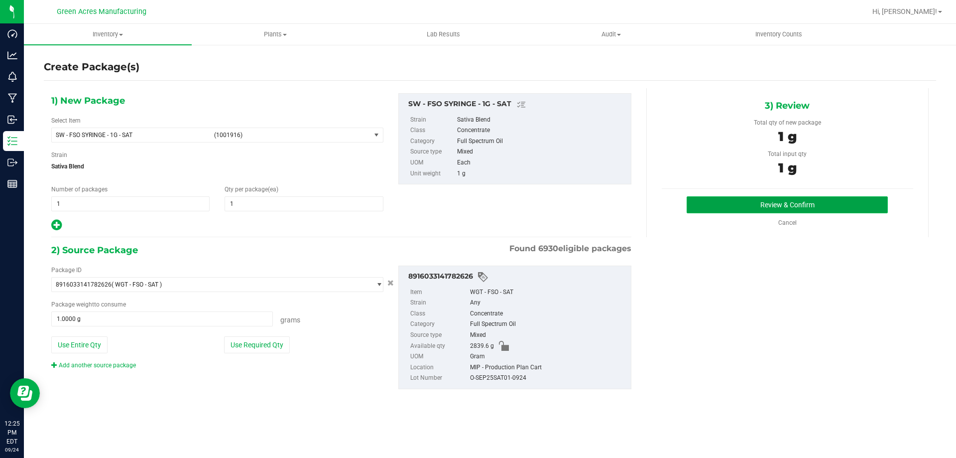
click at [730, 212] on button "Review & Confirm" at bounding box center [787, 204] width 201 height 17
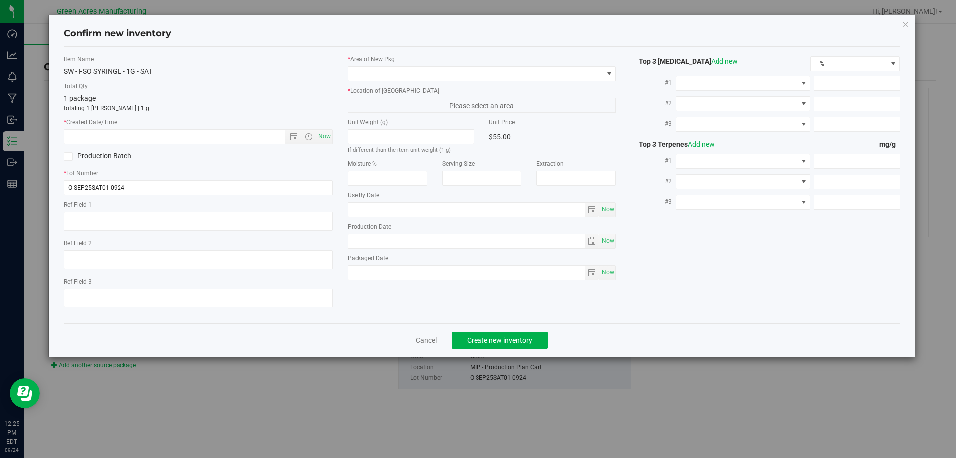
type textarea "Jar1"
type textarea "19.6%/2.65%"
type textarea ".511"
click at [330, 132] on span "Now" at bounding box center [324, 136] width 17 height 14
type input "9/24/2025 12:25 PM"
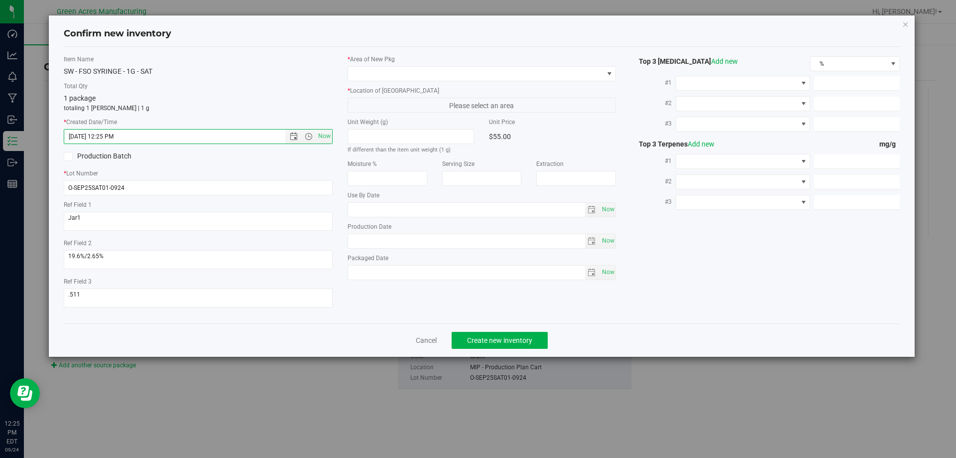
click at [368, 83] on div "* Area of New Pkg * Location of New Pkg Please select an area Unit Weight (g) I…" at bounding box center [482, 170] width 284 height 230
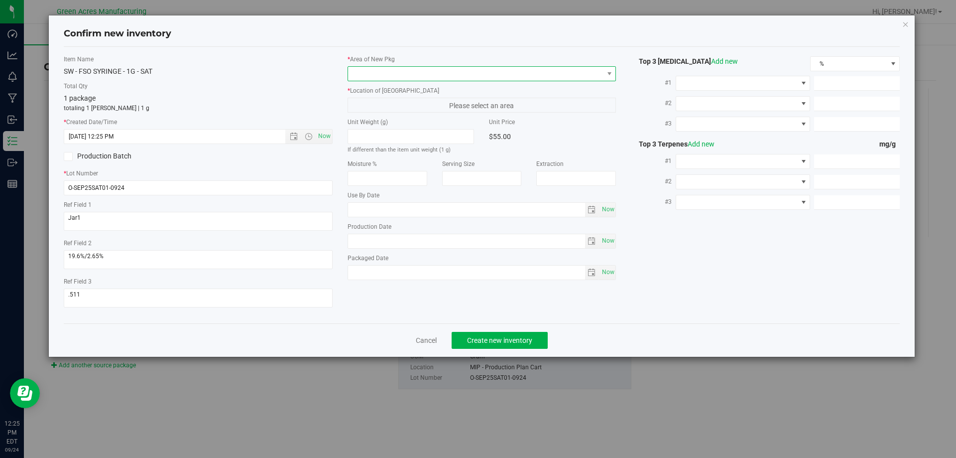
click at [373, 69] on span at bounding box center [475, 74] width 255 height 14
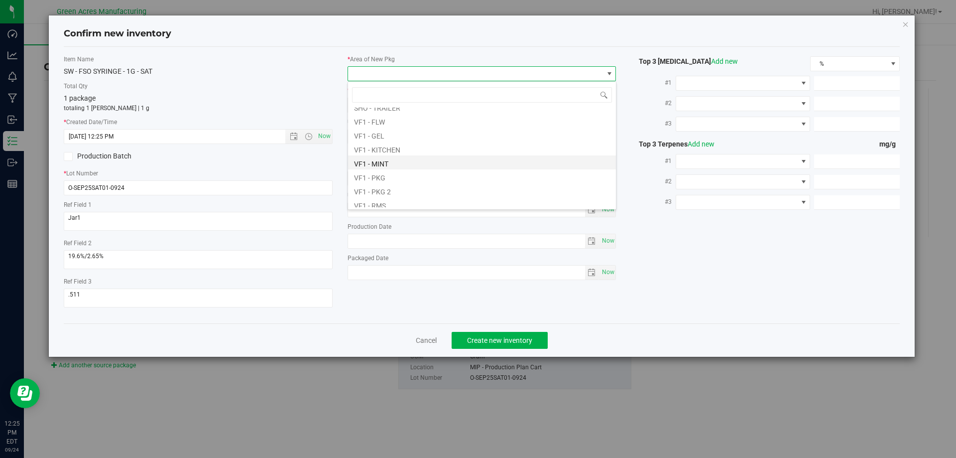
scroll to position [448, 0]
click at [382, 143] on li "VF2 - MIP" at bounding box center [482, 146] width 268 height 14
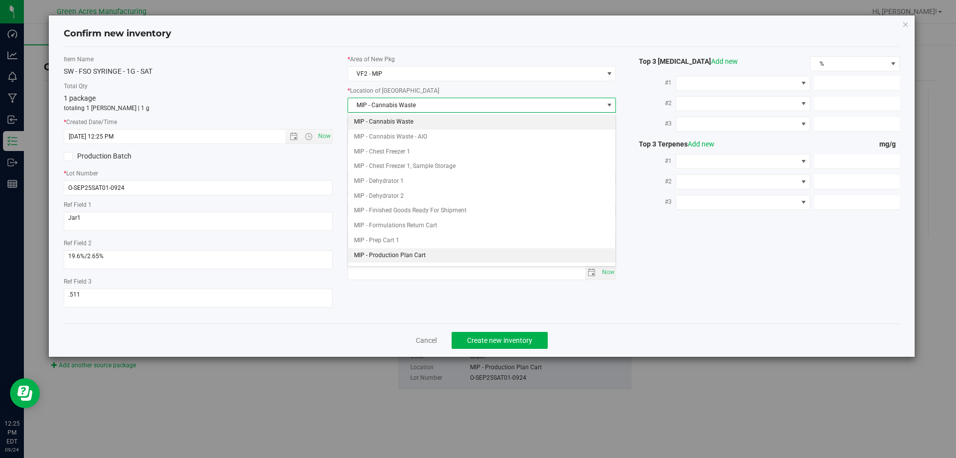
click at [431, 258] on li "MIP - Production Plan Cart" at bounding box center [482, 255] width 268 height 15
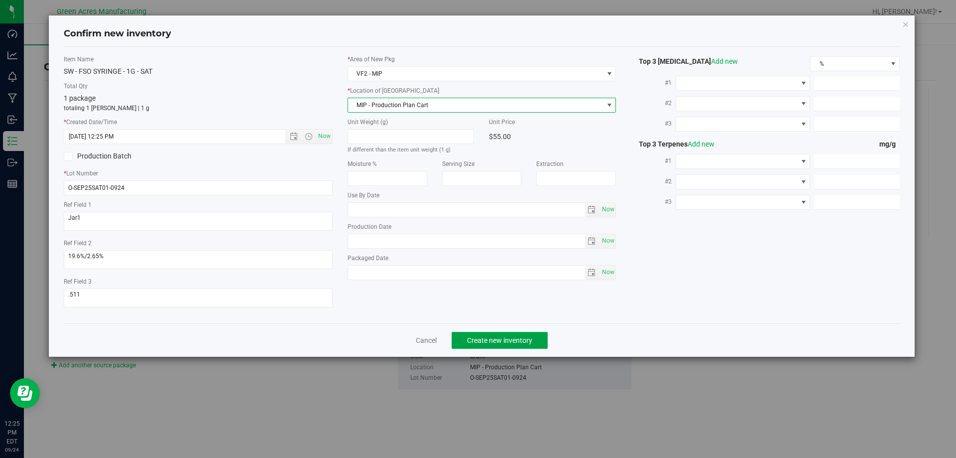
click at [513, 340] on span "Create new inventory" at bounding box center [499, 340] width 65 height 8
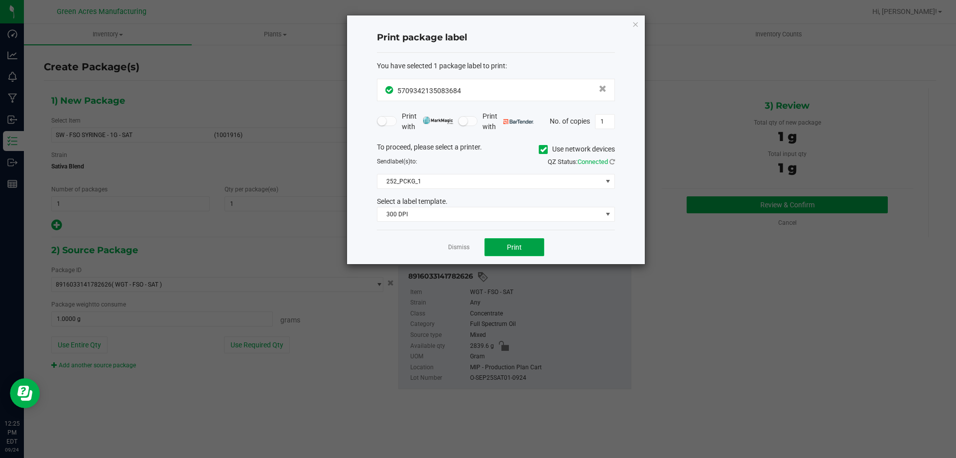
click at [520, 247] on span "Print" at bounding box center [514, 247] width 15 height 8
drag, startPoint x: 454, startPoint y: 242, endPoint x: 457, endPoint y: 249, distance: 8.0
click at [455, 245] on div "Dismiss Print" at bounding box center [496, 247] width 238 height 34
click at [459, 253] on div "Dismiss Print" at bounding box center [496, 247] width 238 height 34
click at [458, 250] on link "Dismiss" at bounding box center [458, 247] width 21 height 8
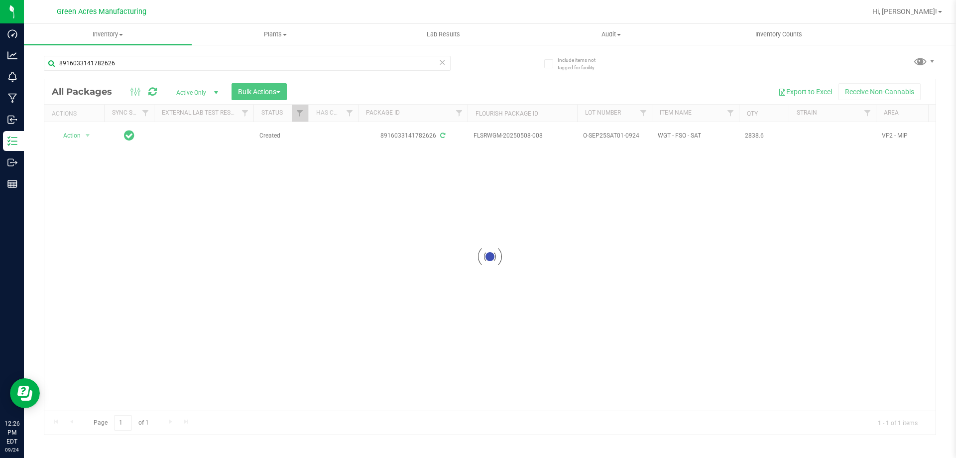
click at [341, 291] on div at bounding box center [489, 256] width 891 height 355
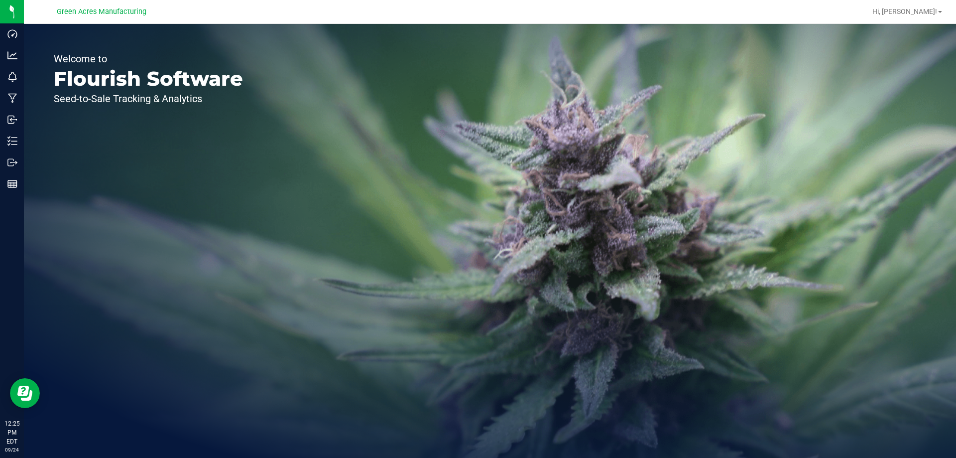
click at [29, 131] on div "Welcome to Flourish Software Seed-to-Sale Tracking & Analytics" at bounding box center [148, 241] width 249 height 434
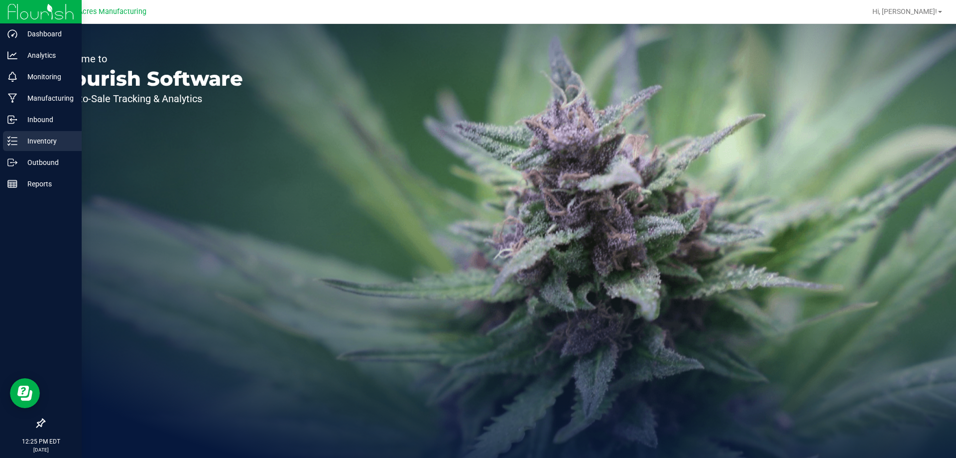
click at [36, 147] on div "Inventory" at bounding box center [42, 141] width 79 height 20
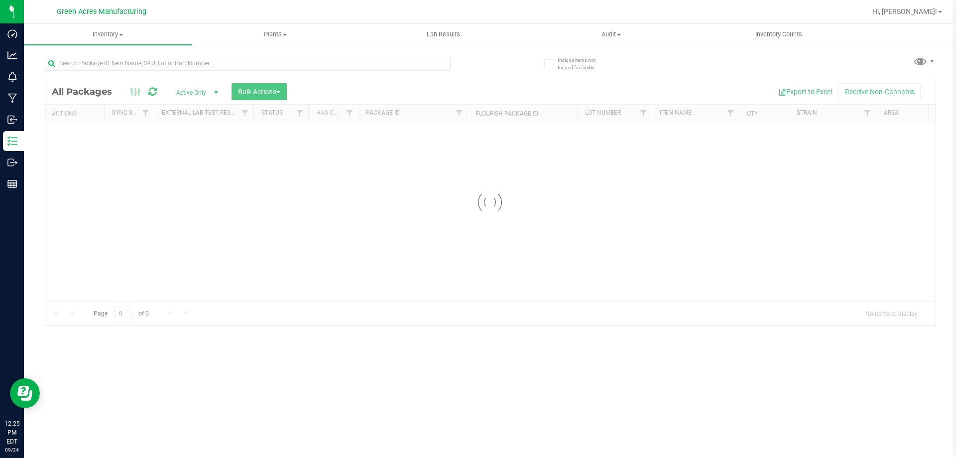
drag, startPoint x: 291, startPoint y: 286, endPoint x: 100, endPoint y: 214, distance: 203.8
click at [291, 285] on div at bounding box center [489, 202] width 891 height 246
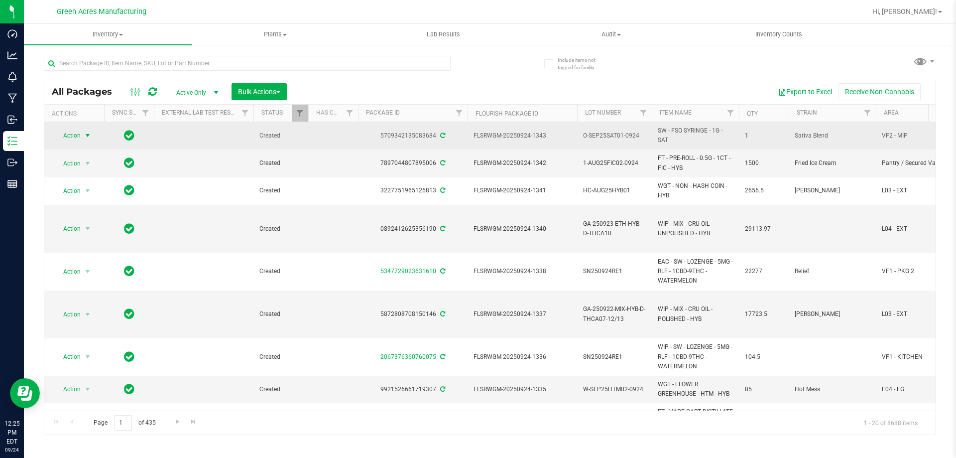
click at [69, 132] on span "Action" at bounding box center [67, 135] width 27 height 14
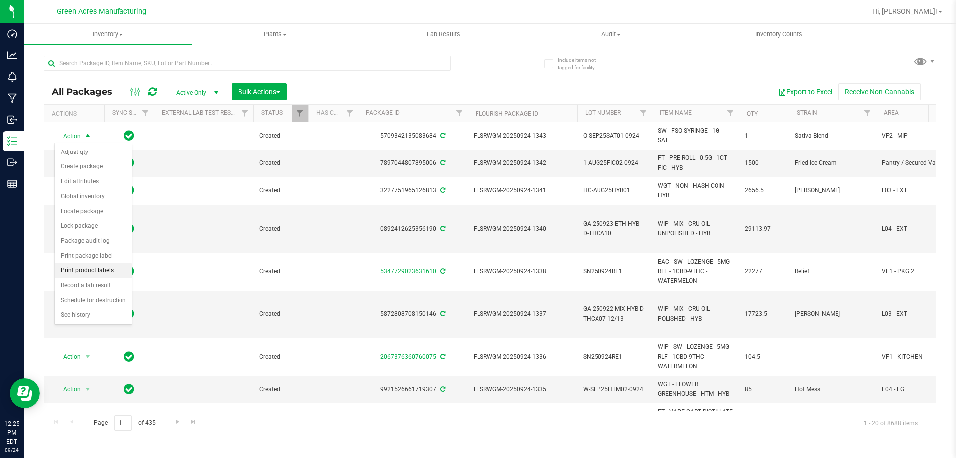
click at [86, 271] on li "Print product labels" at bounding box center [93, 270] width 77 height 15
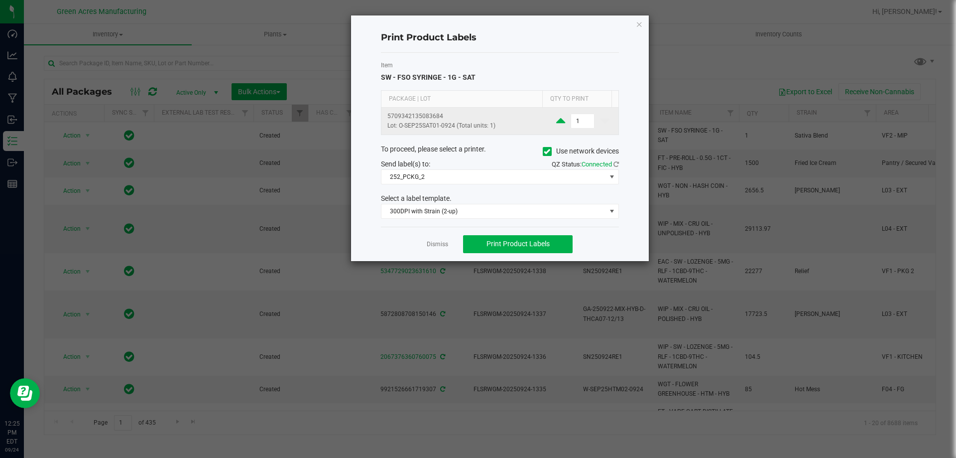
click at [559, 122] on icon at bounding box center [560, 121] width 9 height 12
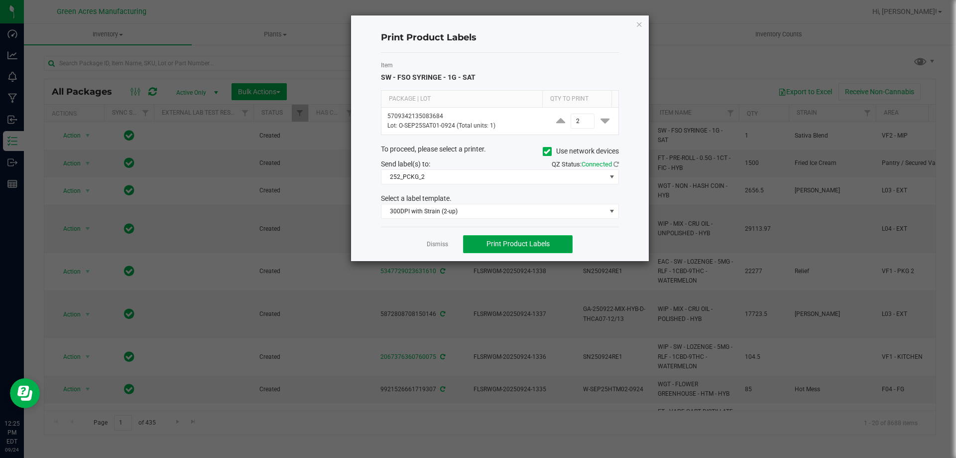
click at [520, 242] on span "Print Product Labels" at bounding box center [518, 244] width 63 height 8
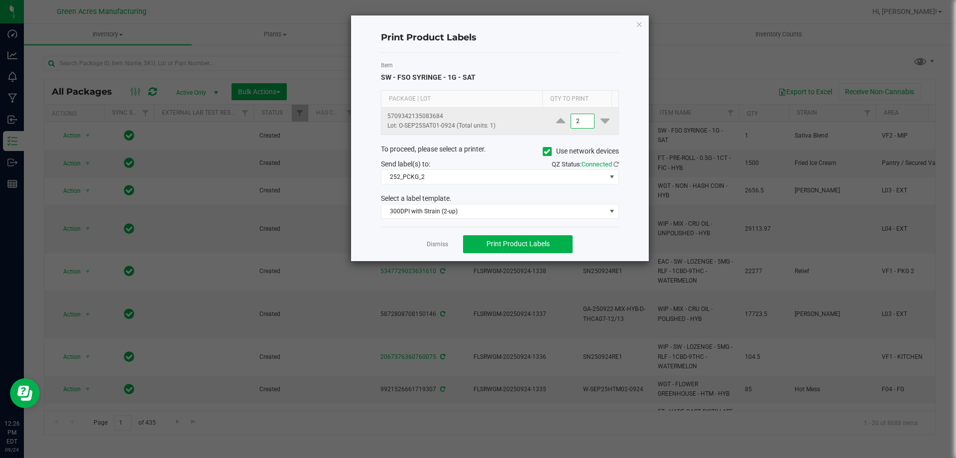
click at [580, 123] on input "2" at bounding box center [582, 121] width 23 height 14
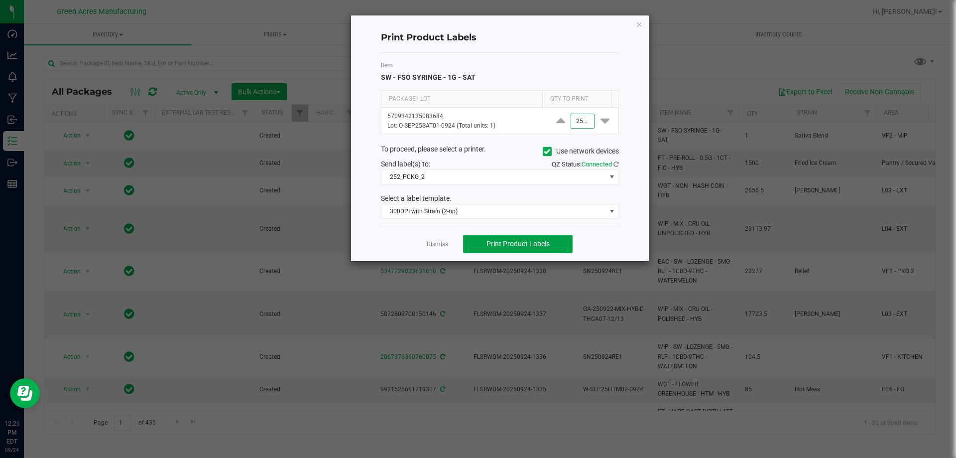
type input "2,500"
click at [524, 244] on span "Print Product Labels" at bounding box center [518, 244] width 63 height 8
